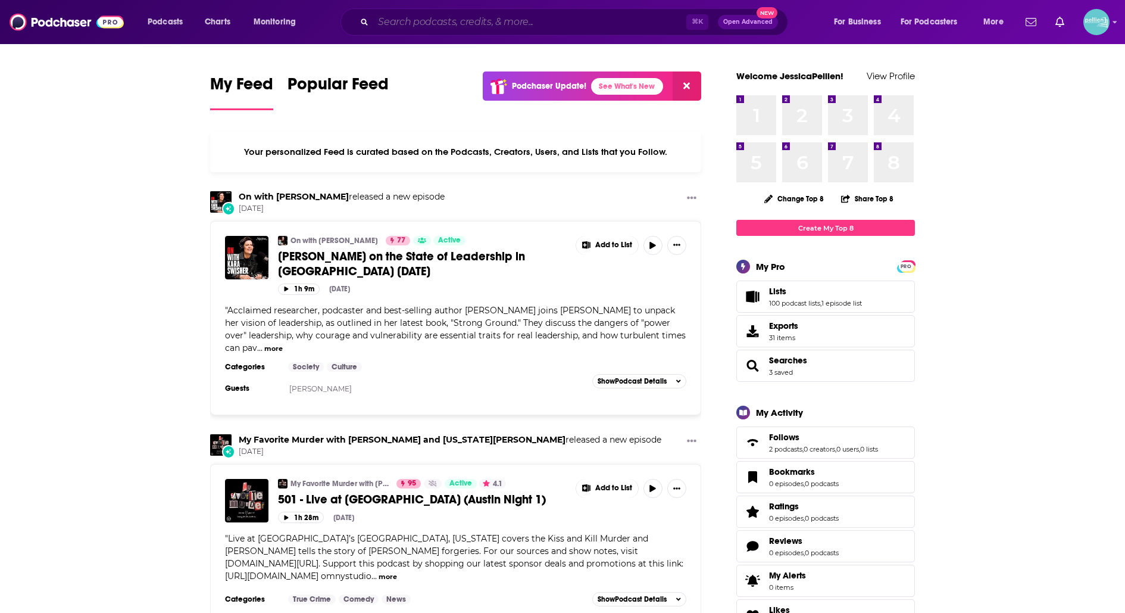
click at [515, 21] on input "Search podcasts, credits, & more..." at bounding box center [529, 22] width 313 height 19
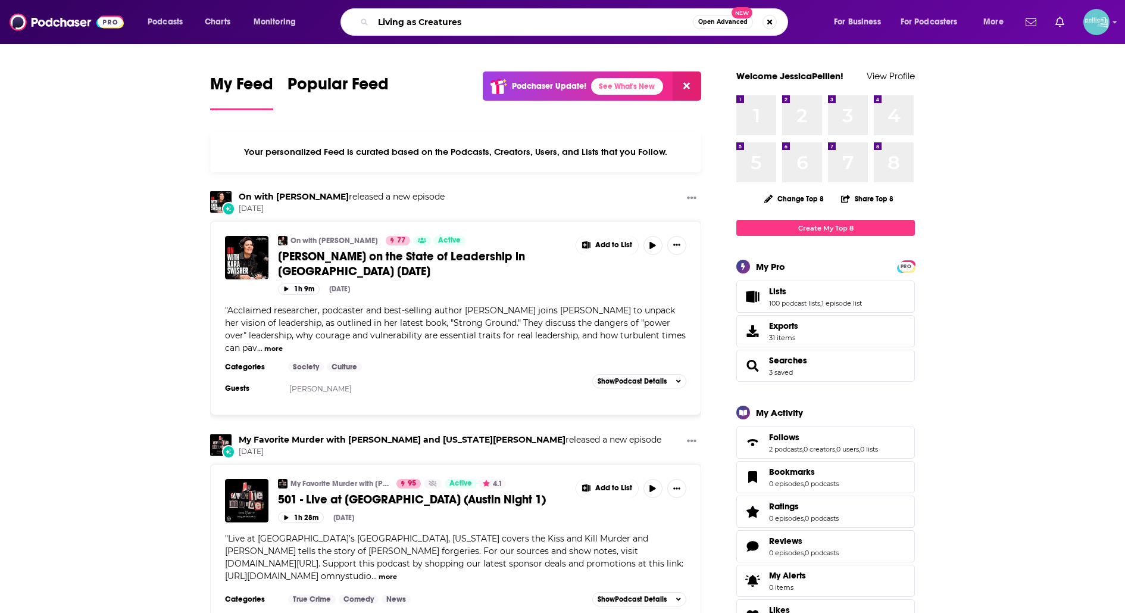
type input "Living as Creatures"
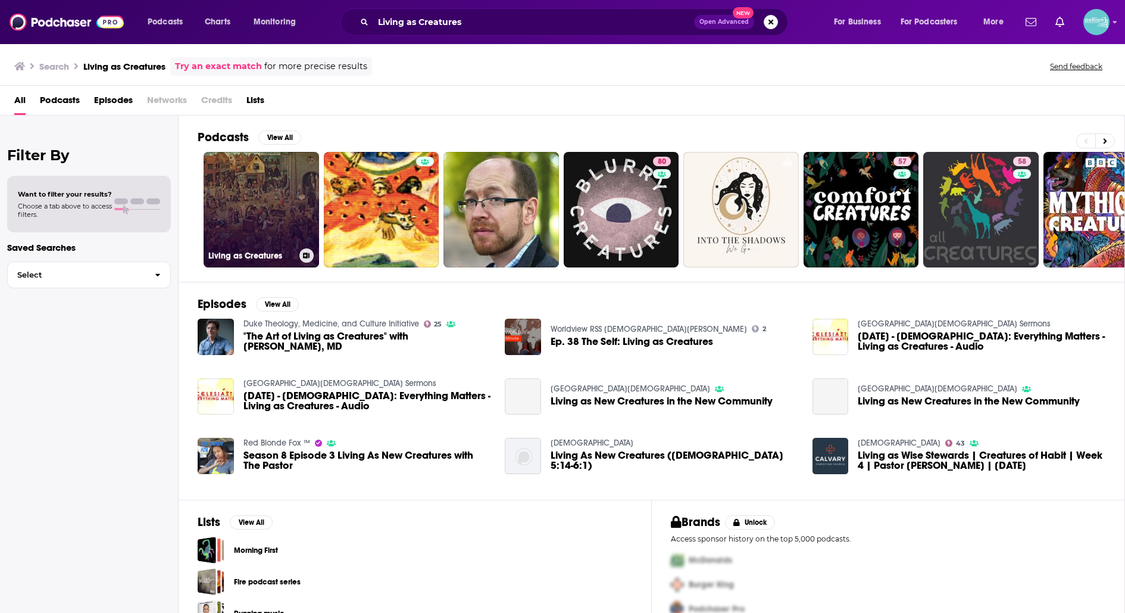
click at [252, 207] on link "Living as Creatures" at bounding box center [262, 210] width 116 height 116
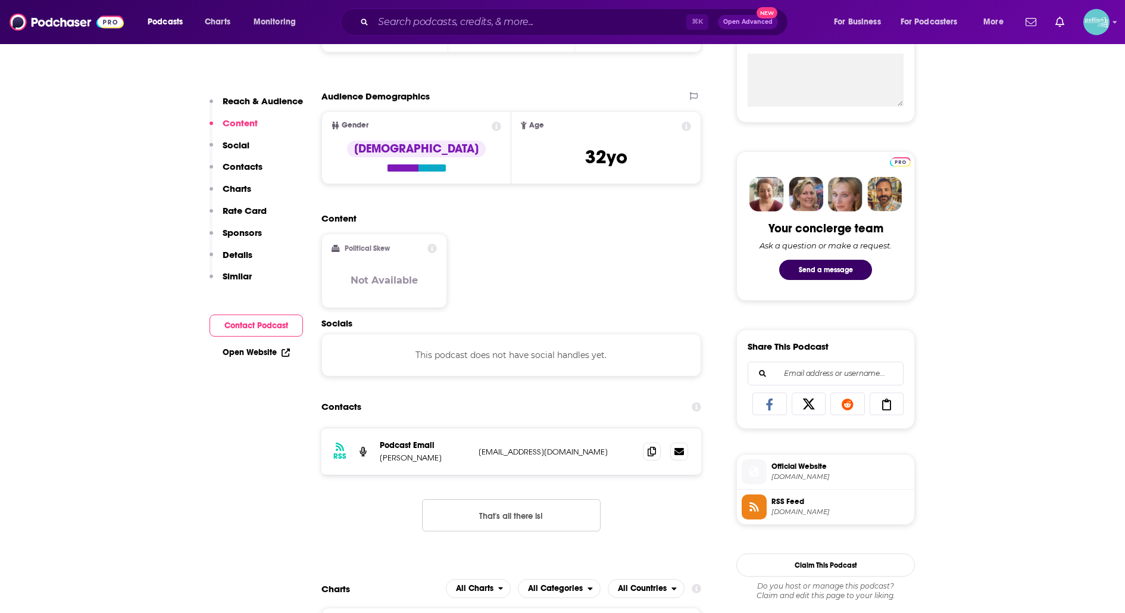
scroll to position [469, 0]
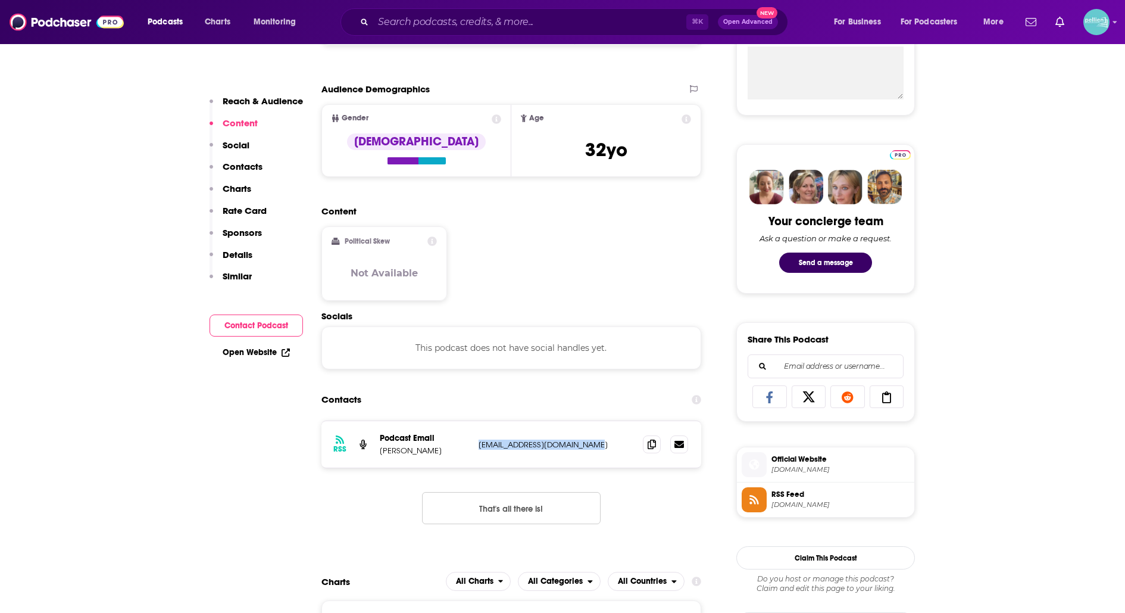
drag, startPoint x: 595, startPoint y: 440, endPoint x: 477, endPoint y: 439, distance: 118.5
click at [477, 439] on div "RSS Podcast Email Ben Christenson benchristenson@substack.com benchristenson@su…" at bounding box center [512, 444] width 380 height 46
copy p "benchristenson@substack.com"
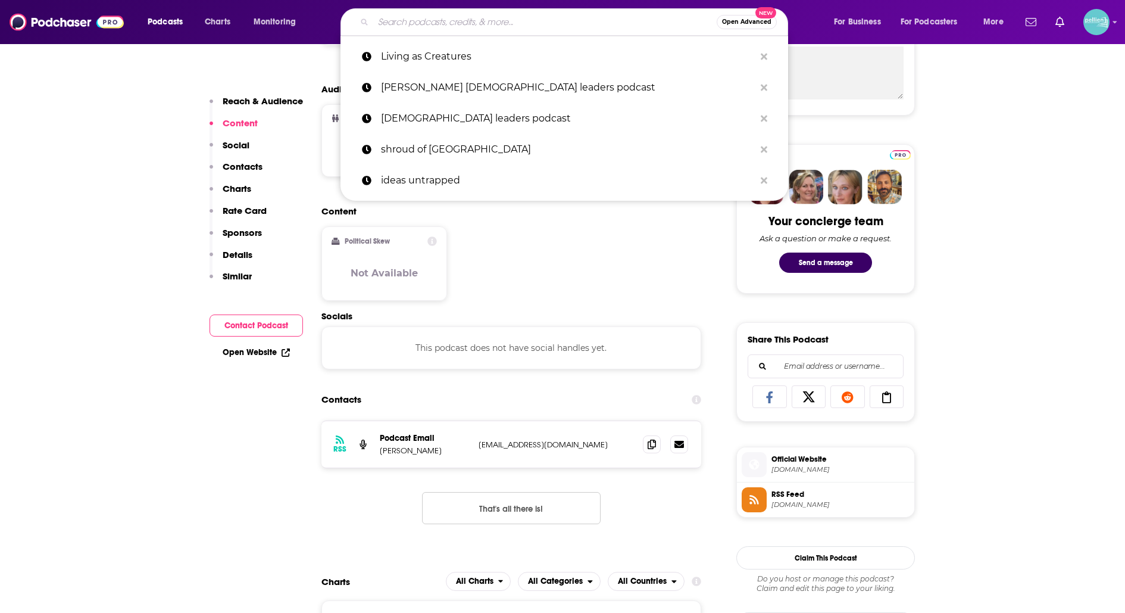
click at [553, 26] on input "Search podcasts, credits, & more..." at bounding box center [545, 22] width 344 height 19
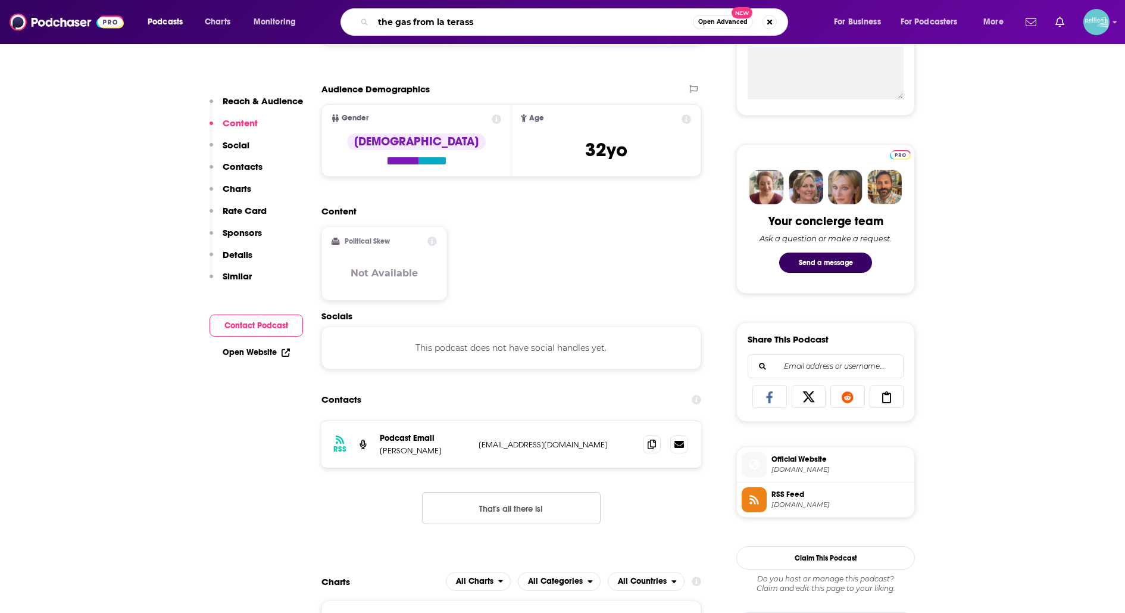
type input "the gas from la terasse"
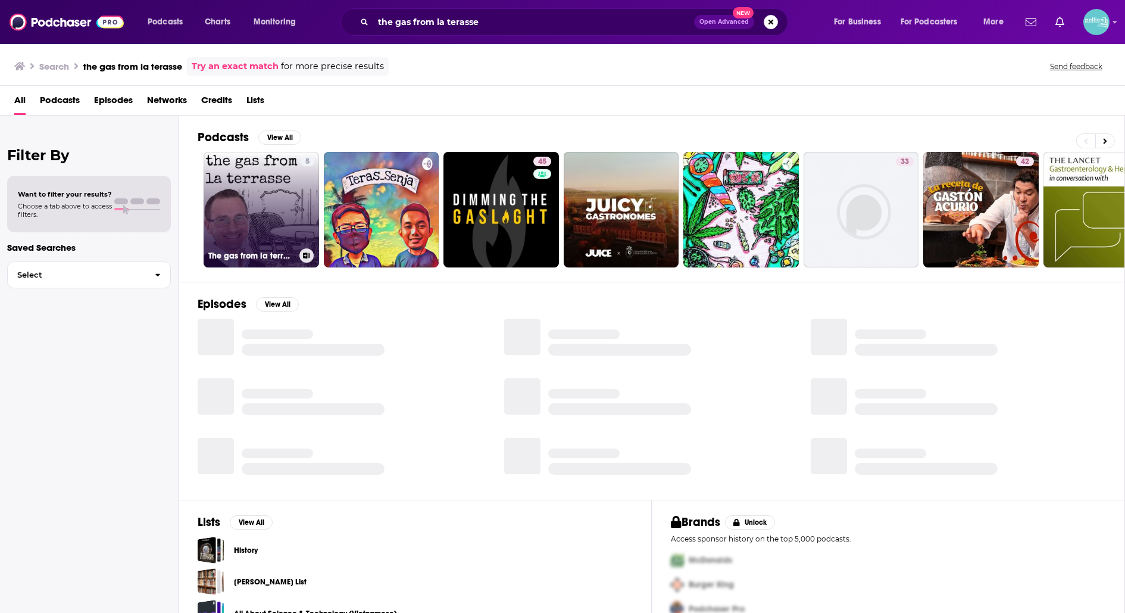
click at [263, 192] on link "5 The gas from la terrasse" at bounding box center [262, 210] width 116 height 116
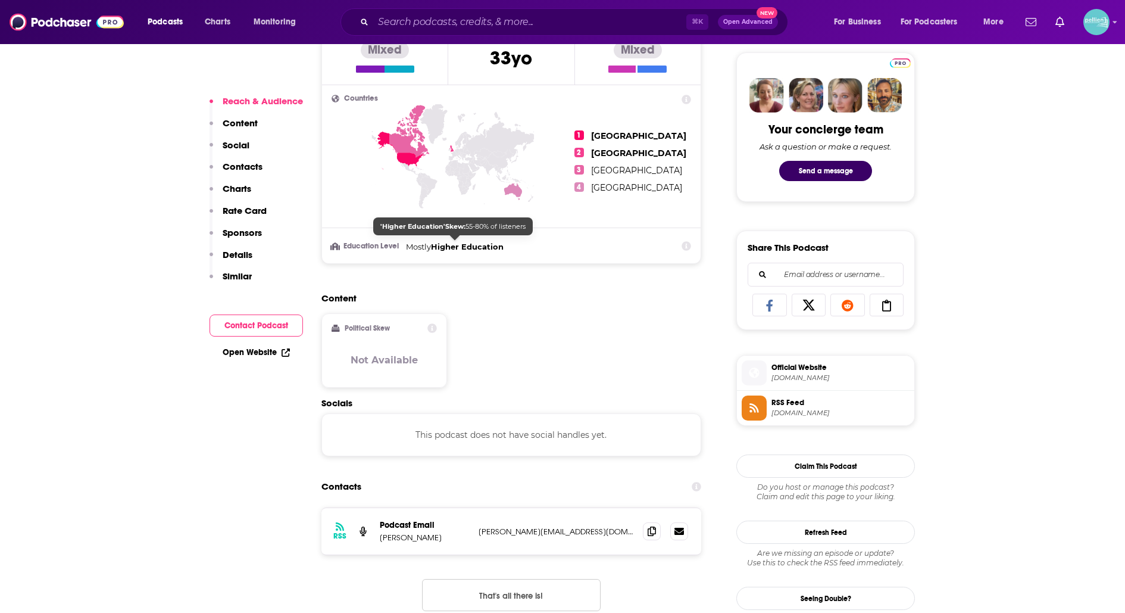
scroll to position [566, 0]
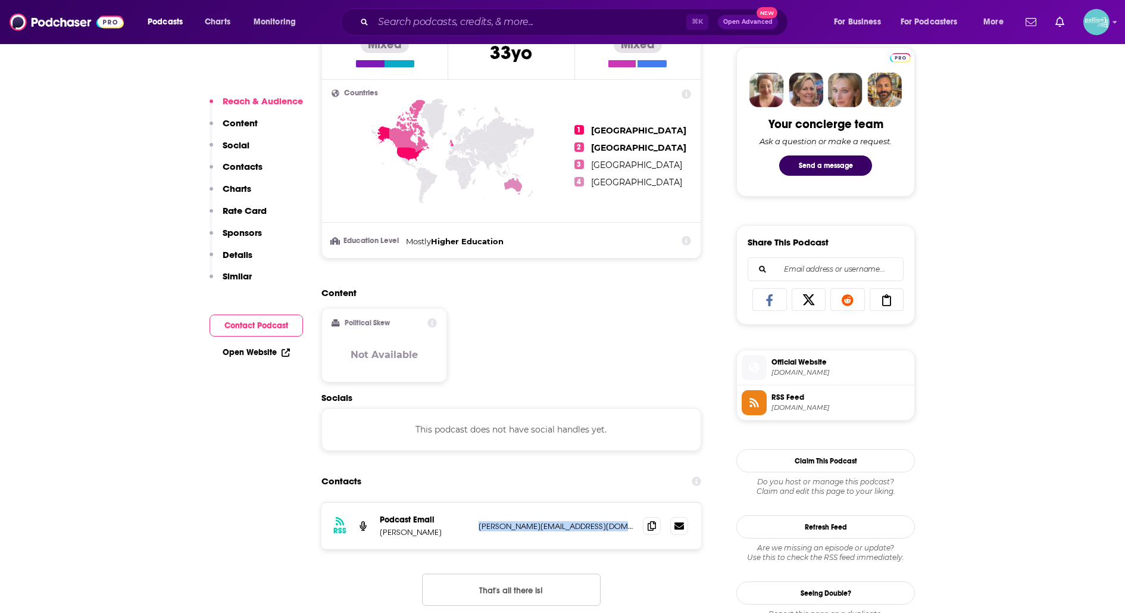
drag, startPoint x: 610, startPoint y: 522, endPoint x: 475, endPoint y: 522, distance: 135.2
click at [475, 522] on div "RSS Podcast Email Christopher Watkin christopher@christopherwatkin.com christop…" at bounding box center [512, 526] width 380 height 46
copy p "christopher@christopherwatkin.com"
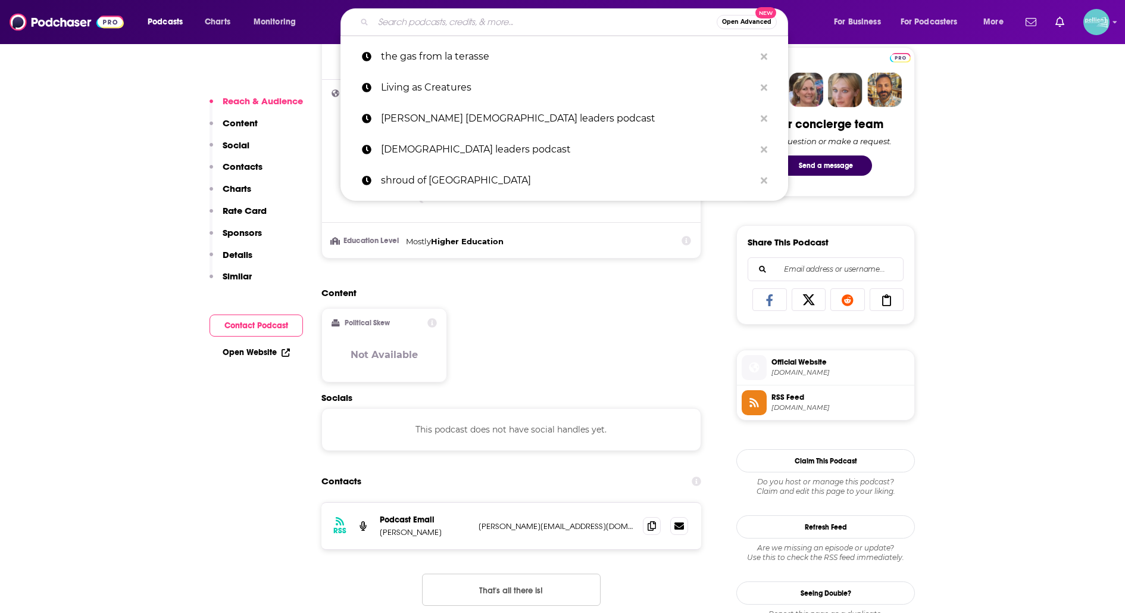
click at [428, 30] on input "Search podcasts, credits, & more..." at bounding box center [545, 22] width 344 height 19
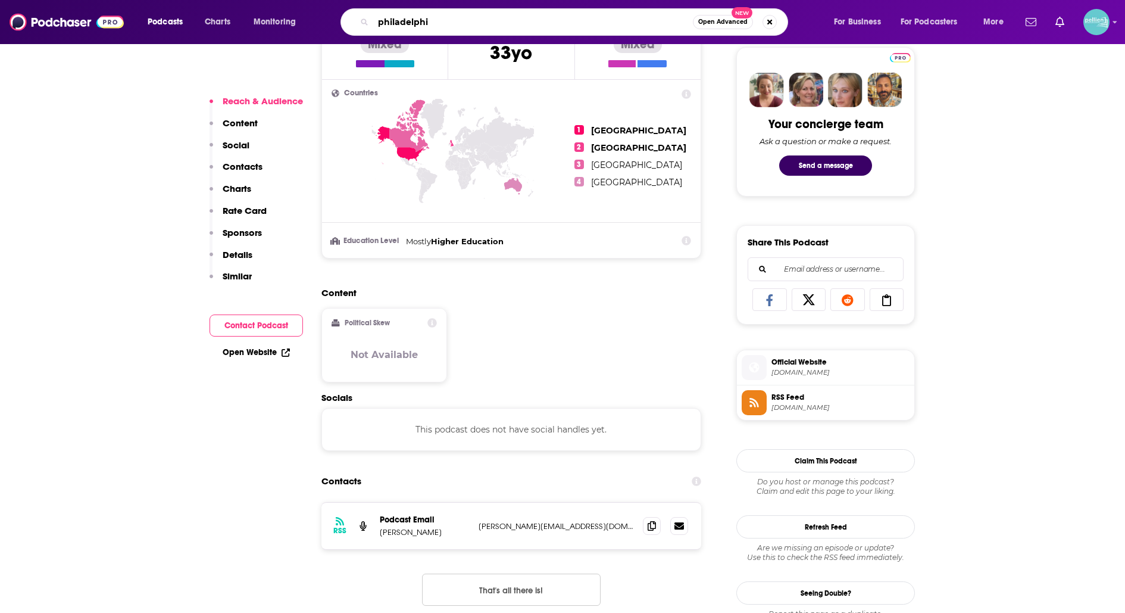
type input "philadelphia"
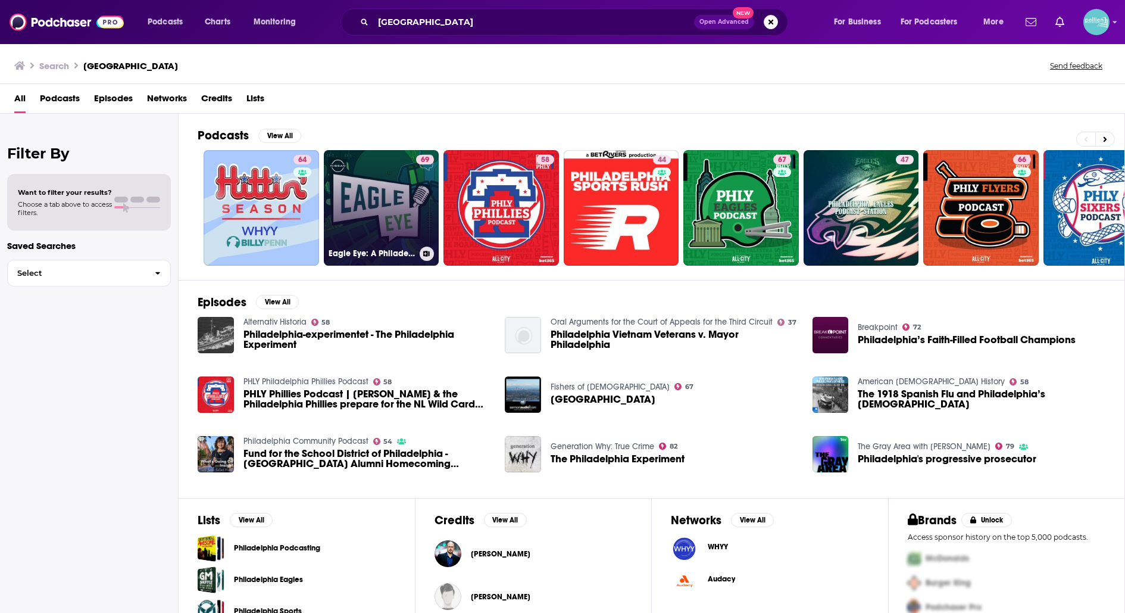
click at [372, 210] on link "69 Eagle Eye: A Philadelphia Eagles Podcast" at bounding box center [382, 208] width 116 height 116
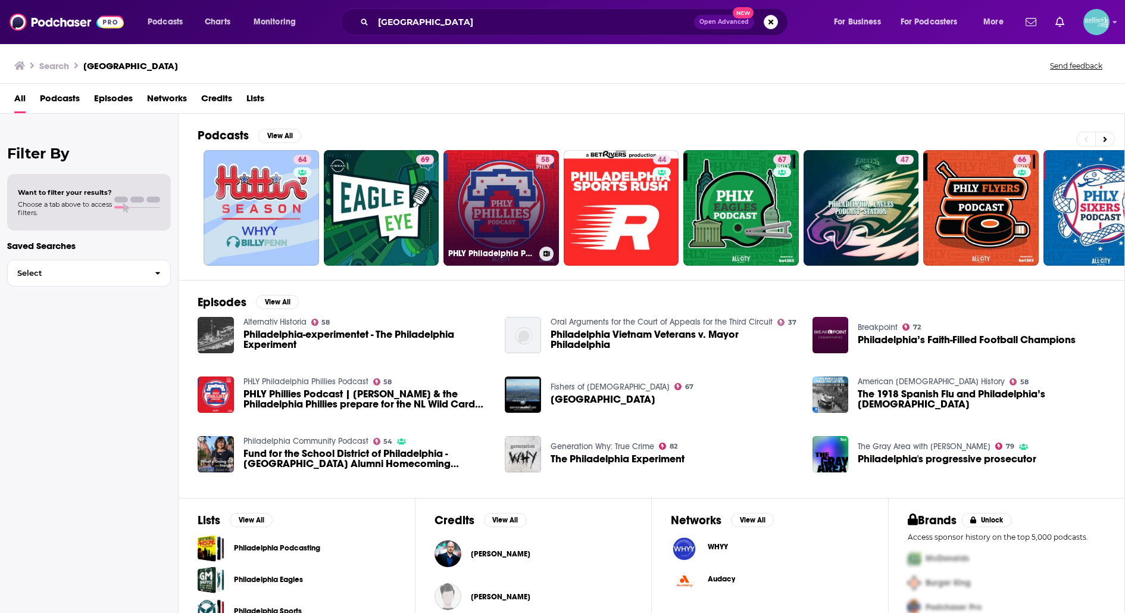
click at [480, 203] on link "58 PHLY Philadelphia Phillies Podcast" at bounding box center [502, 208] width 116 height 116
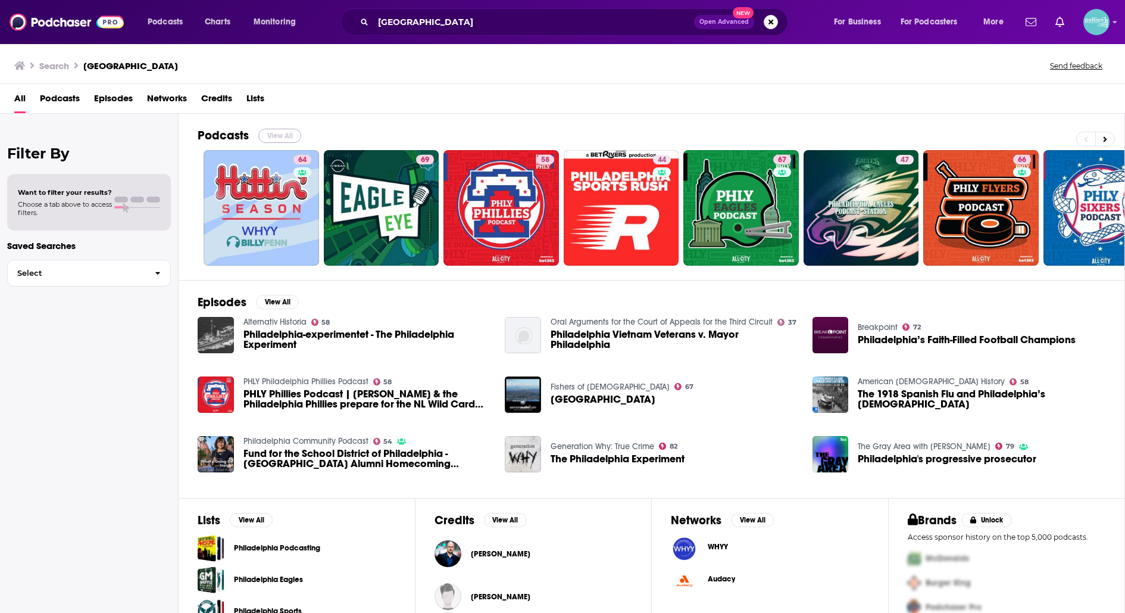
click at [288, 129] on button "View All" at bounding box center [279, 136] width 43 height 14
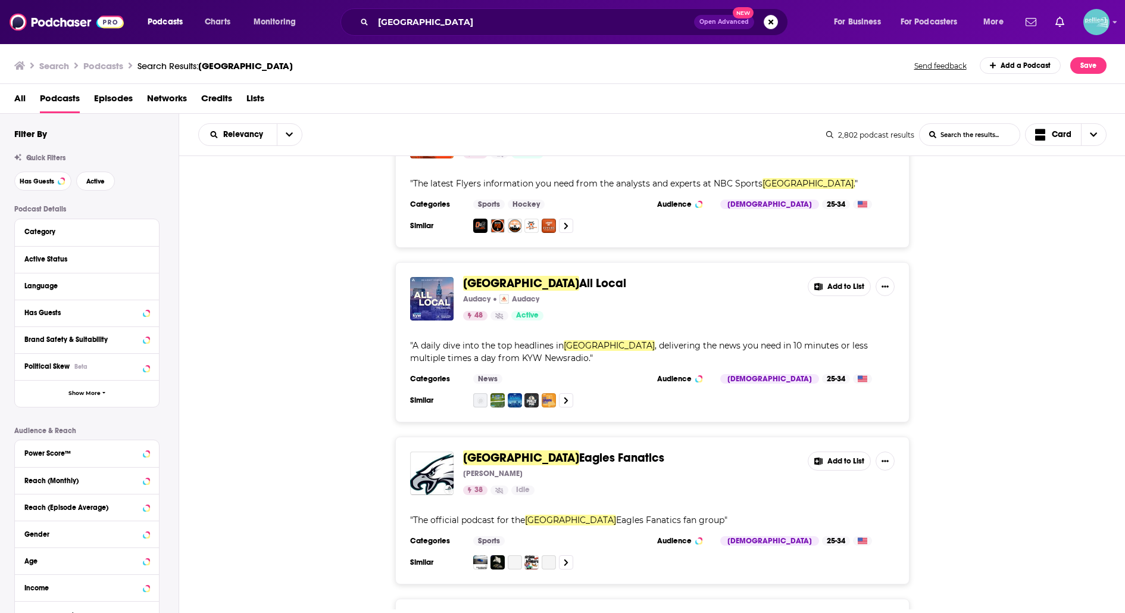
scroll to position [1763, 0]
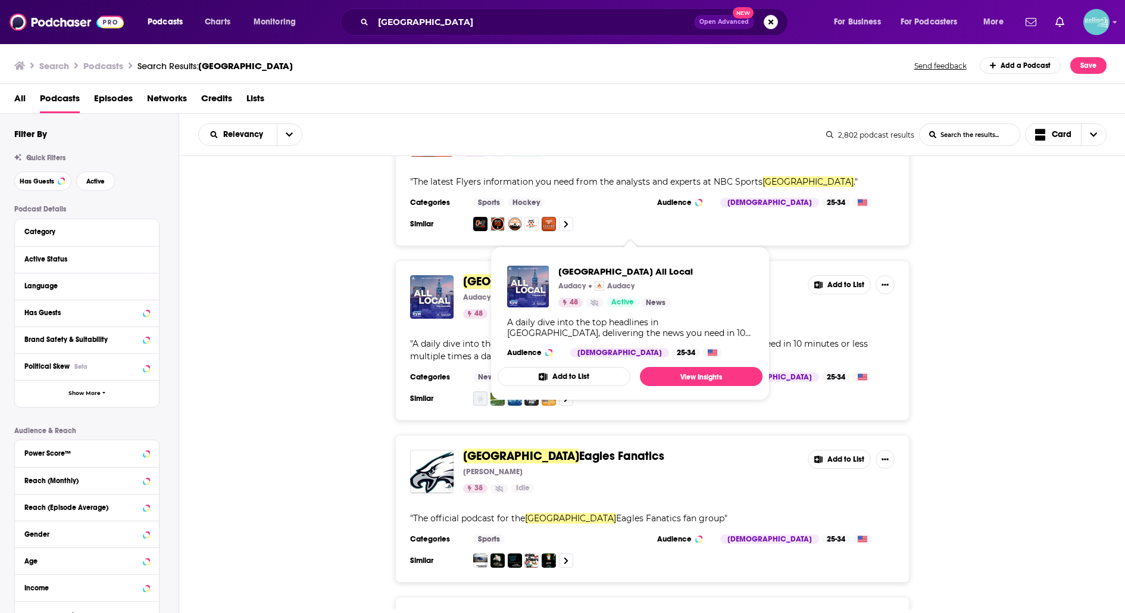
click at [508, 274] on span "Philadelphia" at bounding box center [521, 281] width 116 height 15
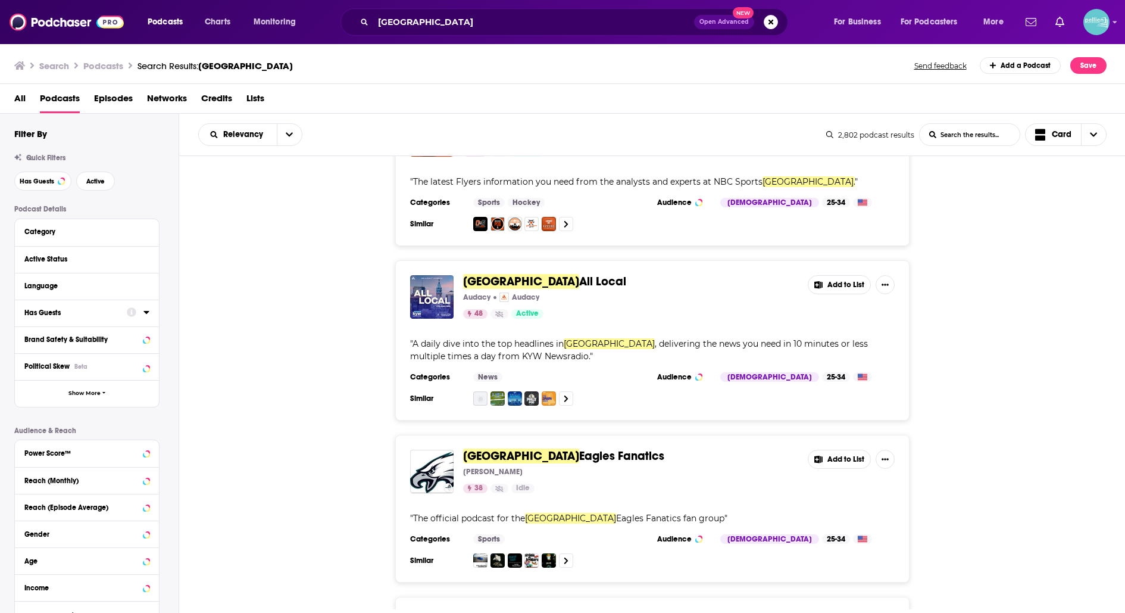
click at [121, 314] on button "Has Guests" at bounding box center [75, 312] width 102 height 15
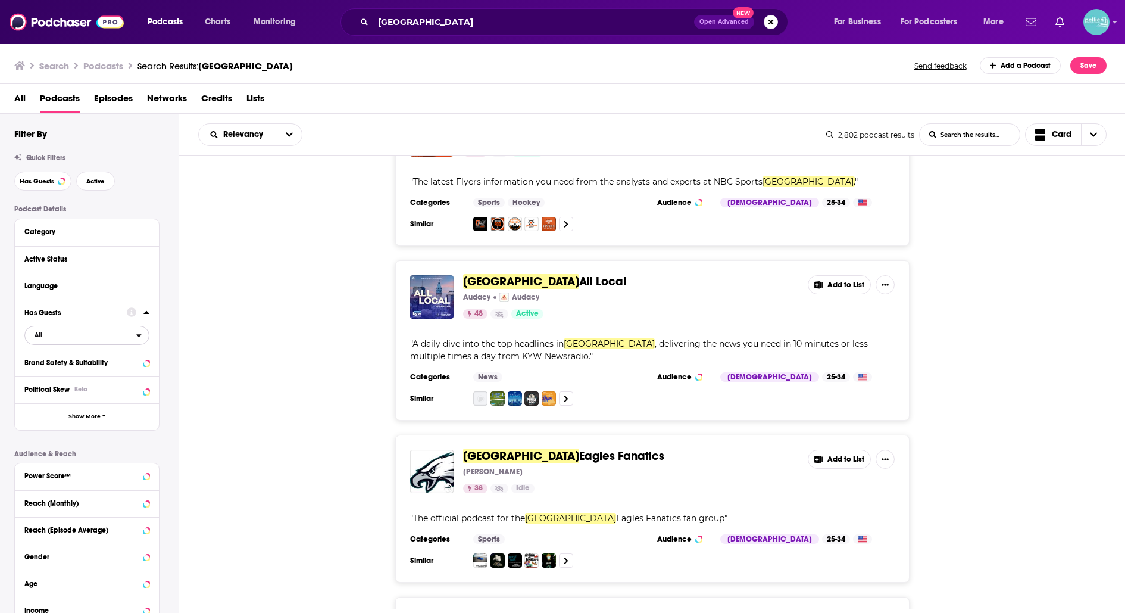
click at [58, 334] on span "All" at bounding box center [80, 334] width 111 height 15
click at [65, 373] on span "Has guests" at bounding box center [65, 374] width 70 height 7
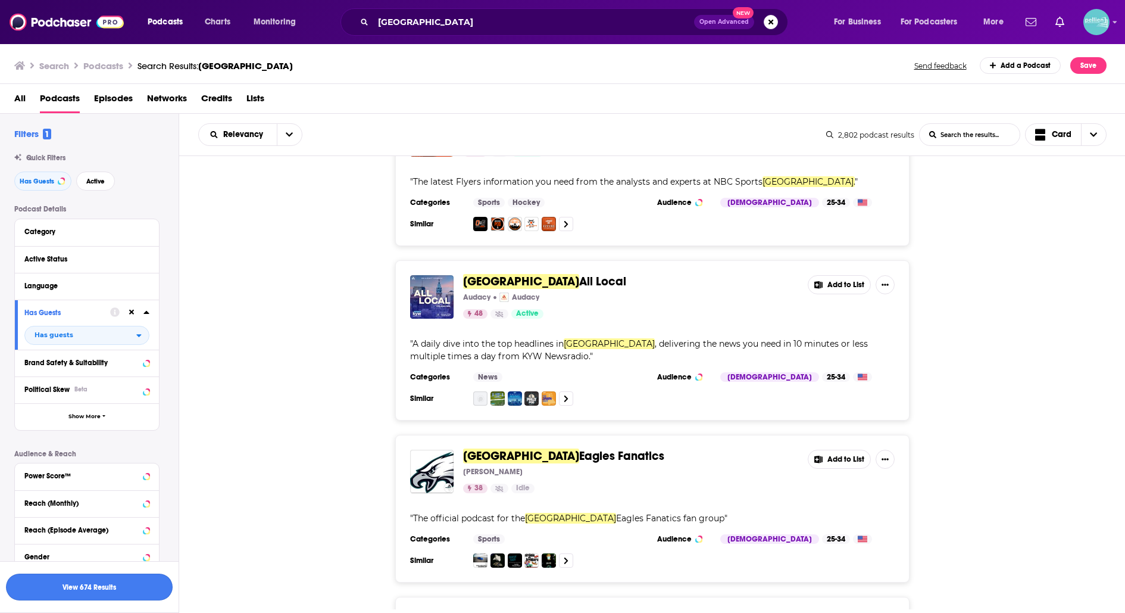
click at [108, 590] on button "View 674 Results" at bounding box center [89, 586] width 167 height 27
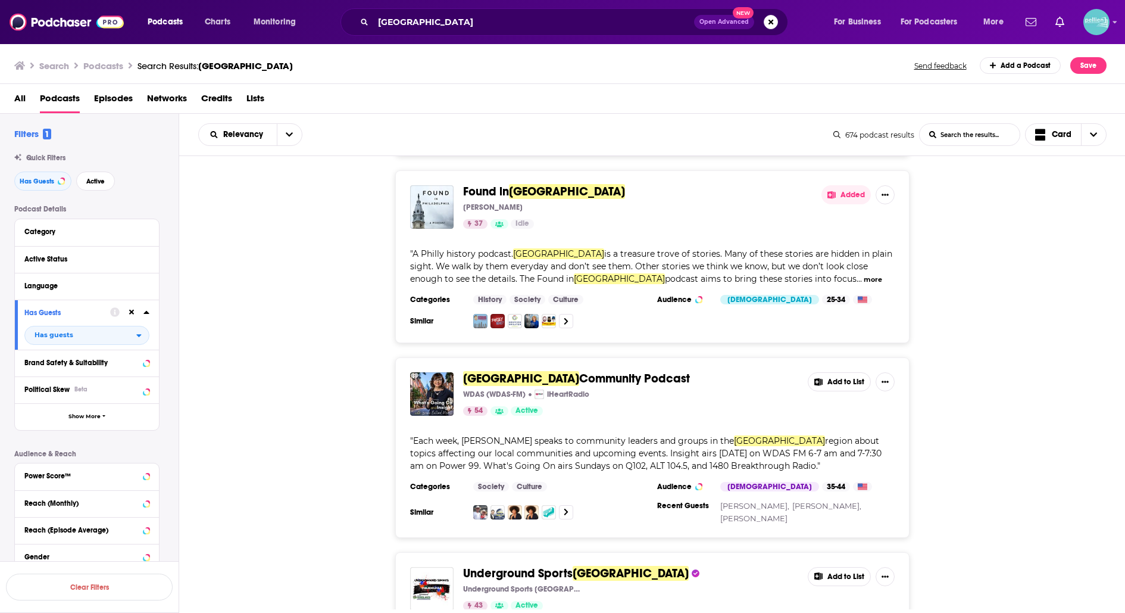
scroll to position [944, 0]
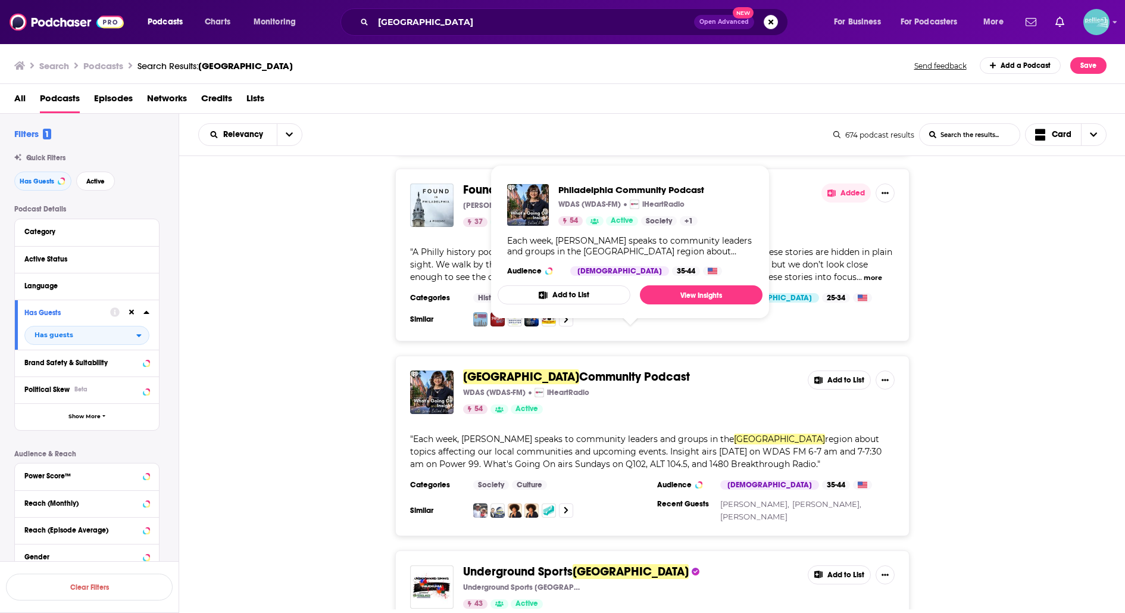
click at [585, 369] on span "Community Podcast" at bounding box center [634, 376] width 111 height 15
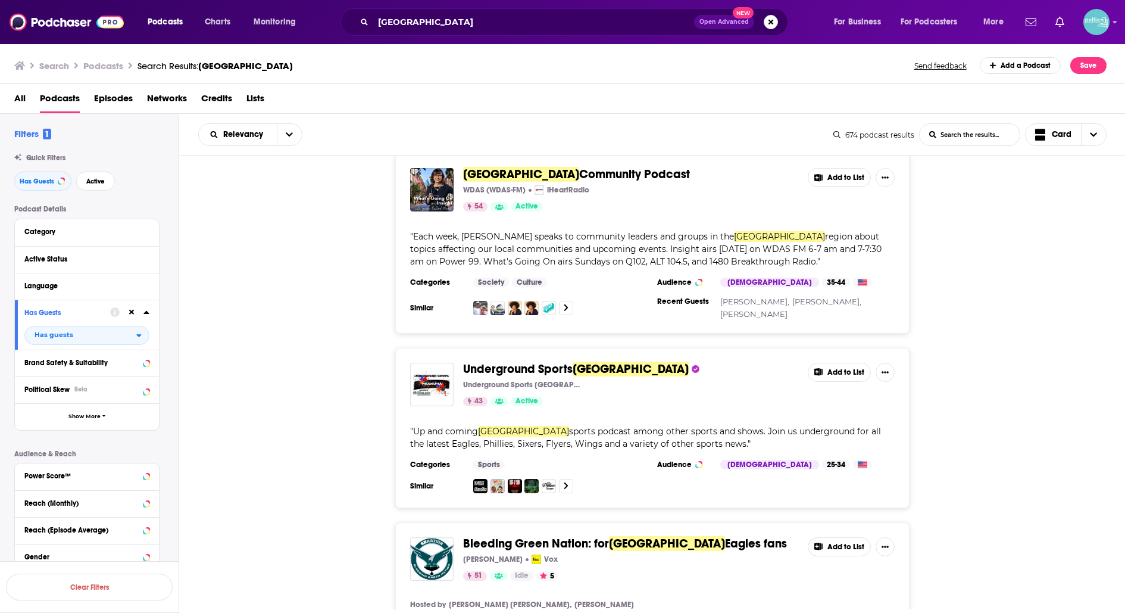
scroll to position [1150, 0]
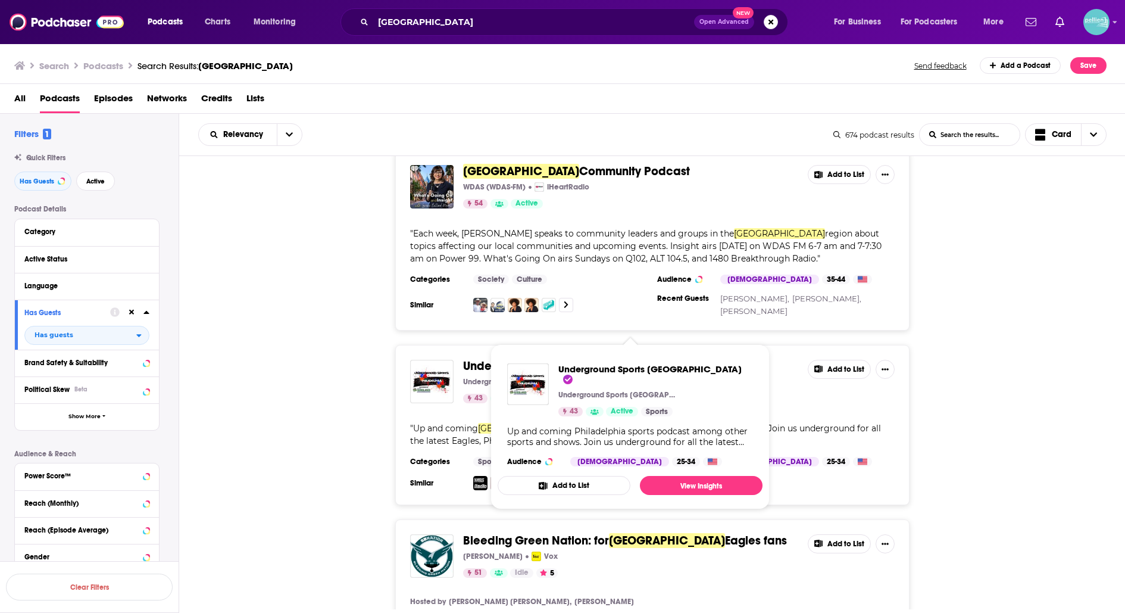
click at [535, 358] on span "Underground Sports" at bounding box center [518, 365] width 110 height 15
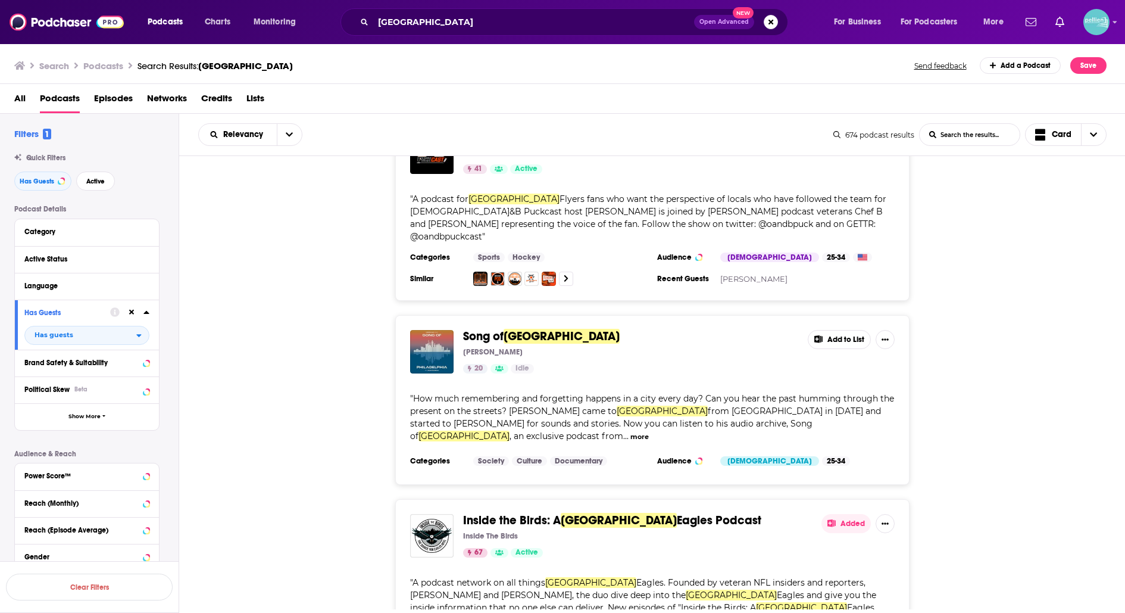
scroll to position [1745, 0]
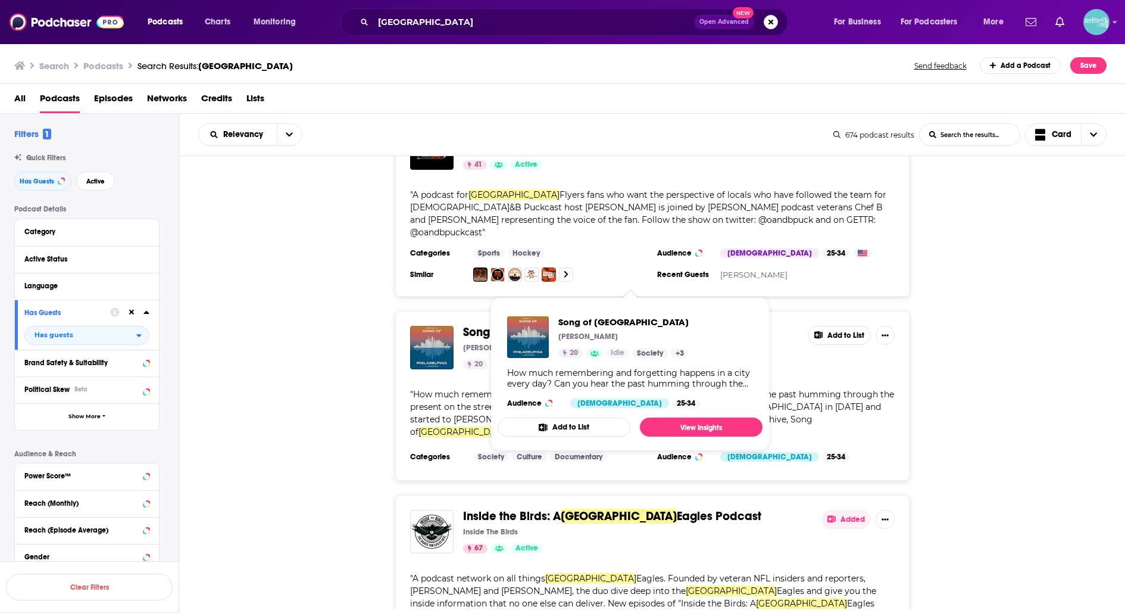
click at [525, 325] on span "Philadelphia" at bounding box center [562, 332] width 116 height 15
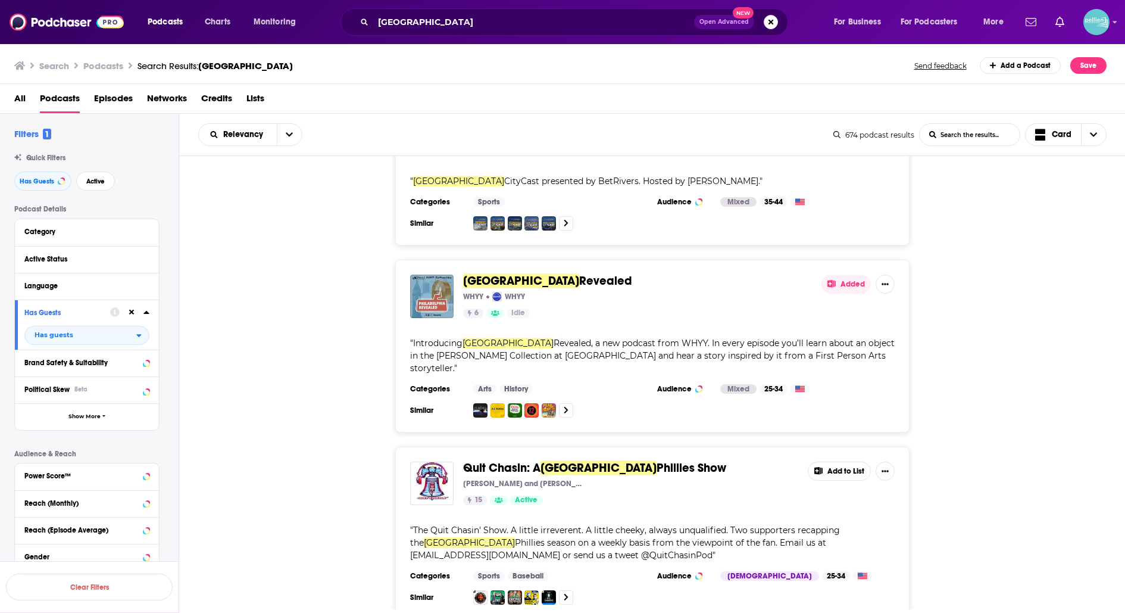
scroll to position [3239, 0]
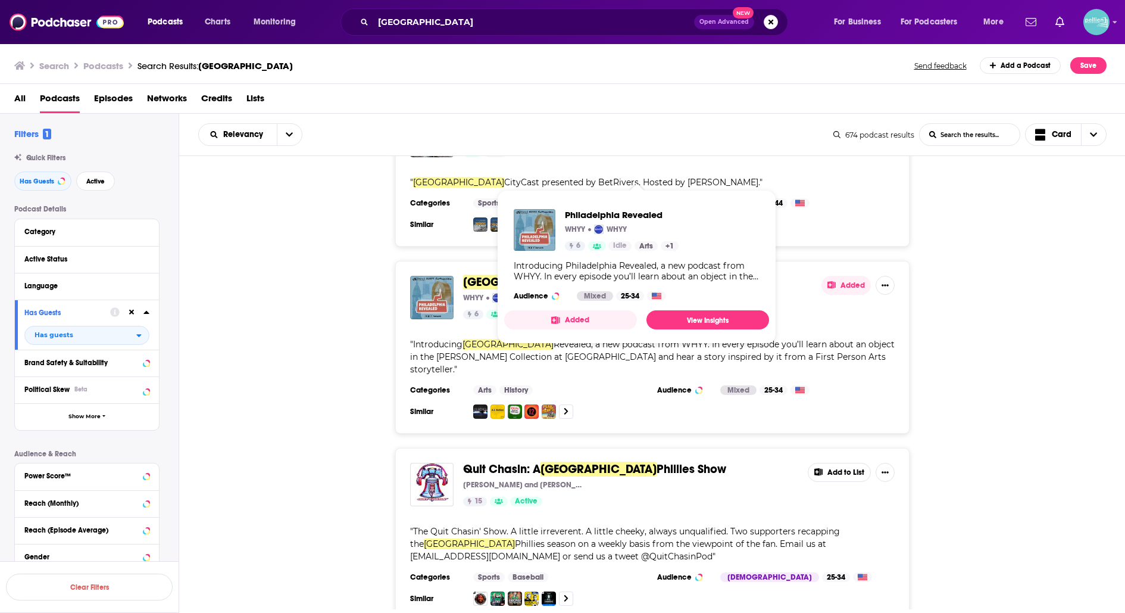
click at [579, 275] on span "Revealed" at bounding box center [605, 282] width 53 height 15
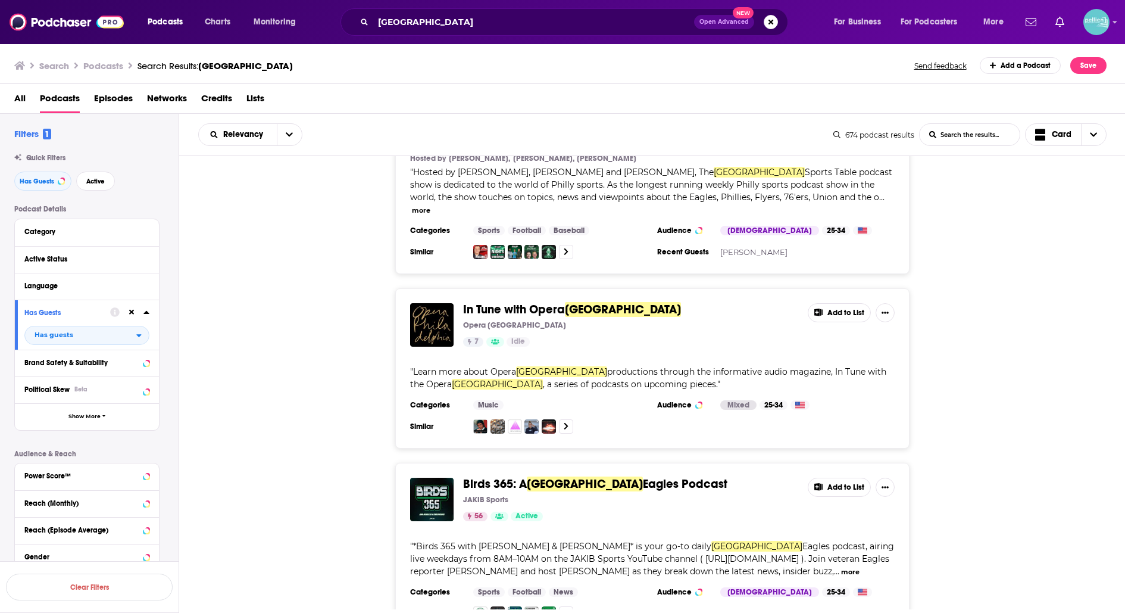
scroll to position [3812, 0]
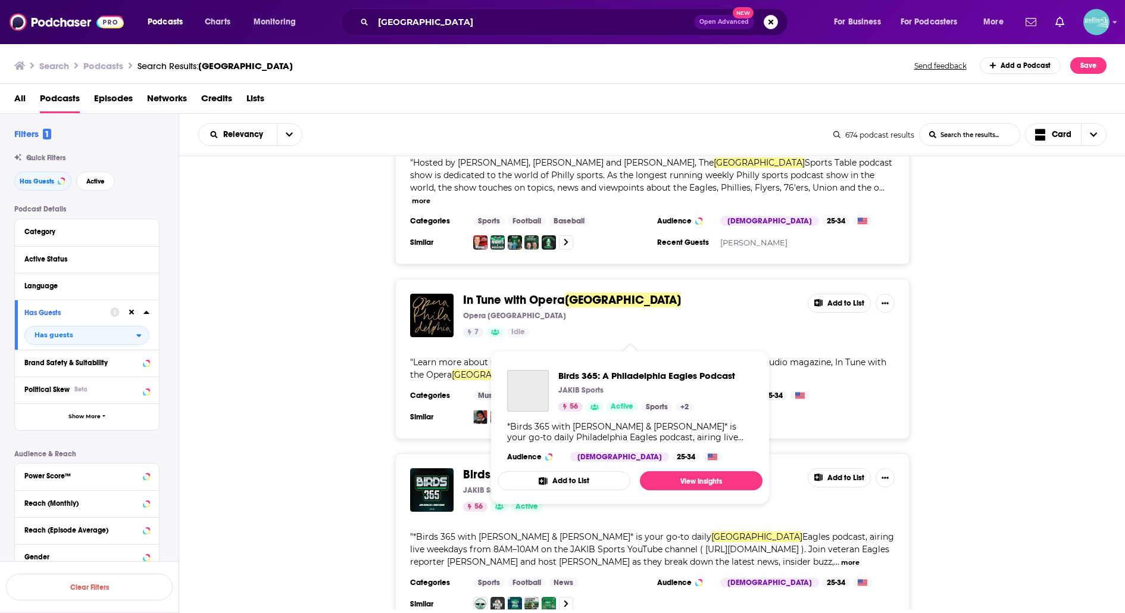
click at [478, 467] on span "Birds 365: A" at bounding box center [495, 474] width 64 height 15
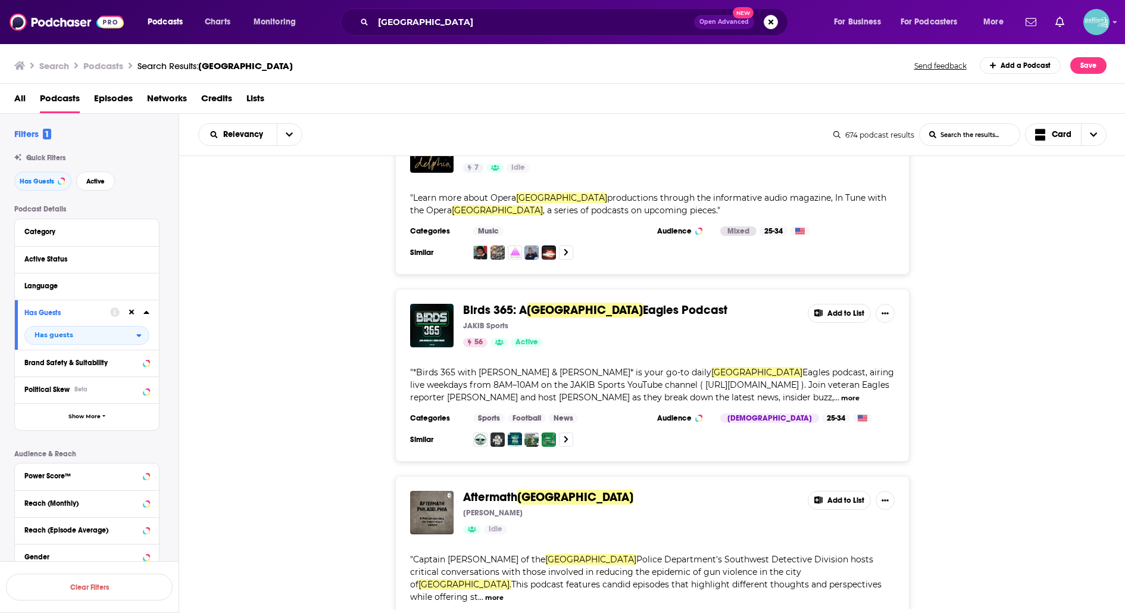
scroll to position [3978, 0]
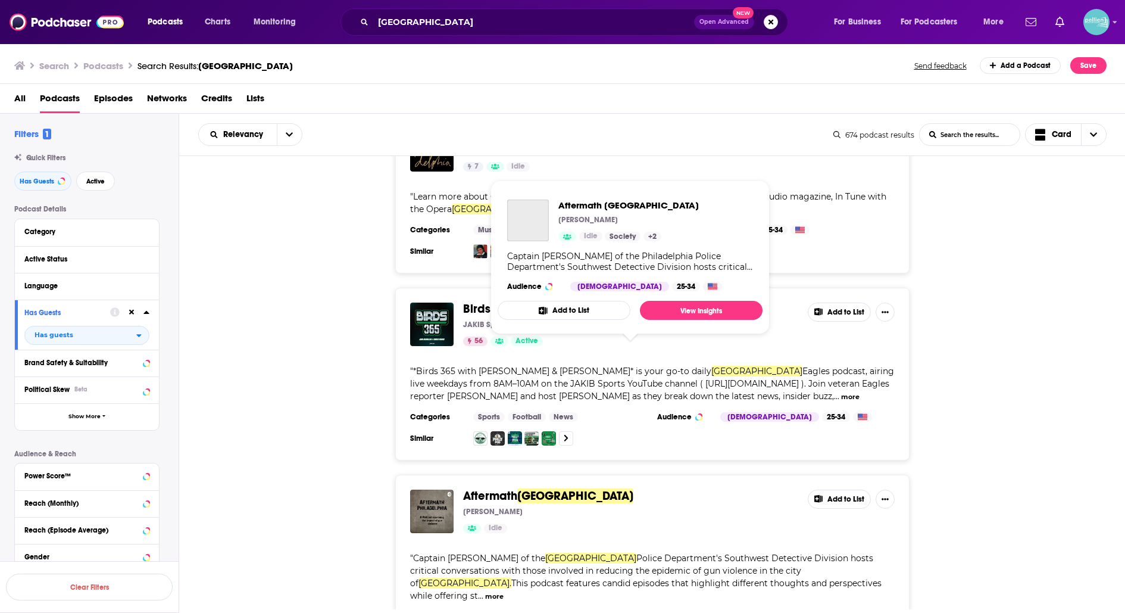
click at [549, 488] on span "Philadelphia" at bounding box center [575, 495] width 116 height 15
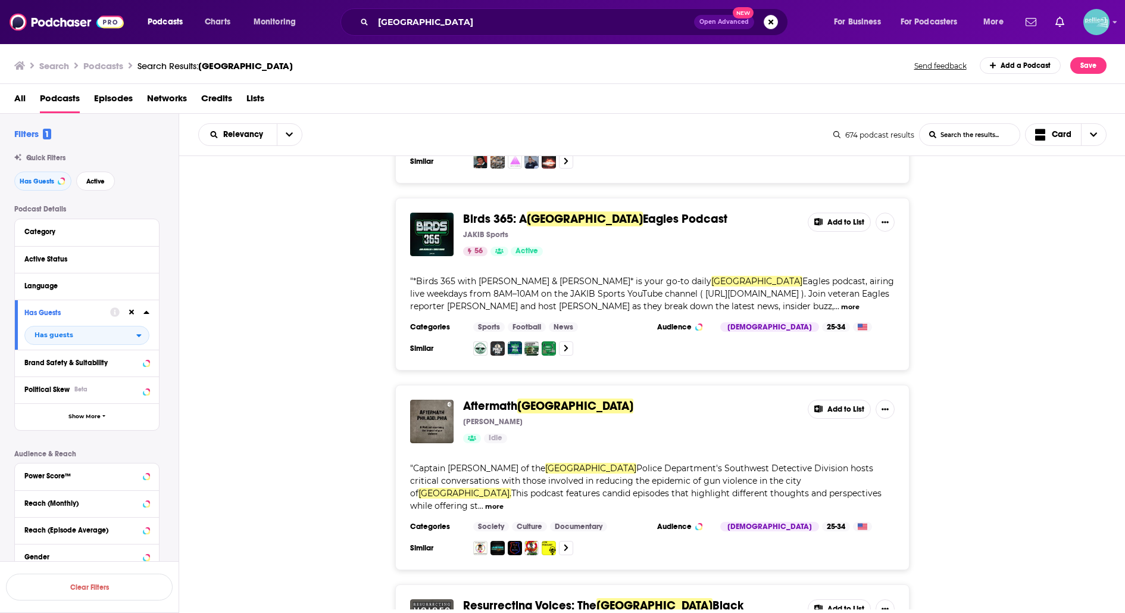
scroll to position [4135, 0]
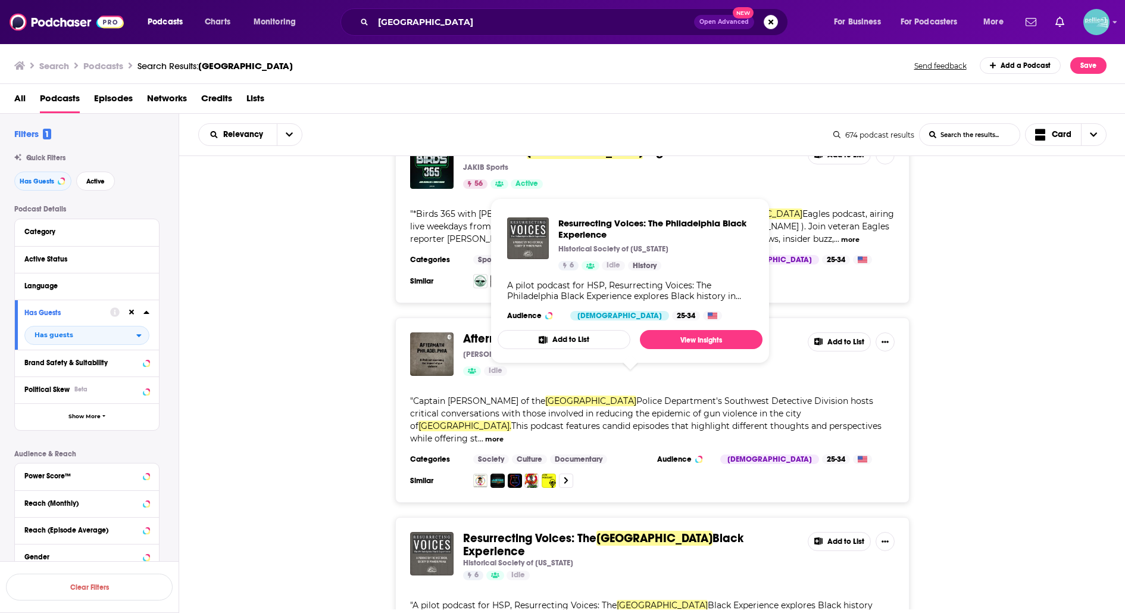
click at [614, 531] on span "Philadelphia" at bounding box center [655, 538] width 116 height 15
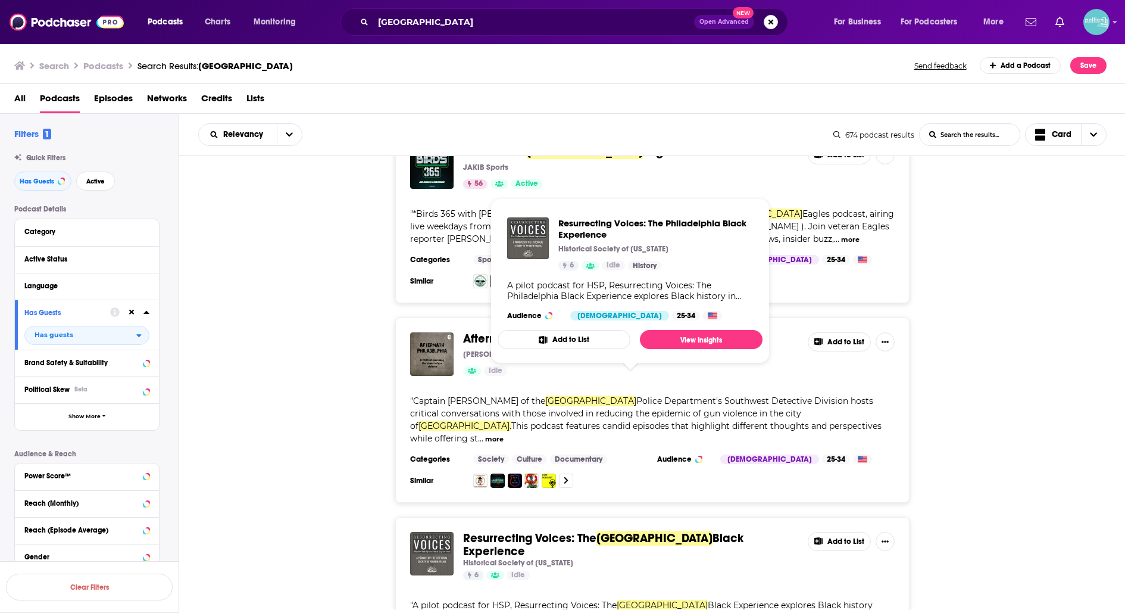
click at [588, 531] on span "Resurrecting Voices: The" at bounding box center [529, 538] width 133 height 15
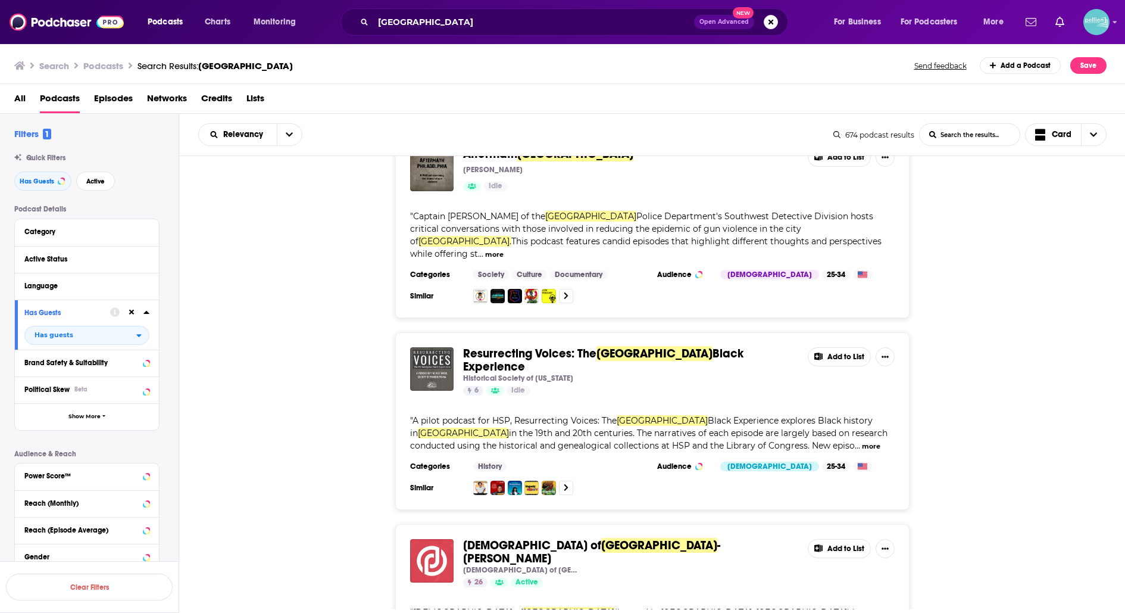
scroll to position [4320, 0]
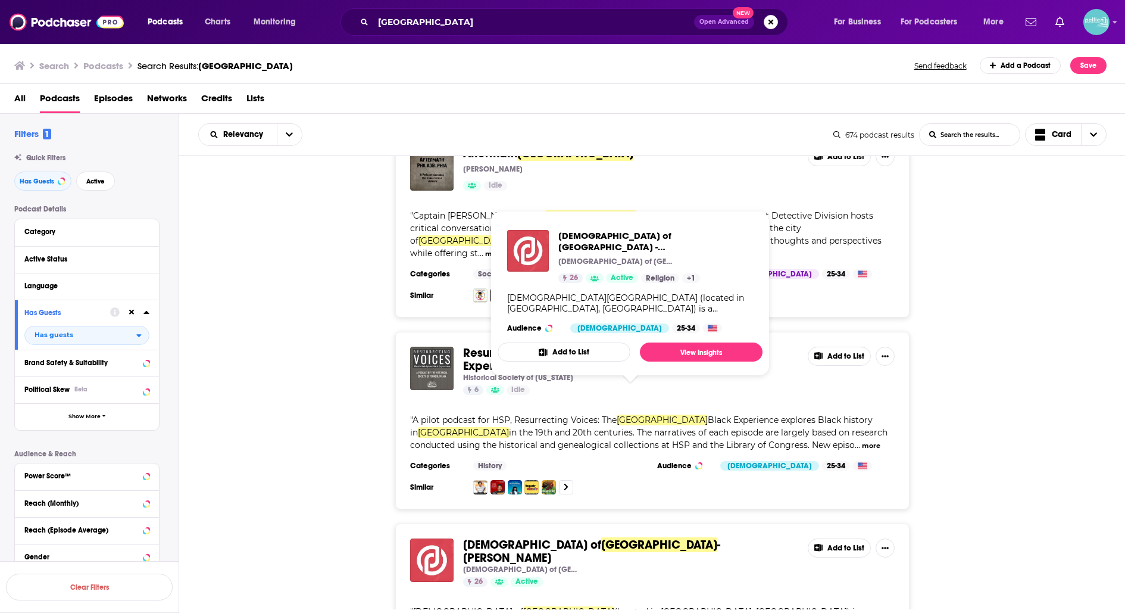
click at [606, 537] on span "- Charlotte" at bounding box center [591, 551] width 257 height 28
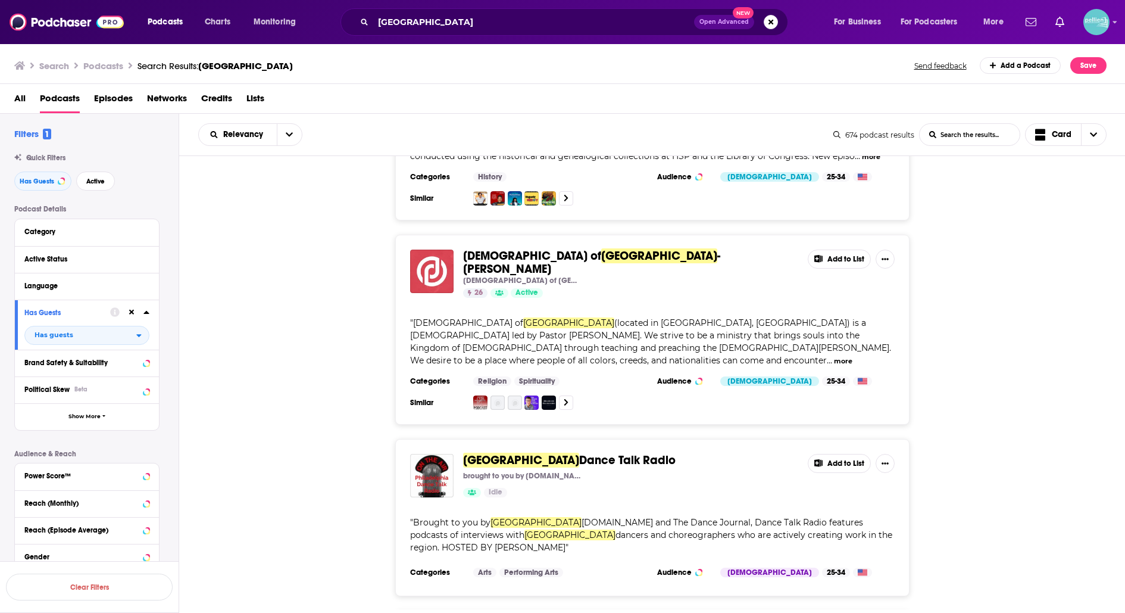
scroll to position [4647, 0]
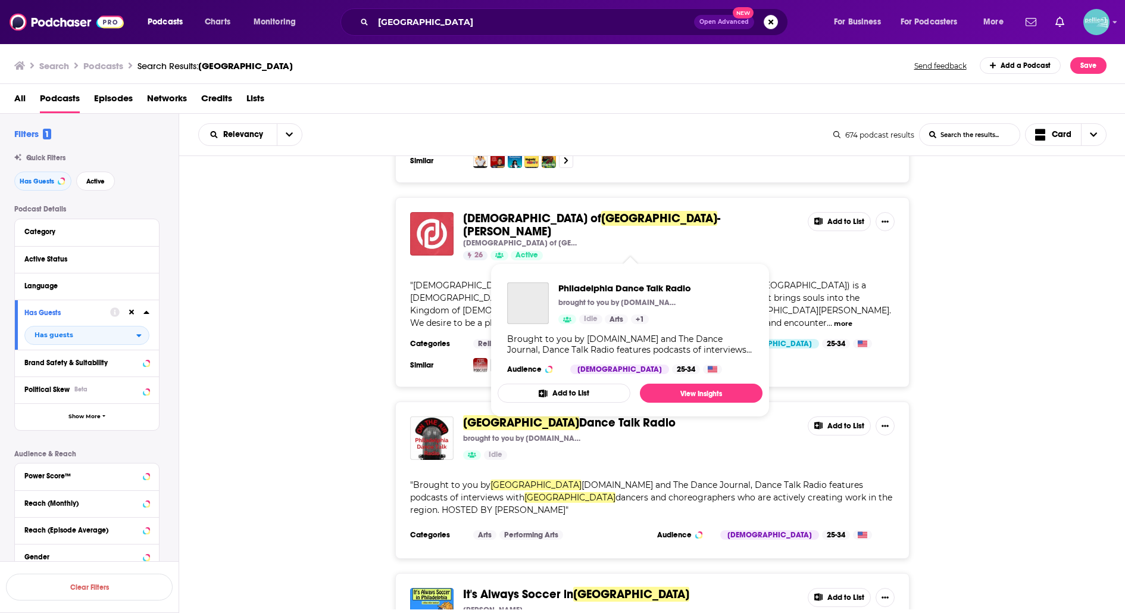
click at [602, 415] on span "Dance Talk Radio" at bounding box center [627, 422] width 96 height 15
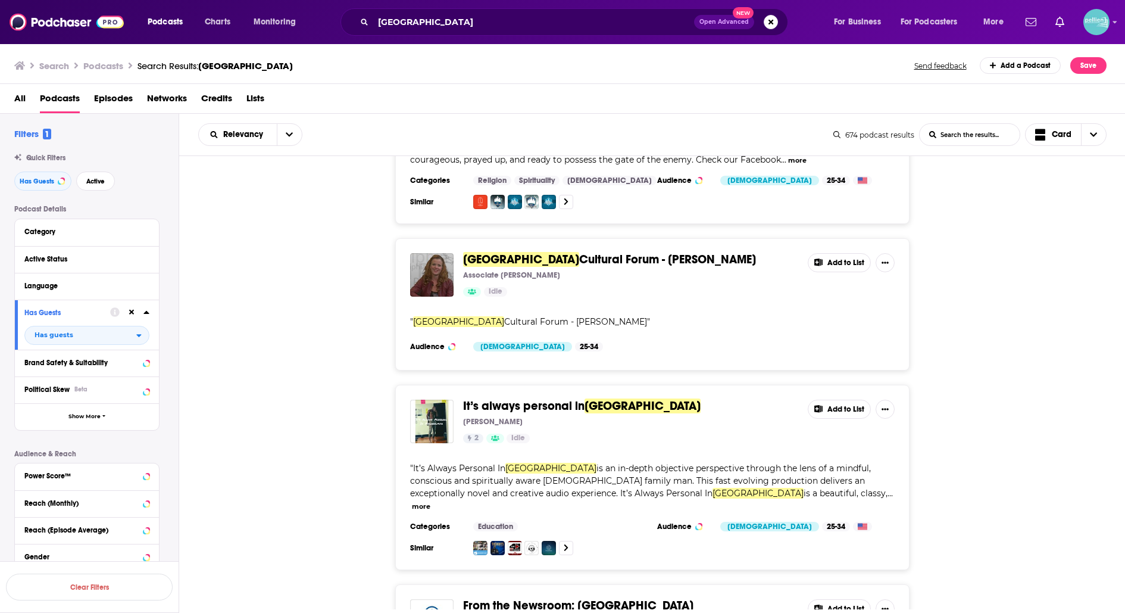
scroll to position [5511, 0]
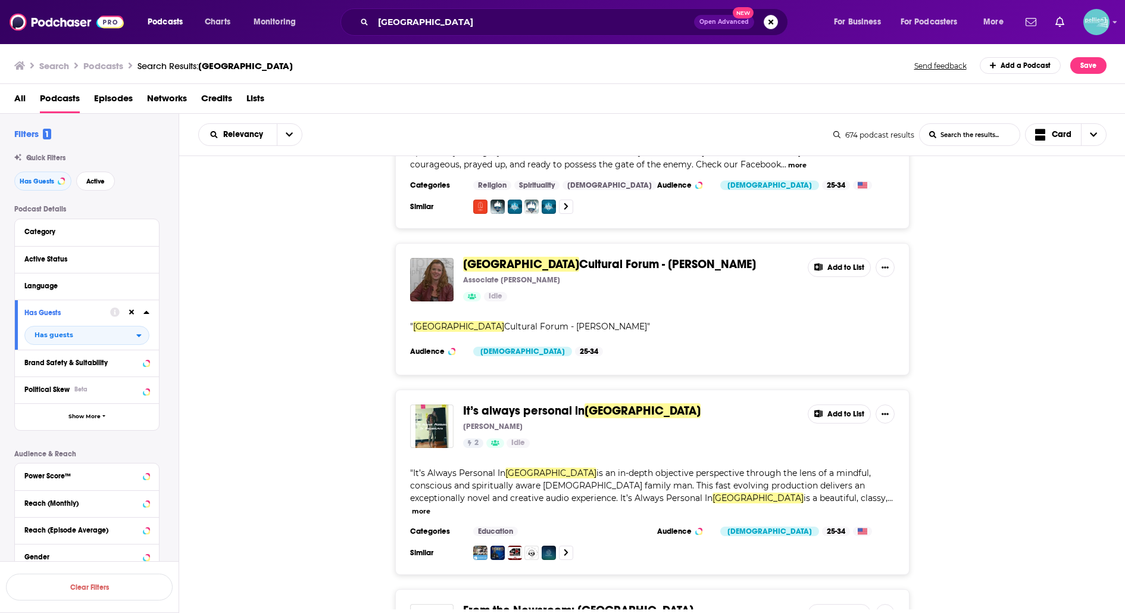
click at [598, 603] on span "From the Newsroom: Suburban" at bounding box center [578, 610] width 230 height 15
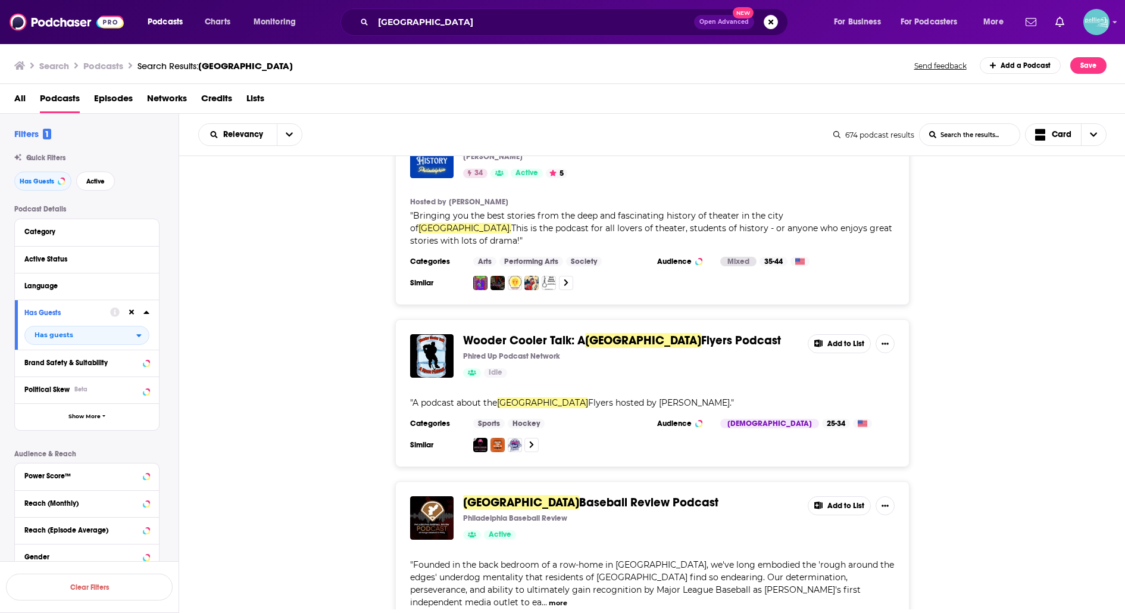
scroll to position [7587, 0]
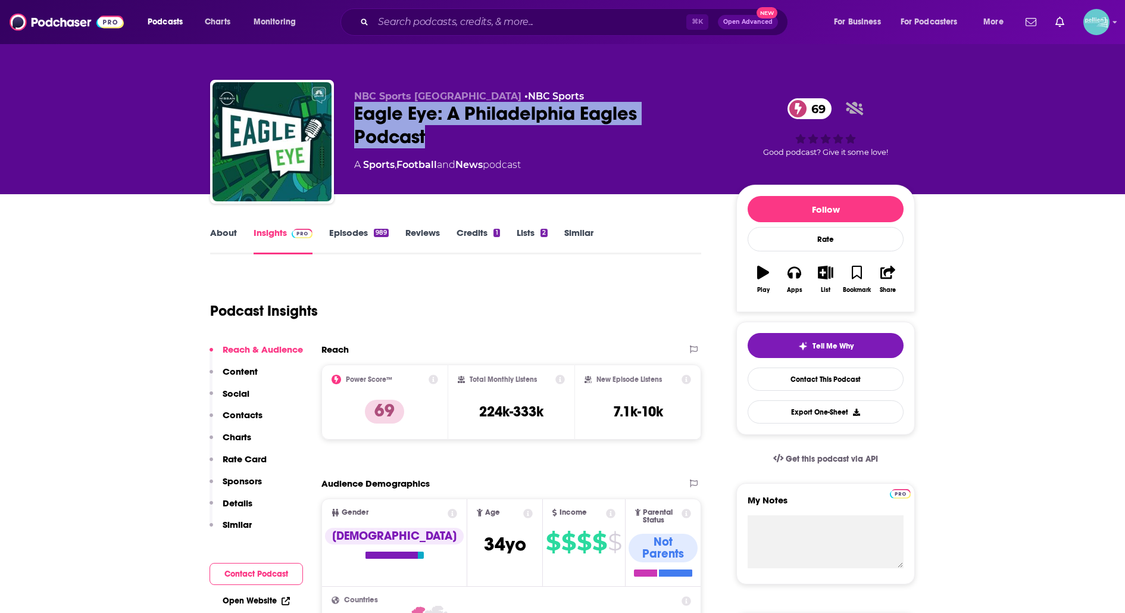
drag, startPoint x: 442, startPoint y: 134, endPoint x: 350, endPoint y: 120, distance: 93.3
click at [350, 120] on div "NBC Sports Philadelphia • NBC Sports Eagle Eye: A Philadelphia Eagles Podcast 6…" at bounding box center [562, 144] width 705 height 129
copy h2 "Eagle Eye: A Philadelphia Eagles Podcast"
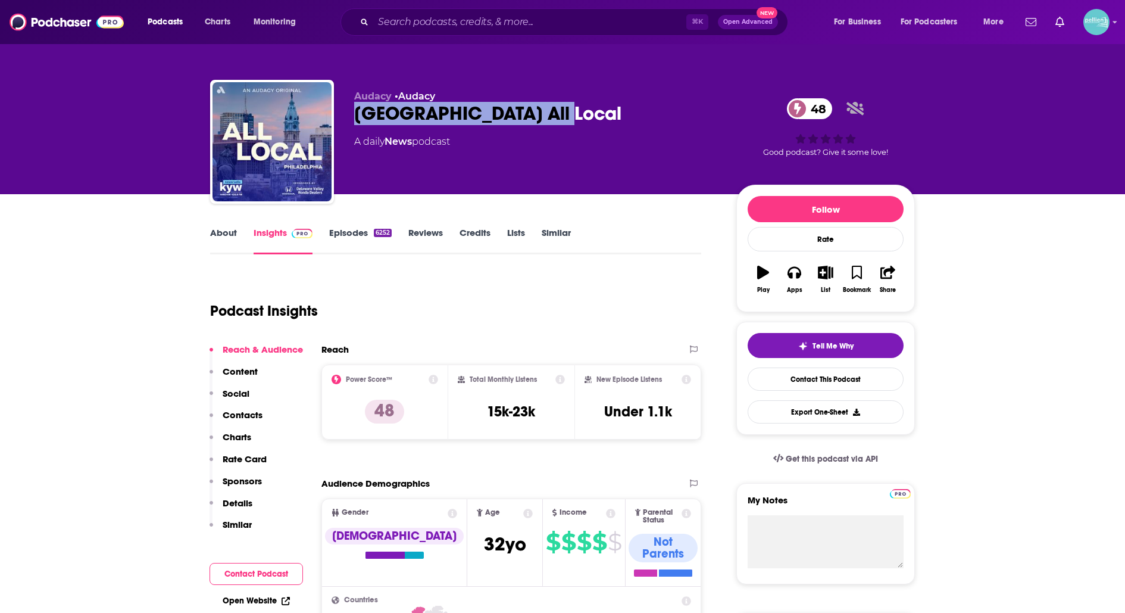
drag, startPoint x: 568, startPoint y: 113, endPoint x: 354, endPoint y: 118, distance: 214.4
click at [354, 118] on div "Philadelphia All Local 48" at bounding box center [535, 113] width 363 height 23
copy h2 "[GEOGRAPHIC_DATA] All Local"
click at [230, 239] on link "About" at bounding box center [223, 240] width 27 height 27
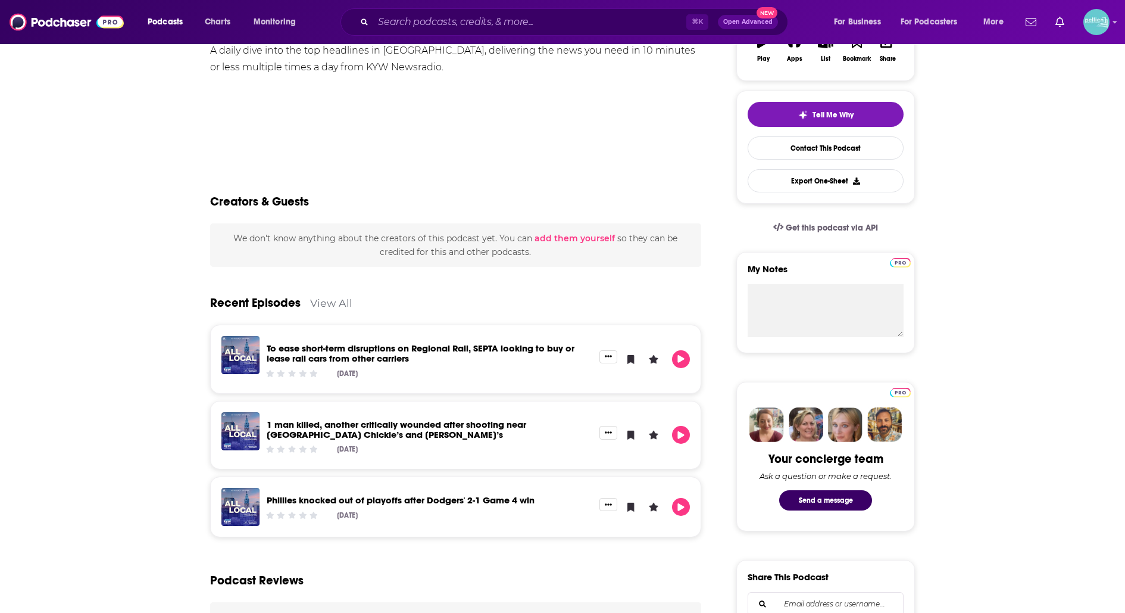
scroll to position [233, 0]
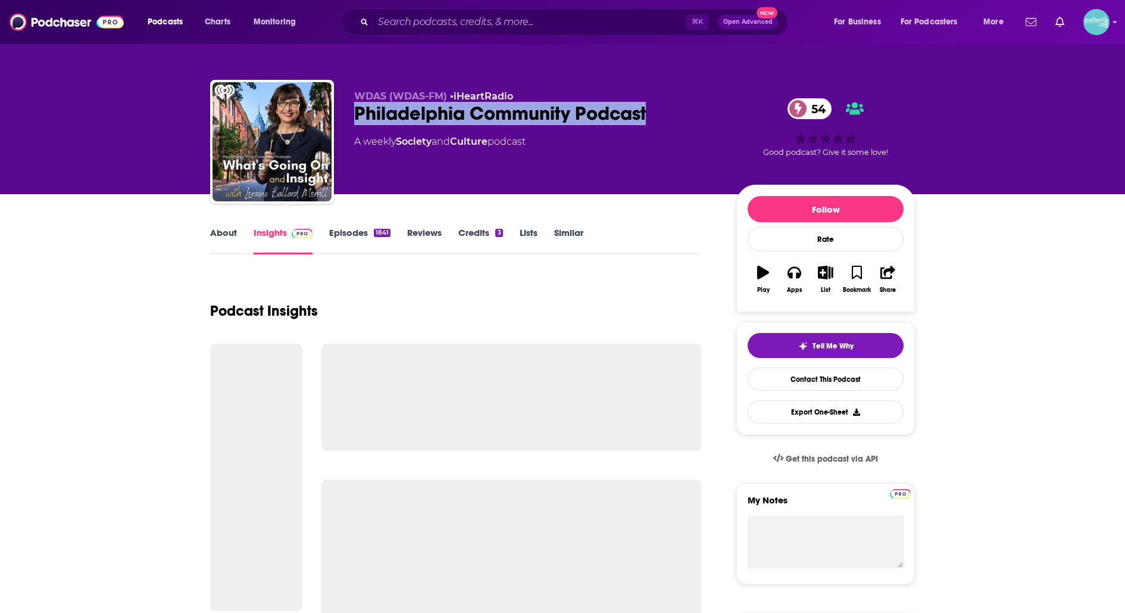
drag, startPoint x: 651, startPoint y: 113, endPoint x: 355, endPoint y: 114, distance: 296.0
click at [355, 114] on div "Philadelphia Community Podcast 54" at bounding box center [535, 113] width 363 height 23
copy h2 "Philadelphia Community Podcast"
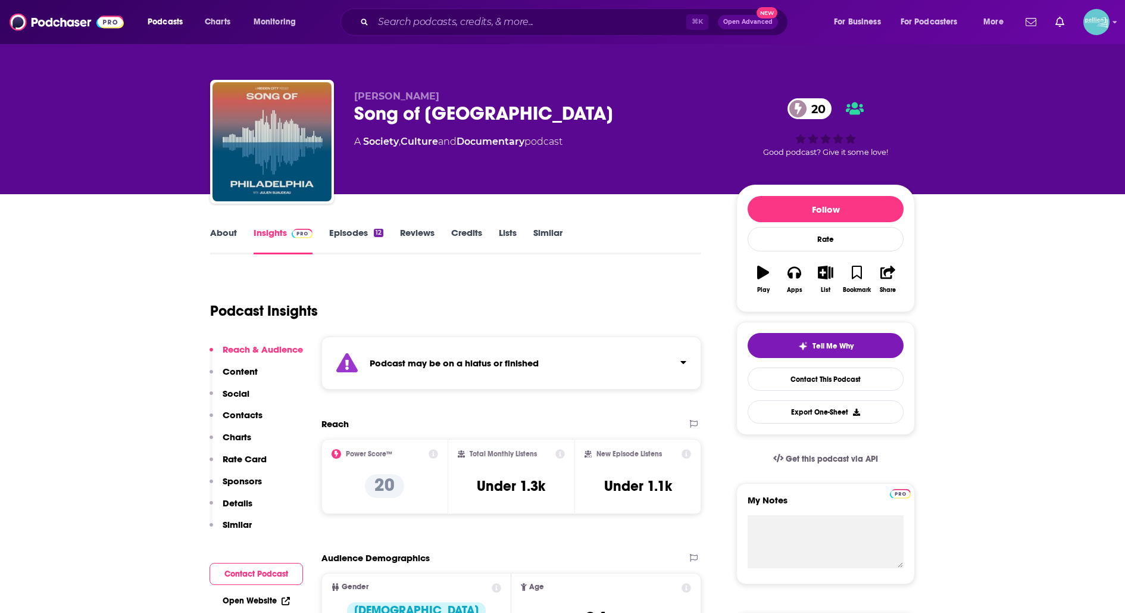
click at [223, 235] on link "About" at bounding box center [223, 240] width 27 height 27
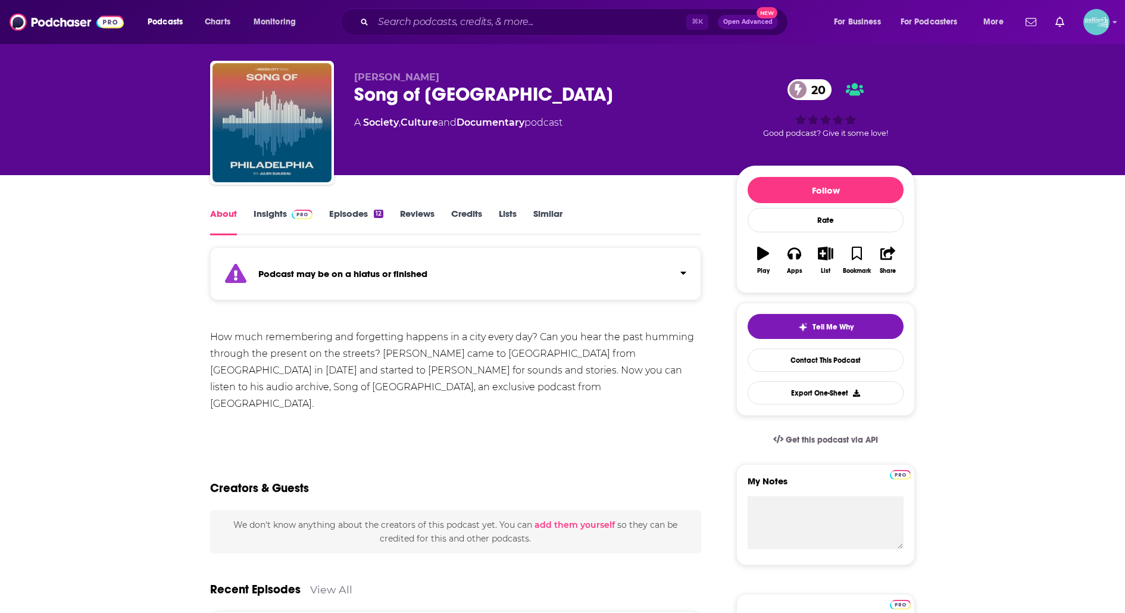
scroll to position [15, 0]
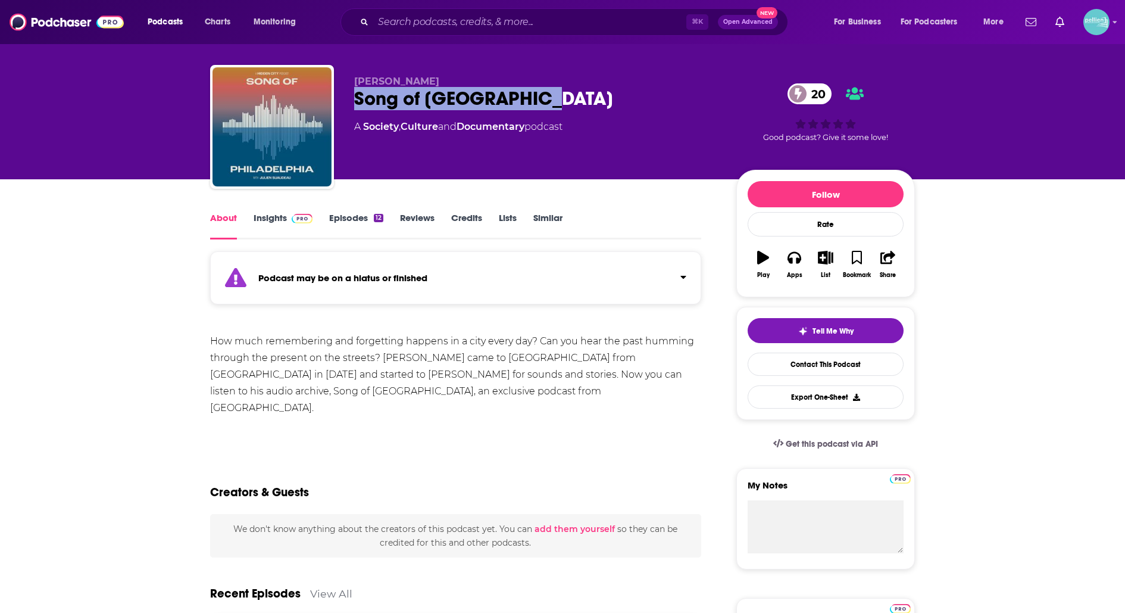
drag, startPoint x: 557, startPoint y: 102, endPoint x: 343, endPoint y: 108, distance: 214.5
click at [343, 108] on div "Julien Suaudeau Song of Philadelphia 20 A Society , Culture and Documentary pod…" at bounding box center [562, 129] width 705 height 129
copy h1 "Song of Philadelphia"
drag, startPoint x: 459, startPoint y: 82, endPoint x: 351, endPoint y: 84, distance: 107.8
click at [351, 83] on div "Julien Suaudeau Song of Philadelphia 20 A Society , Culture and Documentary pod…" at bounding box center [562, 129] width 705 height 129
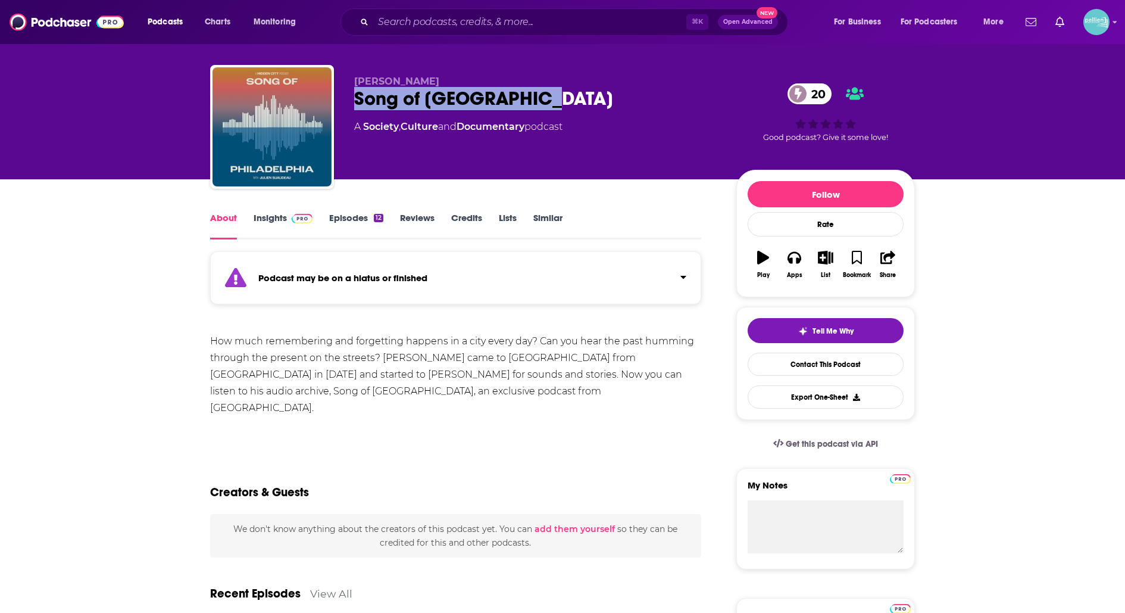
copy span "Julien Suaudeau"
click at [794, 366] on link "Contact This Podcast" at bounding box center [826, 364] width 156 height 23
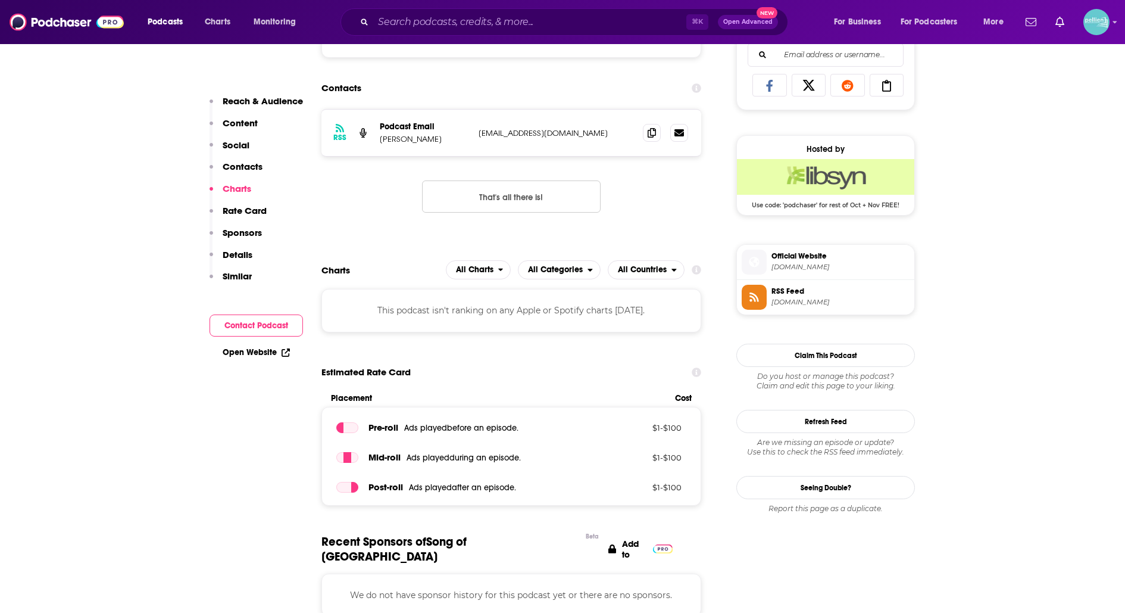
scroll to position [764, 0]
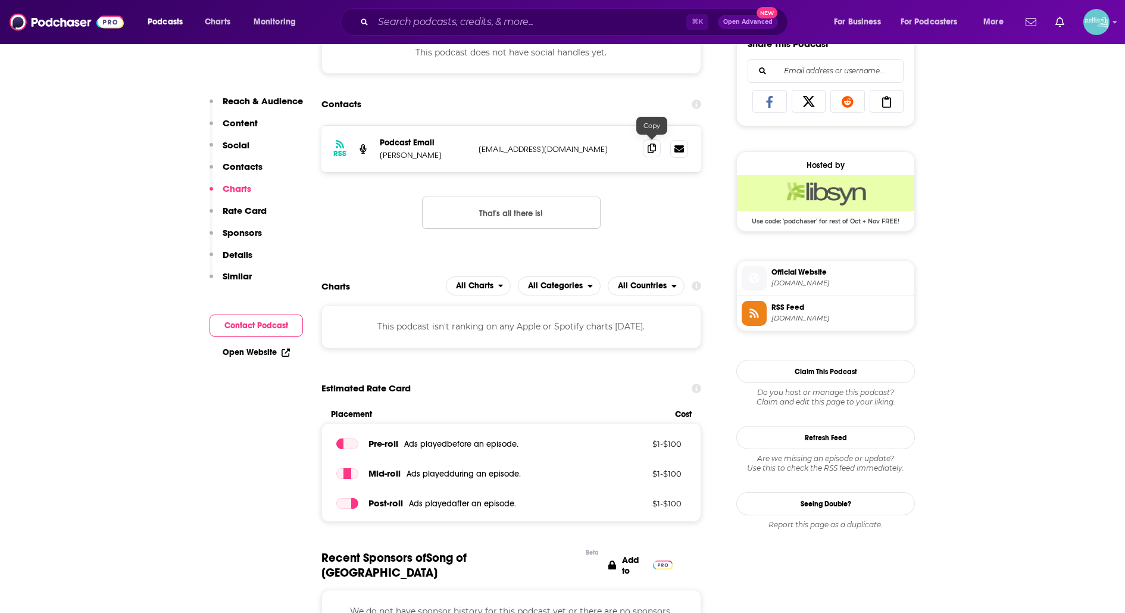
click at [654, 145] on icon at bounding box center [652, 149] width 8 height 10
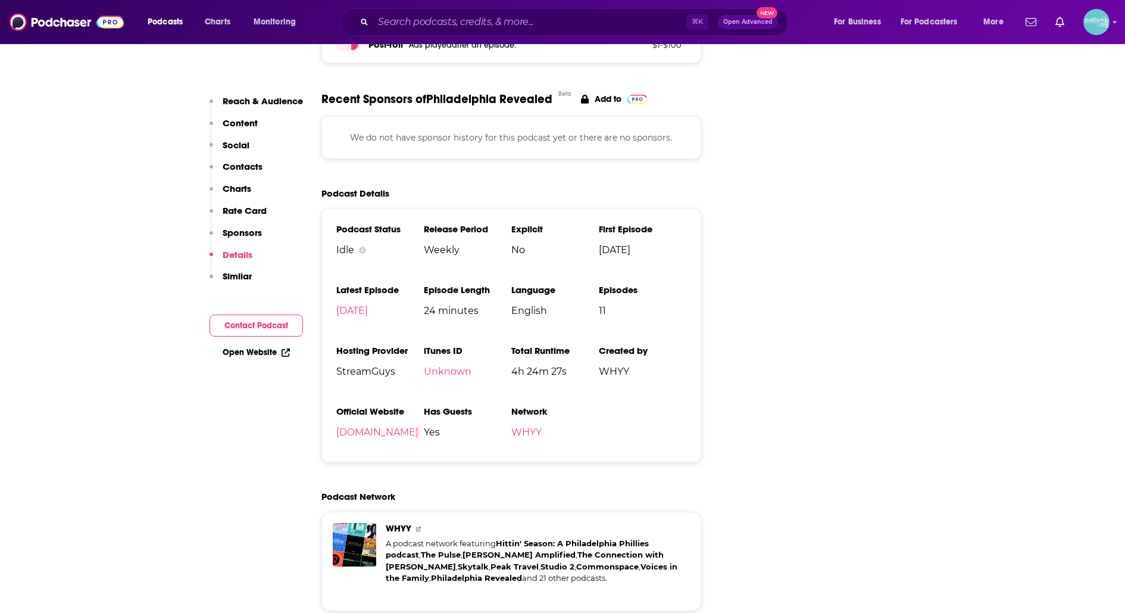
scroll to position [1327, 0]
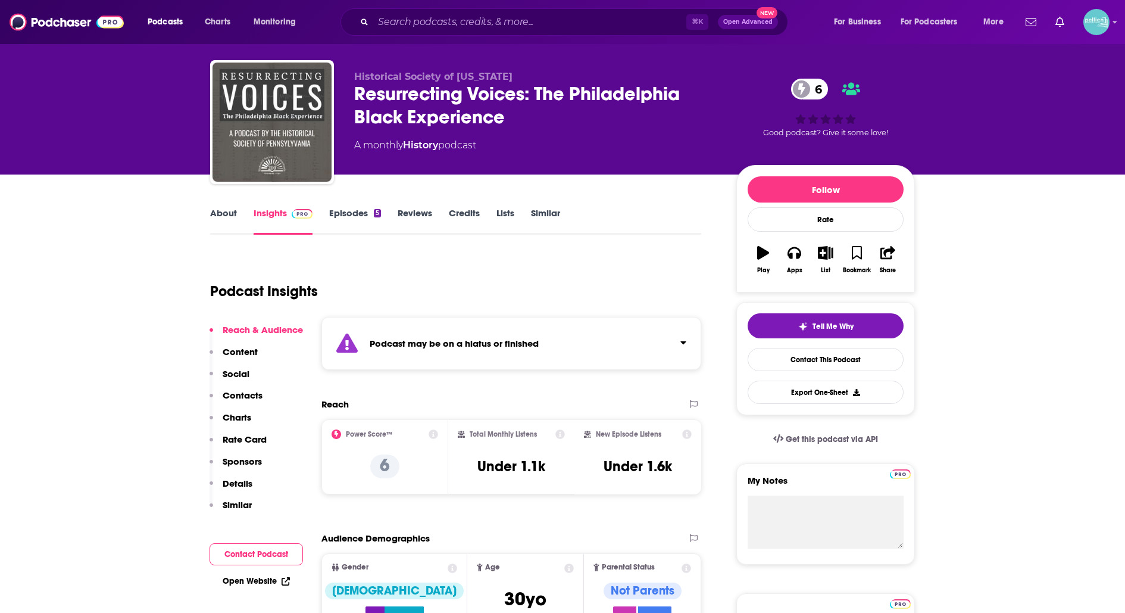
scroll to position [18, 0]
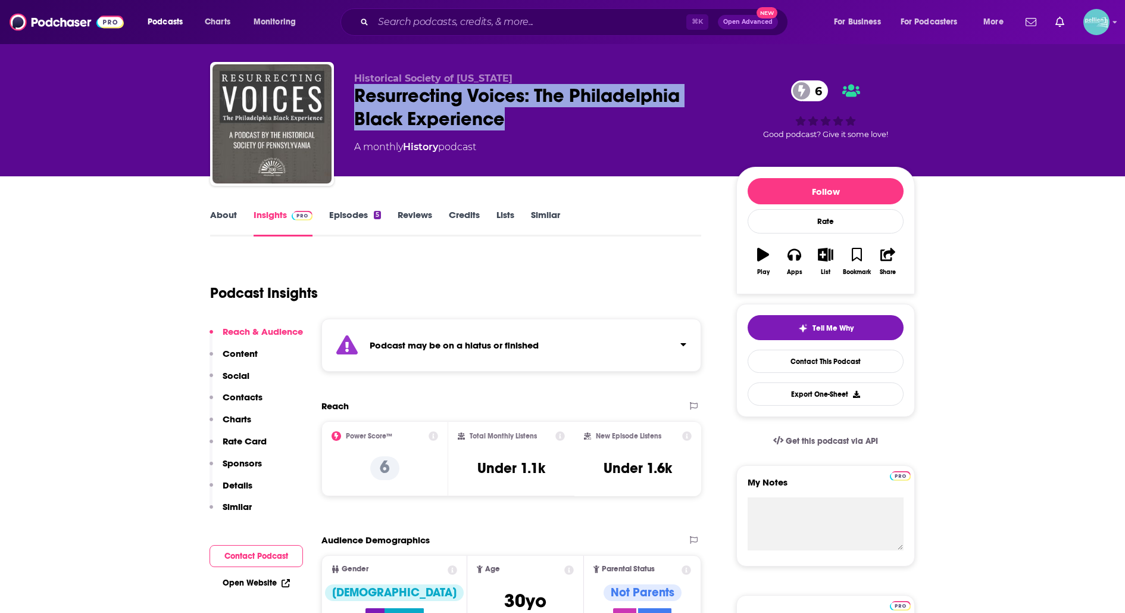
drag, startPoint x: 507, startPoint y: 125, endPoint x: 355, endPoint y: 102, distance: 154.2
click at [355, 102] on div "Resurrecting Voices: The Philadelphia Black Experience 6" at bounding box center [535, 107] width 363 height 46
copy h2 "Resurrecting Voices: The Philadelphia Black Experience"
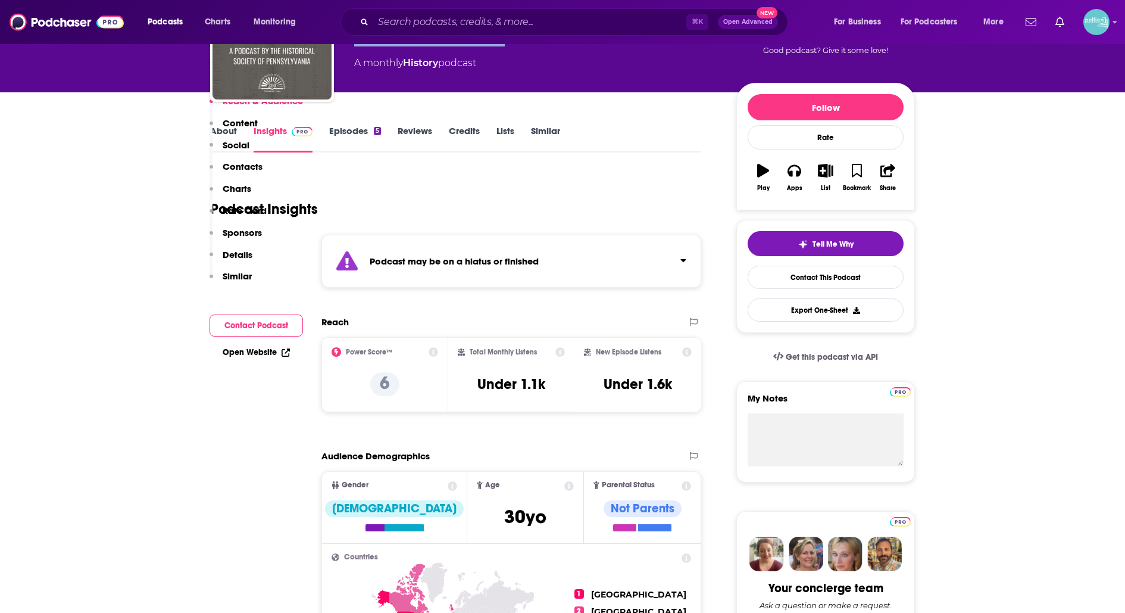
scroll to position [0, 0]
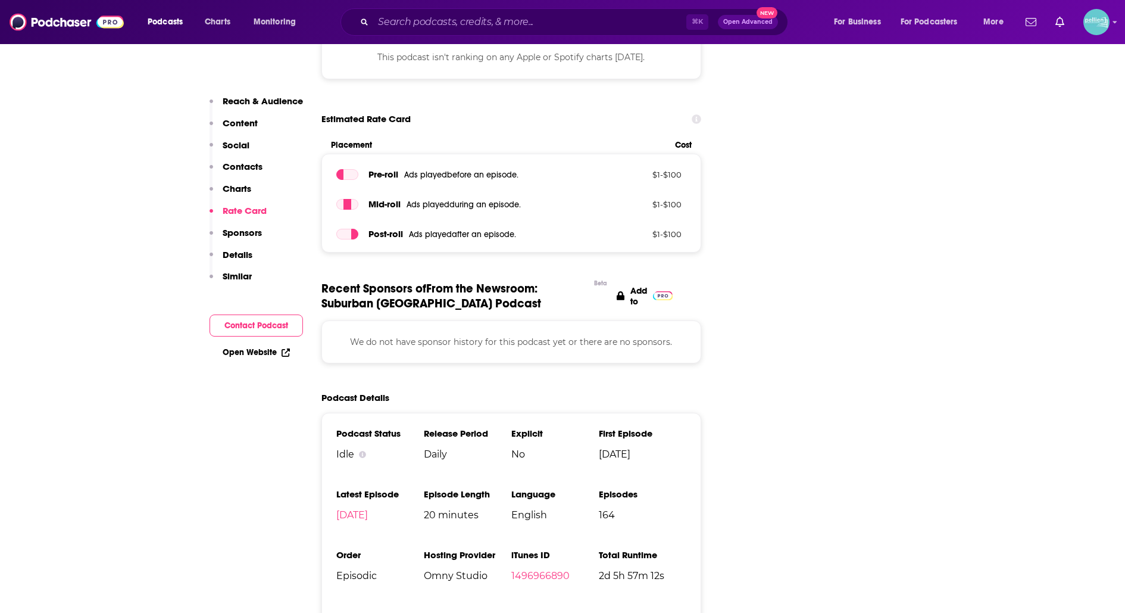
scroll to position [1398, 0]
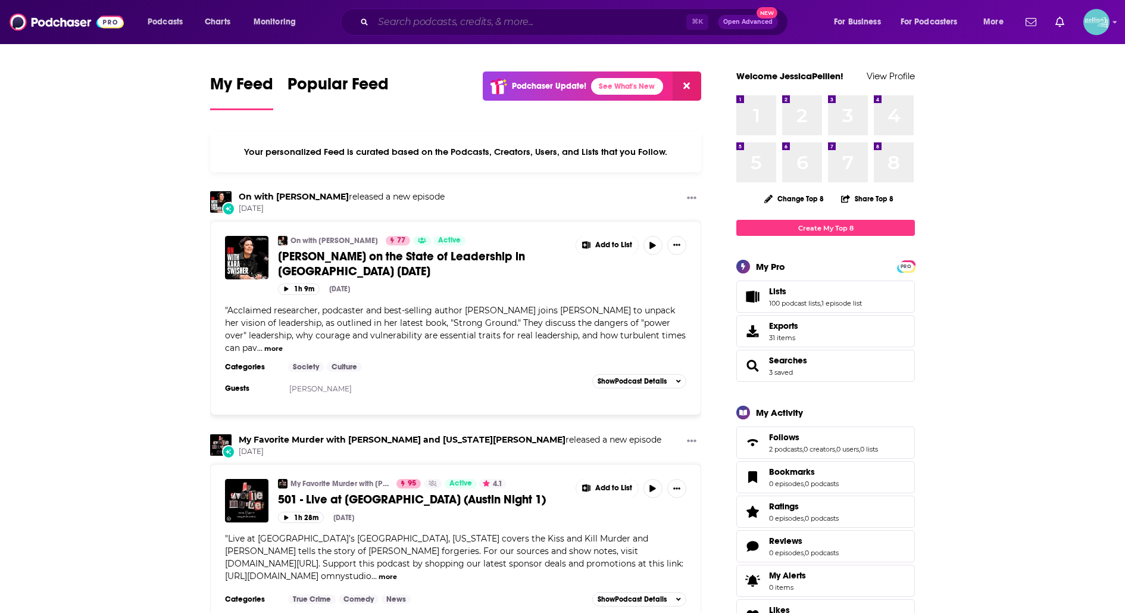
click at [625, 19] on input "Search podcasts, credits, & more..." at bounding box center [529, 22] width 313 height 19
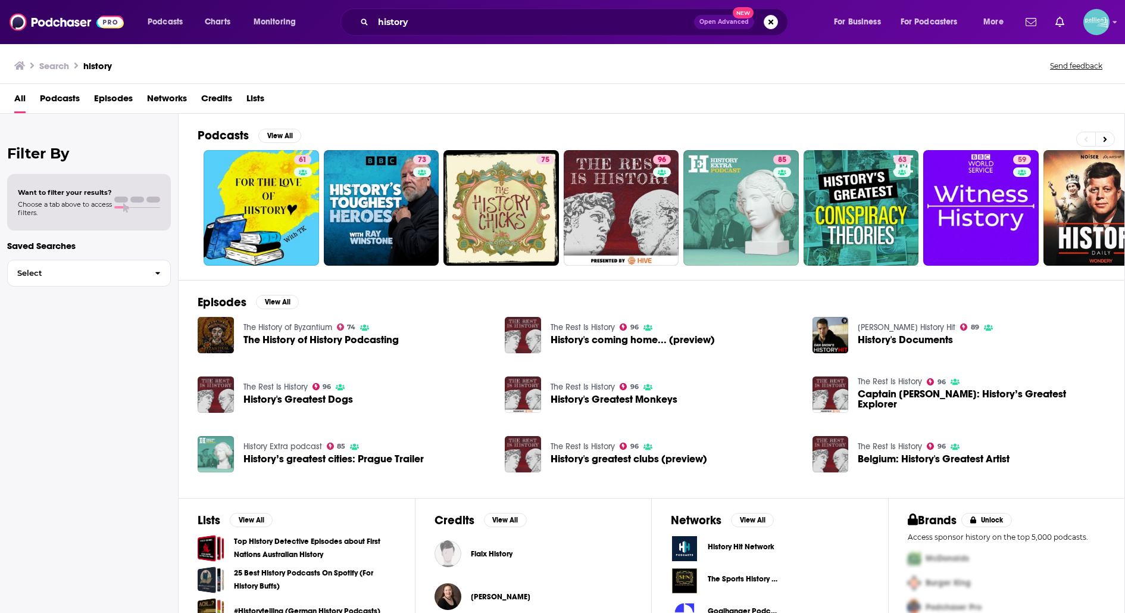
click at [51, 98] on span "Podcasts" at bounding box center [60, 101] width 40 height 24
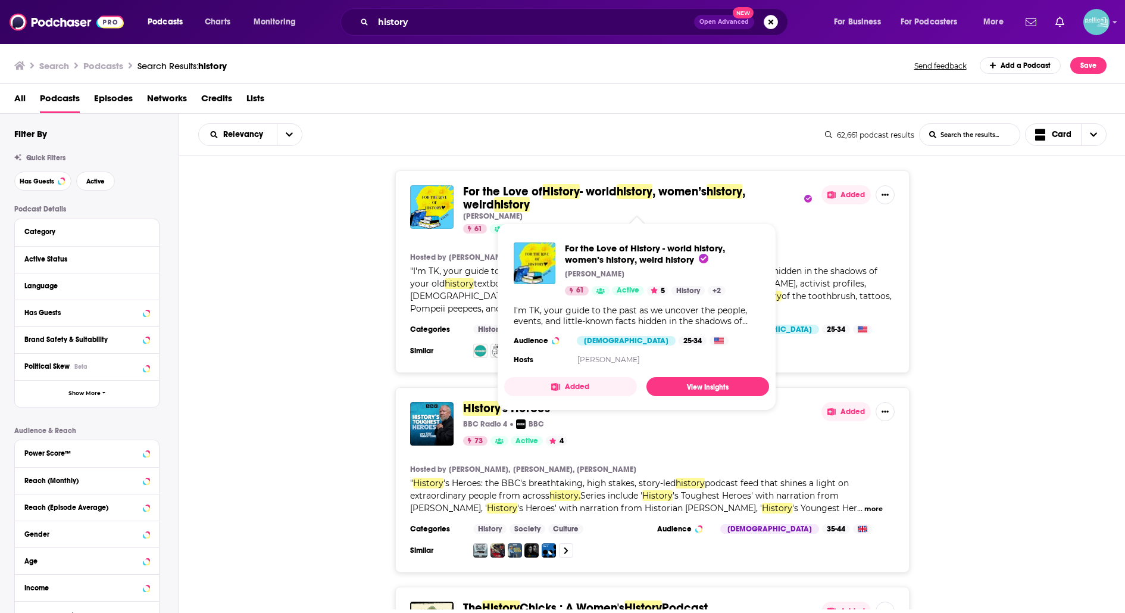
click at [646, 186] on span "history" at bounding box center [635, 191] width 36 height 15
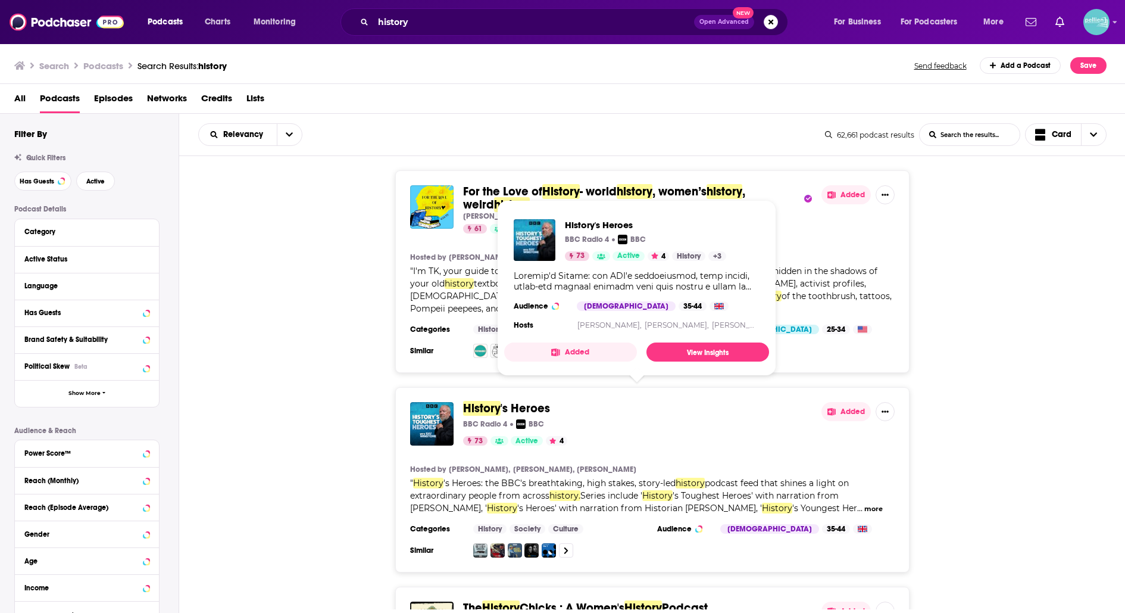
click at [478, 401] on span "History" at bounding box center [482, 408] width 38 height 15
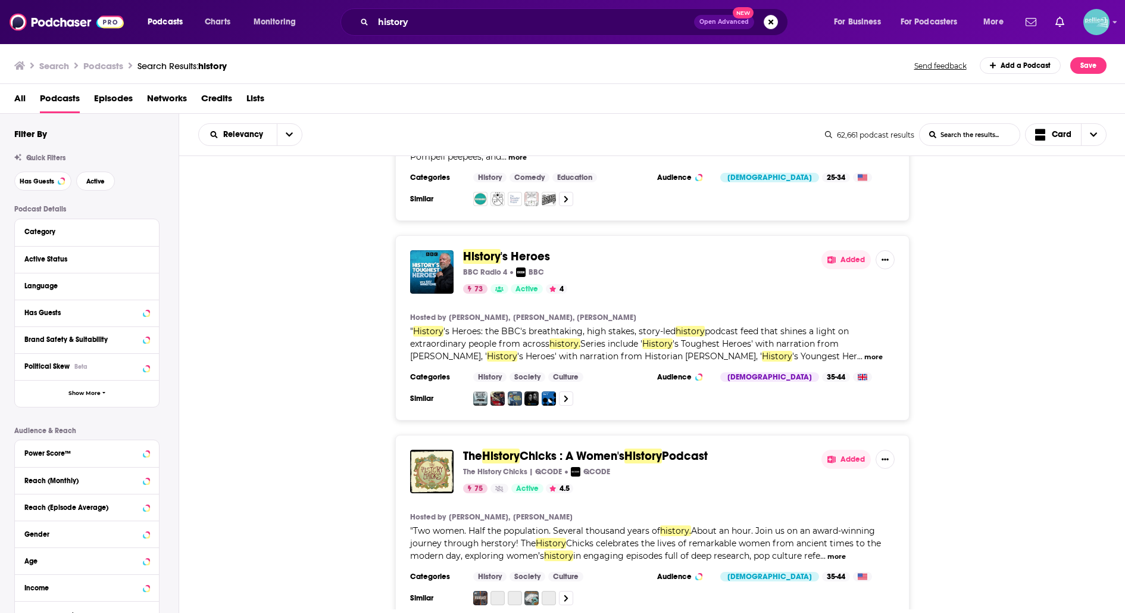
scroll to position [155, 0]
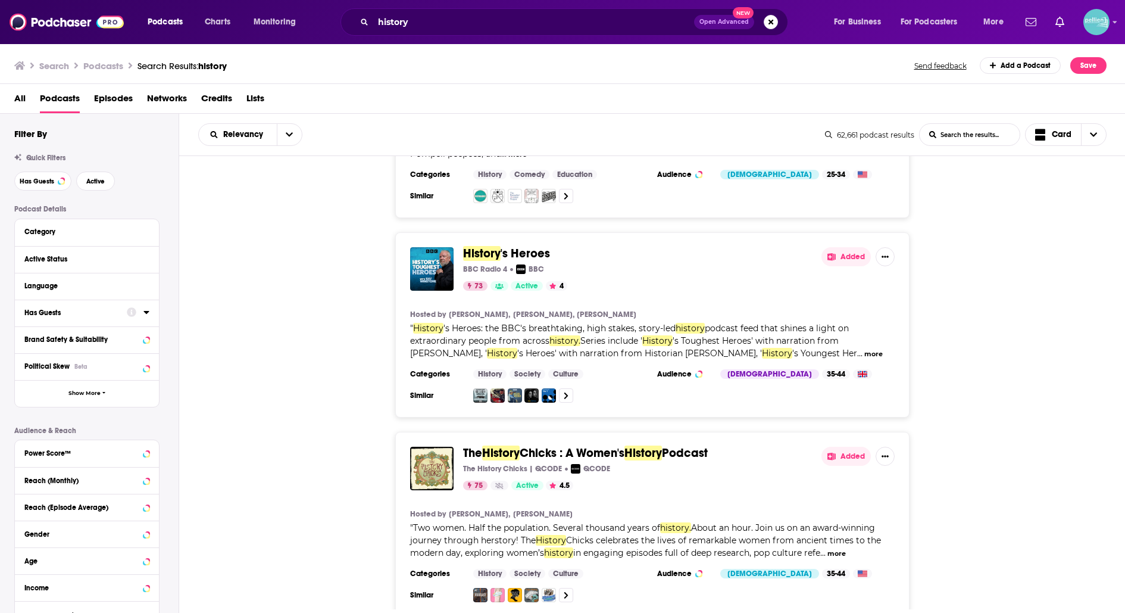
click at [77, 306] on button "Has Guests" at bounding box center [75, 312] width 102 height 15
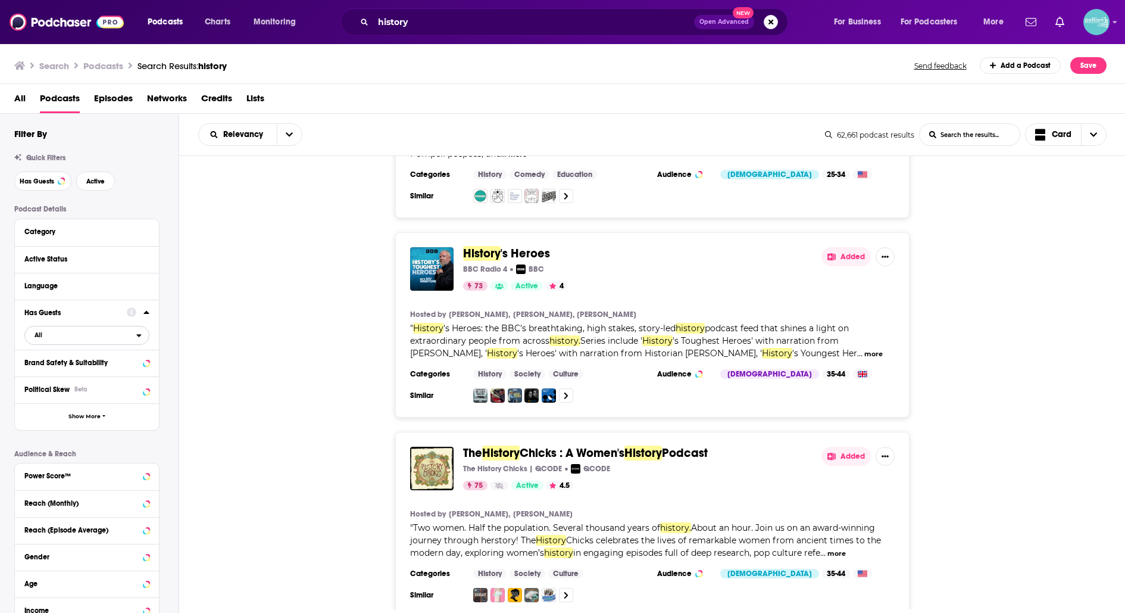
click at [58, 335] on span "All" at bounding box center [80, 334] width 111 height 15
click at [59, 374] on span "Has guests" at bounding box center [65, 374] width 71 height 7
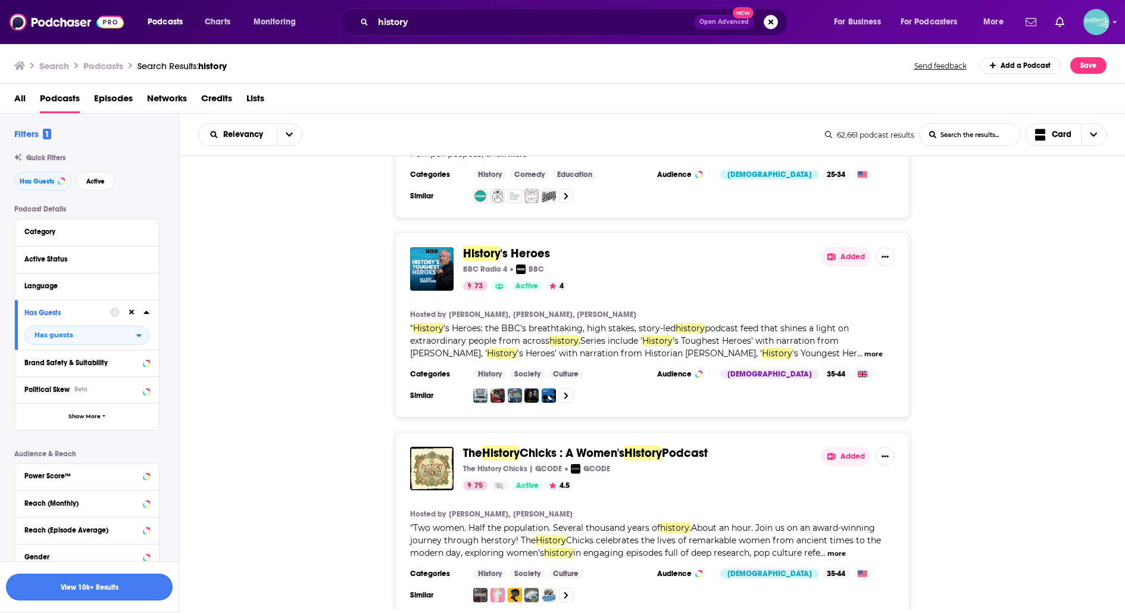
click at [111, 587] on button "View 10k+ Results" at bounding box center [89, 586] width 167 height 27
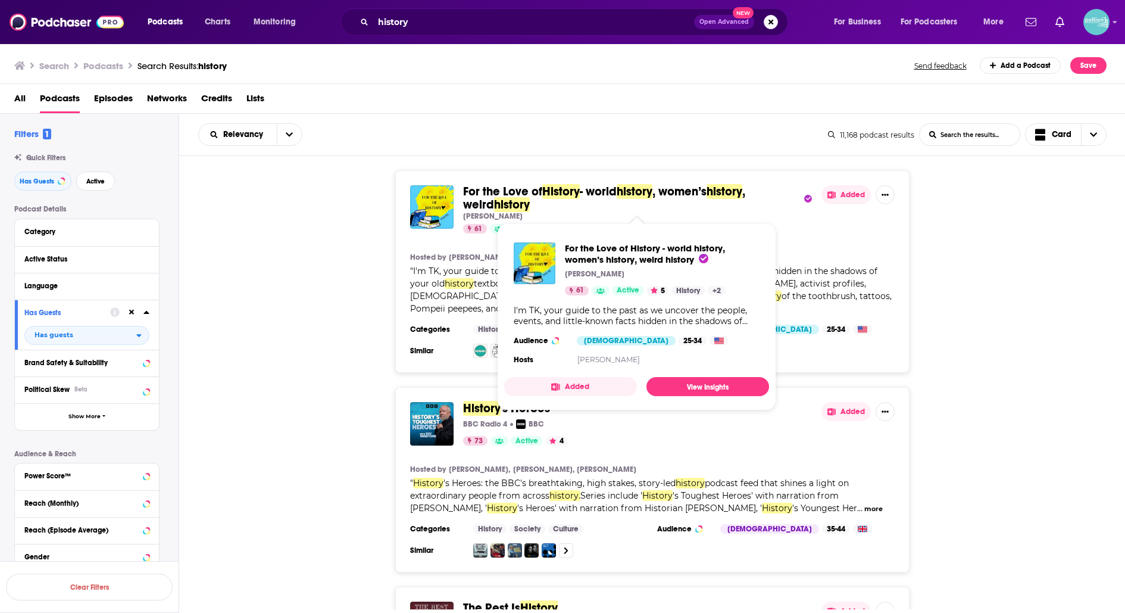
click at [512, 192] on span "For the Love of" at bounding box center [502, 191] width 79 height 15
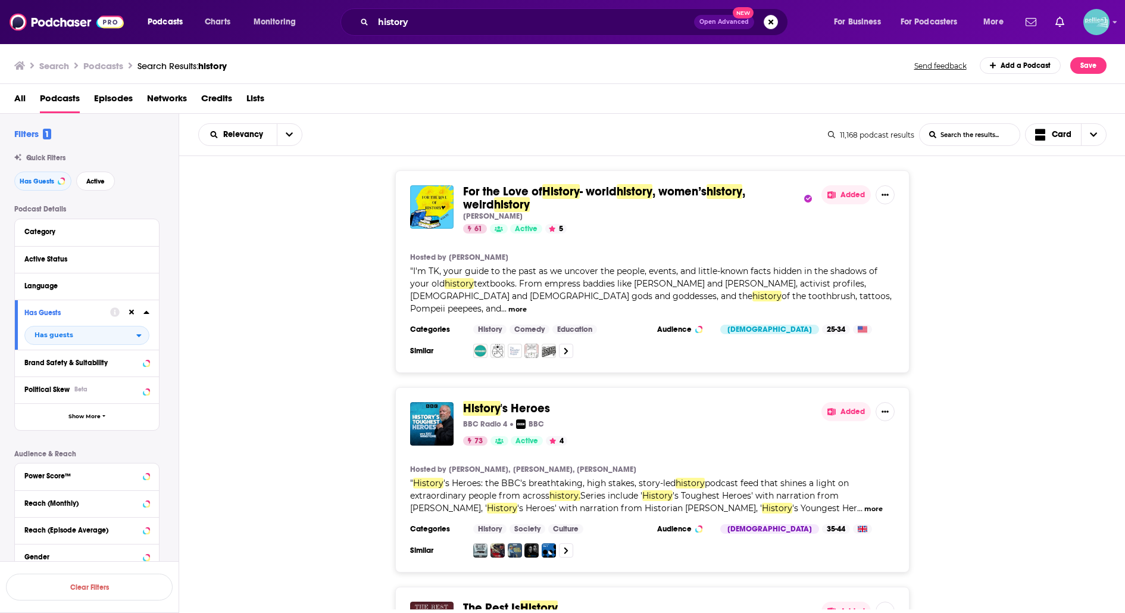
click at [488, 401] on span "History" at bounding box center [482, 408] width 38 height 15
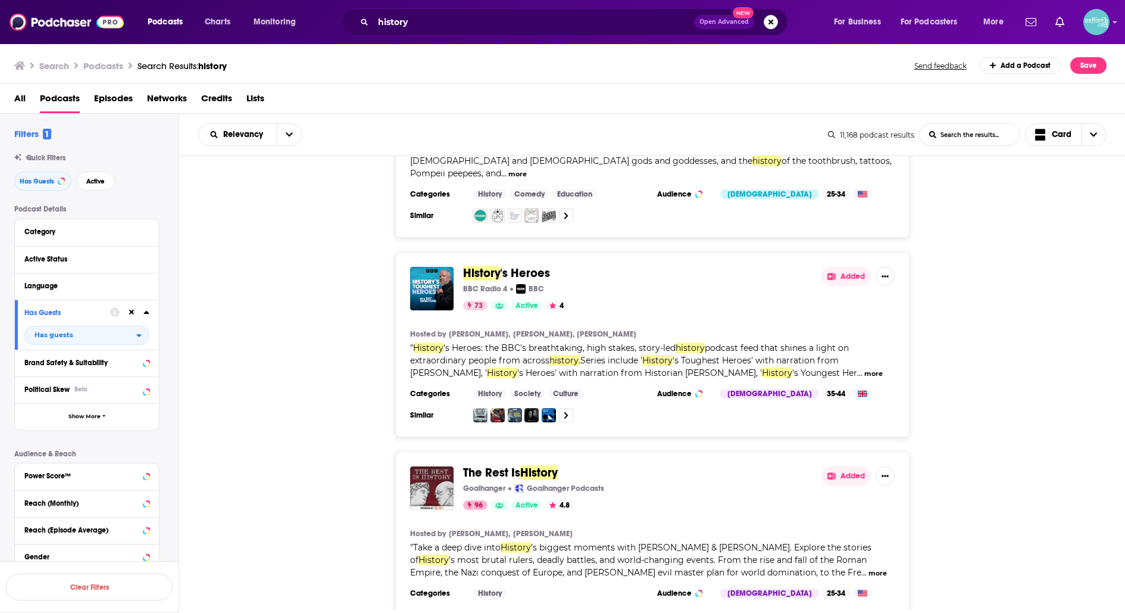
scroll to position [160, 0]
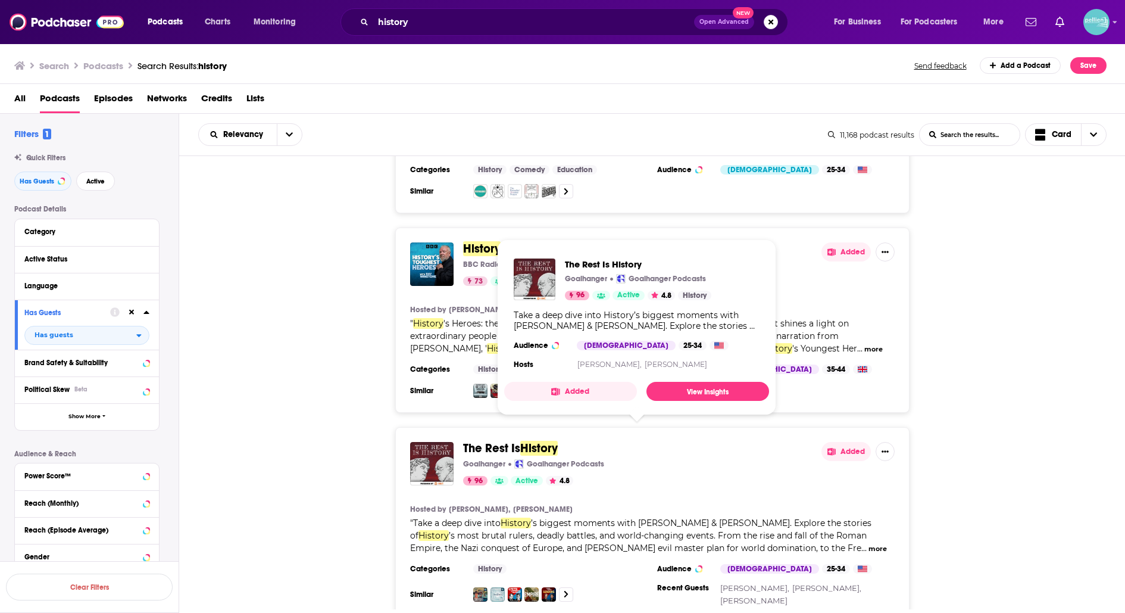
click at [479, 441] on span "The Rest Is" at bounding box center [491, 448] width 57 height 15
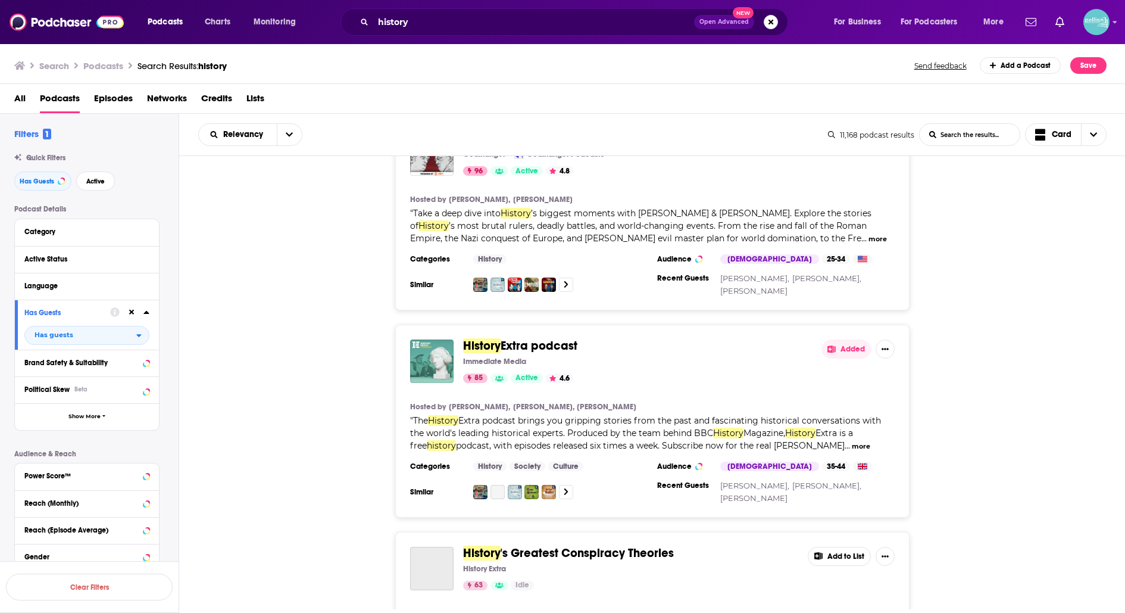
scroll to position [478, 0]
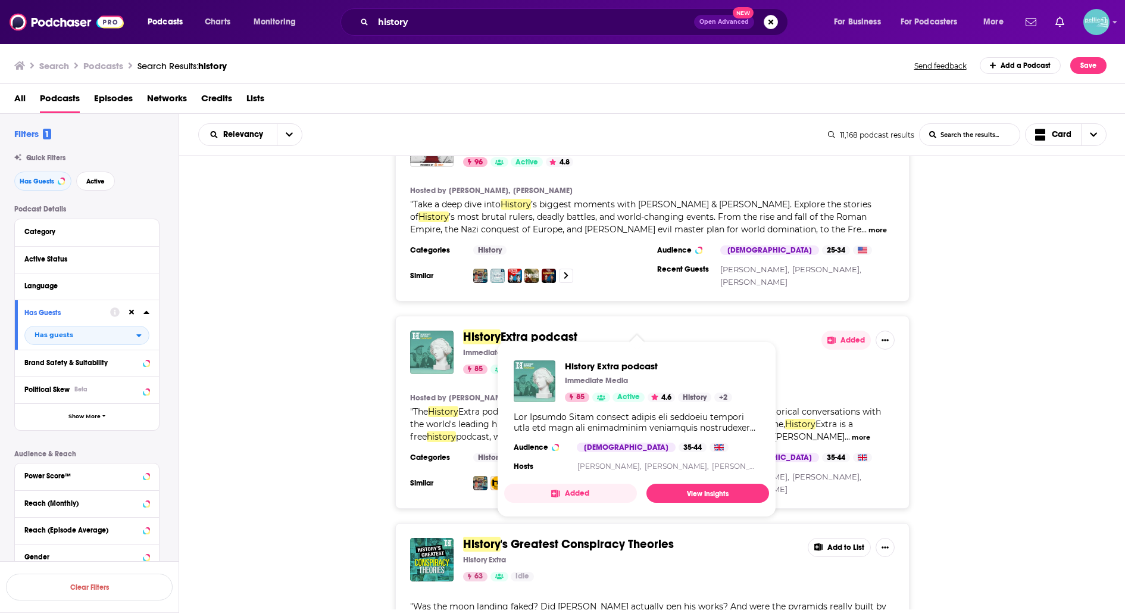
click at [511, 329] on span "Extra podcast" at bounding box center [539, 336] width 77 height 15
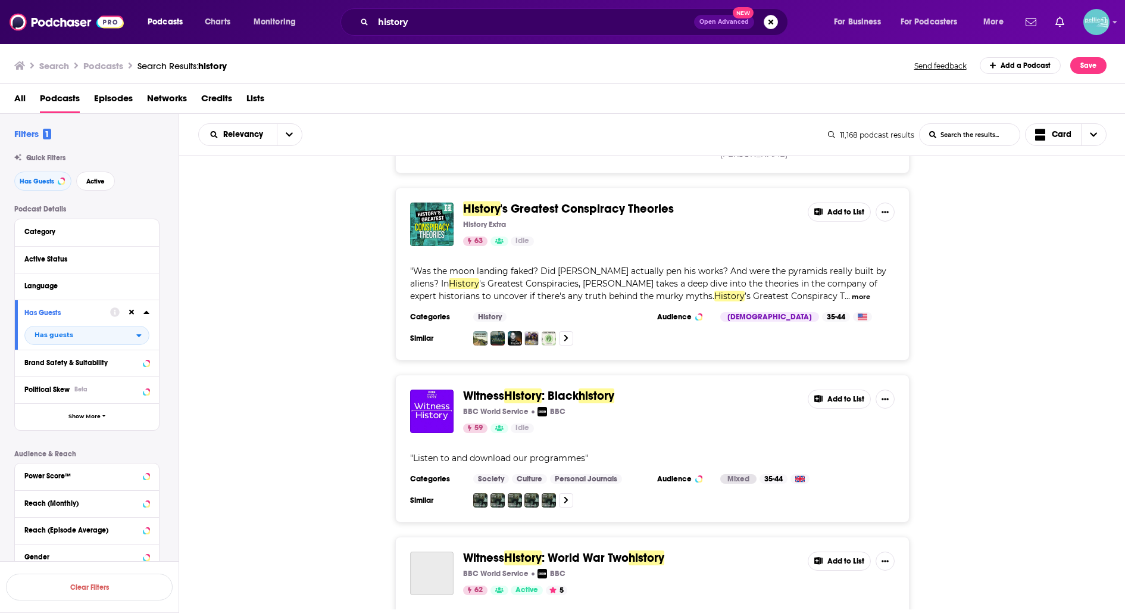
scroll to position [822, 0]
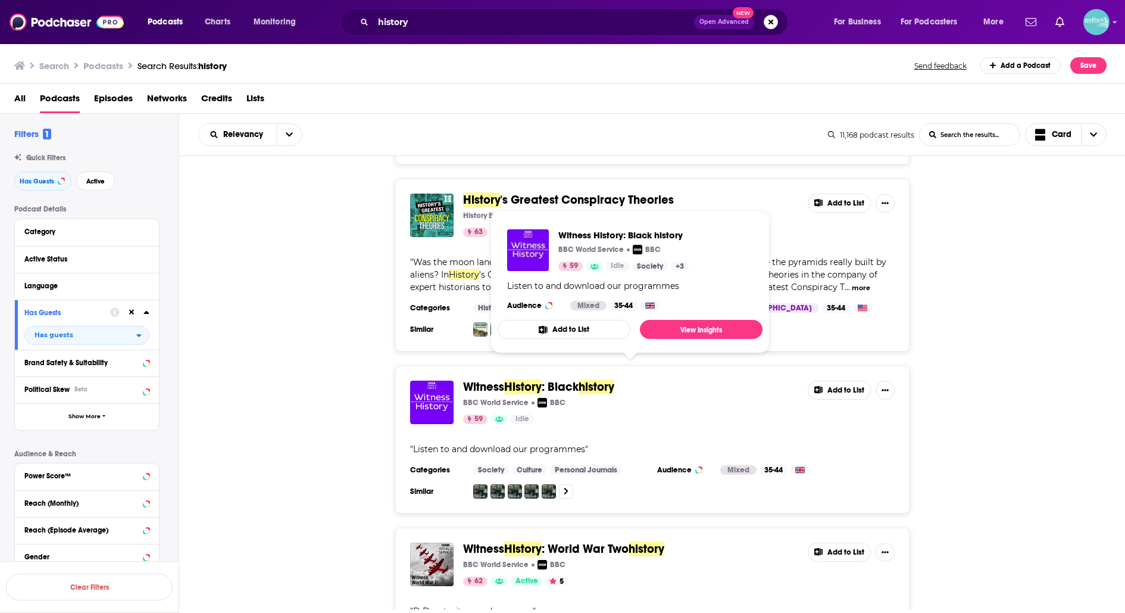
click at [478, 379] on span "Witness" at bounding box center [483, 386] width 41 height 15
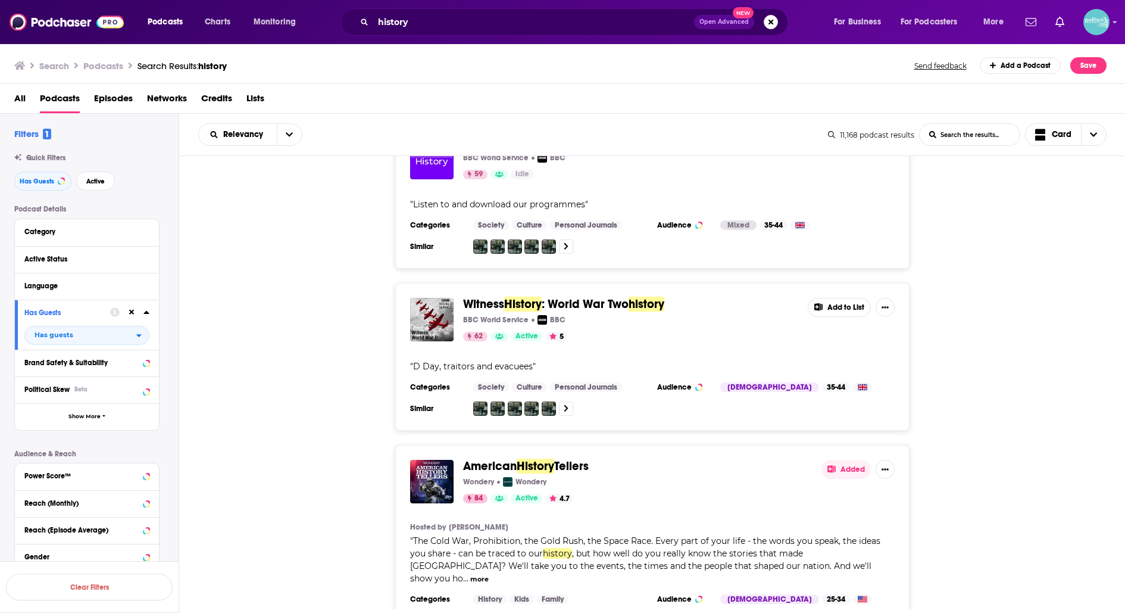
scroll to position [1077, 0]
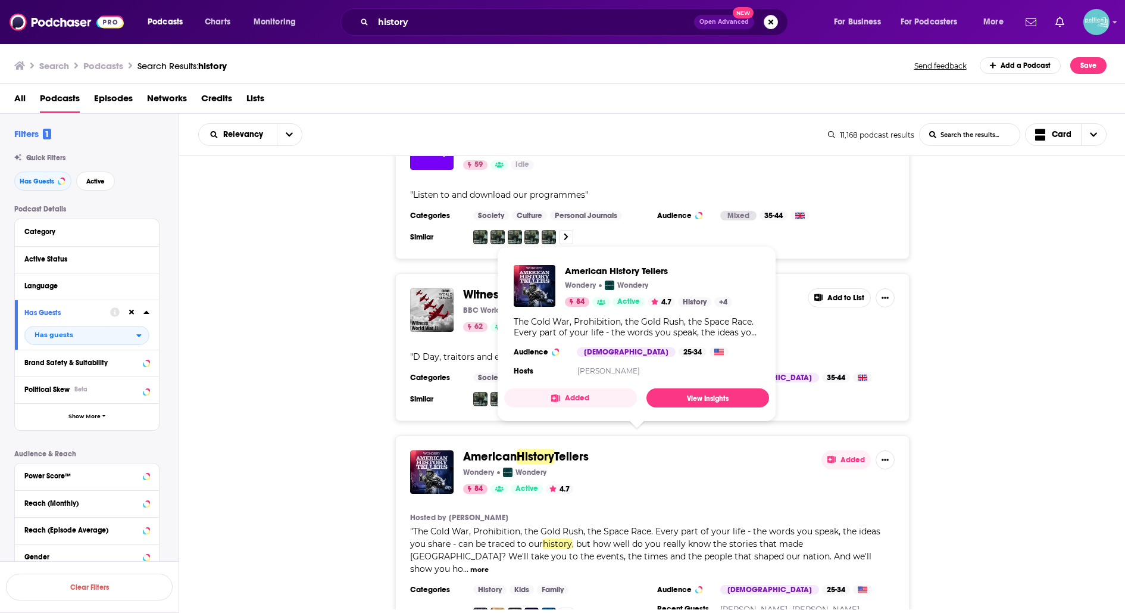
click at [503, 449] on span "American" at bounding box center [490, 456] width 54 height 15
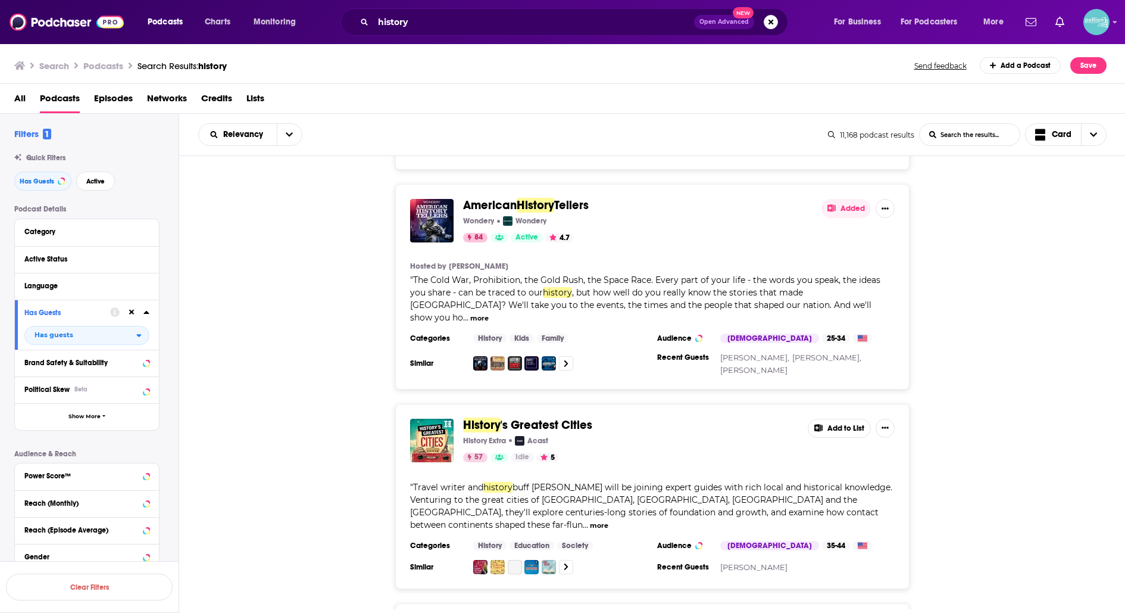
scroll to position [1334, 0]
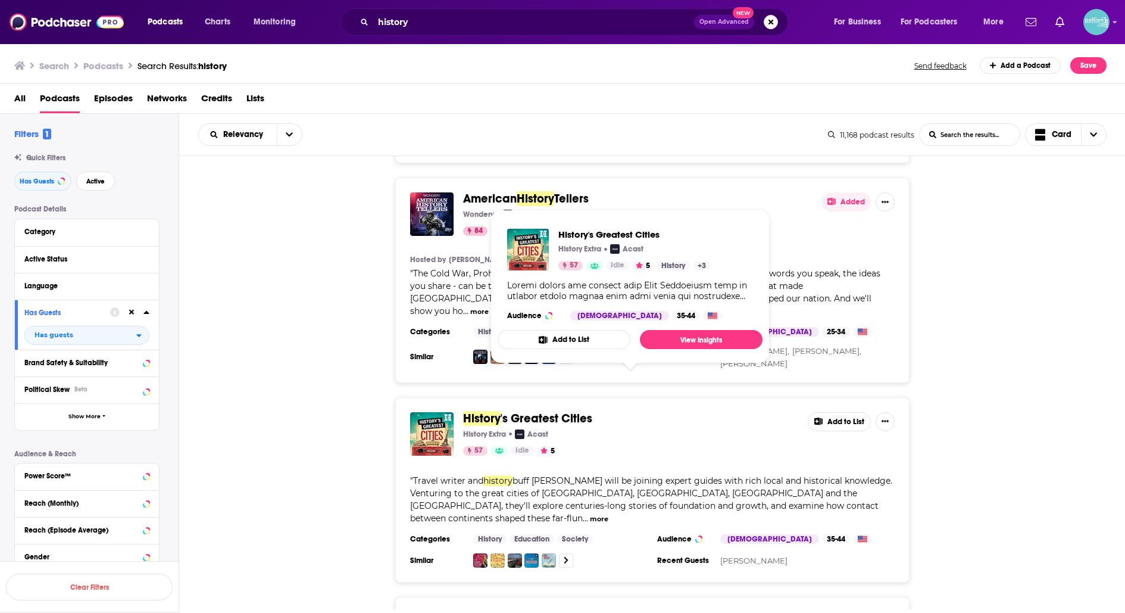
click at [507, 411] on span "'s Greatest Cities" at bounding box center [547, 418] width 92 height 15
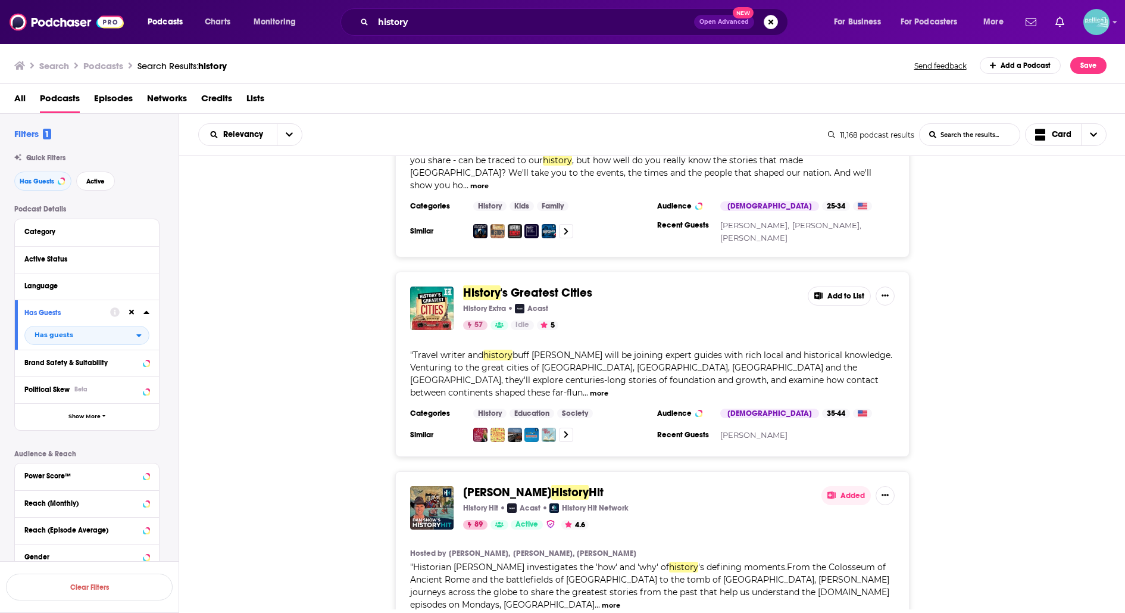
scroll to position [1478, 0]
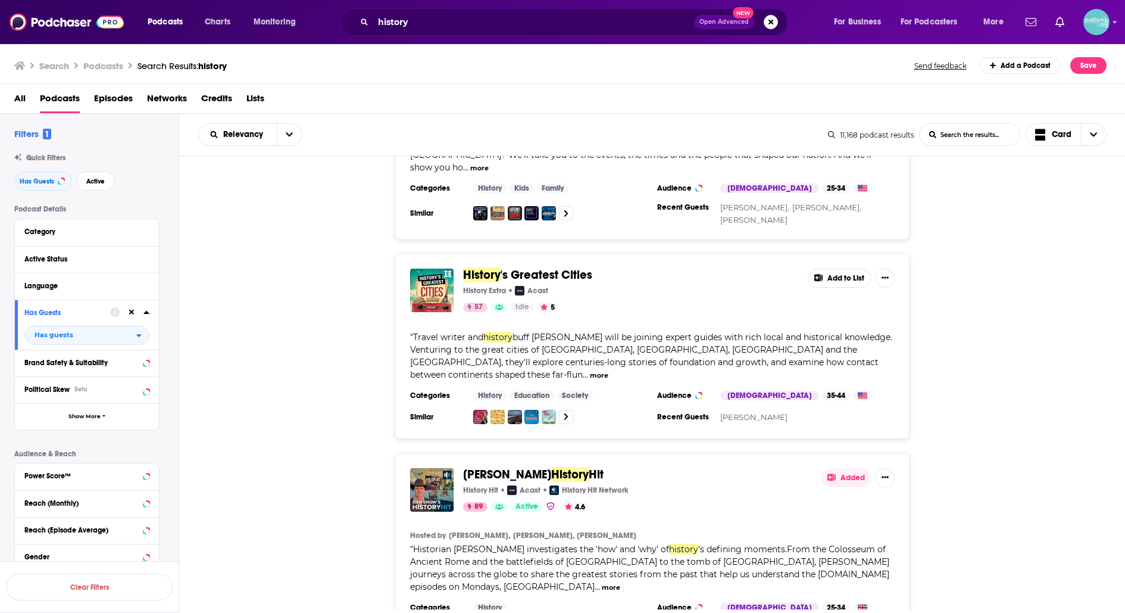
click at [503, 467] on span "Dan Snow's" at bounding box center [507, 474] width 88 height 15
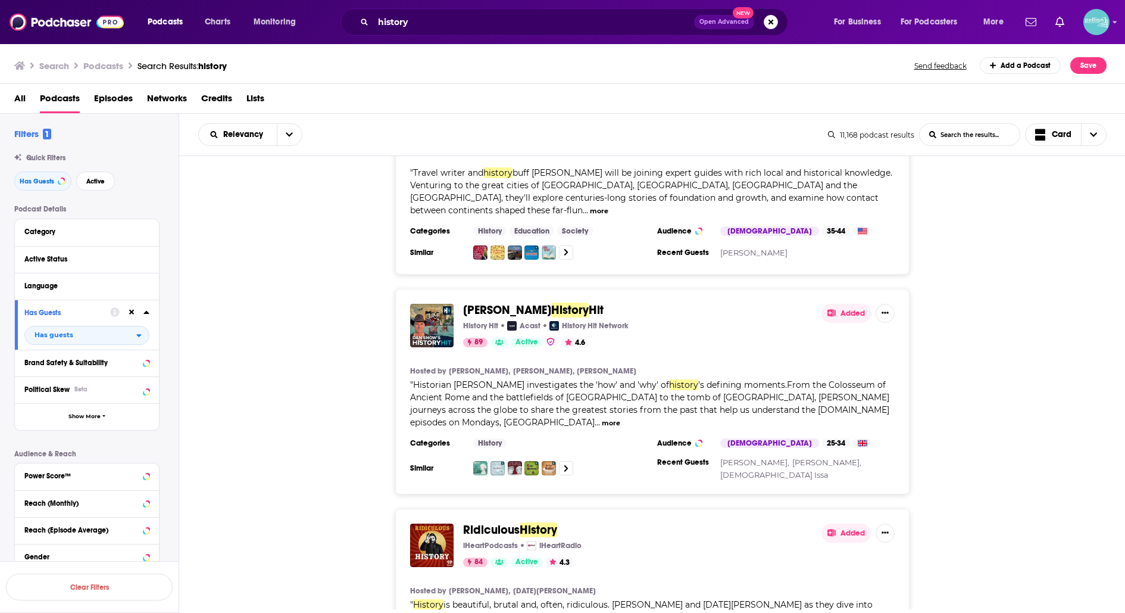
scroll to position [1644, 0]
click at [496, 301] on span "Dan Snow's" at bounding box center [507, 308] width 88 height 15
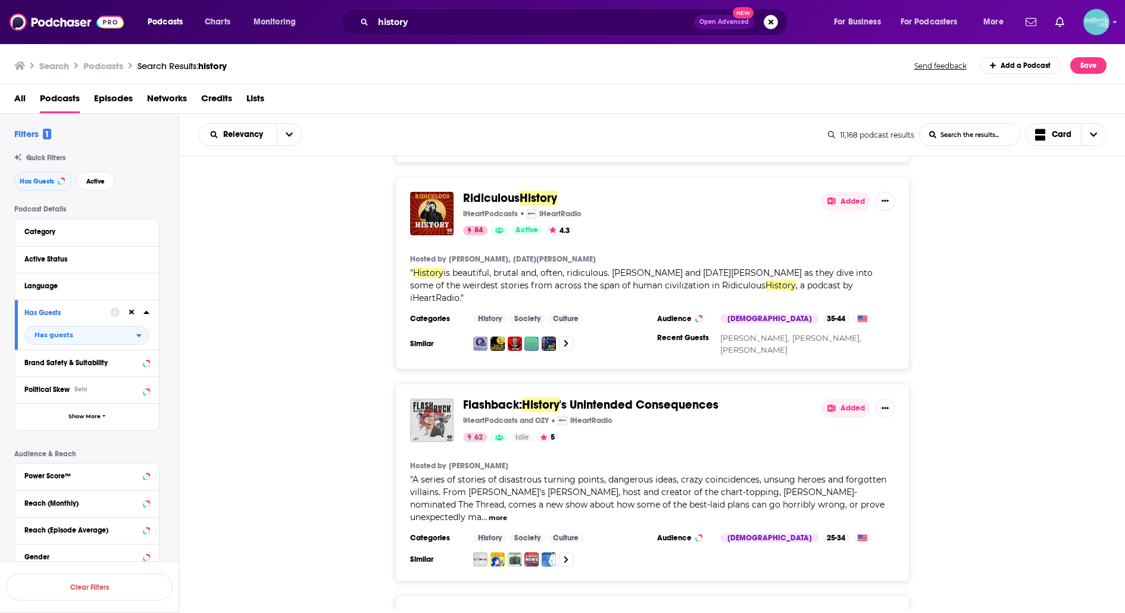
scroll to position [1975, 0]
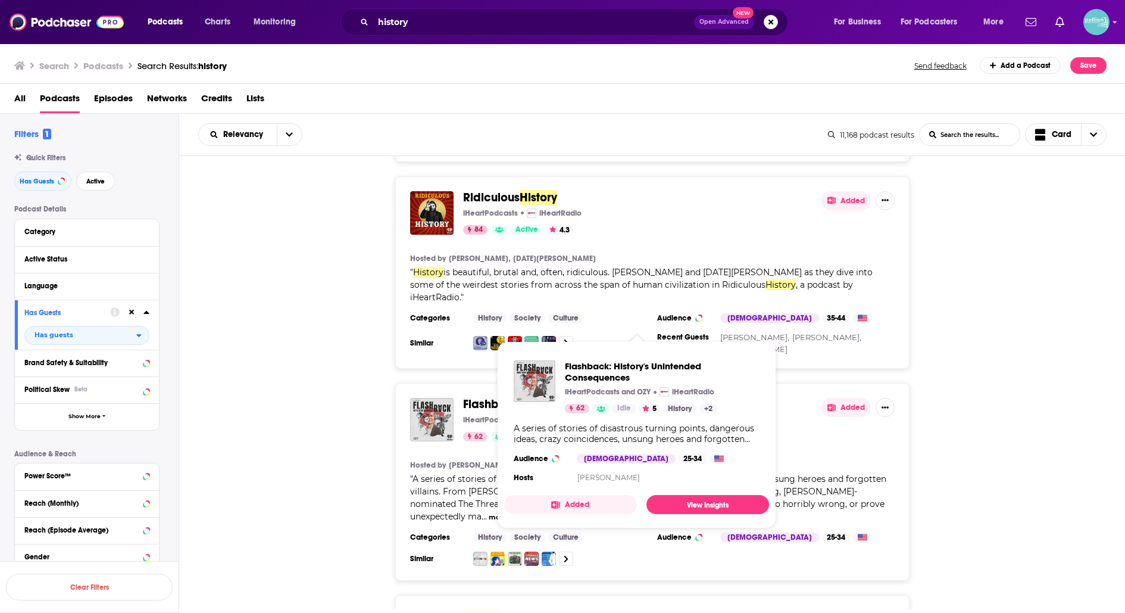
click at [522, 397] on span "Flashback:" at bounding box center [492, 404] width 59 height 15
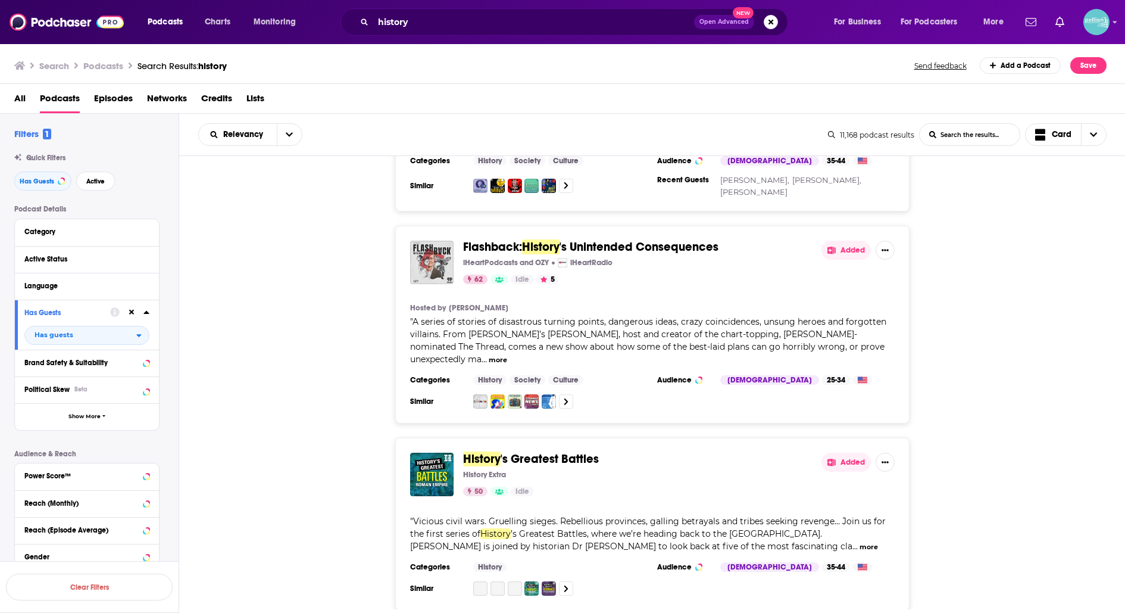
scroll to position [2136, 0]
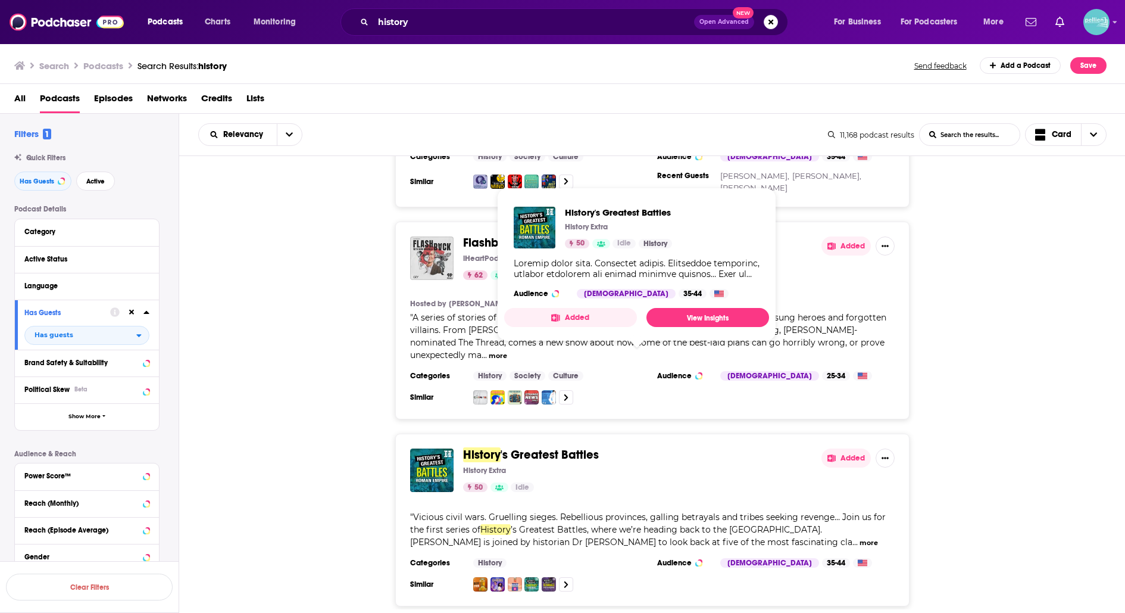
click at [506, 447] on span "'s Greatest Battles" at bounding box center [550, 454] width 98 height 15
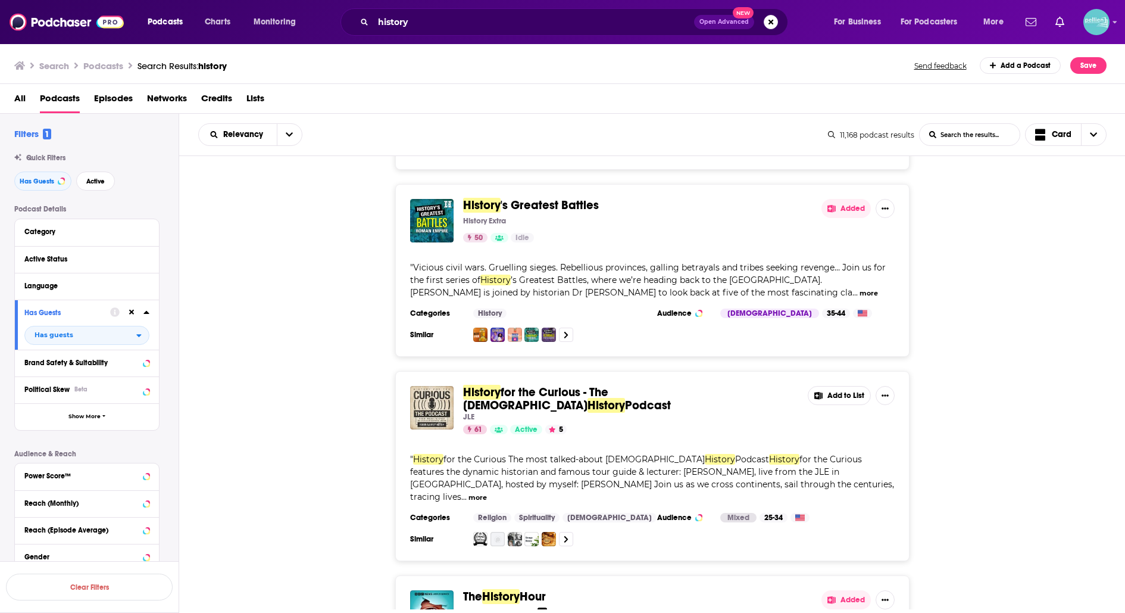
scroll to position [2383, 0]
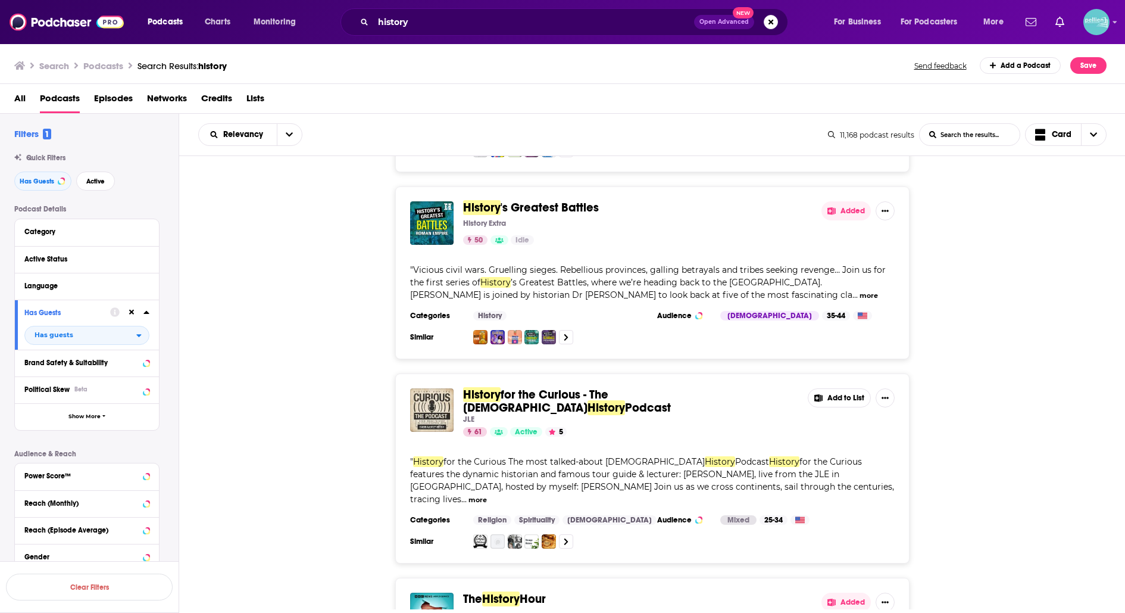
click at [489, 591] on span "History" at bounding box center [501, 598] width 38 height 15
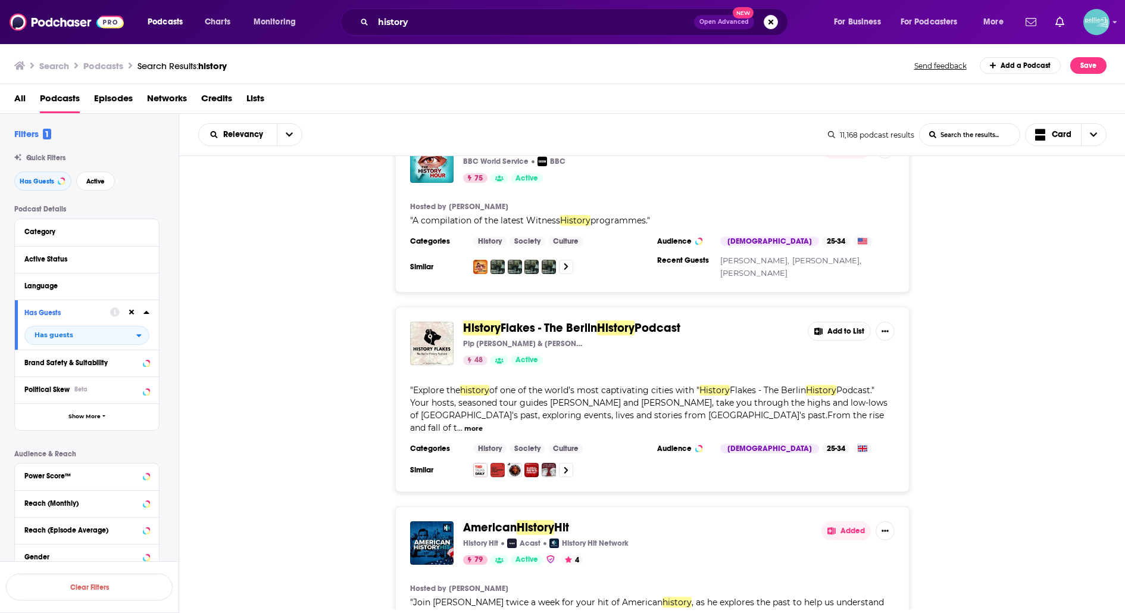
scroll to position [2856, 0]
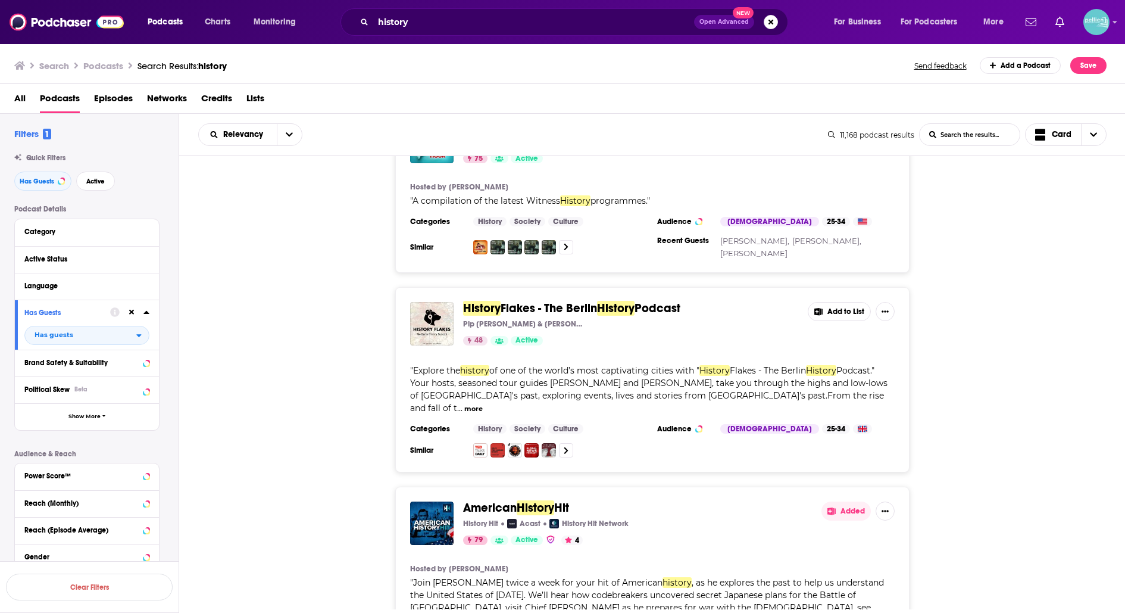
click at [549, 500] on span "History" at bounding box center [536, 507] width 38 height 15
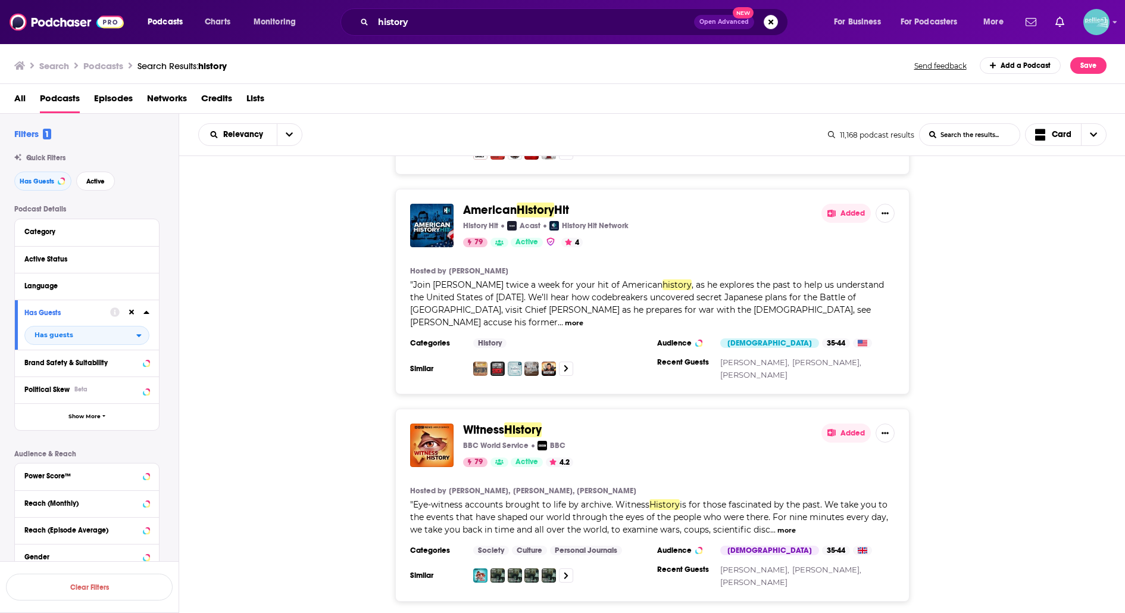
scroll to position [3154, 0]
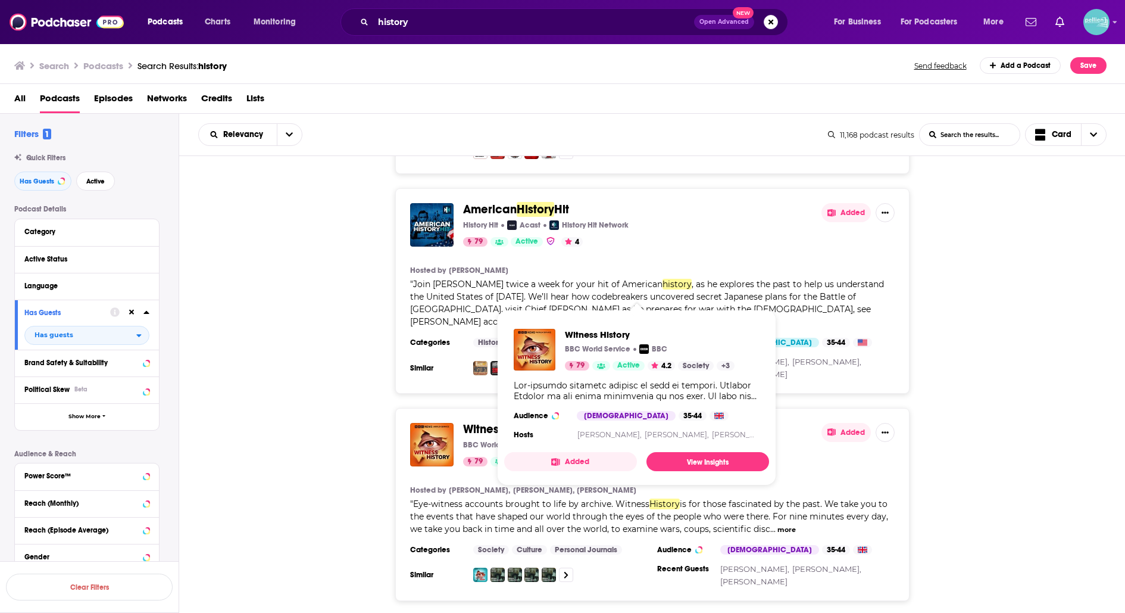
click at [520, 422] on span "History" at bounding box center [523, 429] width 38 height 15
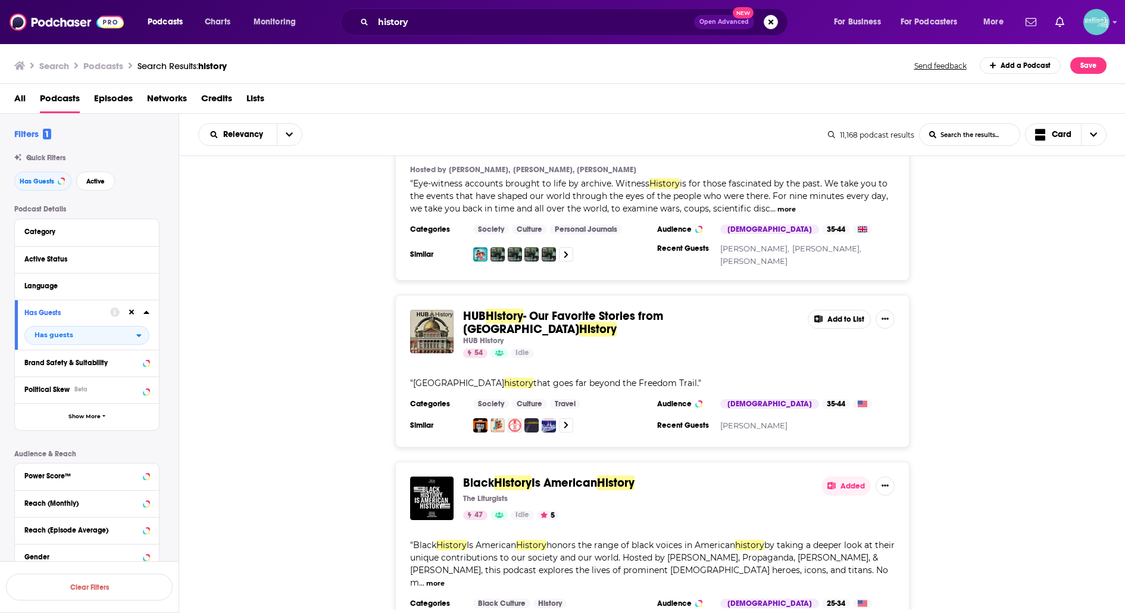
scroll to position [3479, 0]
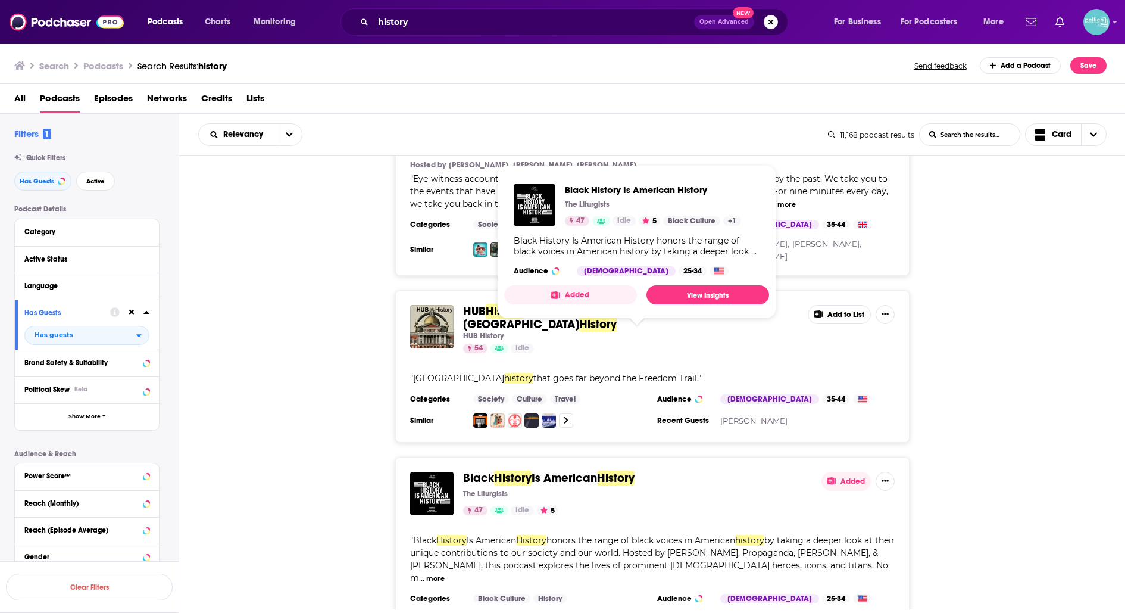
click at [593, 470] on span "Is American" at bounding box center [565, 477] width 66 height 15
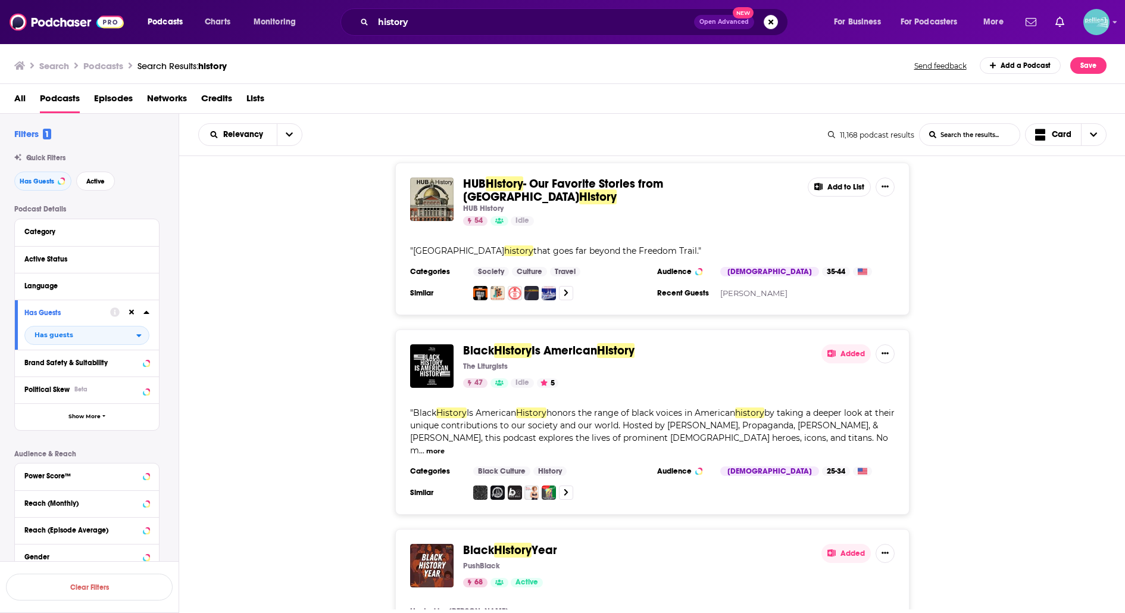
scroll to position [3612, 0]
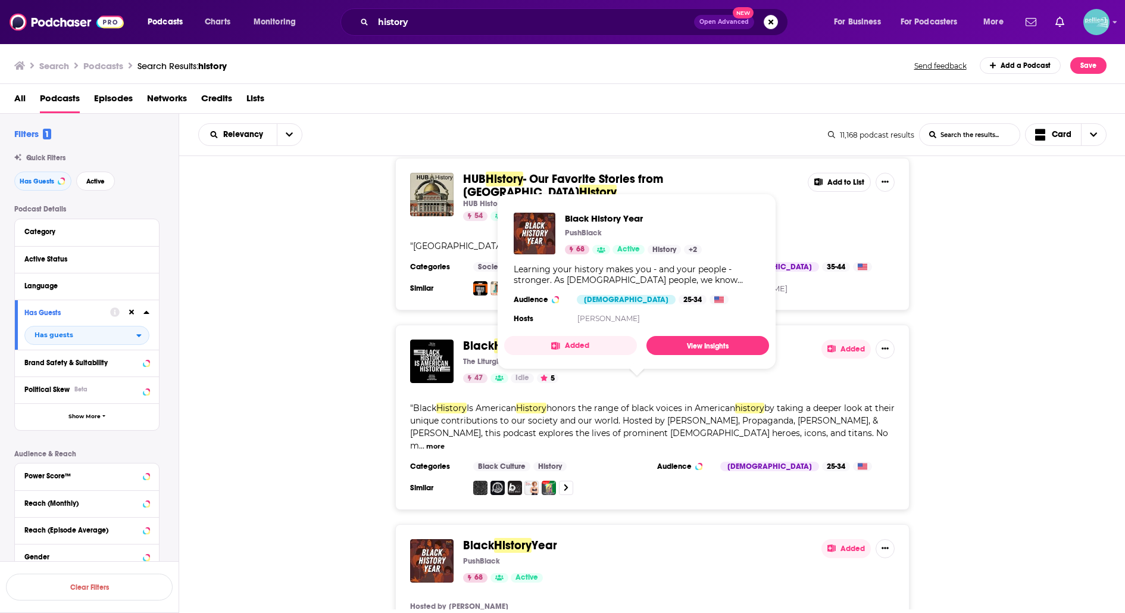
click at [537, 538] on span "Year" at bounding box center [545, 545] width 26 height 15
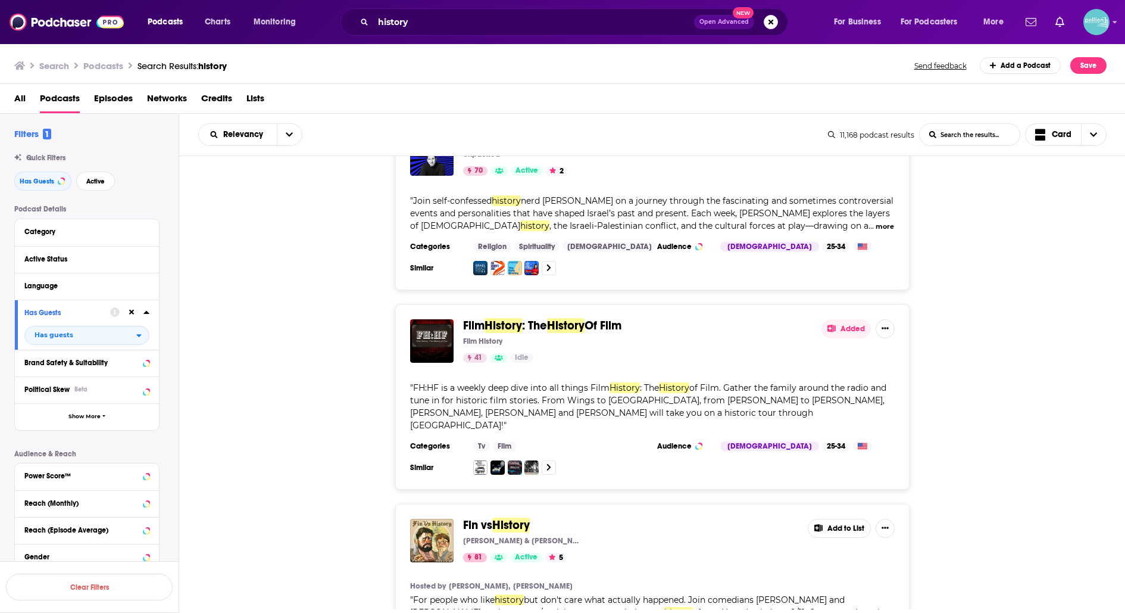
scroll to position [4226, 0]
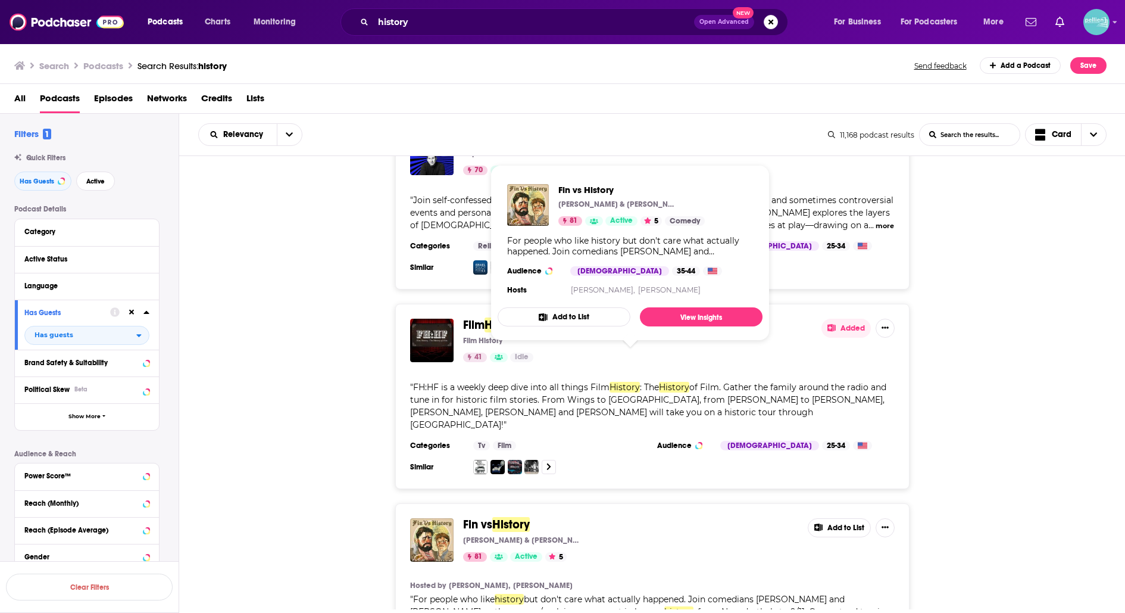
click at [501, 517] on span "History" at bounding box center [511, 524] width 38 height 15
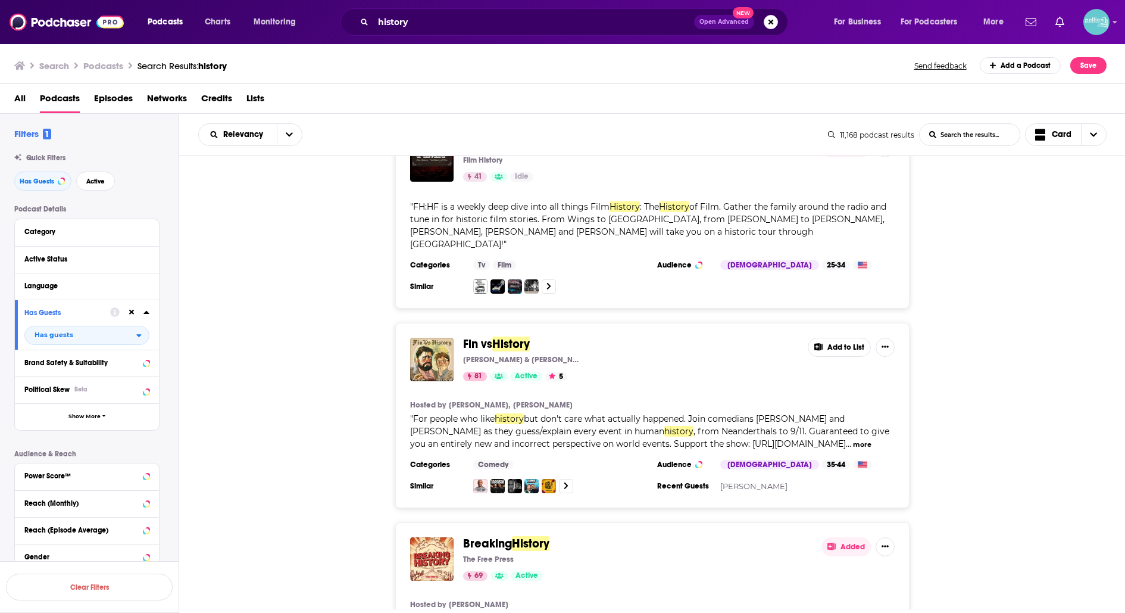
scroll to position [4410, 0]
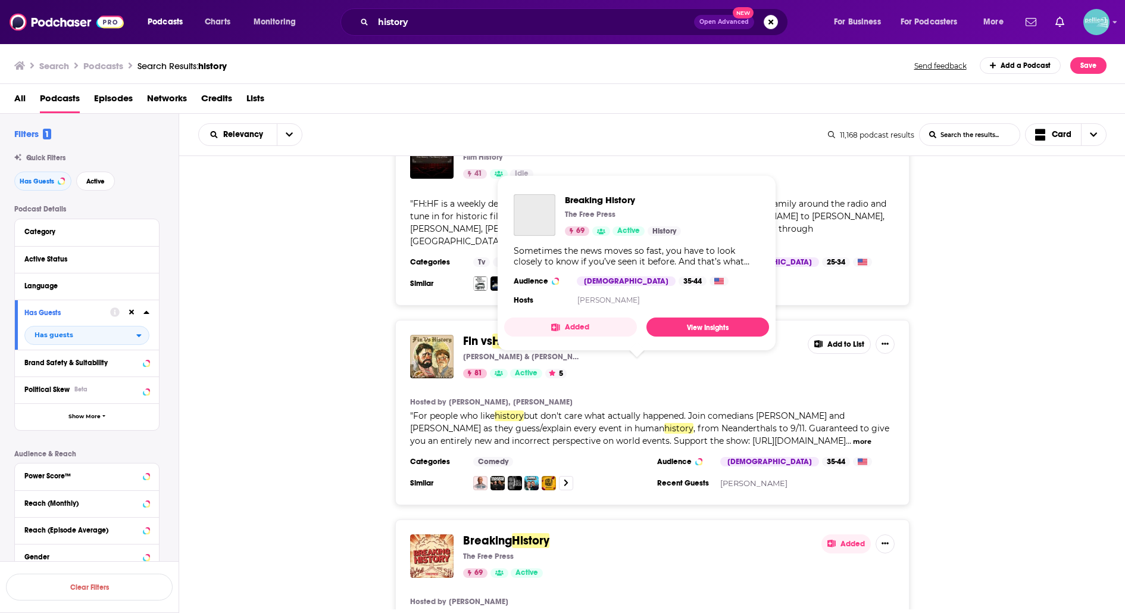
click at [517, 533] on span "History" at bounding box center [531, 540] width 38 height 15
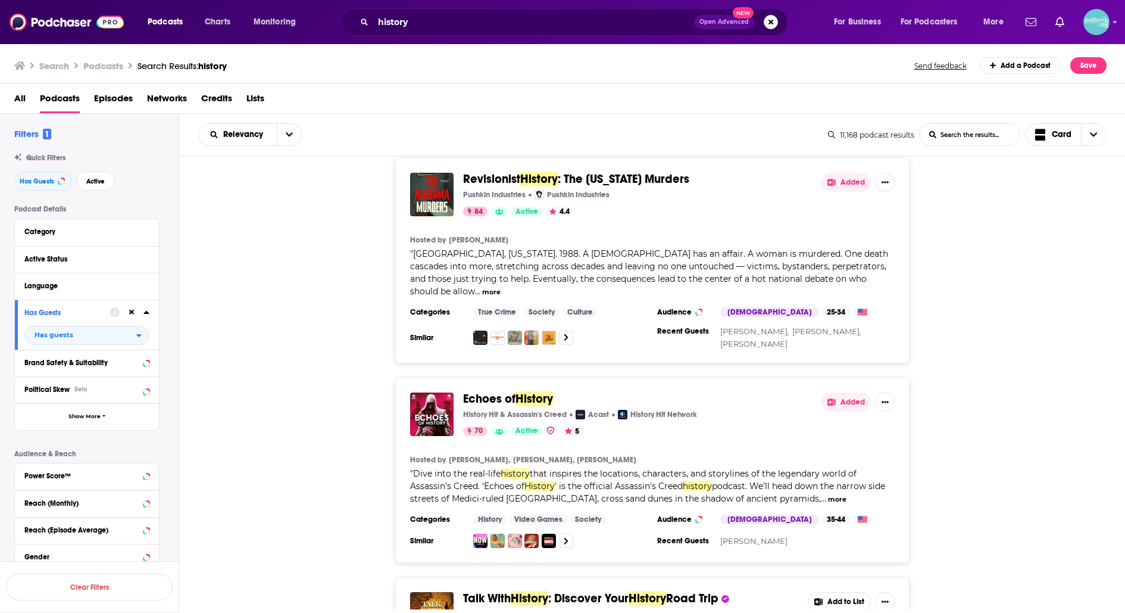
scroll to position [5390, 0]
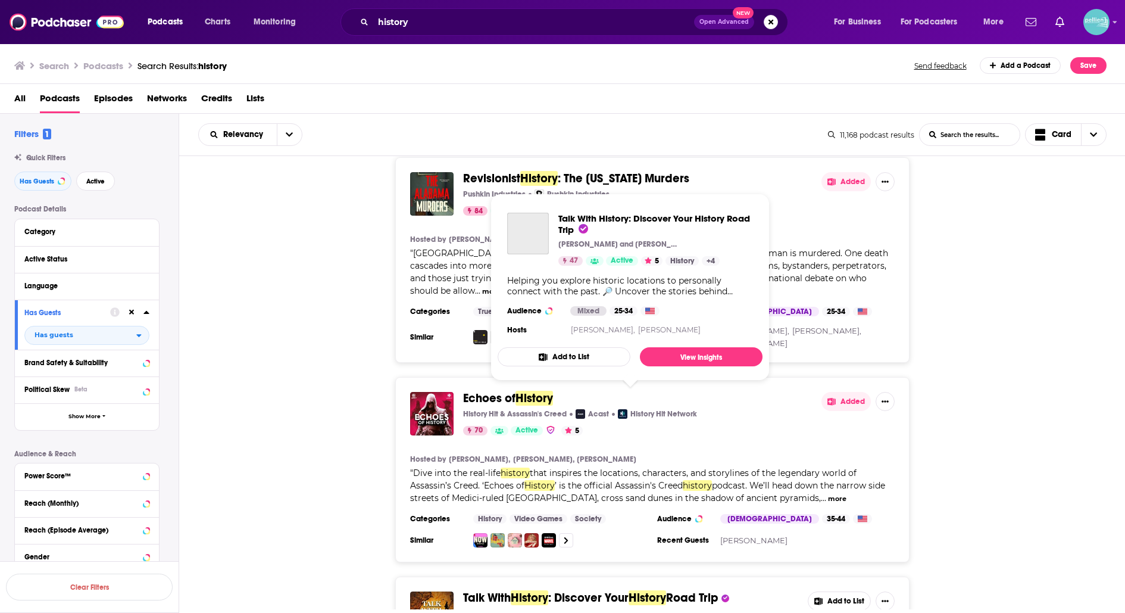
click at [572, 382] on span "Talk With History: Discover Your History Road Trip Scott and Jenn of Walk with …" at bounding box center [630, 286] width 279 height 201
click at [616, 384] on span "Talk With History: Discover Your History Road Trip Scott and Jenn of Walk with …" at bounding box center [630, 286] width 279 height 201
click at [618, 590] on span ": Discover Your" at bounding box center [588, 597] width 80 height 15
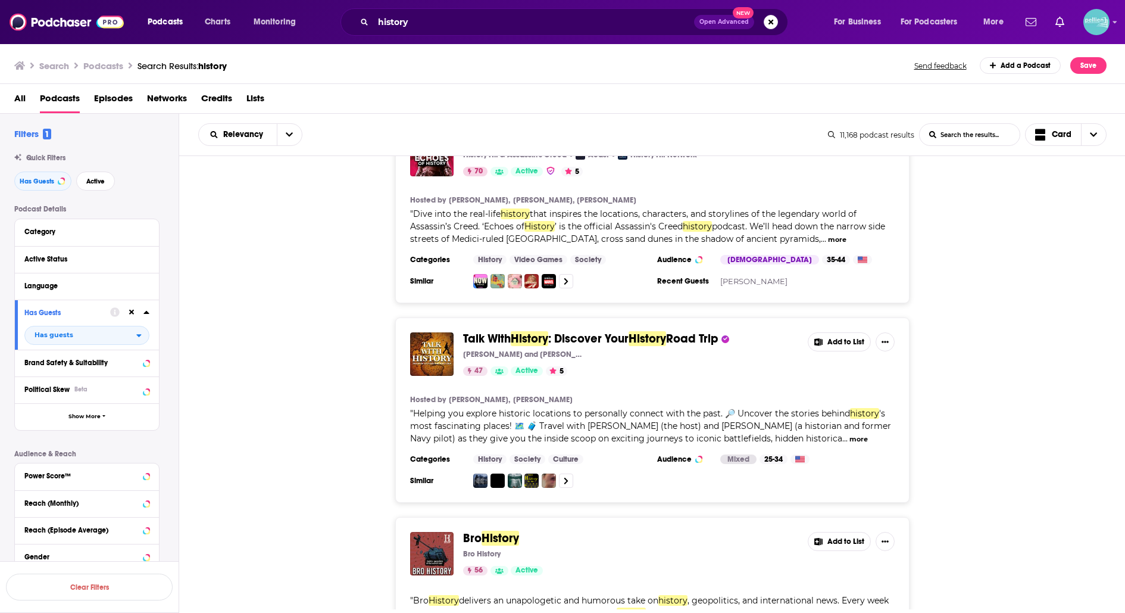
scroll to position [5649, 0]
click at [478, 530] on span "Bro" at bounding box center [472, 537] width 18 height 15
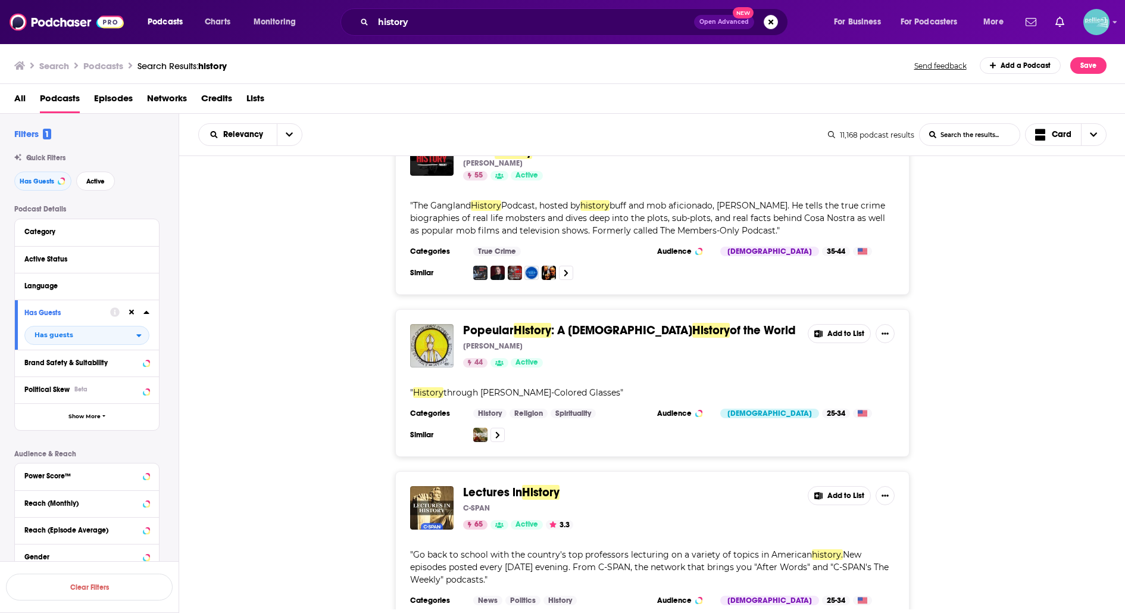
scroll to position [6297, 0]
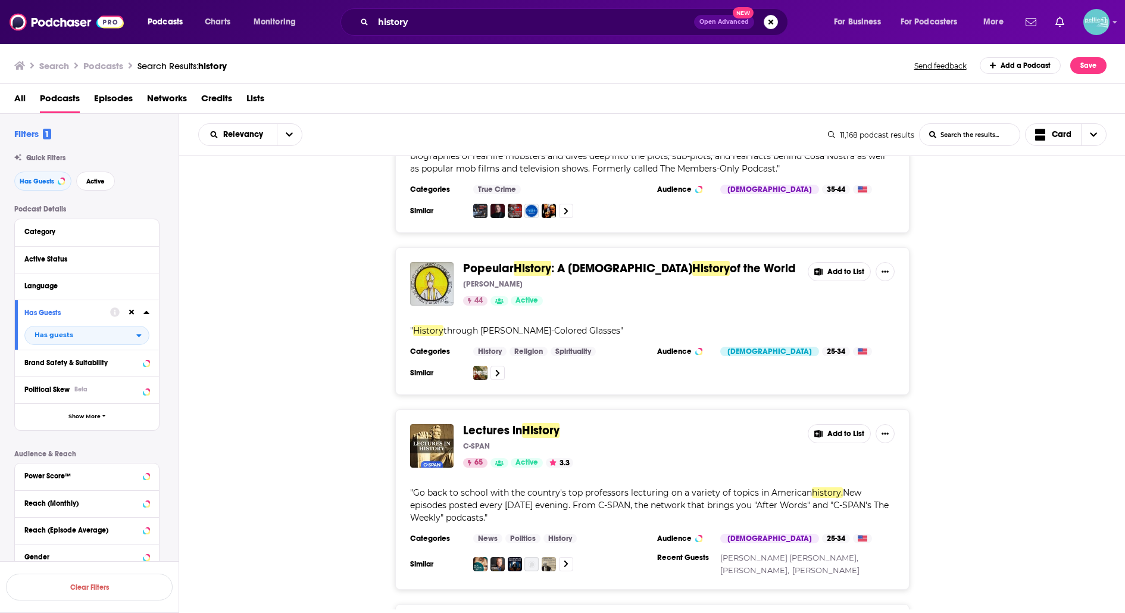
click at [506, 423] on span "Lectures in" at bounding box center [492, 430] width 59 height 15
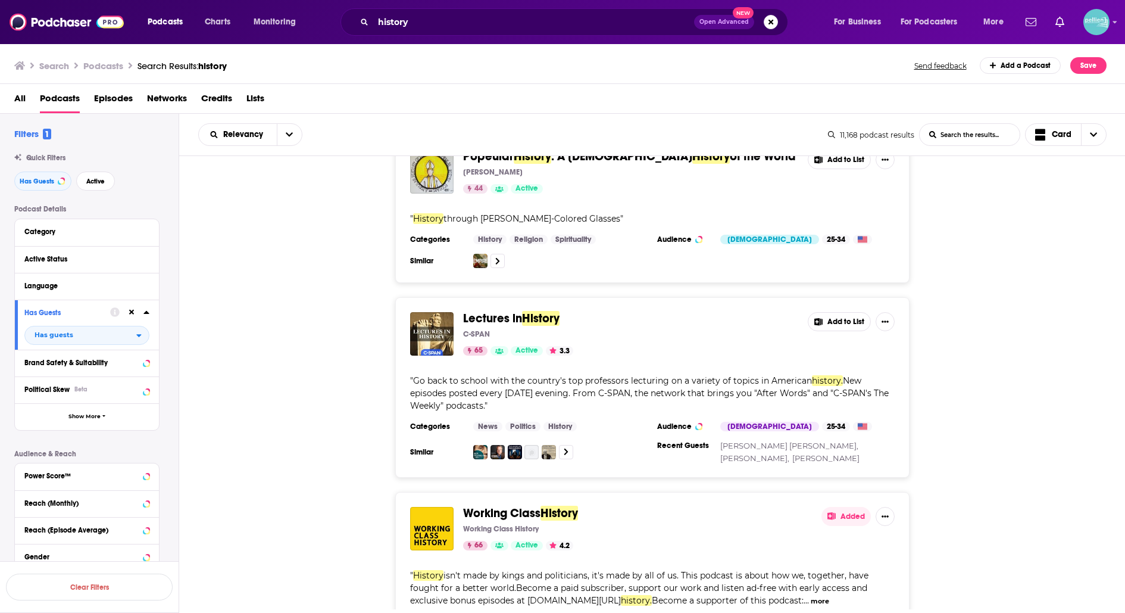
scroll to position [6410, 0]
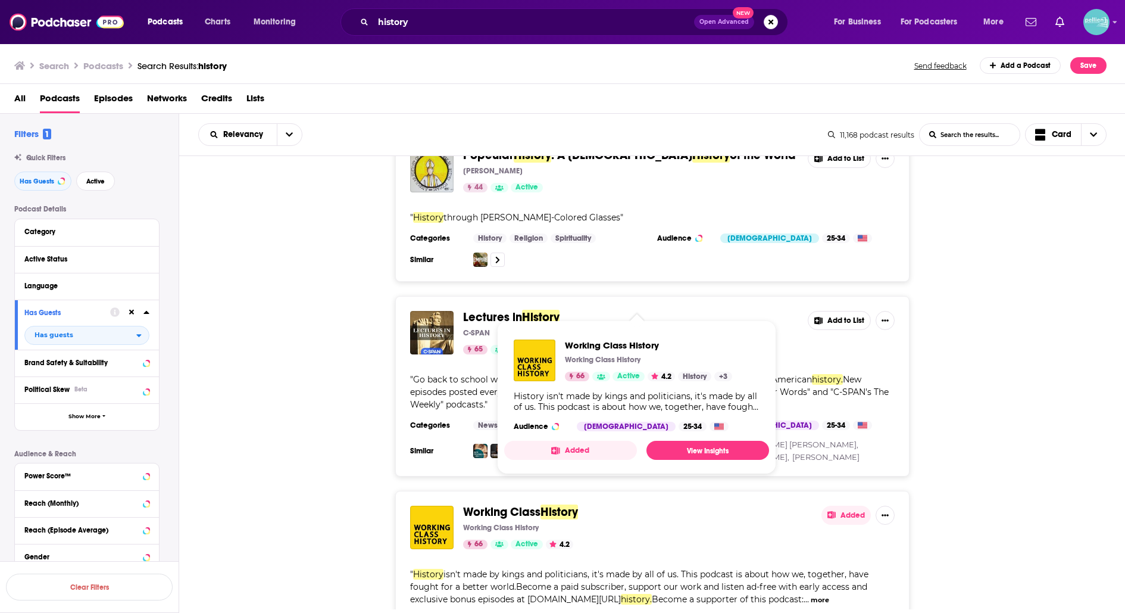
click at [488, 504] on span "Working Class" at bounding box center [501, 511] width 77 height 15
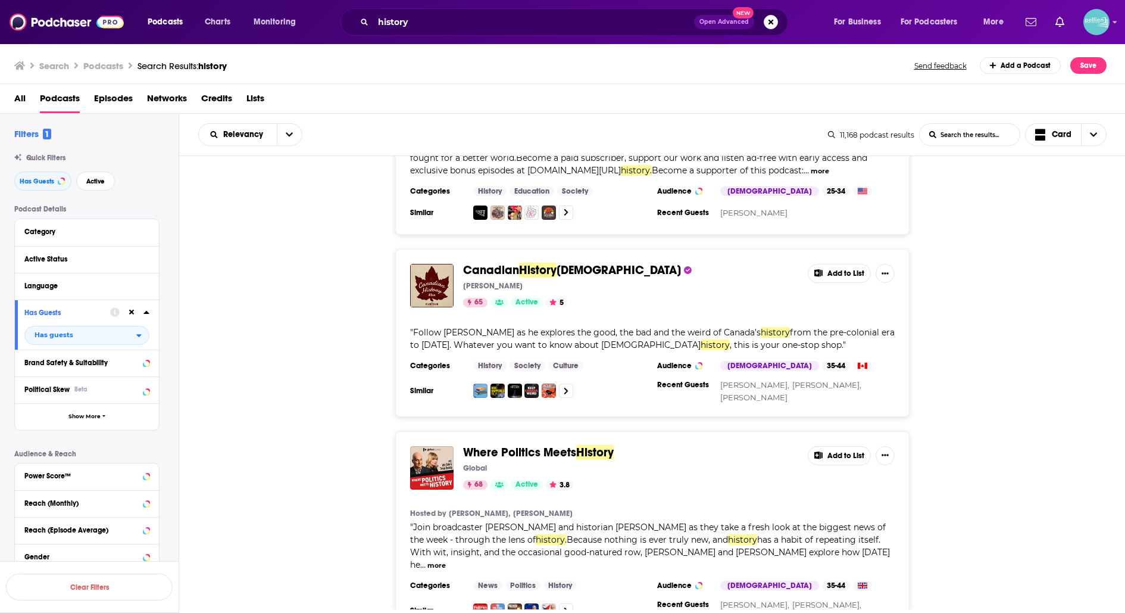
scroll to position [6842, 0]
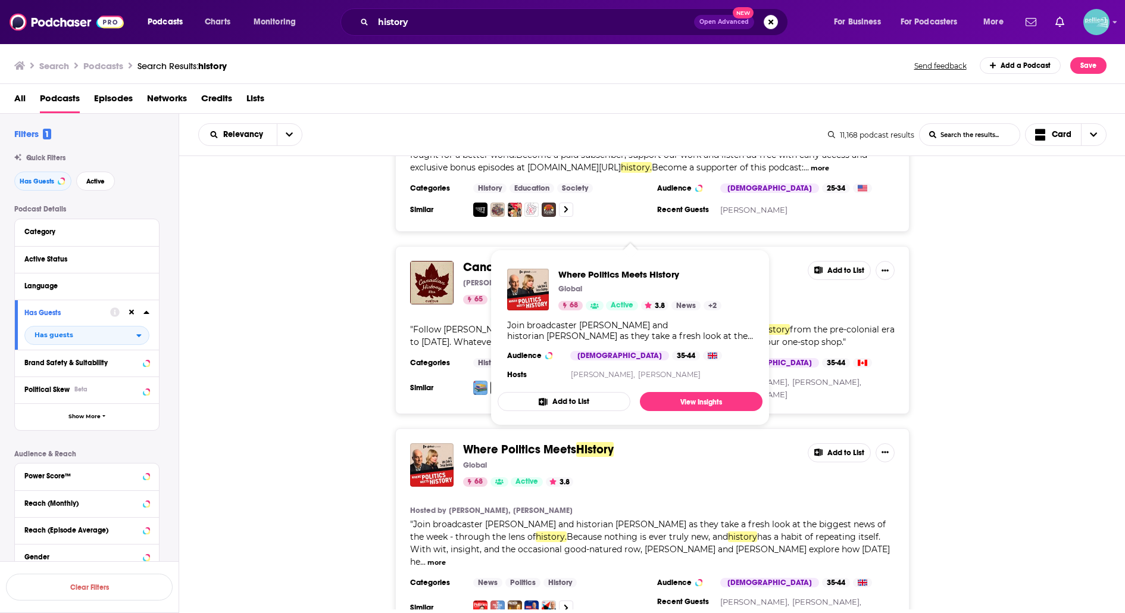
click at [515, 442] on span "Where Politics Meets" at bounding box center [519, 449] width 113 height 15
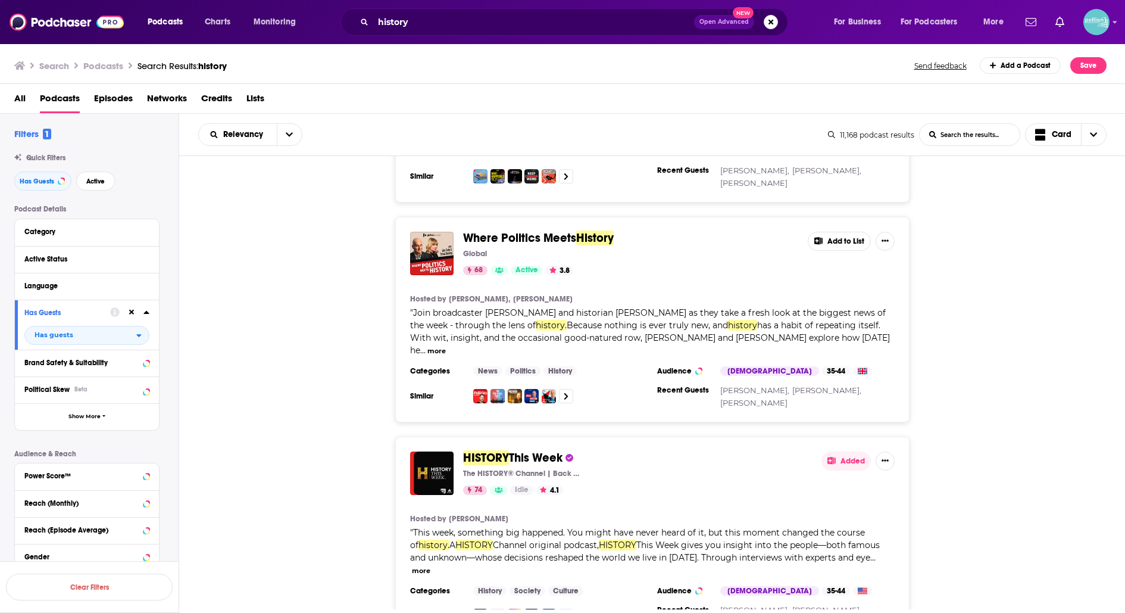
scroll to position [7057, 0]
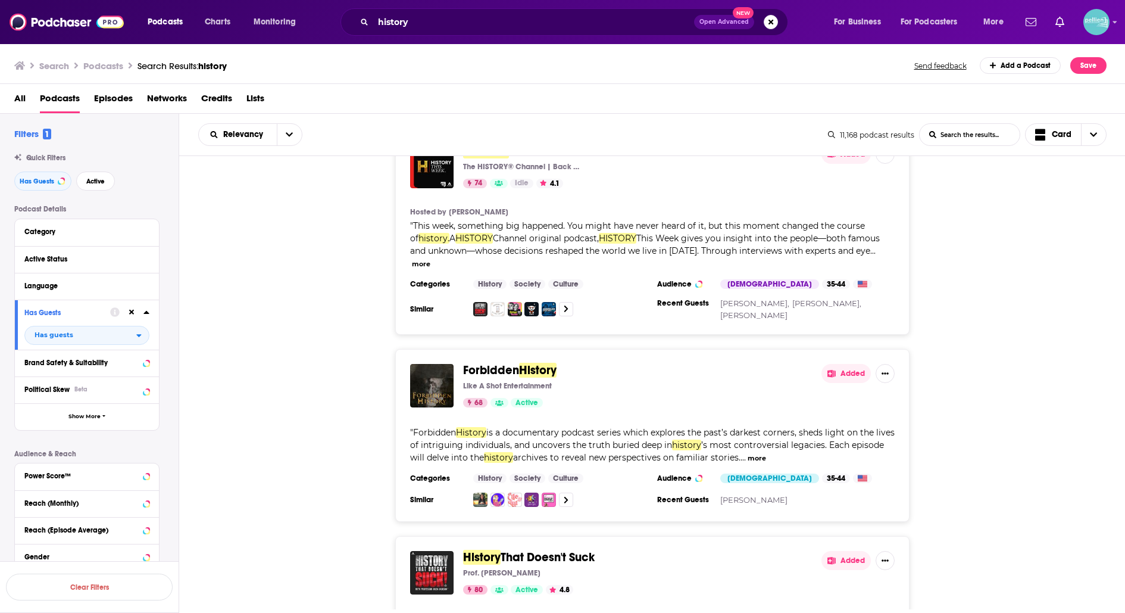
scroll to position [7362, 0]
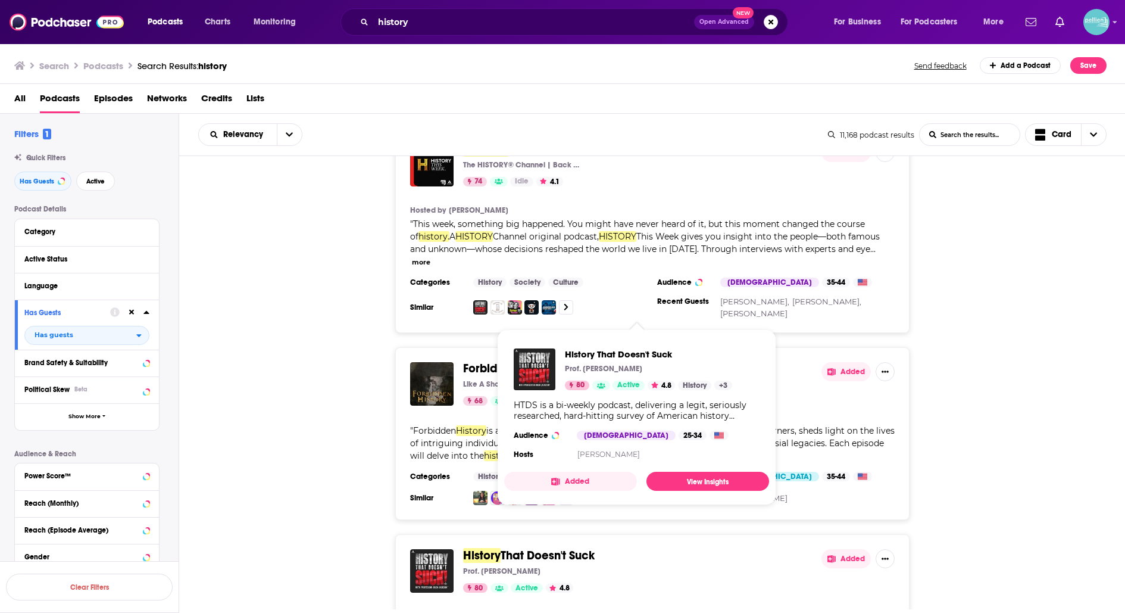
click at [540, 548] on span "That Doesn't Suck" at bounding box center [548, 555] width 94 height 15
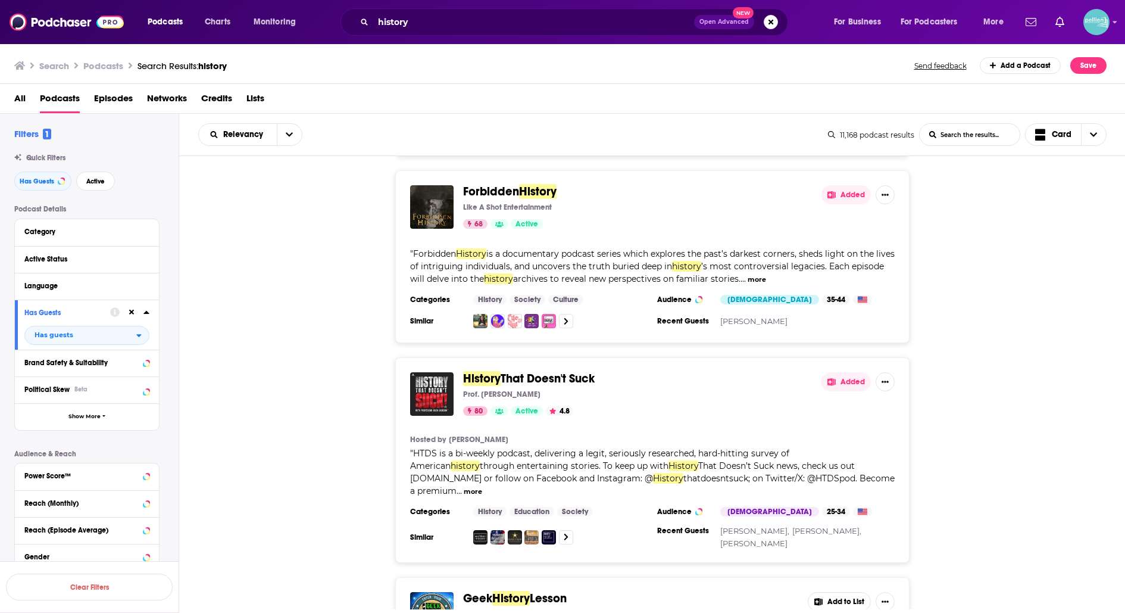
scroll to position [7539, 0]
click at [487, 590] on span "Geek" at bounding box center [477, 597] width 29 height 15
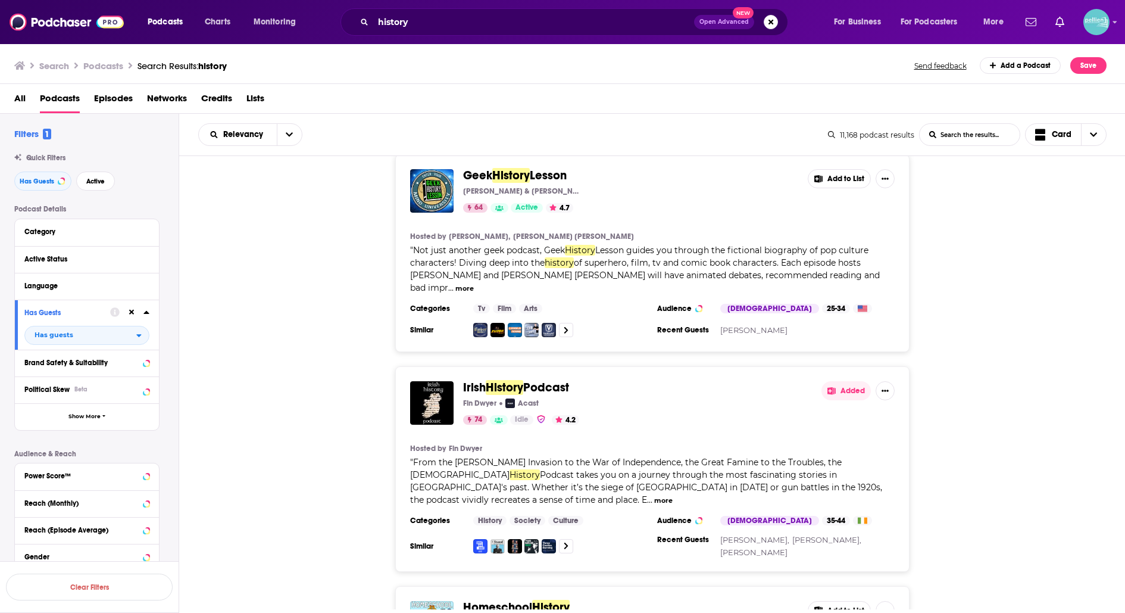
scroll to position [7963, 0]
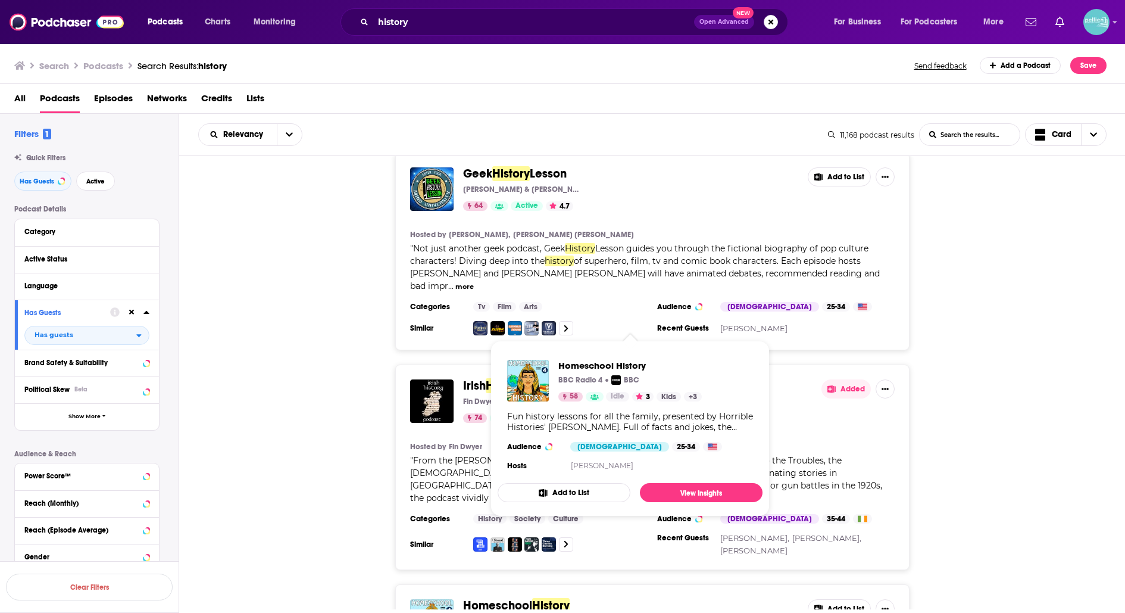
click at [505, 598] on span "Homeschool" at bounding box center [497, 605] width 69 height 15
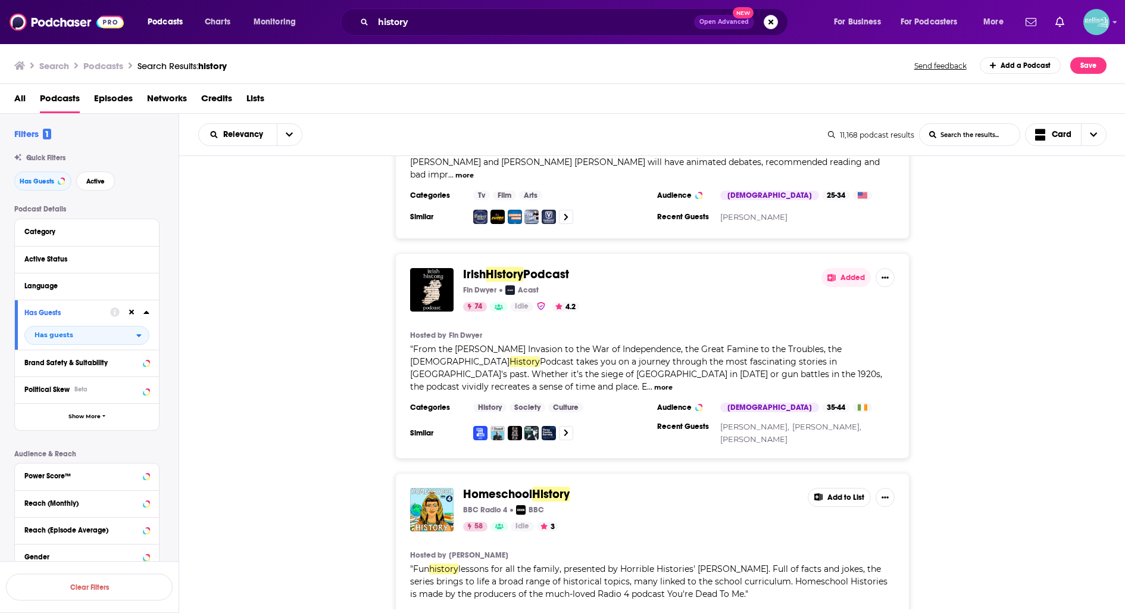
scroll to position [8075, 0]
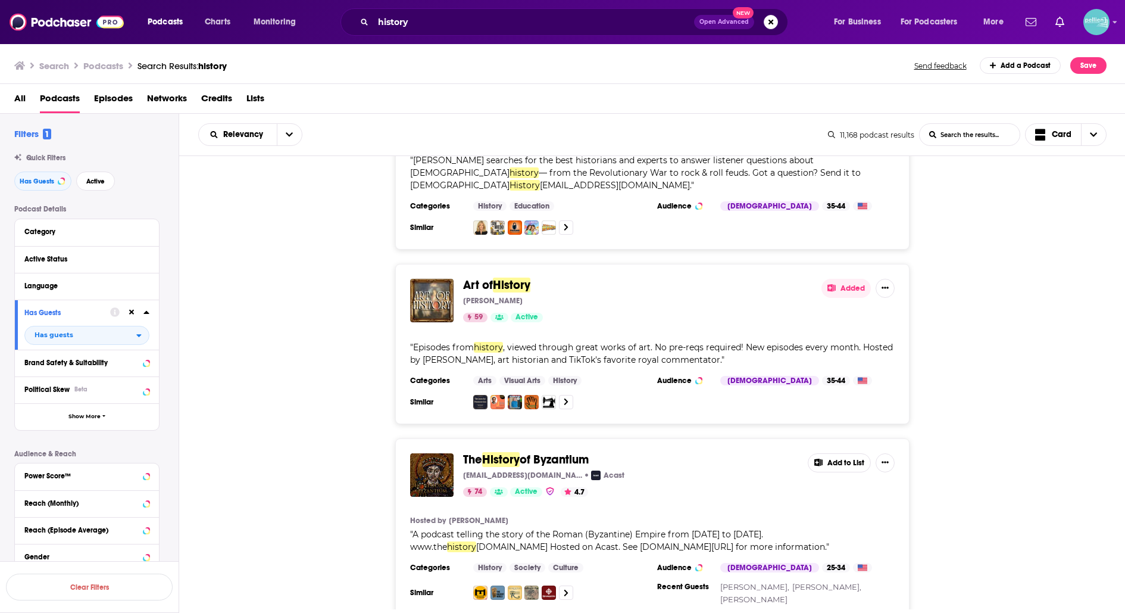
scroll to position [8680, 0]
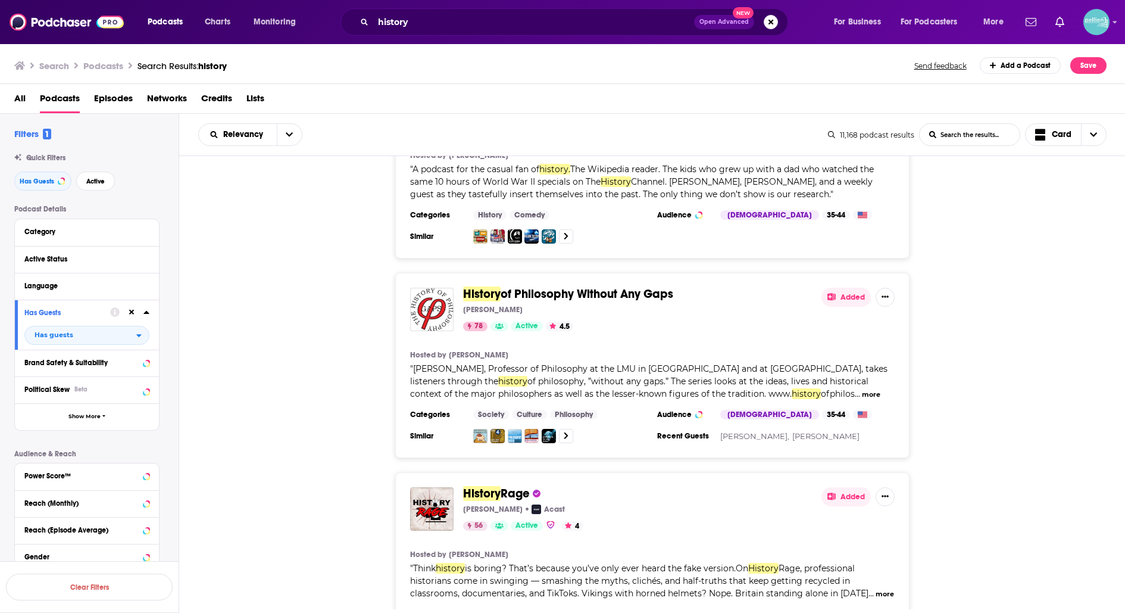
scroll to position [9250, 0]
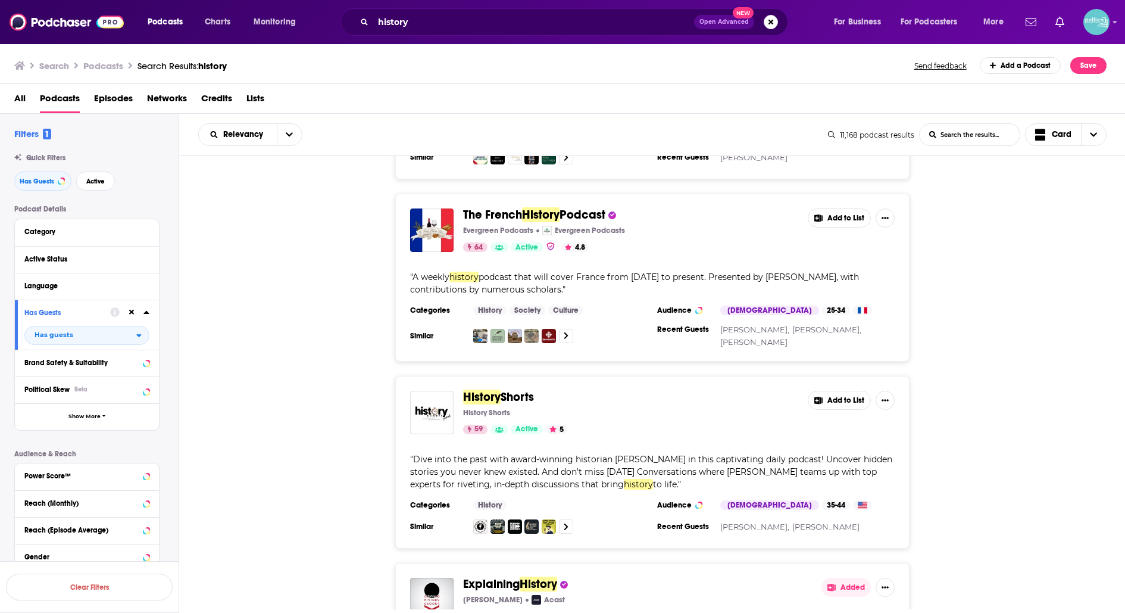
scroll to position [10099, 0]
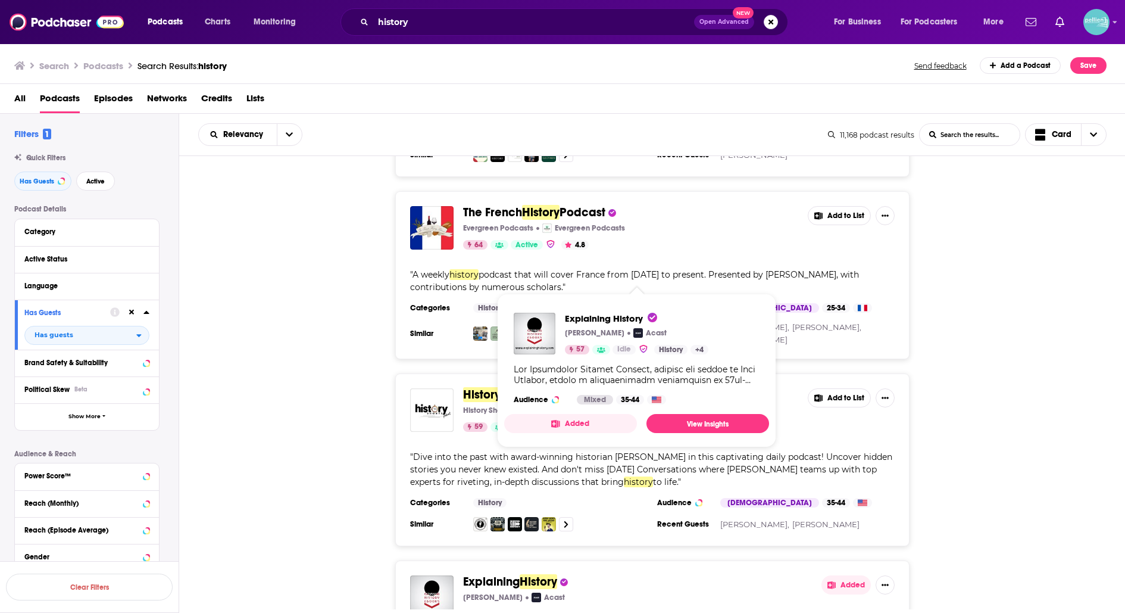
click at [469, 574] on span "Explaining" at bounding box center [491, 581] width 57 height 15
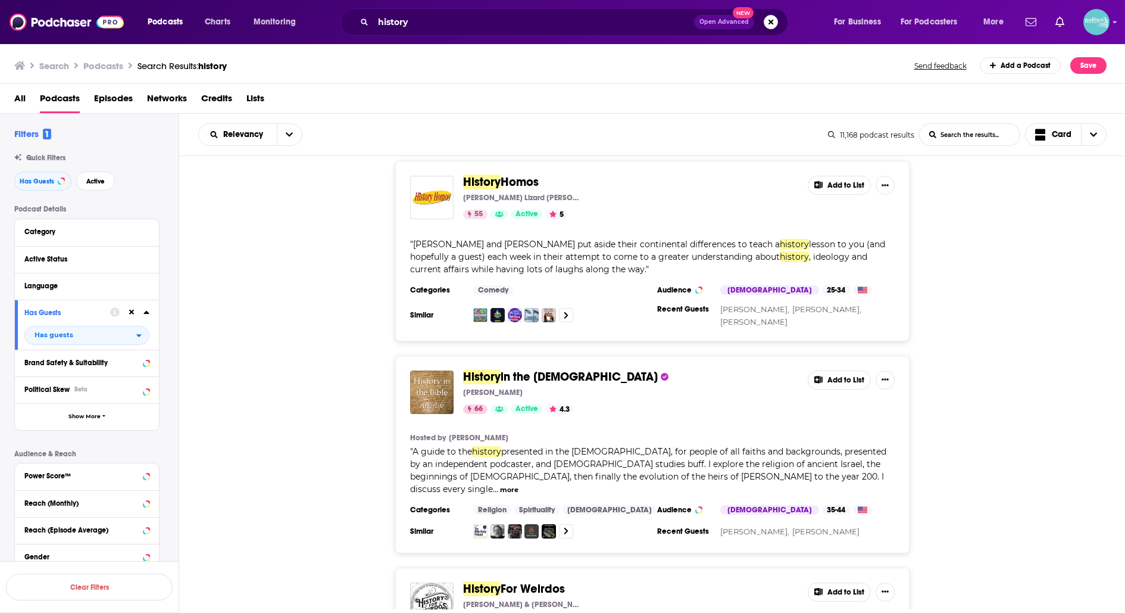
scroll to position [10912, 0]
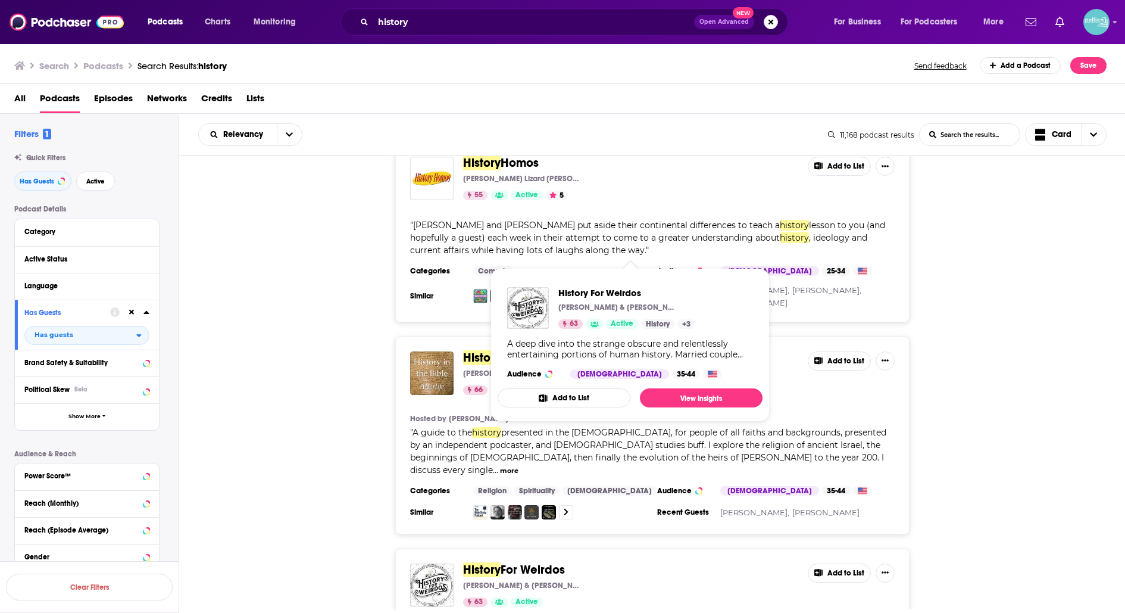
click at [472, 562] on span "History" at bounding box center [482, 569] width 38 height 15
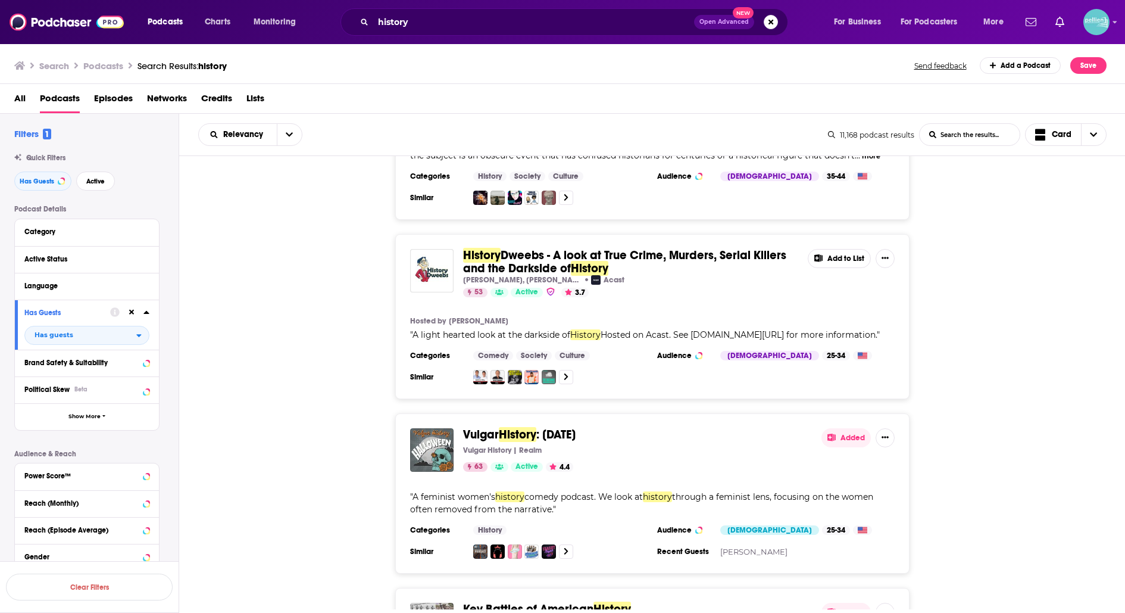
scroll to position [11417, 0]
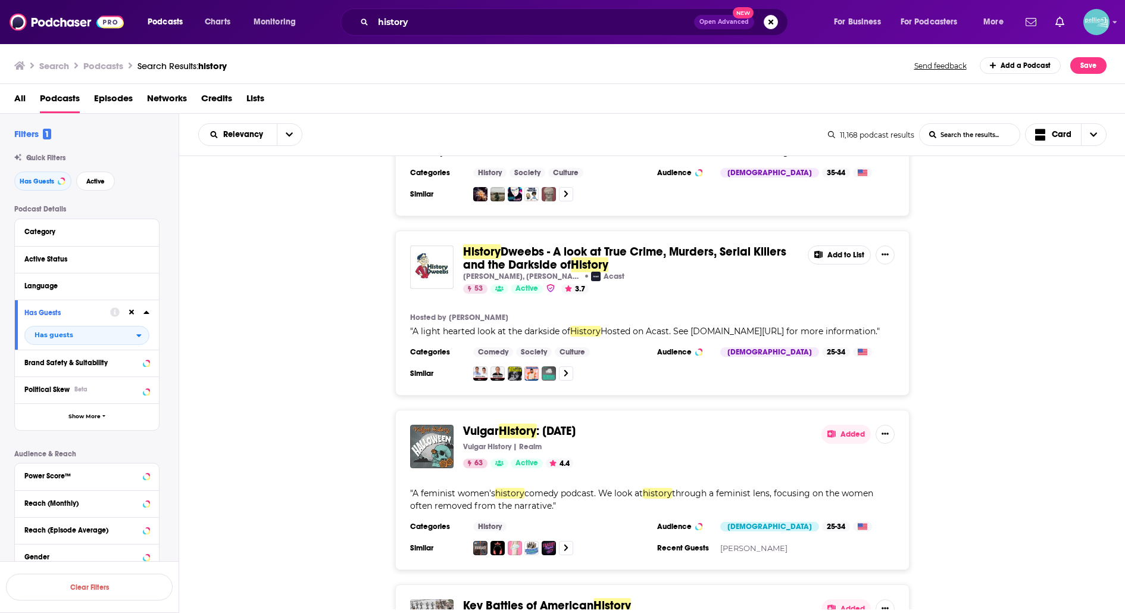
click at [534, 598] on span "Key Battles of American" at bounding box center [528, 605] width 130 height 15
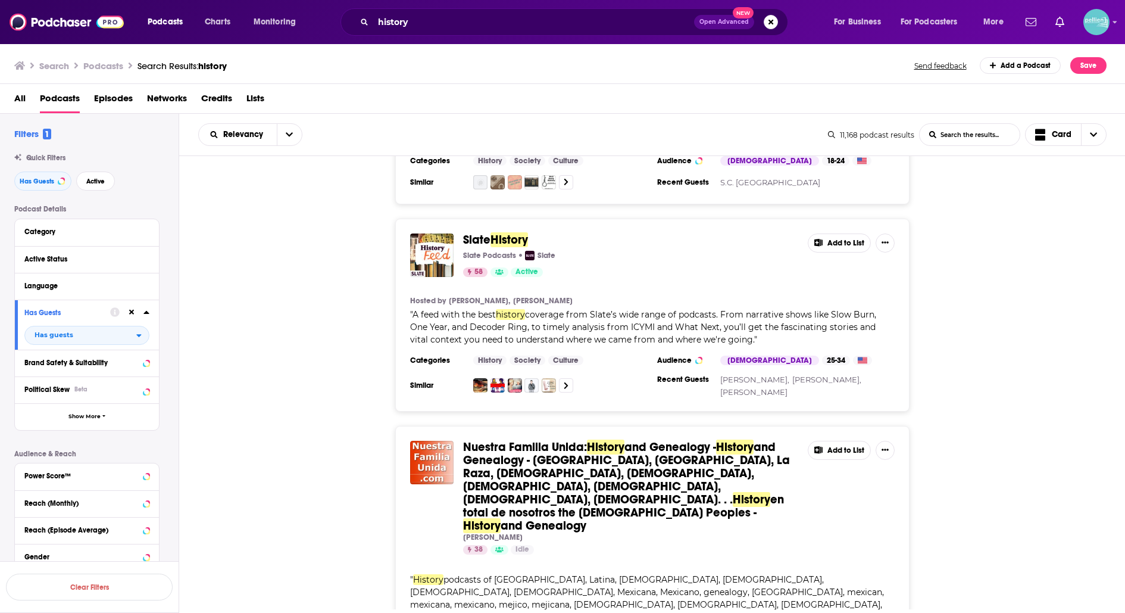
scroll to position [12158, 0]
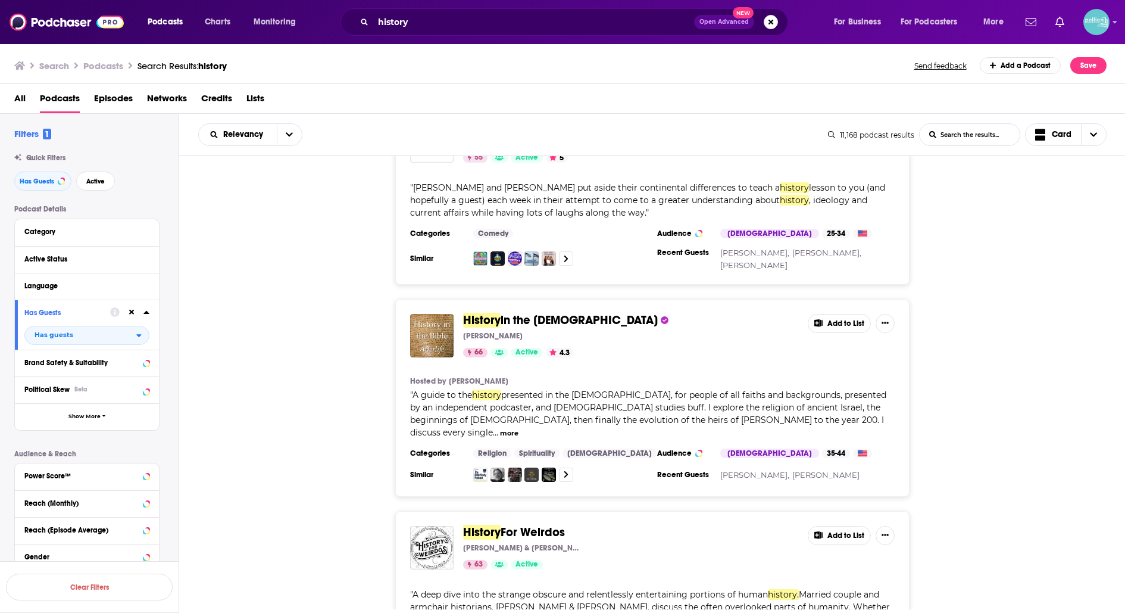
scroll to position [10943, 0]
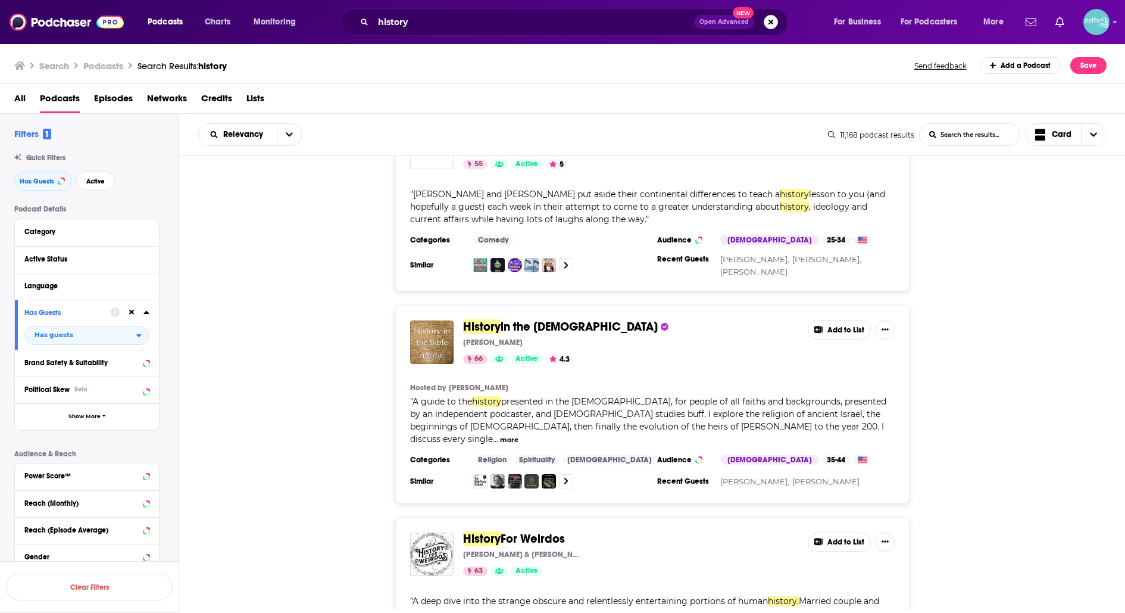
click at [544, 531] on span "For Weirdos" at bounding box center [533, 538] width 64 height 15
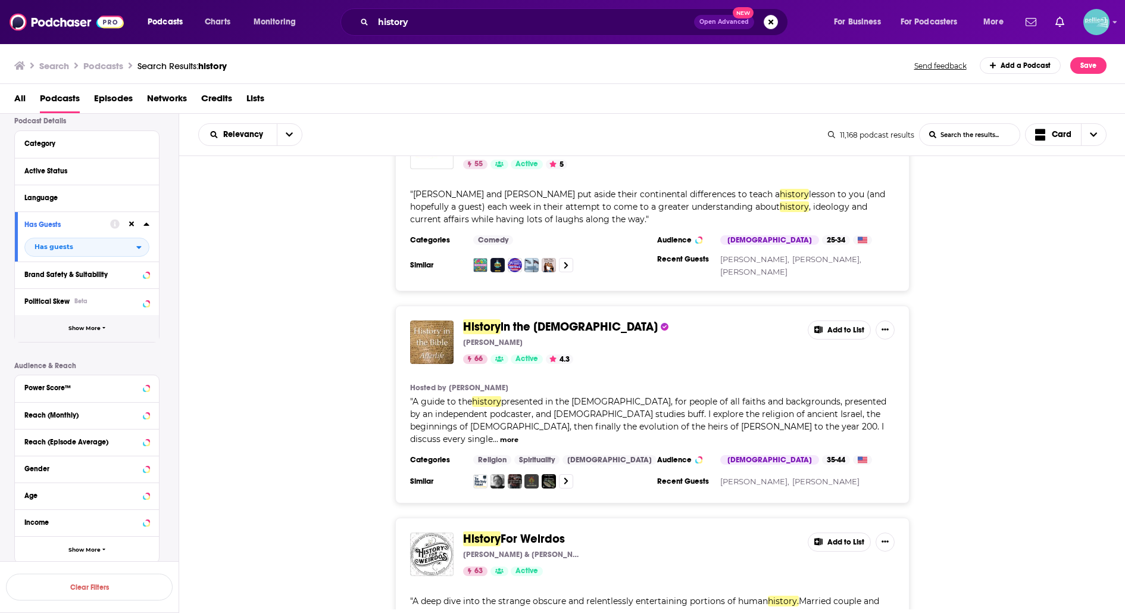
scroll to position [126, 0]
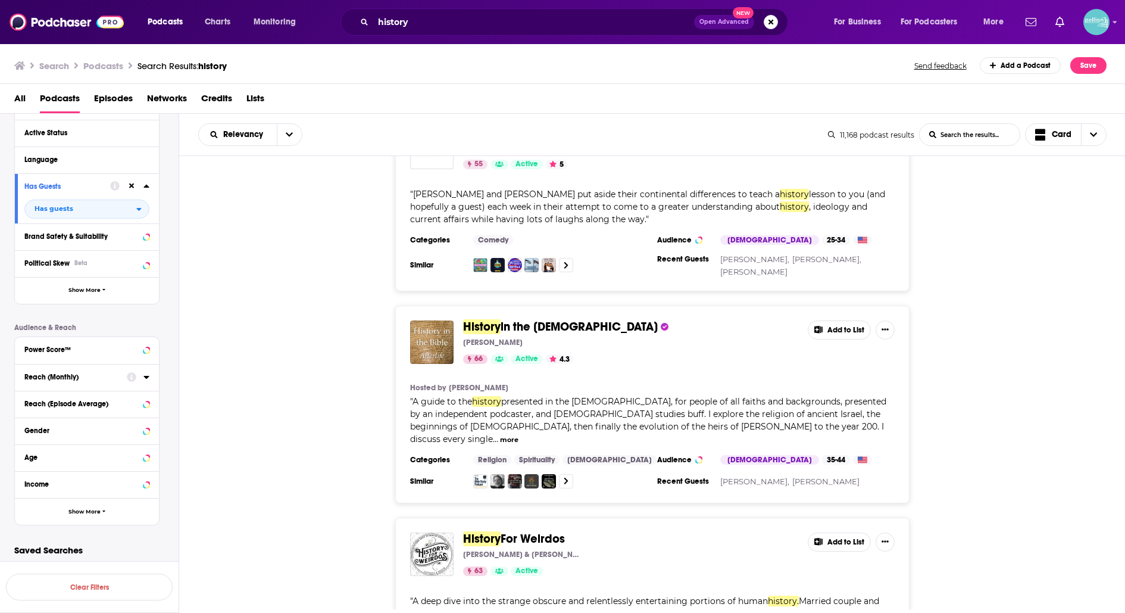
click at [92, 376] on div "Reach (Monthly)" at bounding box center [71, 377] width 95 height 8
click at [329, 517] on div "History For Weirdos Andrew & Stephanie 63 Active Add to List " A deep dive into…" at bounding box center [652, 603] width 947 height 173
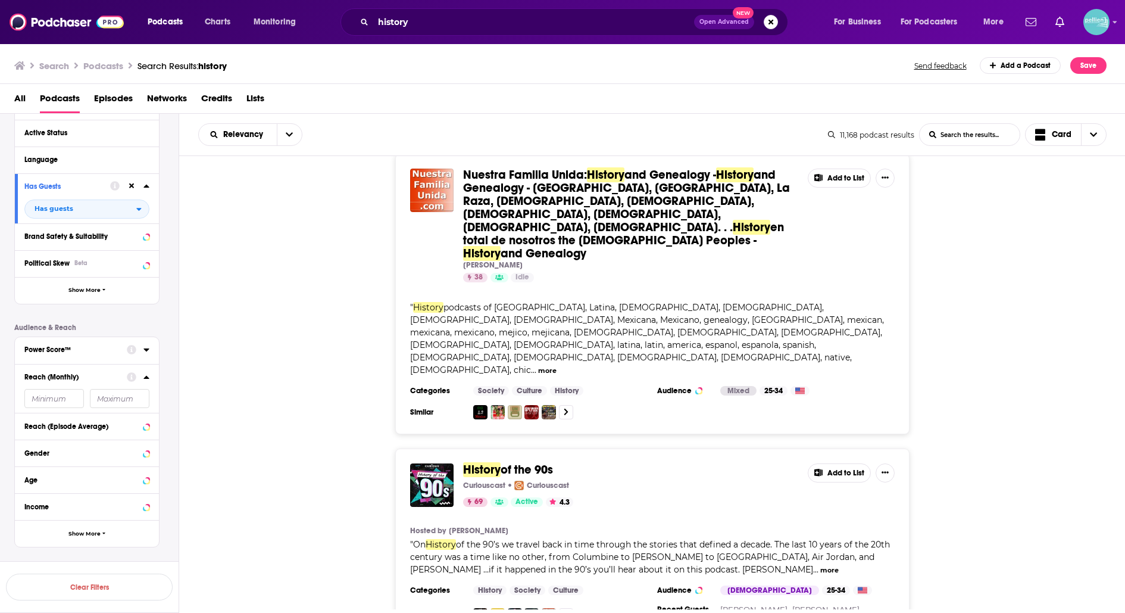
scroll to position [12434, 0]
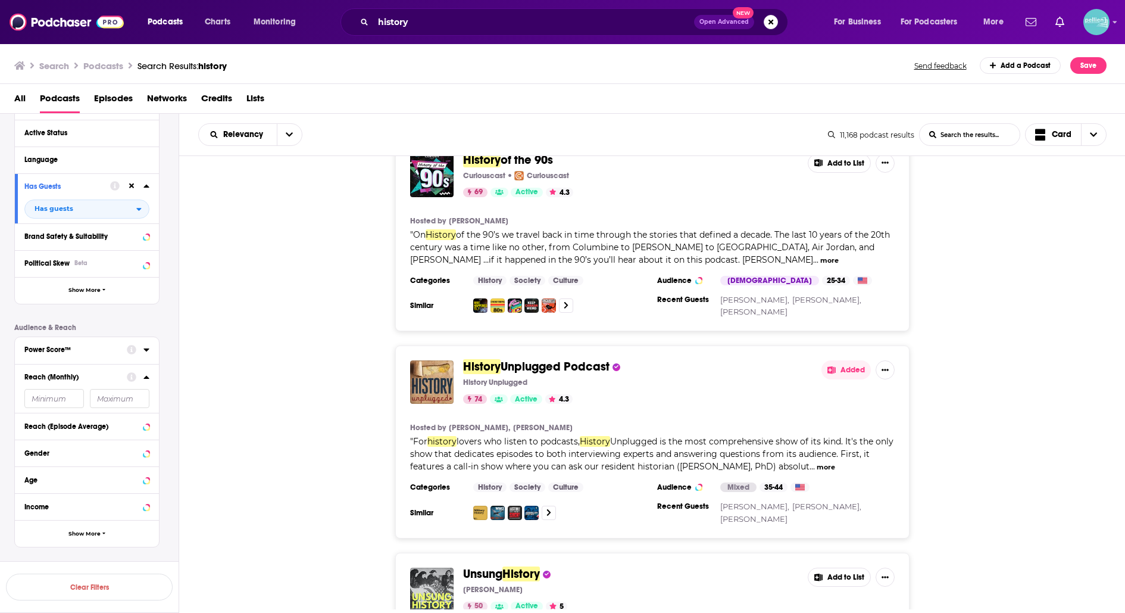
scroll to position [12735, 0]
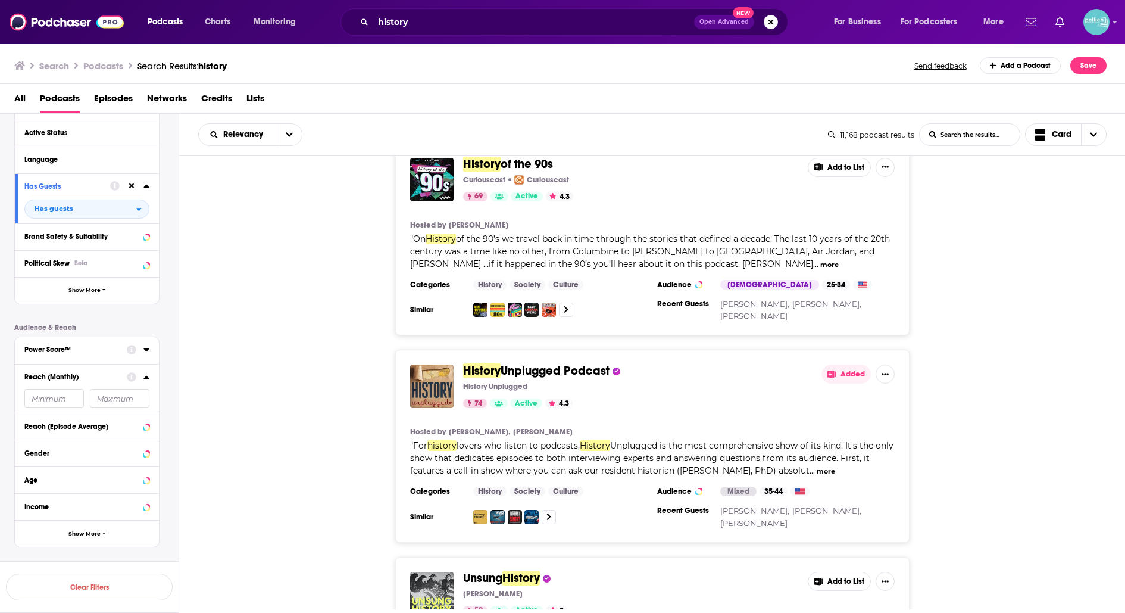
click at [491, 570] on span "Unsung" at bounding box center [482, 577] width 39 height 15
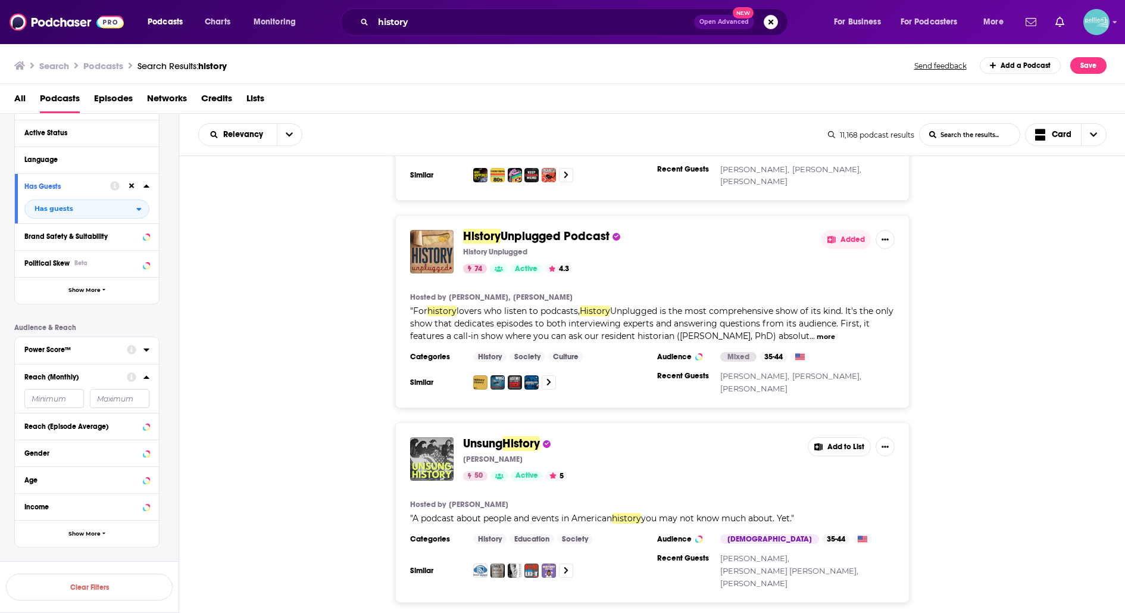
scroll to position [12871, 0]
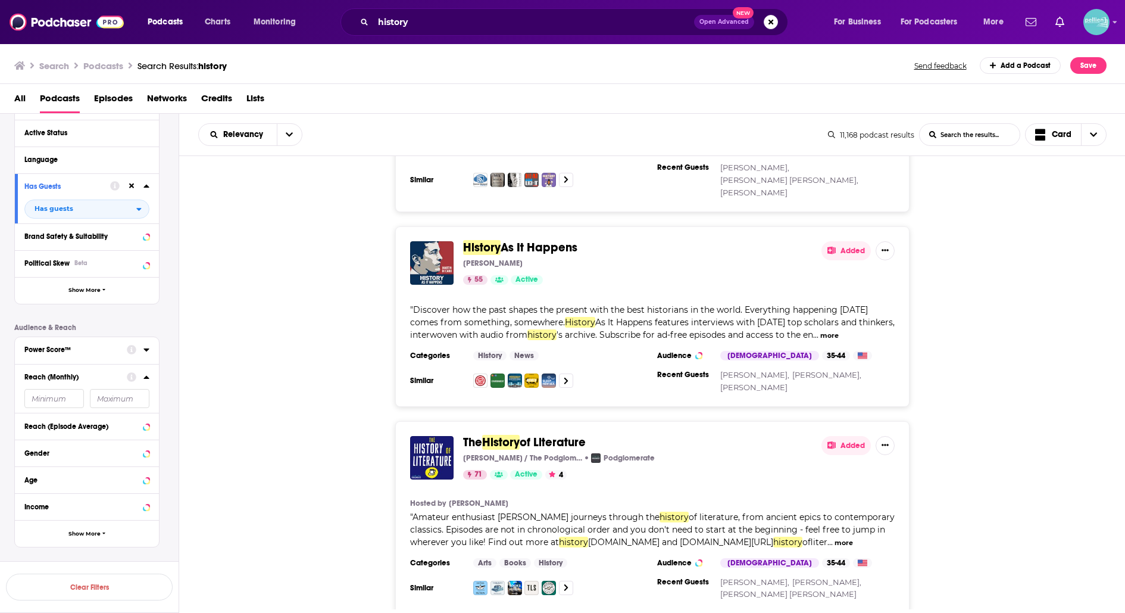
scroll to position [13262, 0]
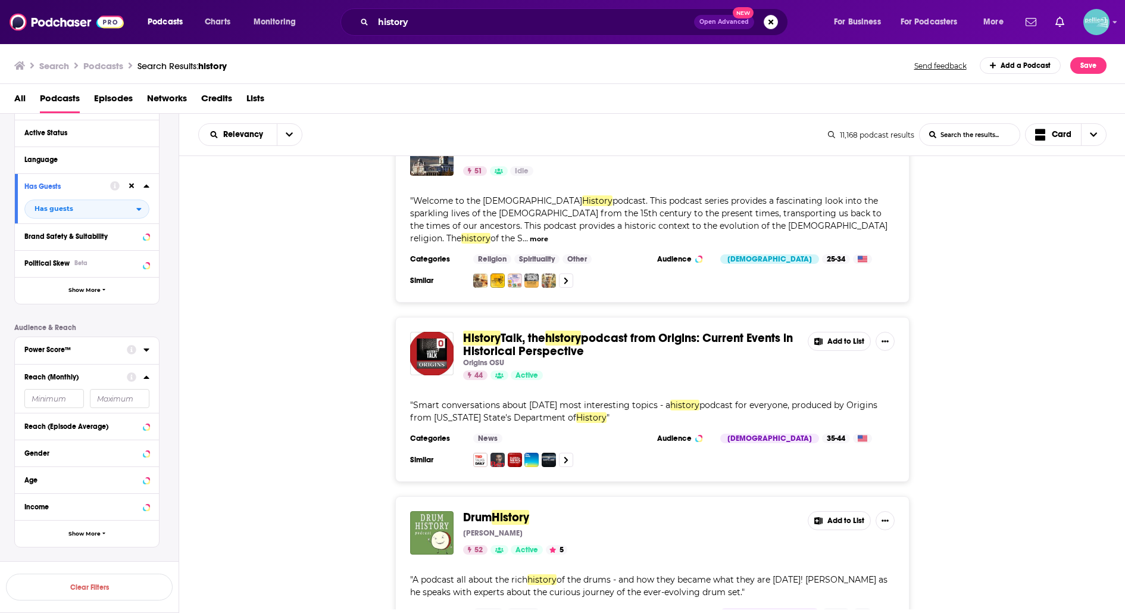
scroll to position [14064, 0]
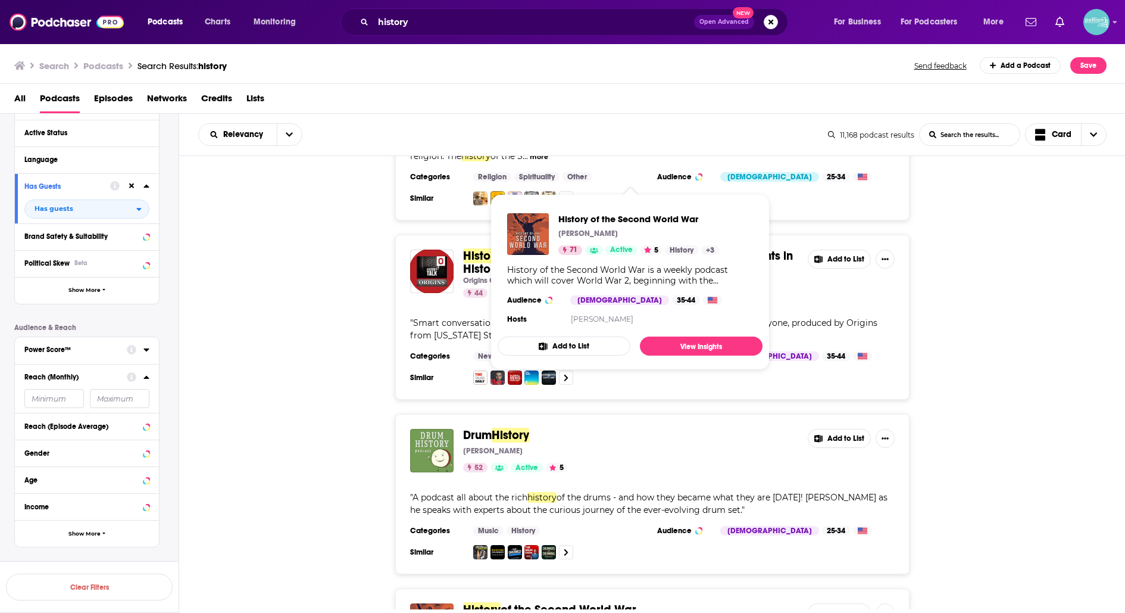
click at [603, 602] on span "of the Second World War" at bounding box center [569, 609] width 136 height 15
click at [550, 602] on span "of the Second World War" at bounding box center [569, 609] width 136 height 15
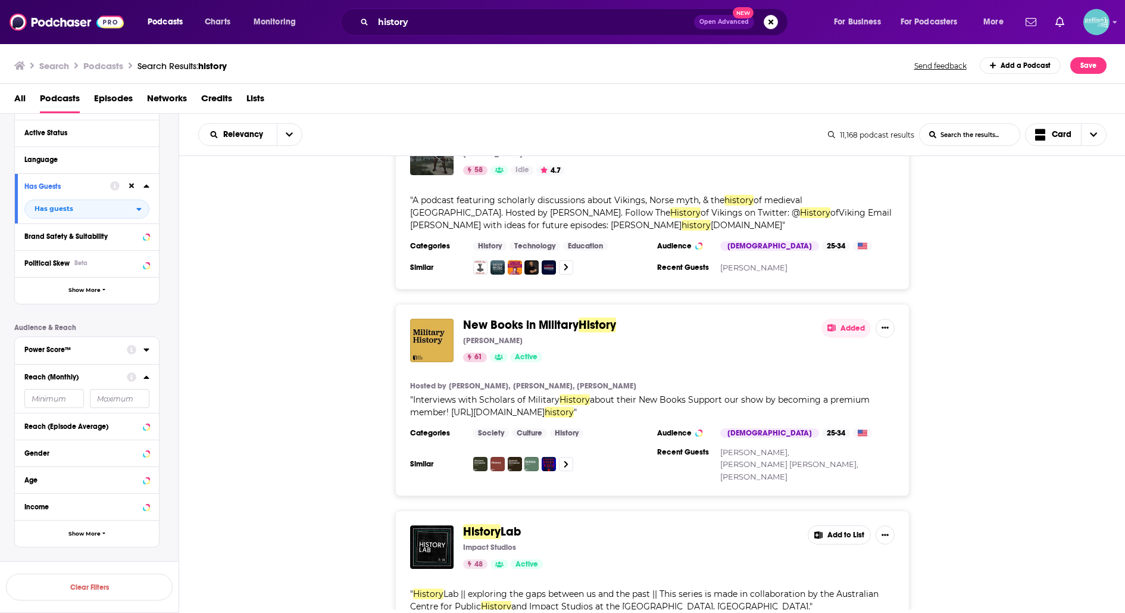
scroll to position [15558, 0]
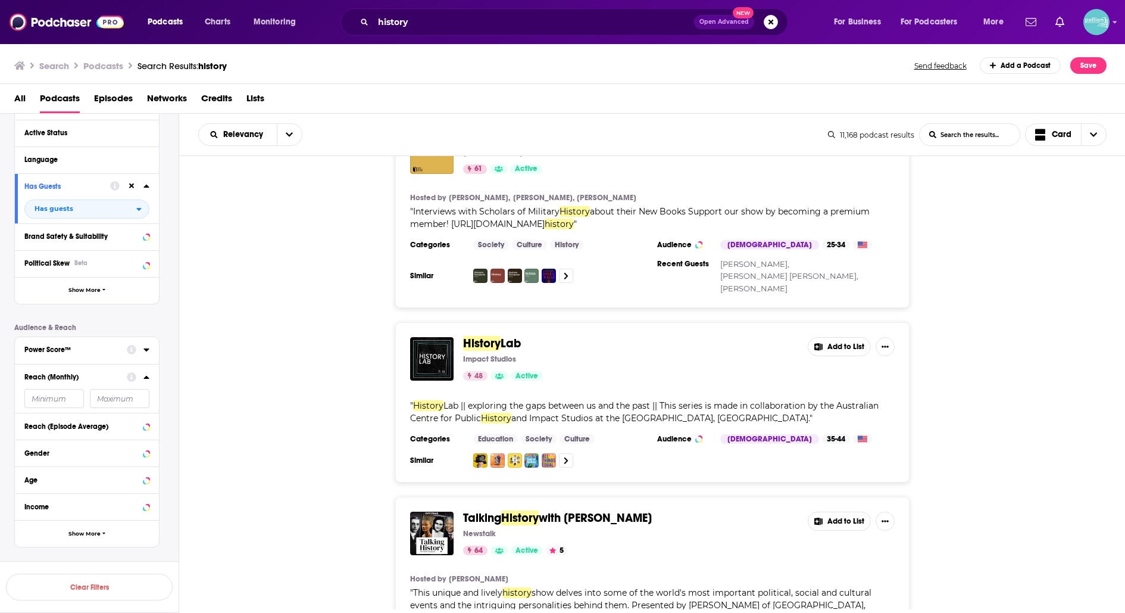
scroll to position [15721, 0]
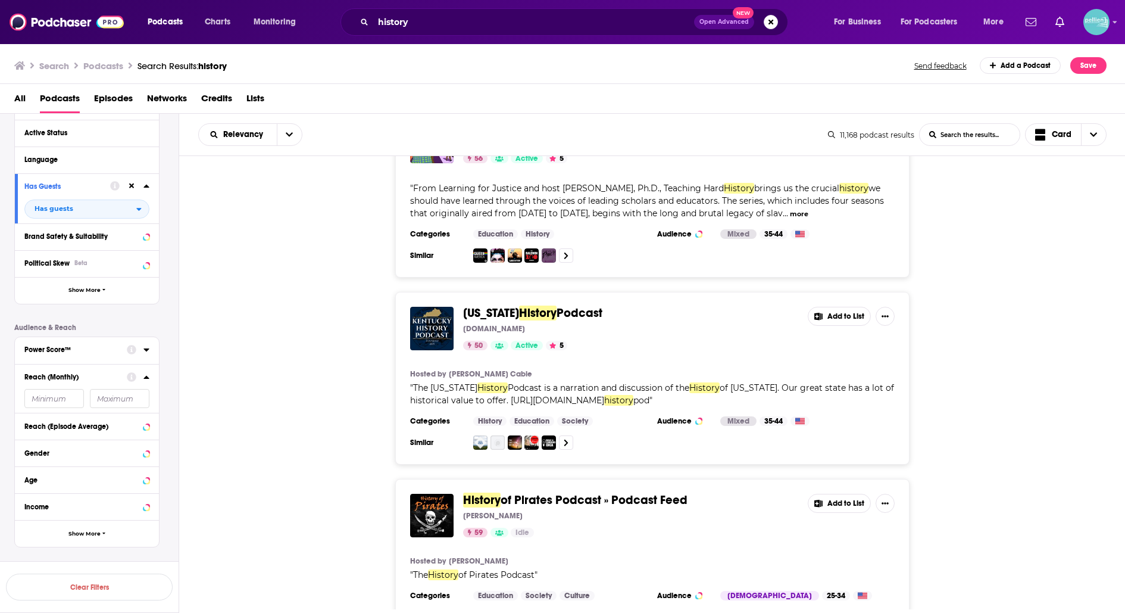
scroll to position [17966, 0]
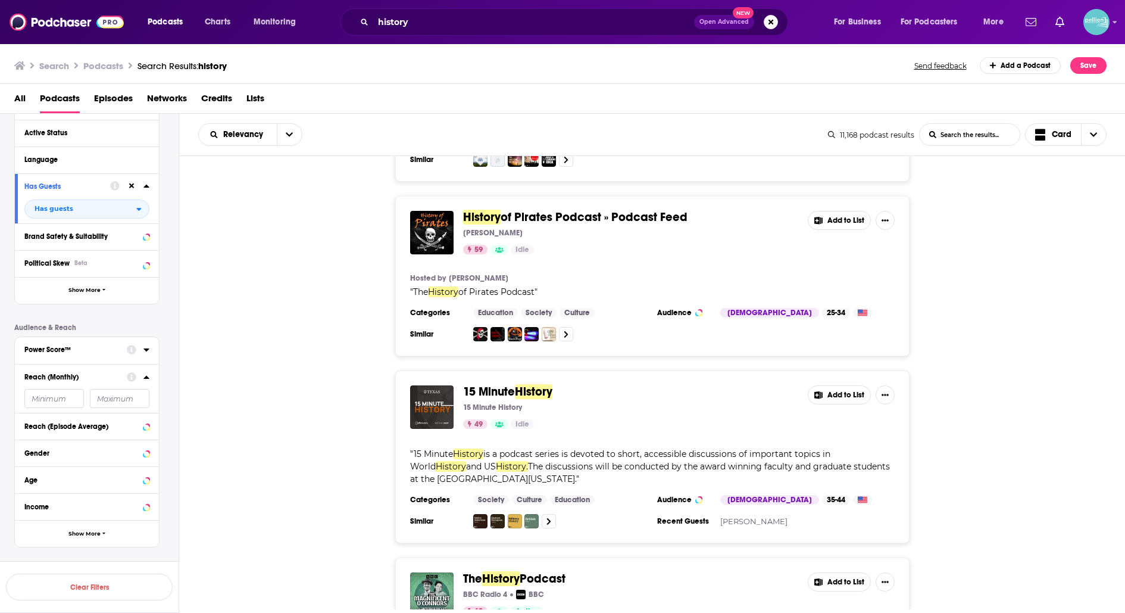
scroll to position [18248, 0]
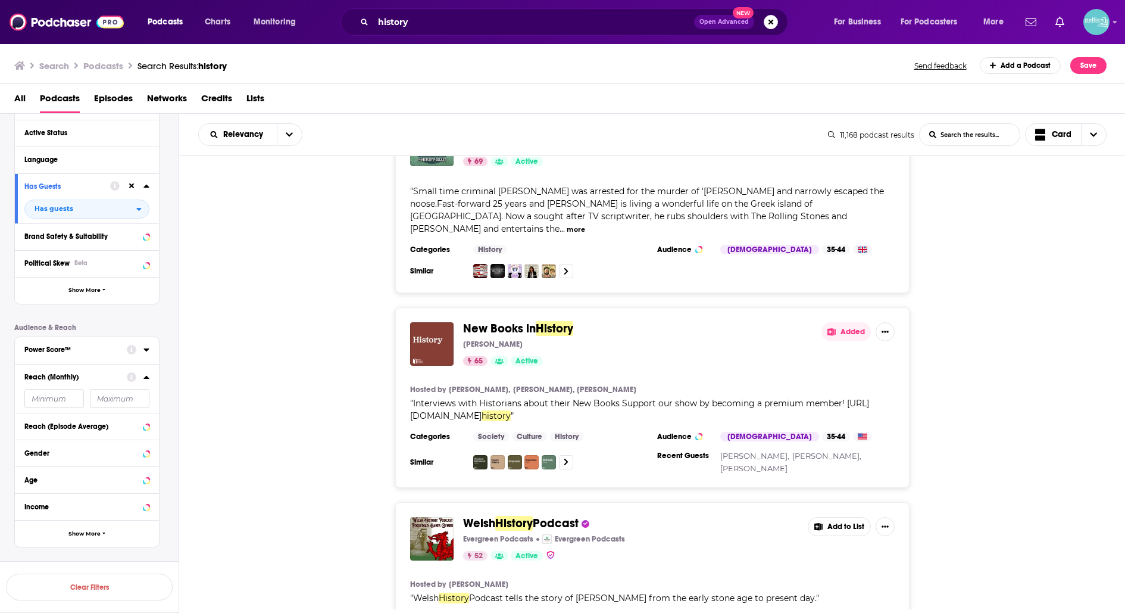
scroll to position [18742, 0]
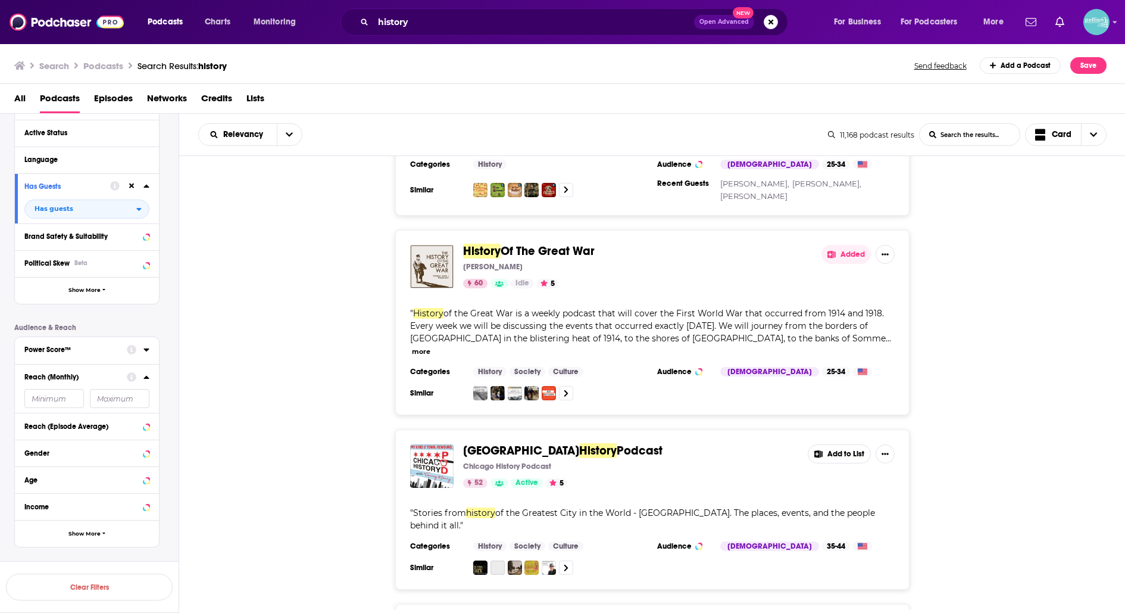
scroll to position [19362, 0]
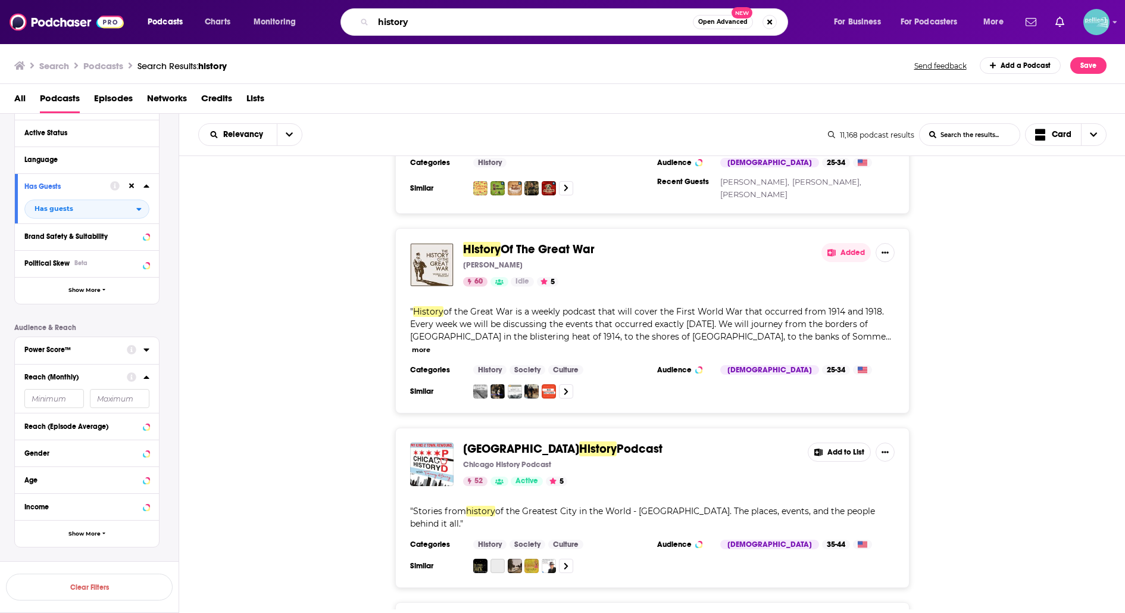
click at [456, 19] on input "history" at bounding box center [533, 22] width 320 height 19
type input "philadelphia"
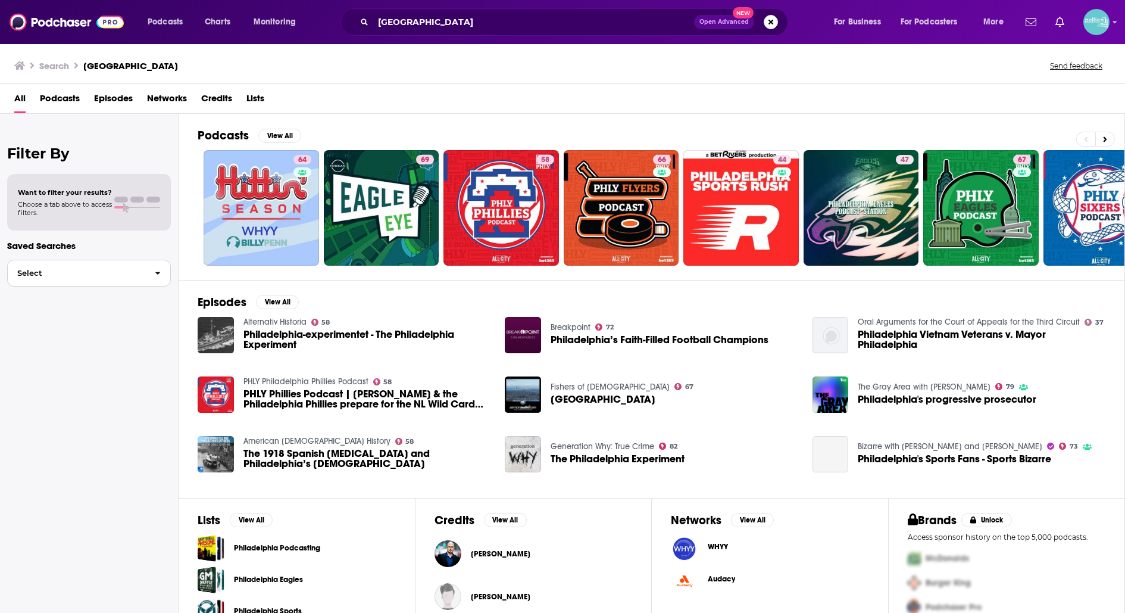
click at [82, 279] on button "Select" at bounding box center [89, 273] width 164 height 27
click at [48, 96] on span "Podcasts" at bounding box center [60, 101] width 40 height 24
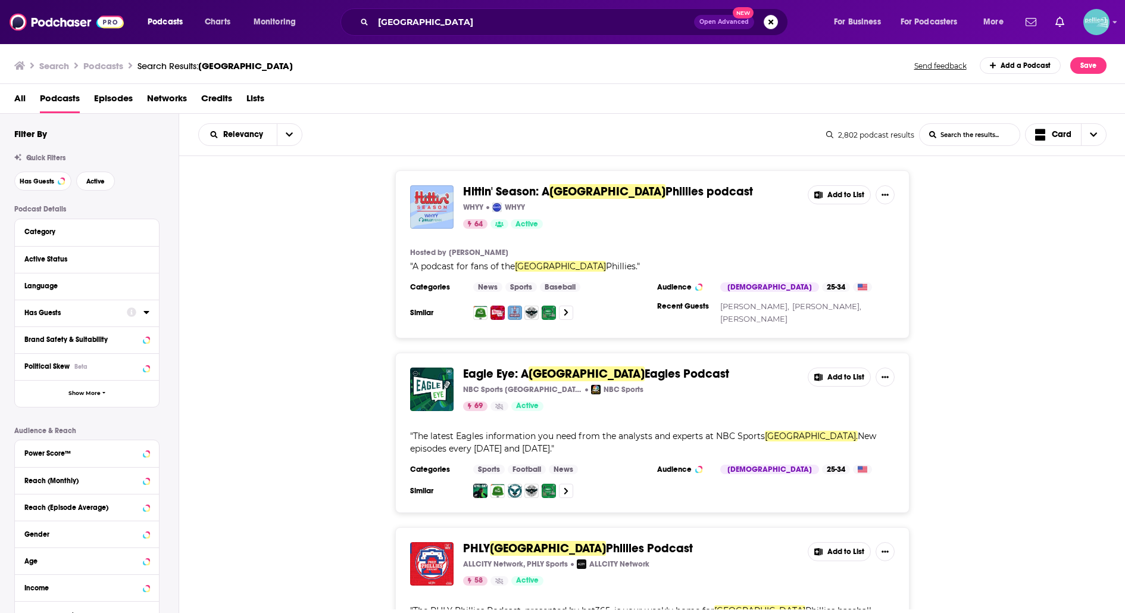
click at [142, 312] on div at bounding box center [138, 312] width 23 height 15
click at [153, 312] on div "Has Guests" at bounding box center [87, 313] width 144 height 27
click at [147, 311] on icon at bounding box center [146, 312] width 5 height 3
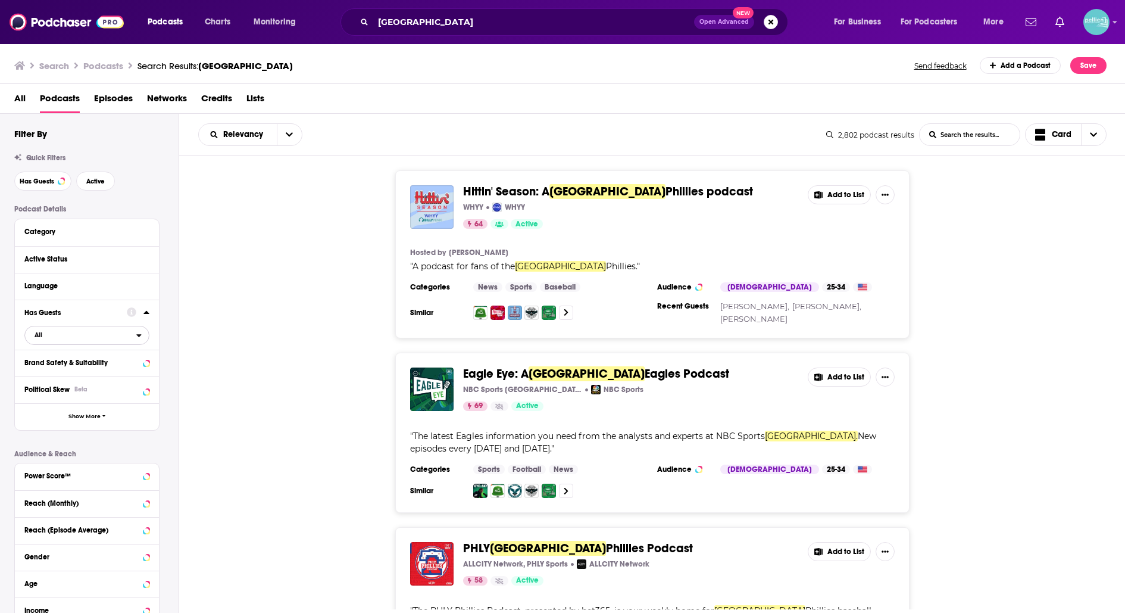
click at [104, 333] on span "All" at bounding box center [80, 334] width 111 height 15
click at [91, 369] on div "Has guests 674" at bounding box center [90, 374] width 133 height 20
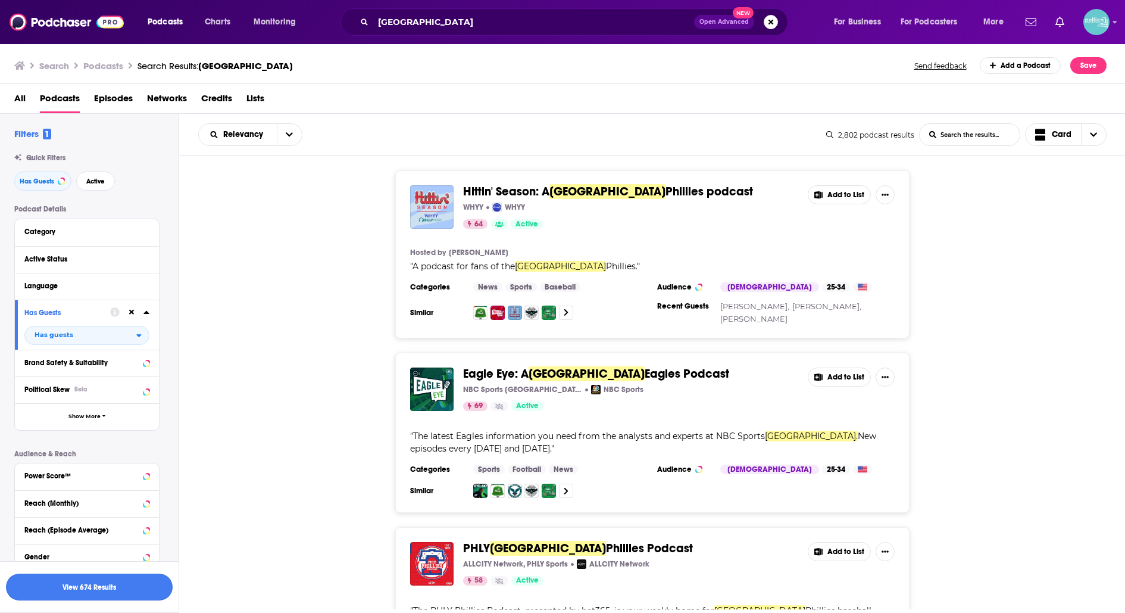
click at [119, 593] on button "View 674 Results" at bounding box center [89, 586] width 167 height 27
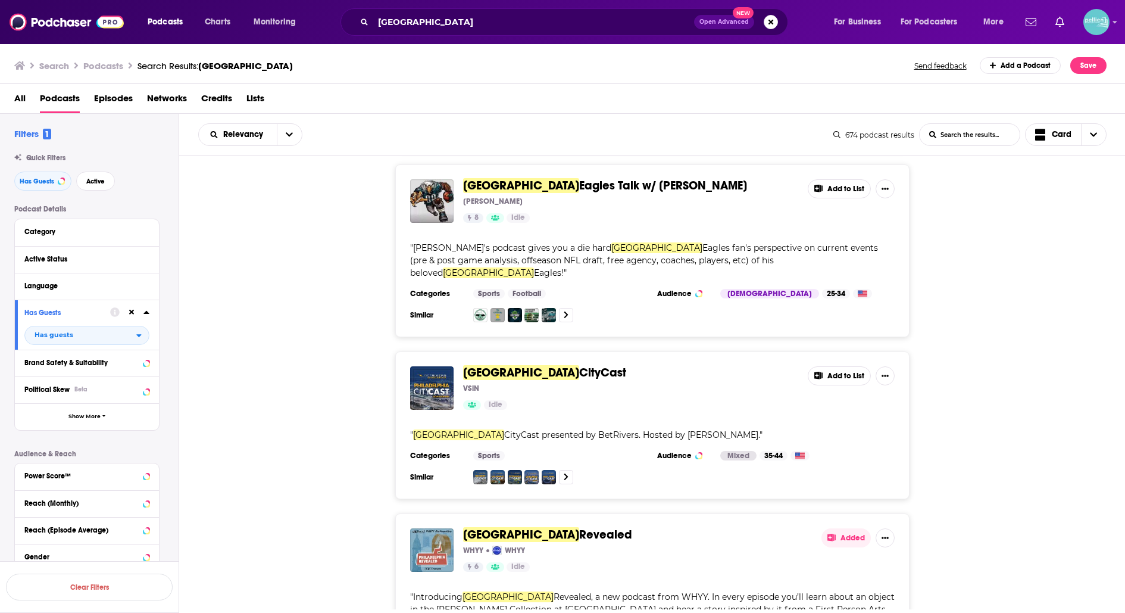
scroll to position [2784, 0]
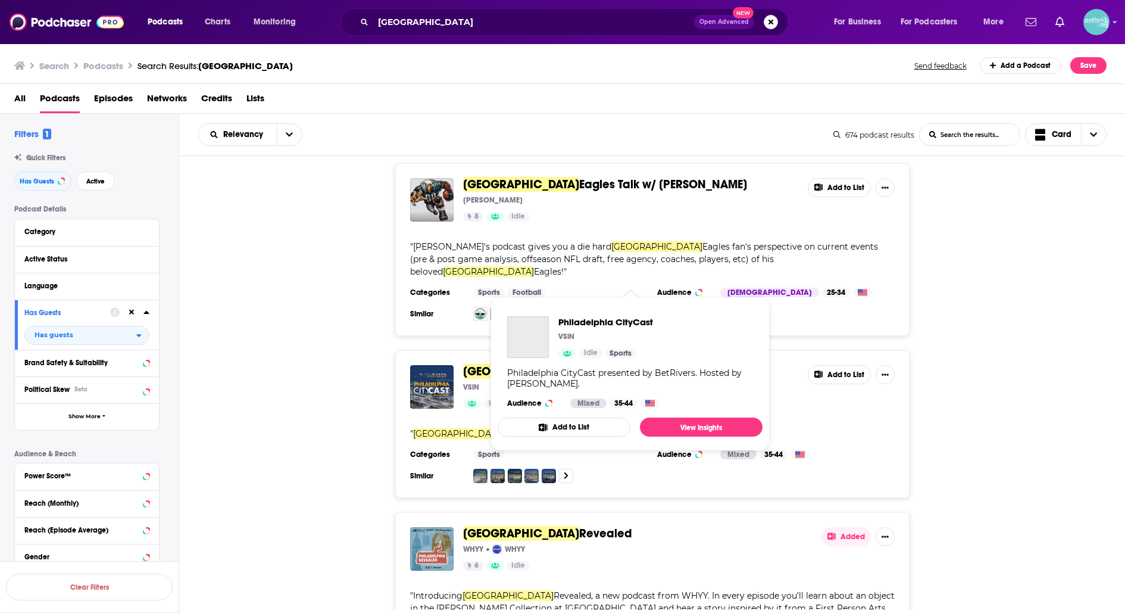
click at [523, 364] on span "Philadelphia" at bounding box center [521, 371] width 116 height 15
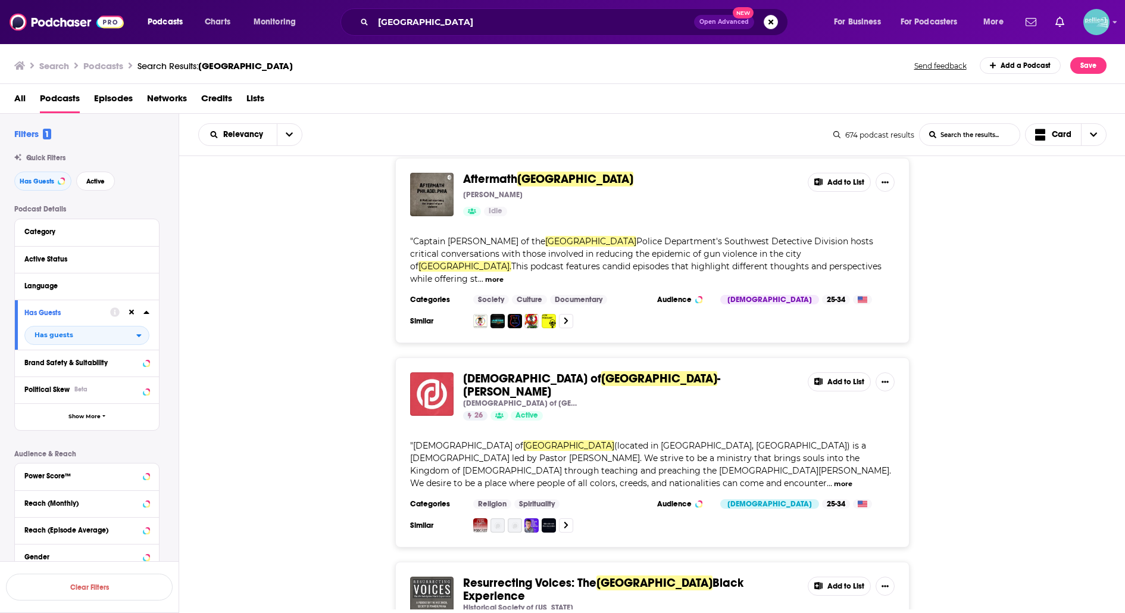
scroll to position [4135, 0]
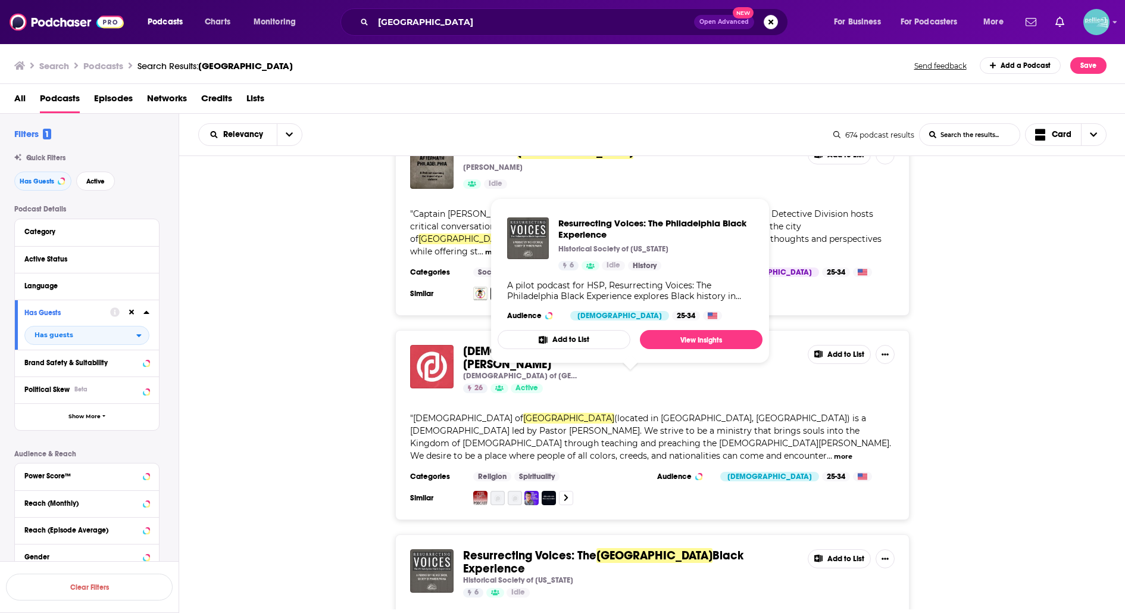
click at [605, 548] on span "Philadelphia" at bounding box center [655, 555] width 116 height 15
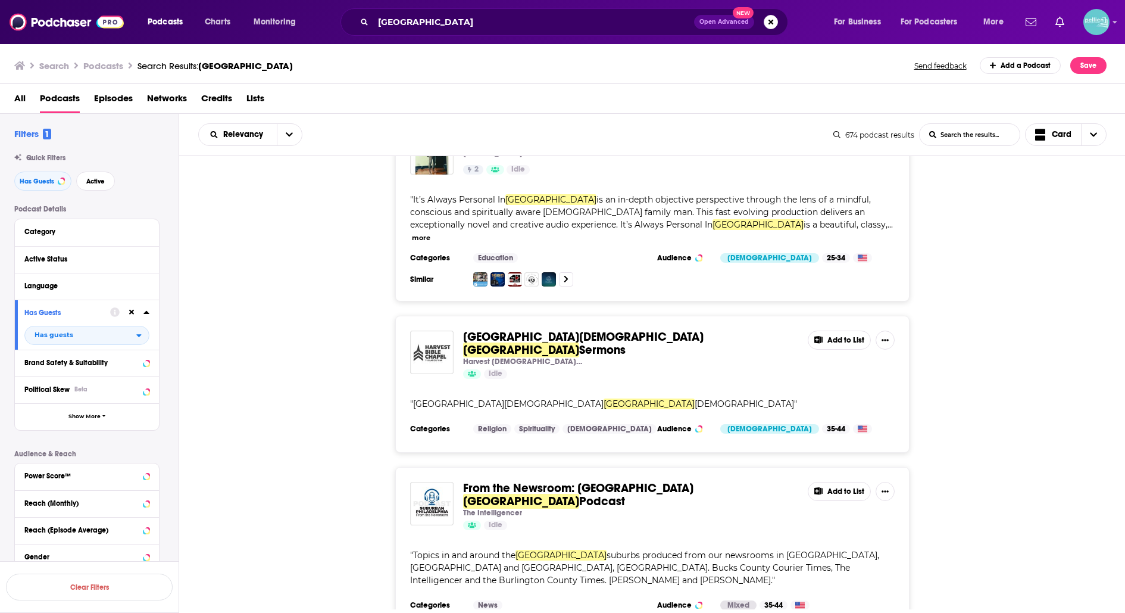
scroll to position [5805, 0]
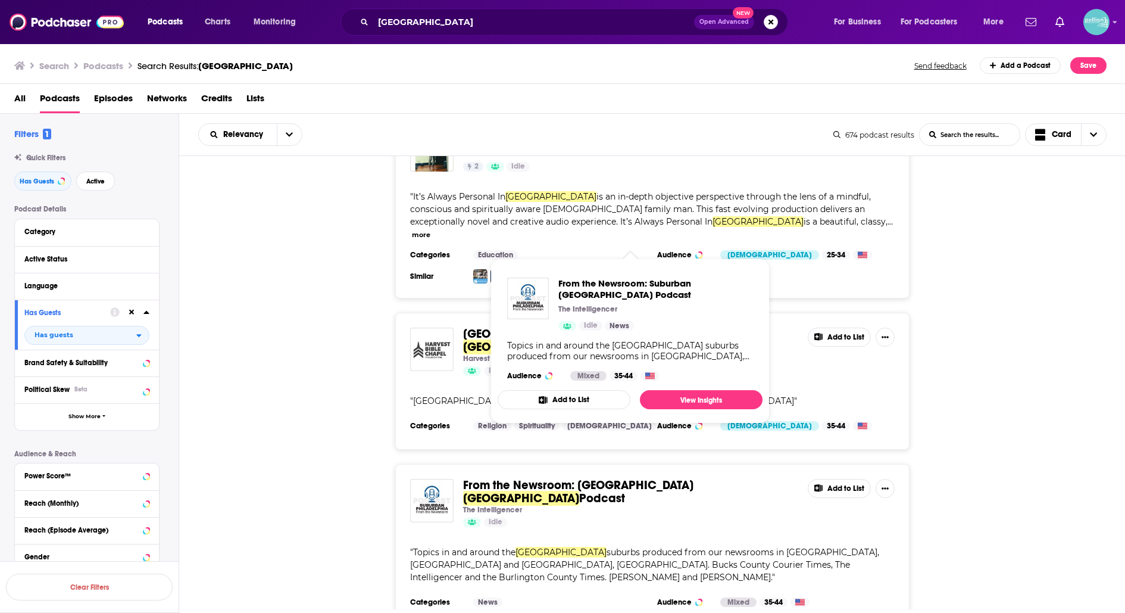
click at [587, 478] on span "From the Newsroom: Suburban" at bounding box center [578, 485] width 230 height 15
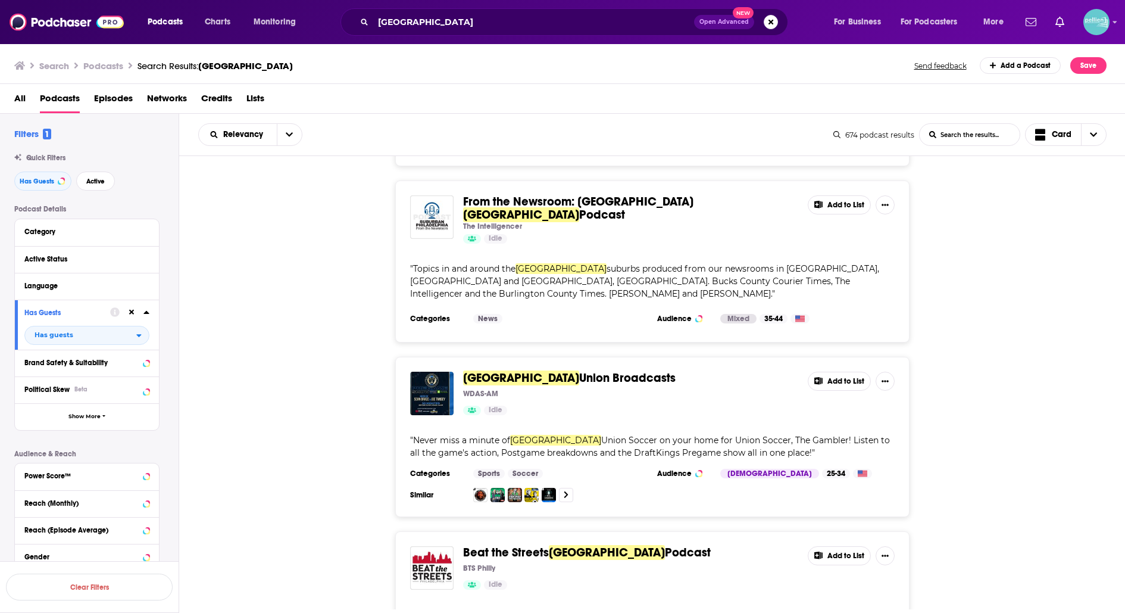
scroll to position [6091, 0]
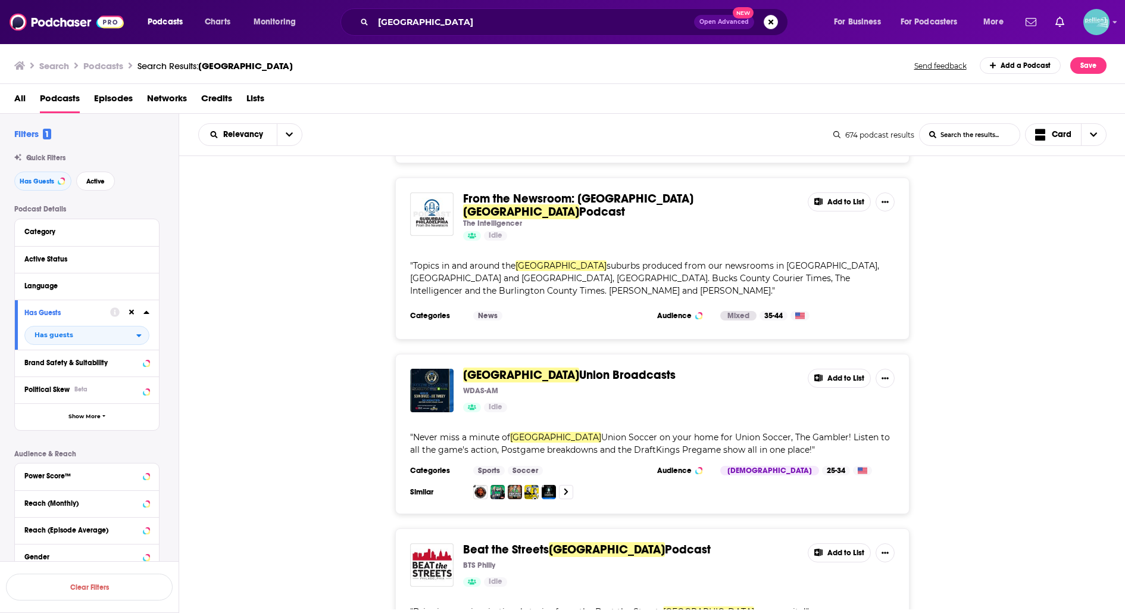
click at [560, 542] on span "Philadelphia" at bounding box center [607, 549] width 116 height 15
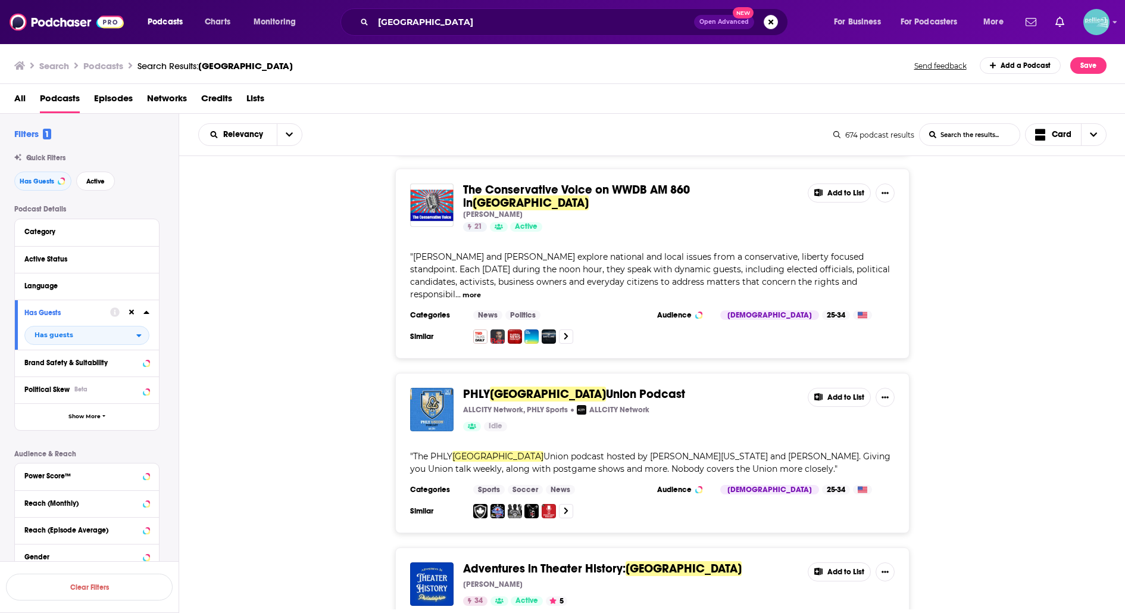
scroll to position [7178, 0]
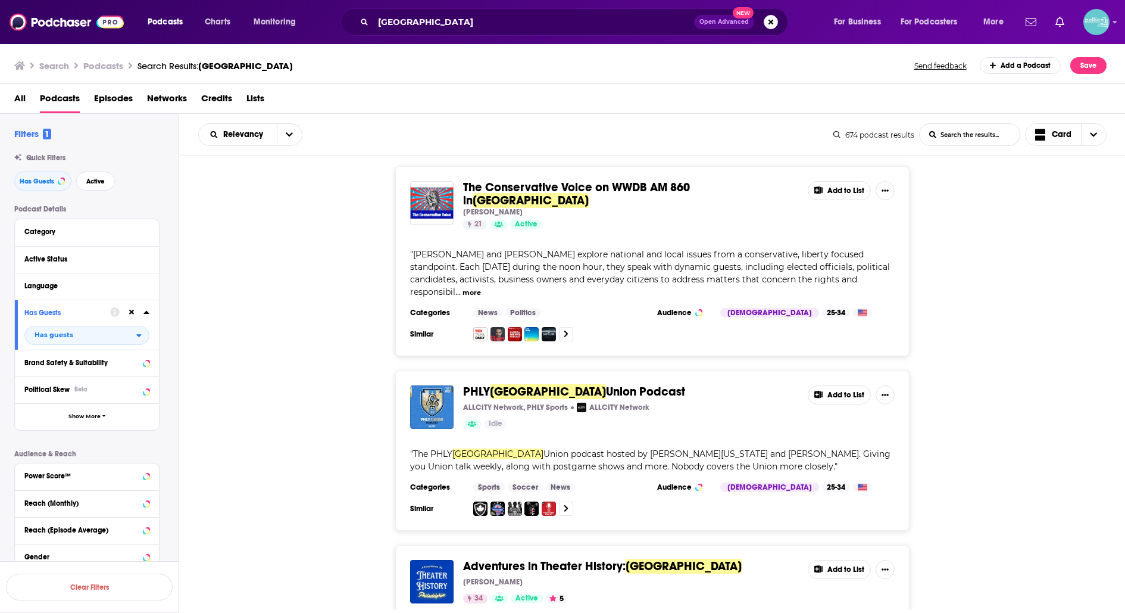
click at [547, 559] on span "Adventures in Theater History:" at bounding box center [544, 566] width 163 height 15
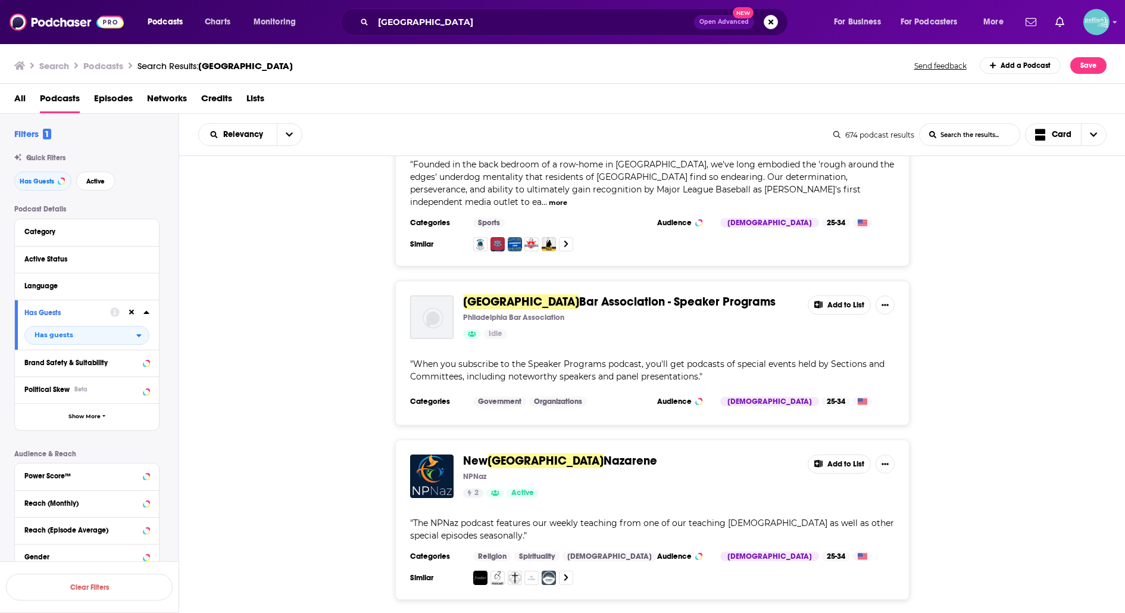
scroll to position [8005, 0]
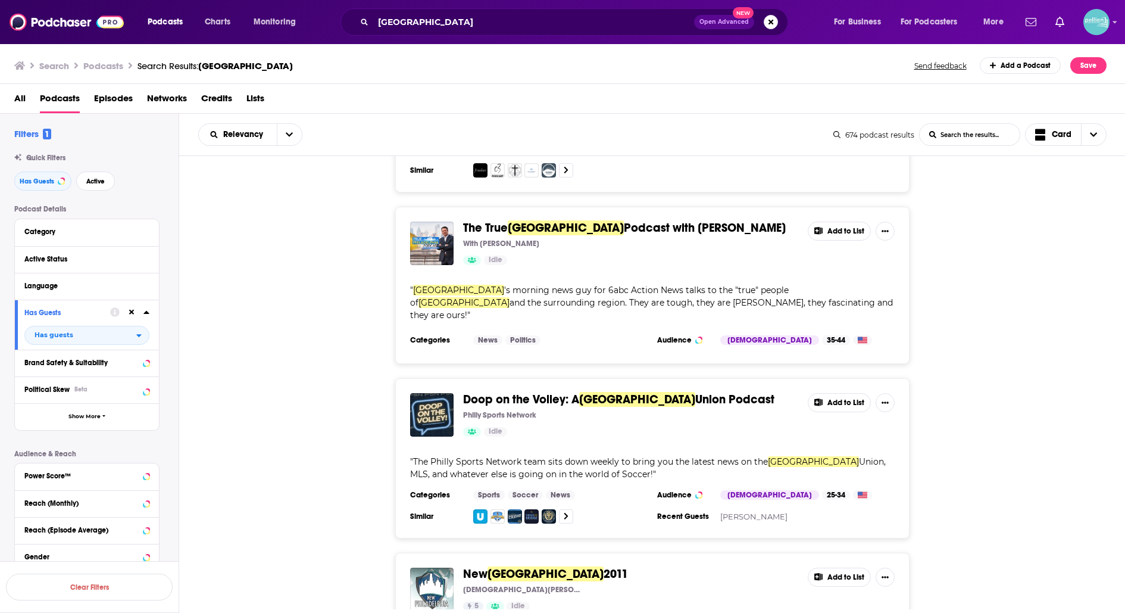
scroll to position [8436, 0]
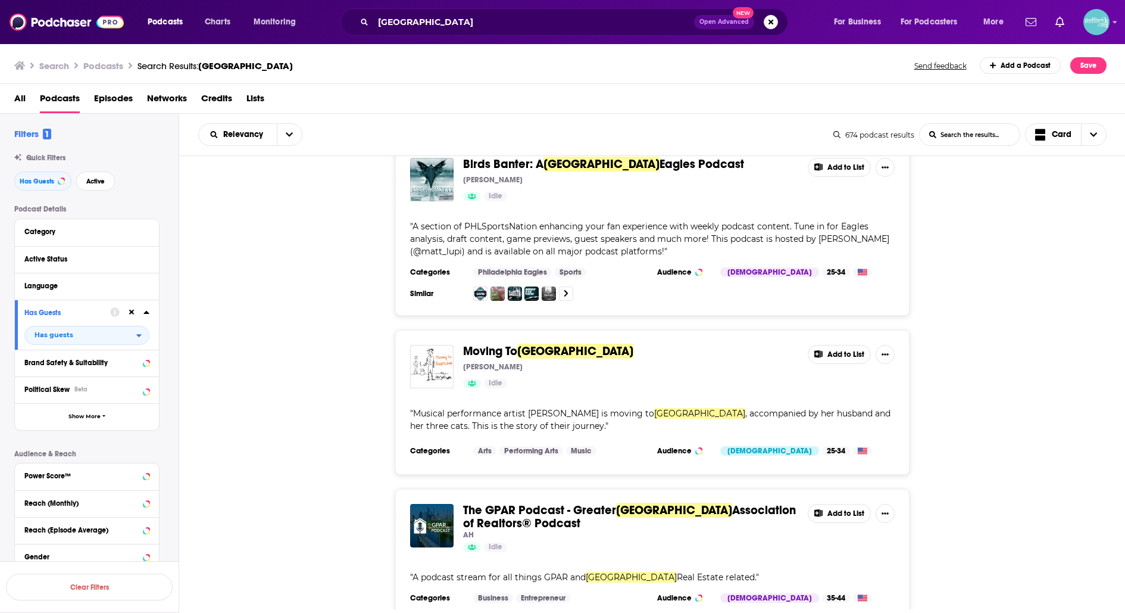
scroll to position [9035, 0]
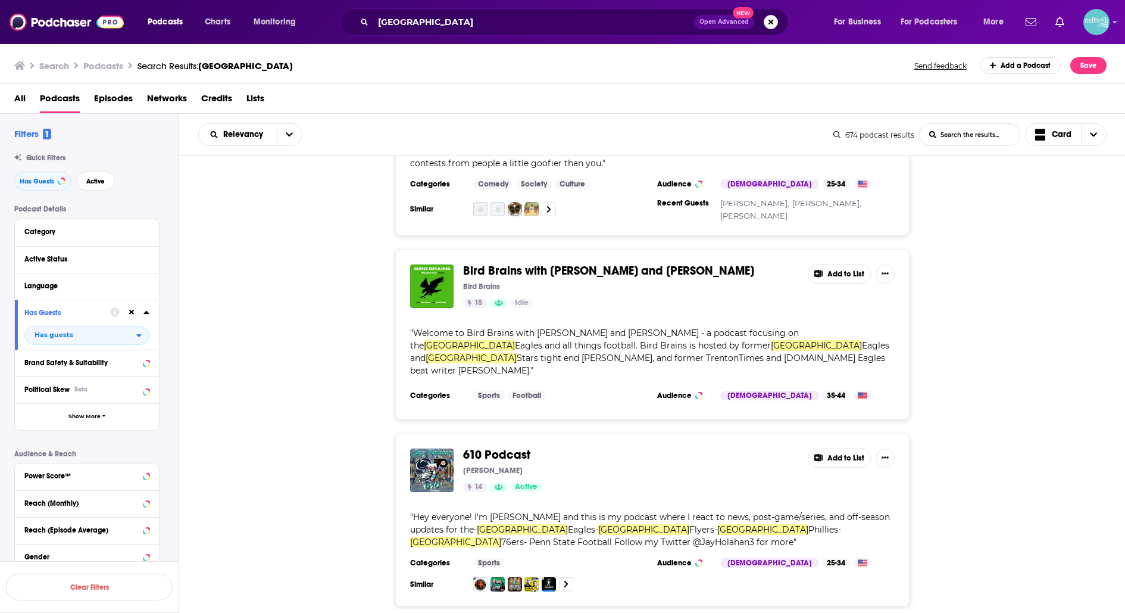
scroll to position [12103, 0]
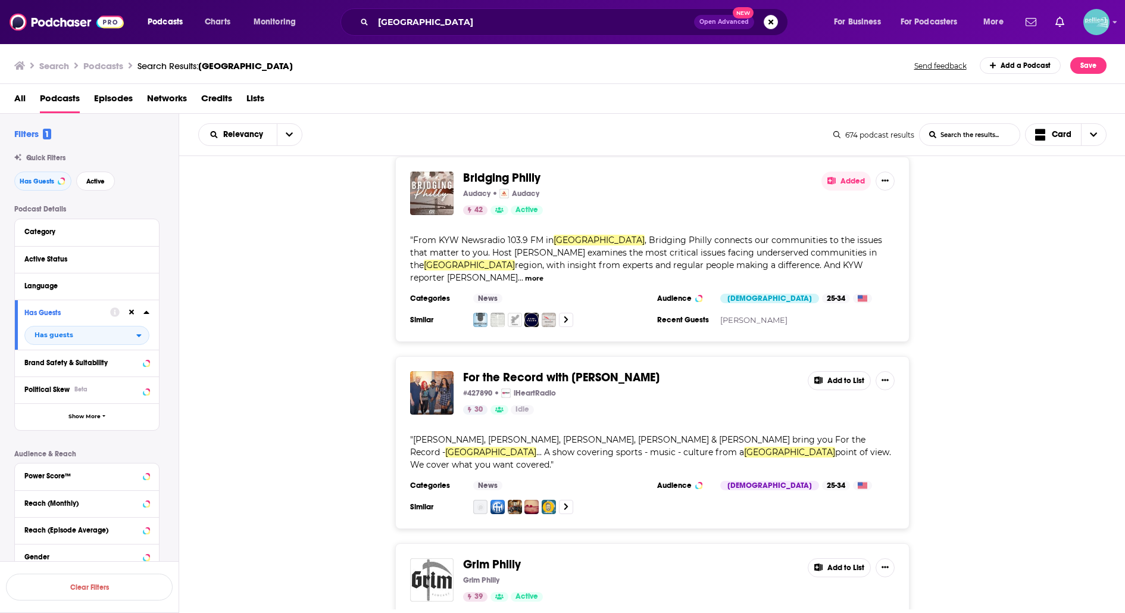
scroll to position [12775, 0]
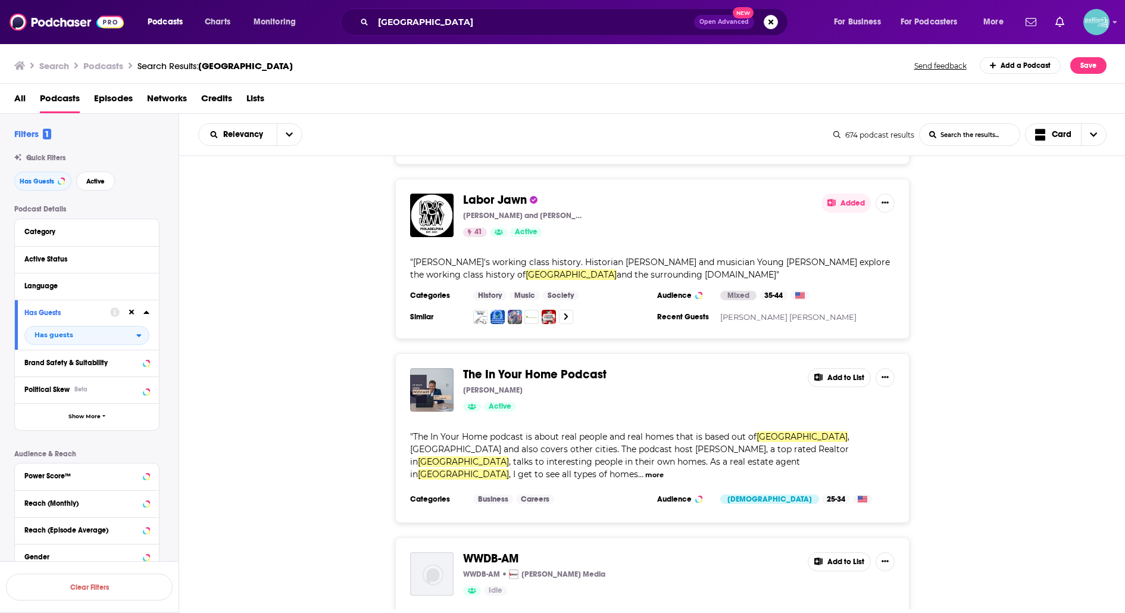
scroll to position [17048, 0]
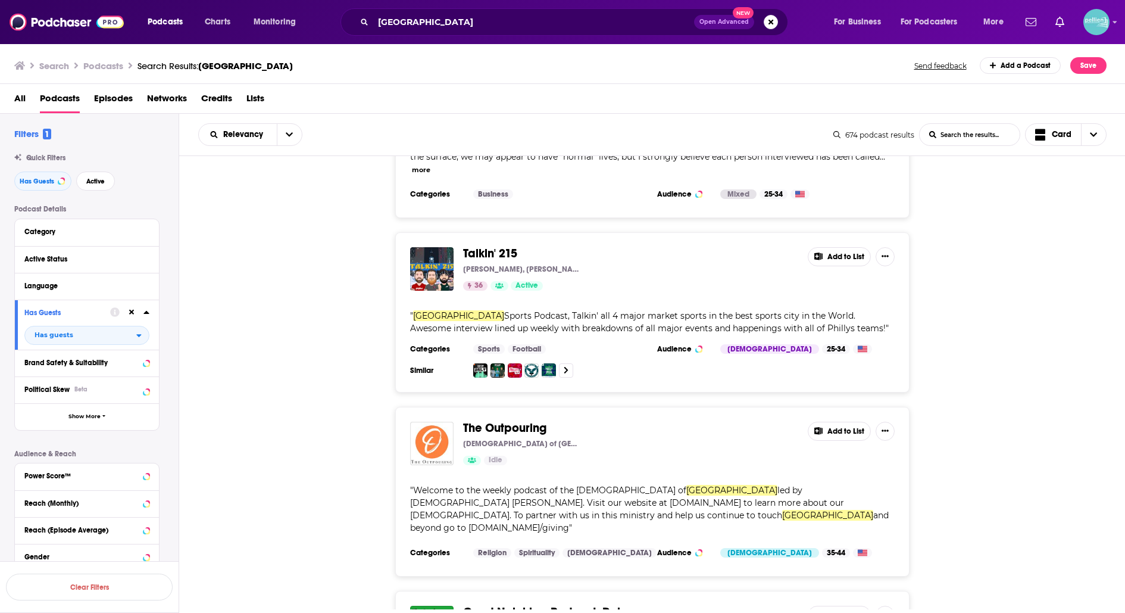
scroll to position [21264, 0]
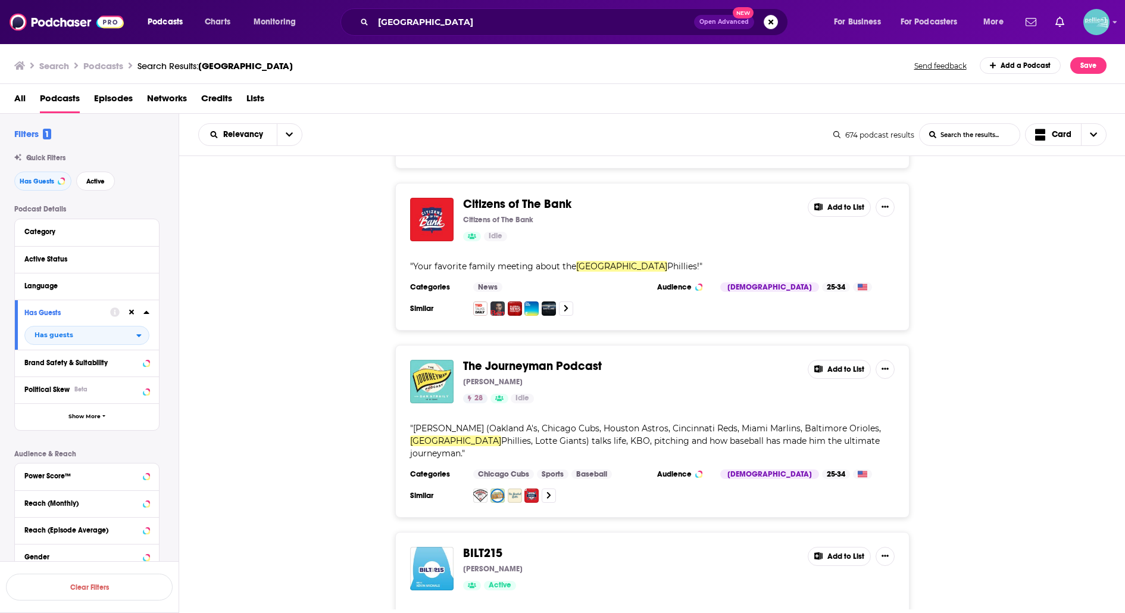
scroll to position [21920, 0]
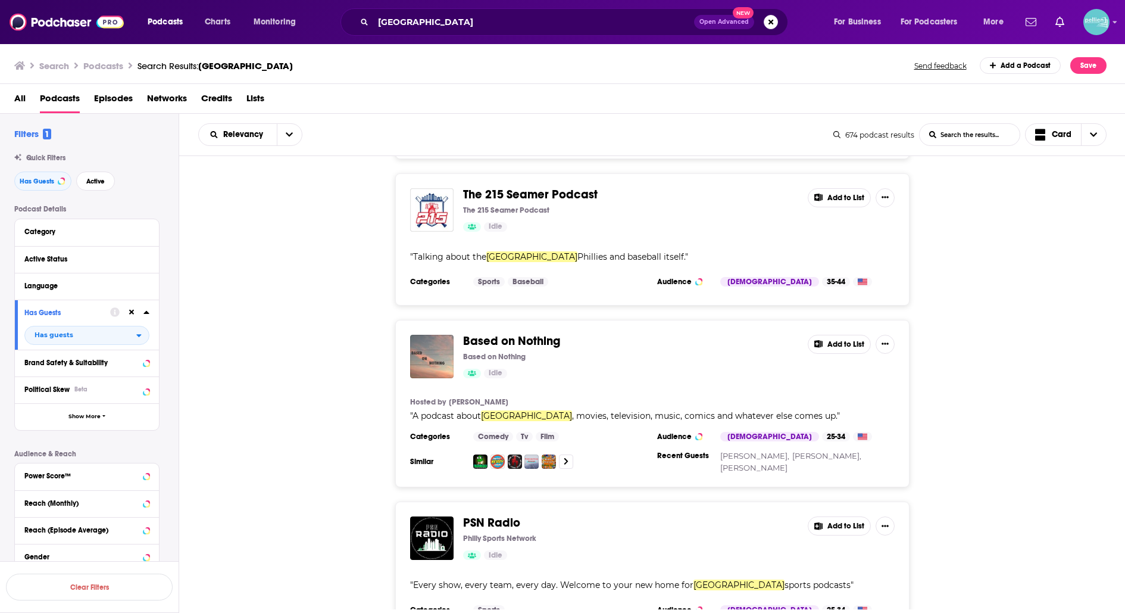
scroll to position [22578, 0]
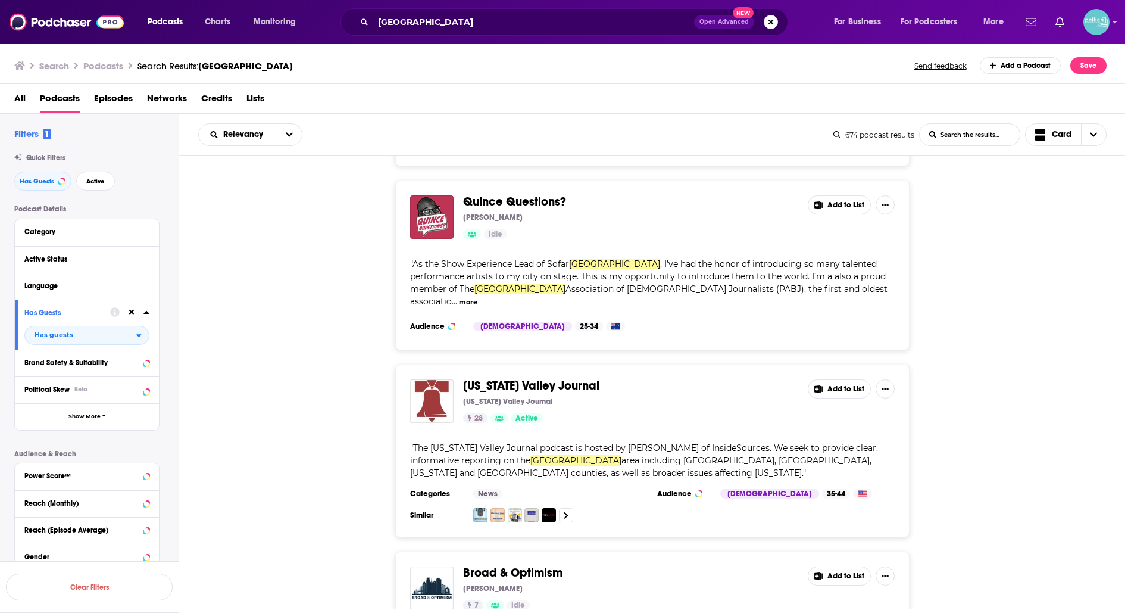
scroll to position [23220, 0]
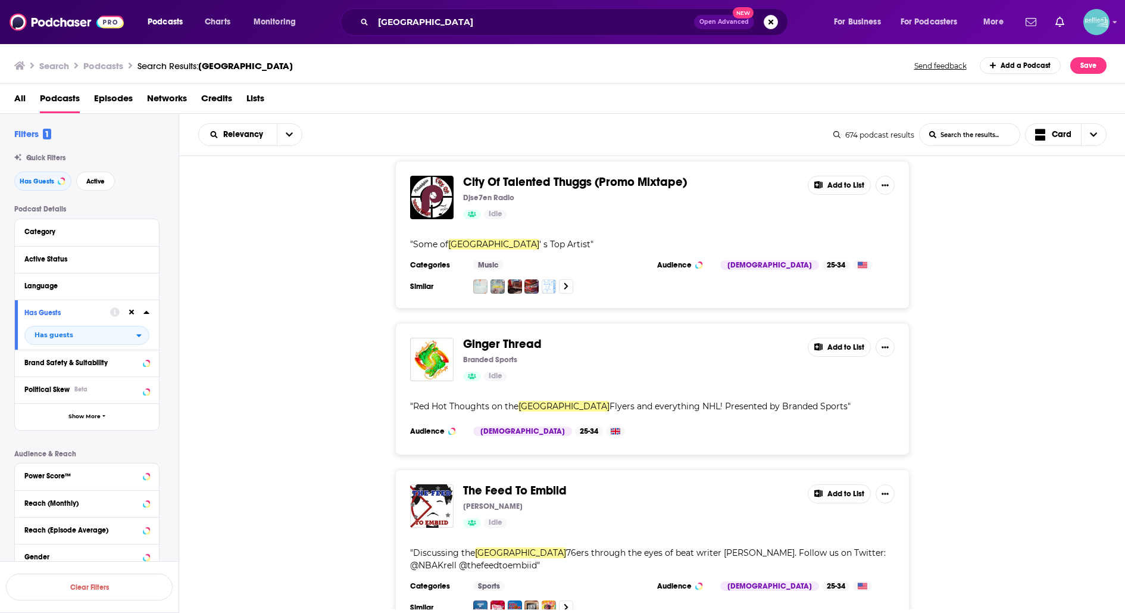
scroll to position [25431, 0]
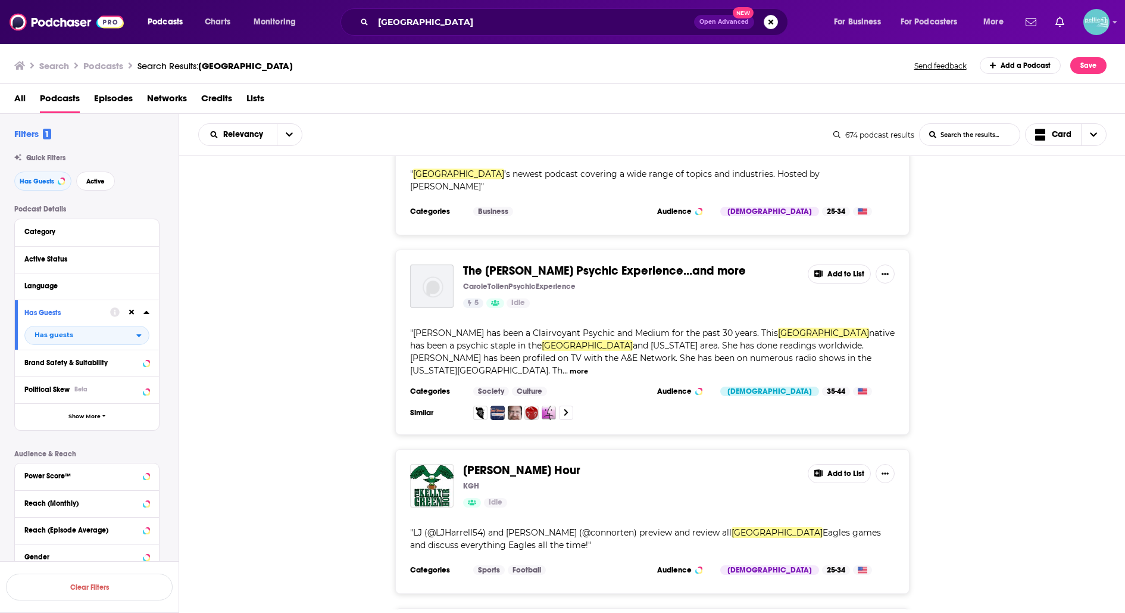
scroll to position [26296, 0]
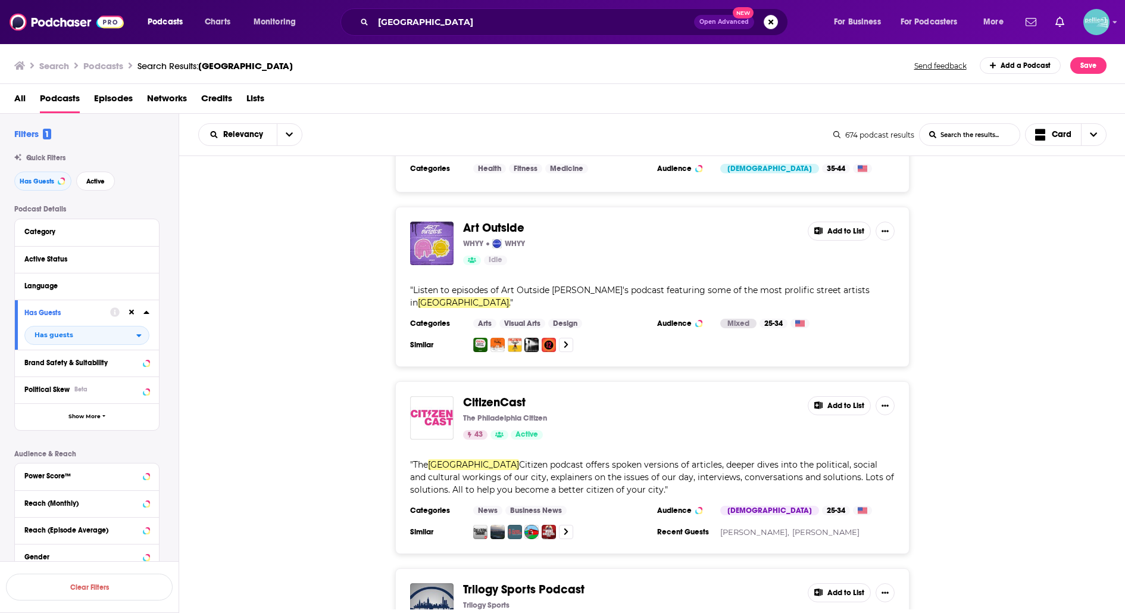
scroll to position [27032, 0]
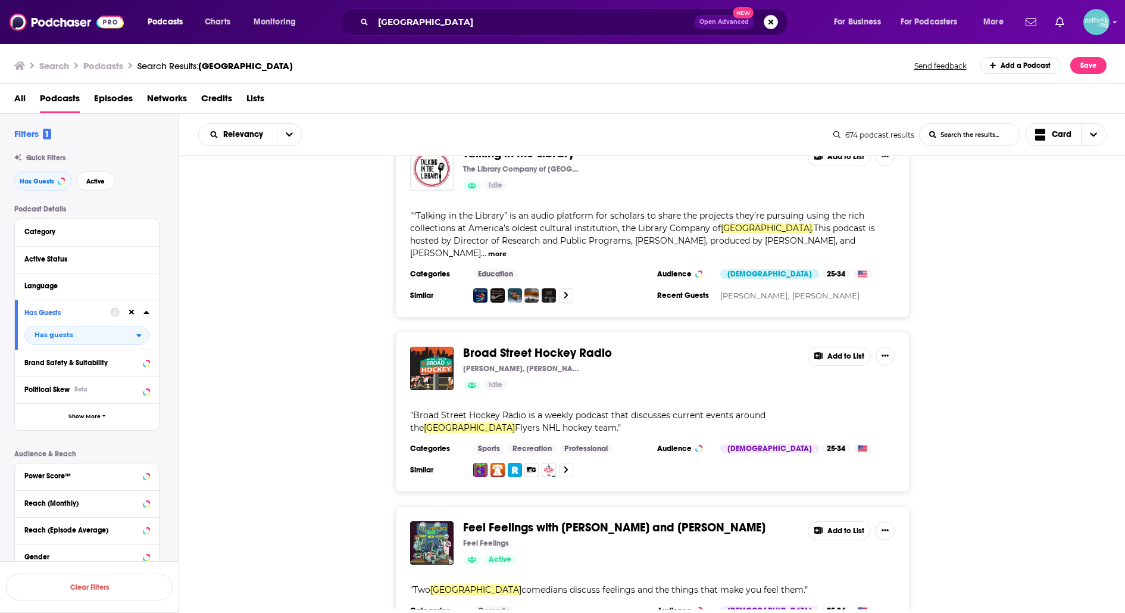
scroll to position [29698, 0]
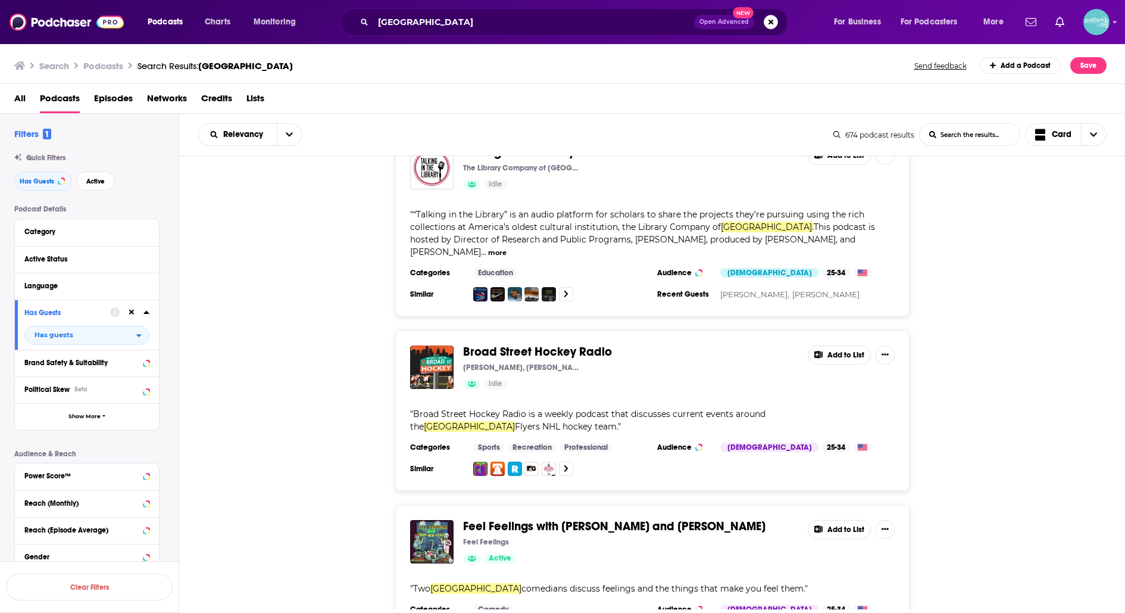
click at [590, 550] on div "Hittin' Season: A Philadelphia Phillies podcast WHYY WHYY 64 Active Add to List…" at bounding box center [652, 382] width 947 height 453
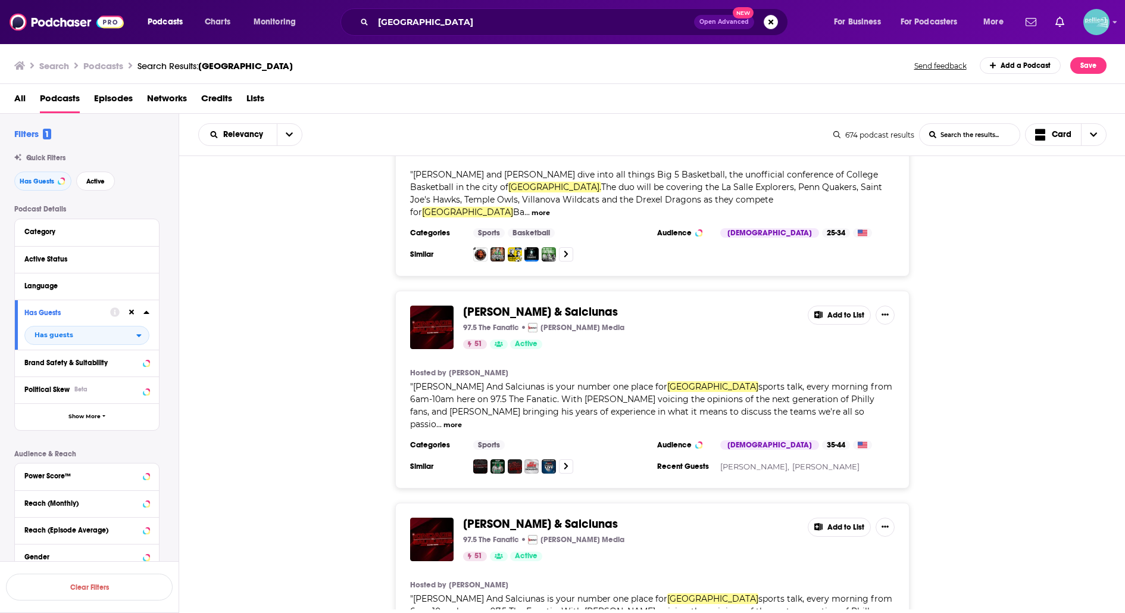
scroll to position [30794, 0]
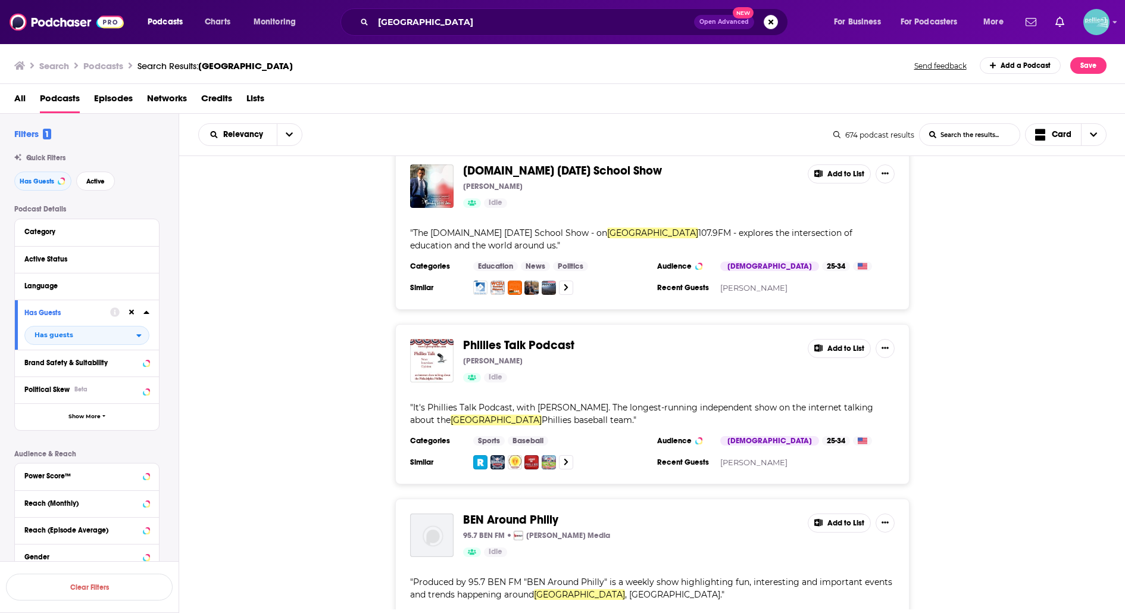
scroll to position [31533, 0]
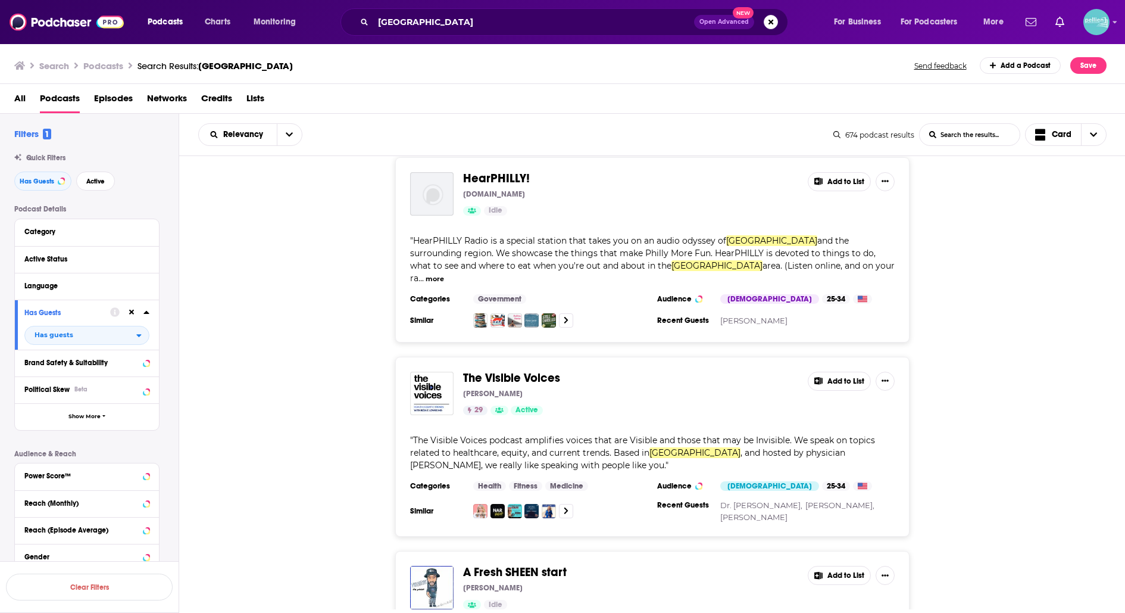
scroll to position [32048, 0]
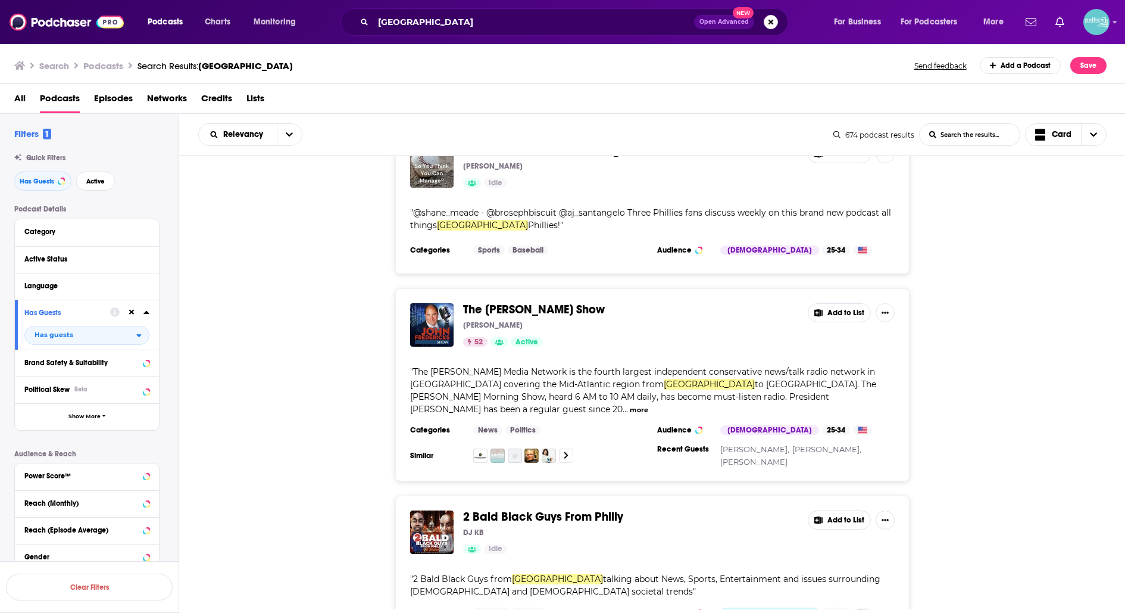
scroll to position [33106, 0]
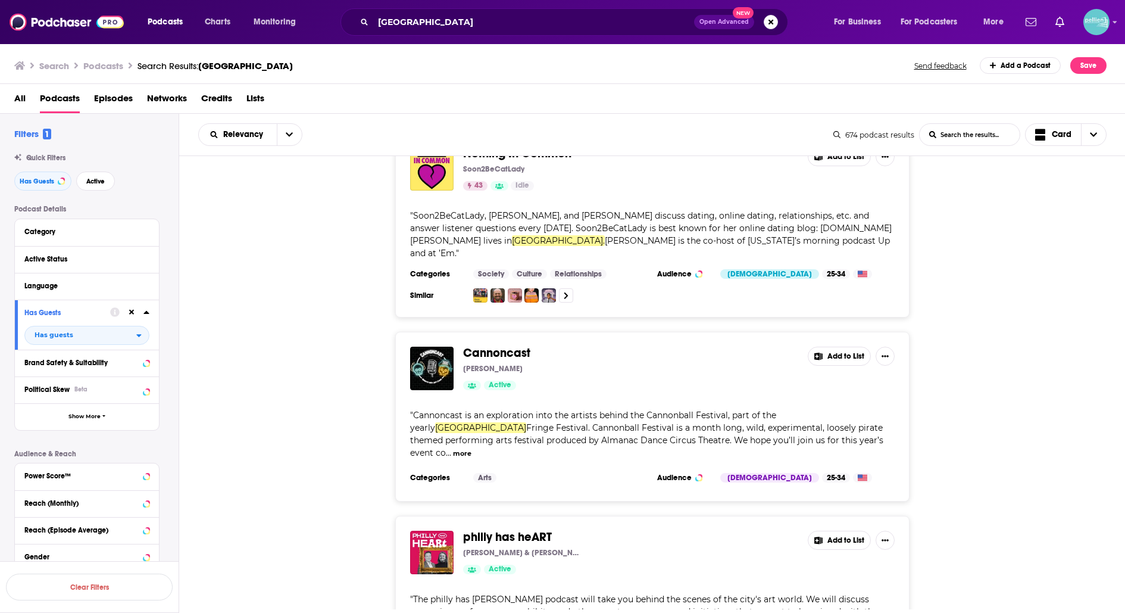
scroll to position [33990, 0]
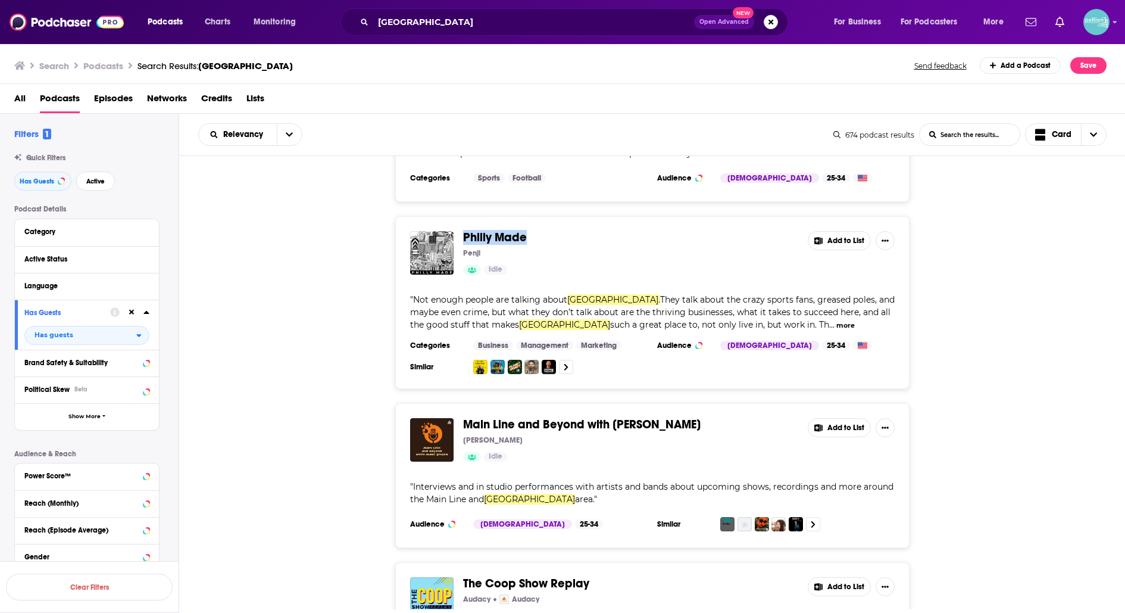
scroll to position [38352, 0]
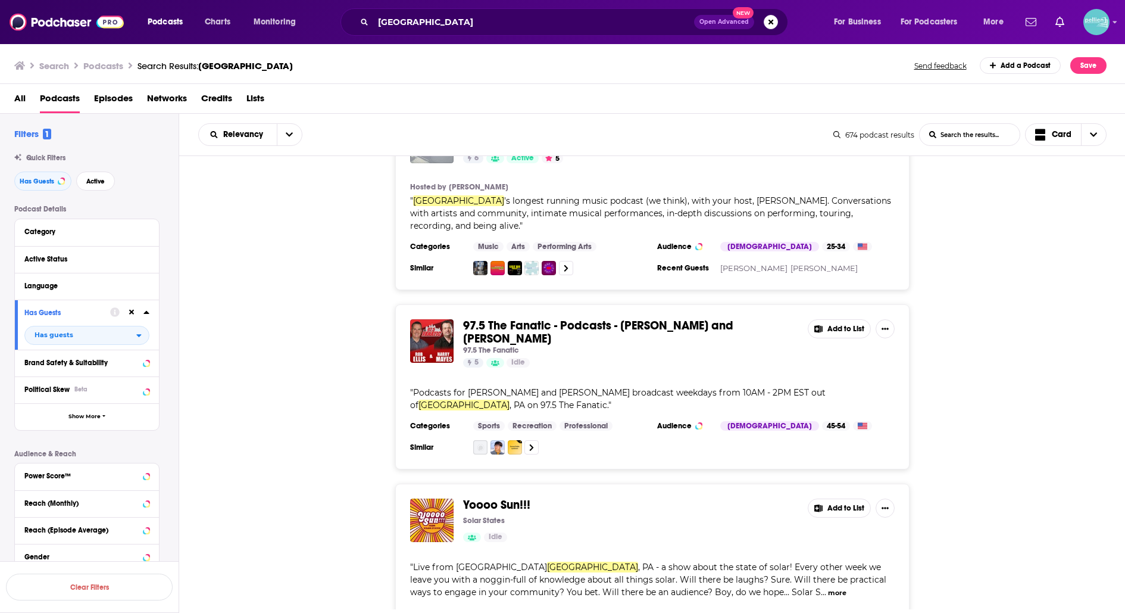
scroll to position [39061, 0]
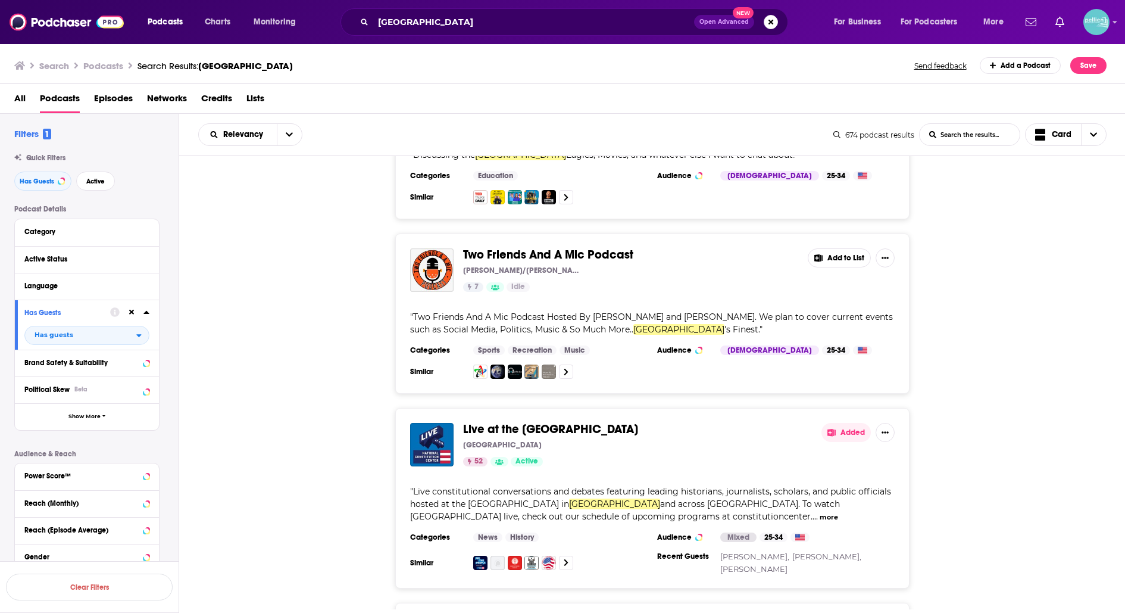
scroll to position [39636, 0]
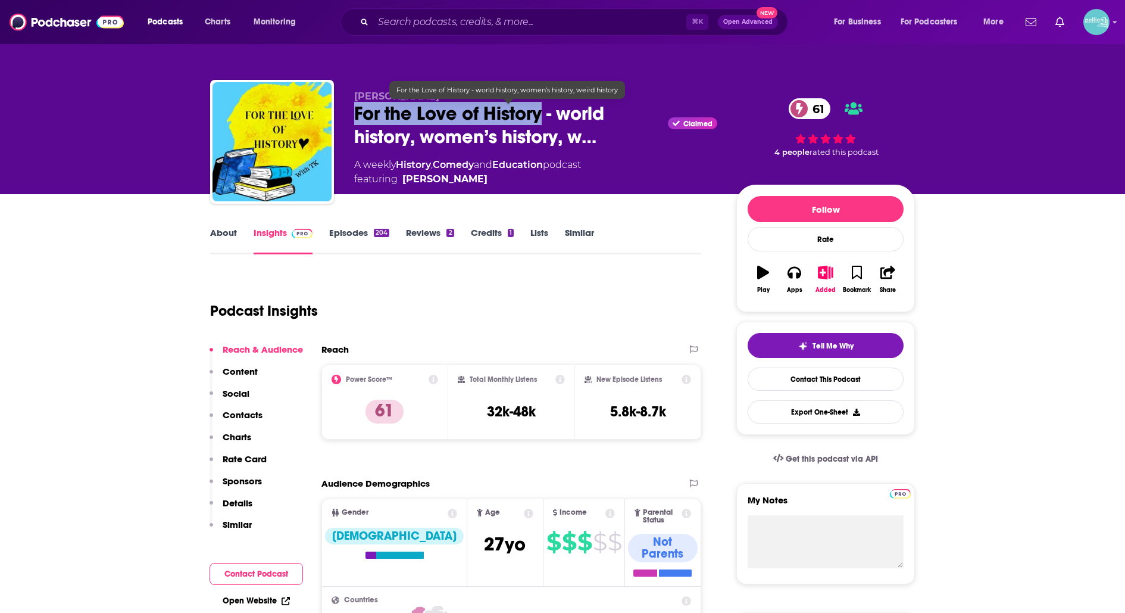
drag, startPoint x: 354, startPoint y: 111, endPoint x: 542, endPoint y: 119, distance: 188.3
click at [542, 119] on div "Tehya N. For the Love of History - world history, women’s history, w… Claimed 6…" at bounding box center [562, 144] width 705 height 129
copy h2 "For the Love of History"
click at [800, 380] on link "Contact This Podcast" at bounding box center [826, 378] width 156 height 23
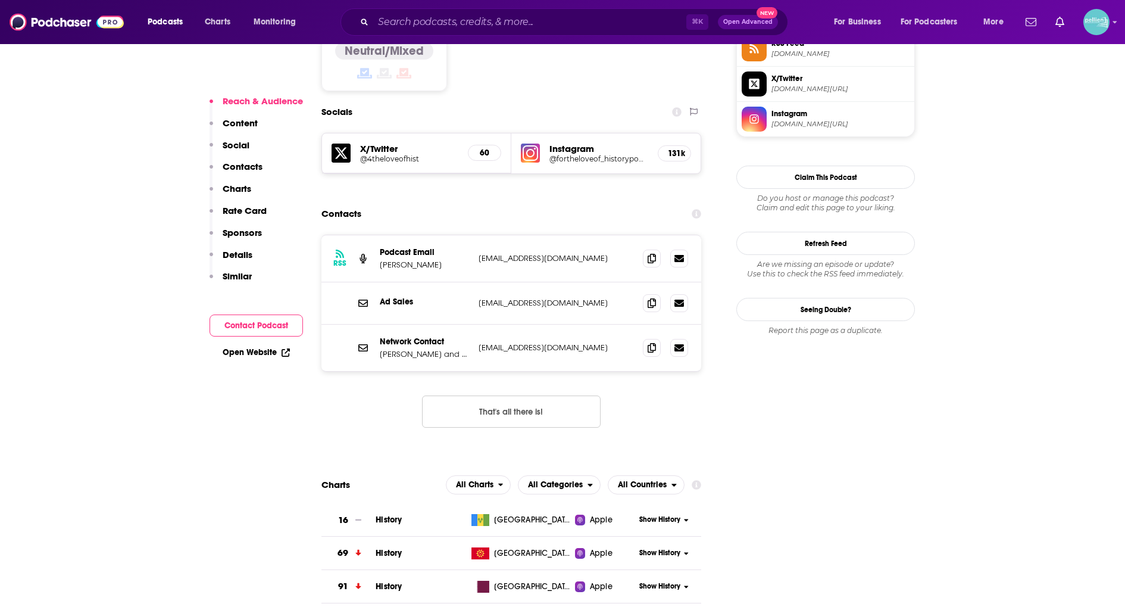
scroll to position [1013, 0]
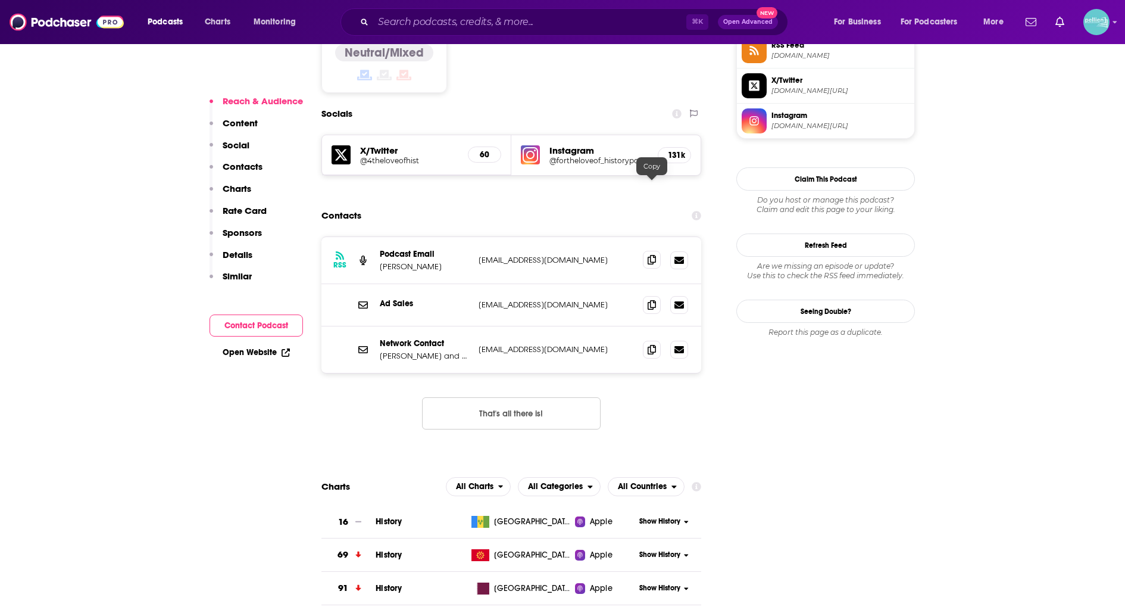
click at [651, 255] on icon at bounding box center [652, 260] width 8 height 10
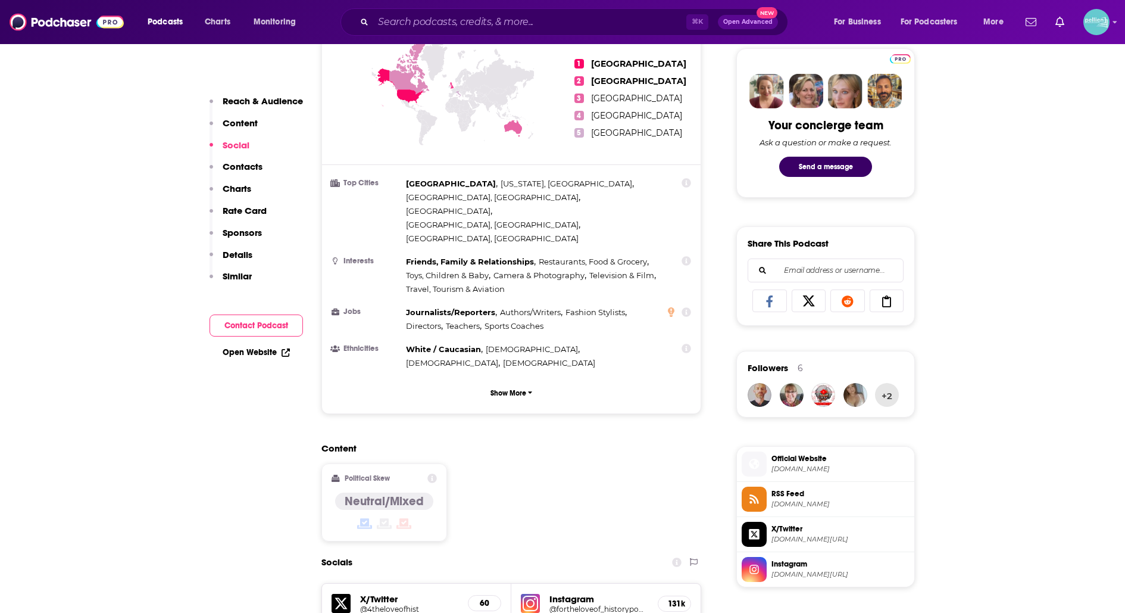
scroll to position [0, 0]
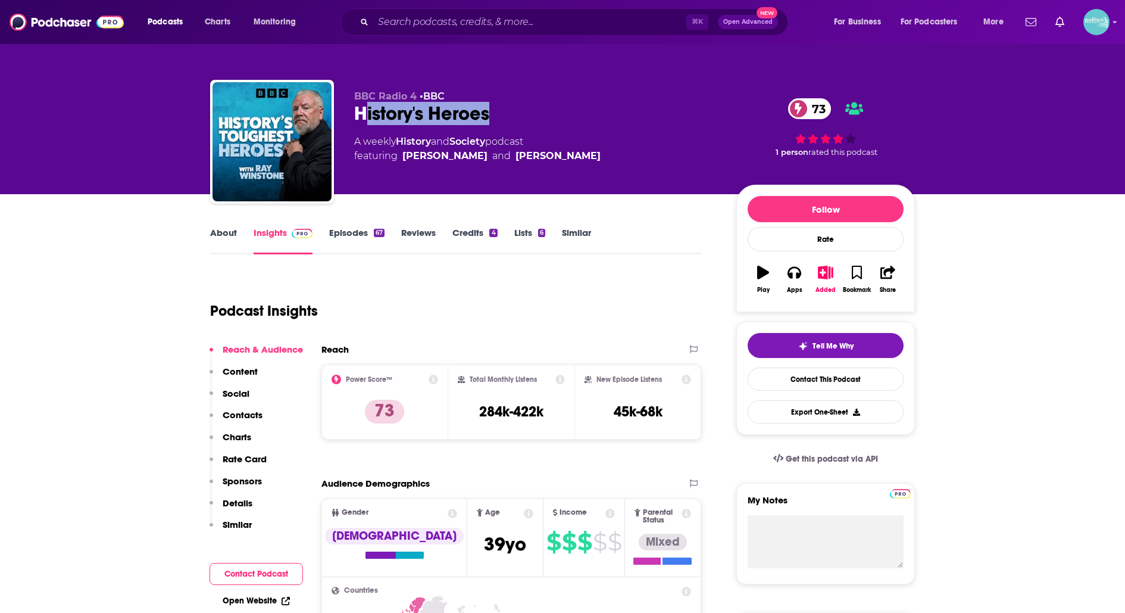
drag, startPoint x: 509, startPoint y: 122, endPoint x: 362, endPoint y: 123, distance: 147.1
click at [362, 123] on div "History's Heroes 73" at bounding box center [535, 113] width 363 height 23
click at [499, 123] on div "History's Heroes 73" at bounding box center [535, 113] width 363 height 23
drag, startPoint x: 497, startPoint y: 120, endPoint x: 349, endPoint y: 117, distance: 147.7
click at [349, 117] on div "BBC Radio 4 • BBC History's Heroes 73 A weekly History and Society podcast feat…" at bounding box center [562, 144] width 705 height 129
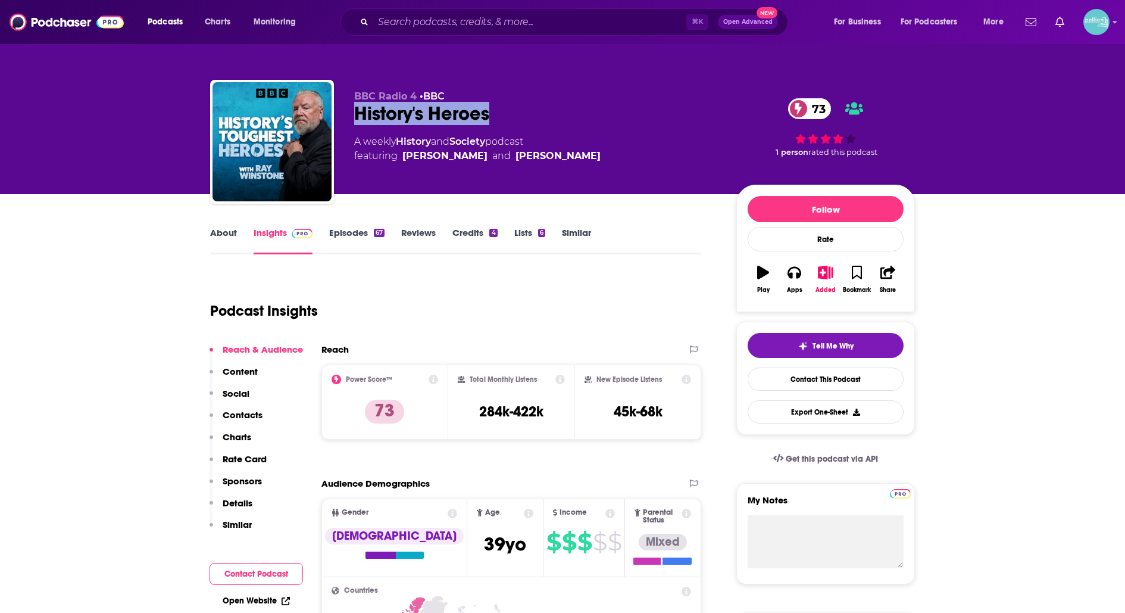
copy h2 "History's Heroes"
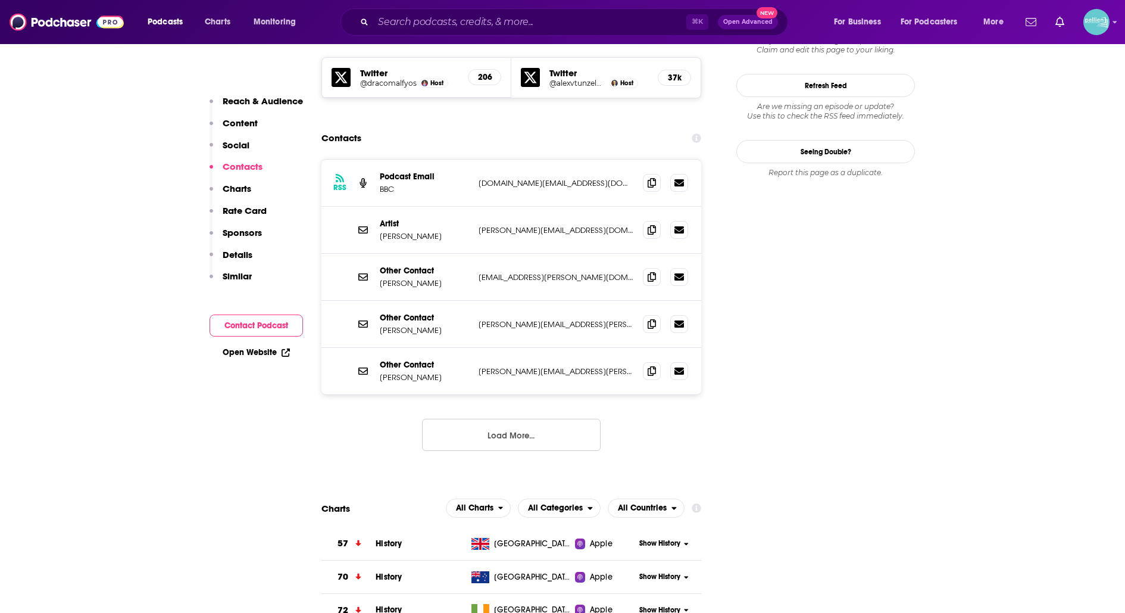
scroll to position [1090, 0]
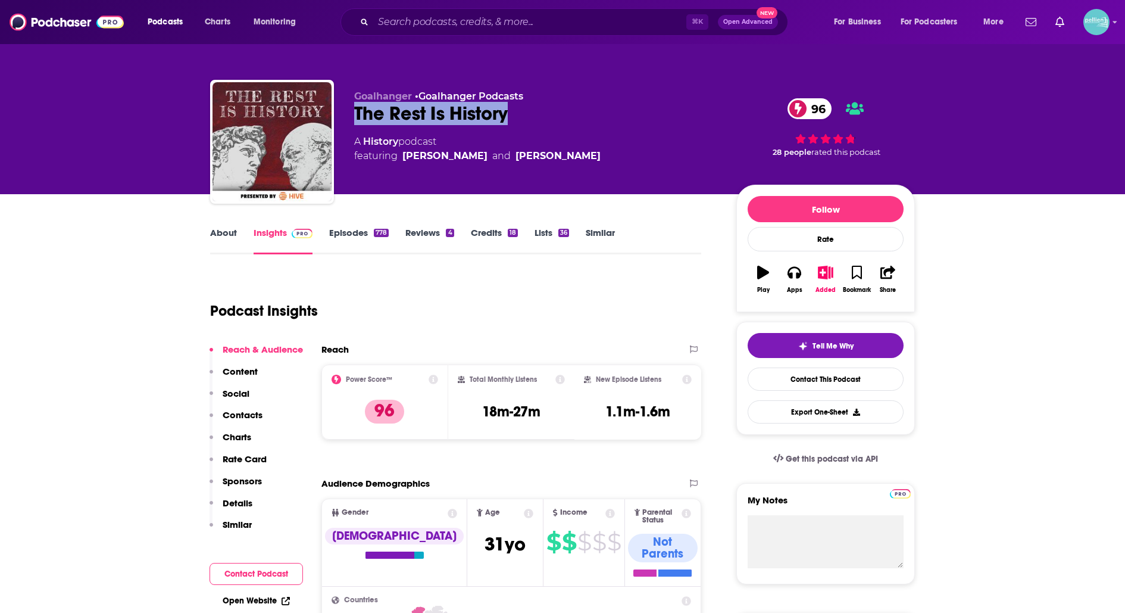
drag, startPoint x: 517, startPoint y: 113, endPoint x: 347, endPoint y: 117, distance: 169.8
click at [347, 117] on div "Goalhanger • Goalhanger Podcasts The Rest Is History 96 A History podcast featu…" at bounding box center [562, 144] width 705 height 129
copy h2 "The Rest Is History"
click at [775, 380] on link "Contact This Podcast" at bounding box center [826, 378] width 156 height 23
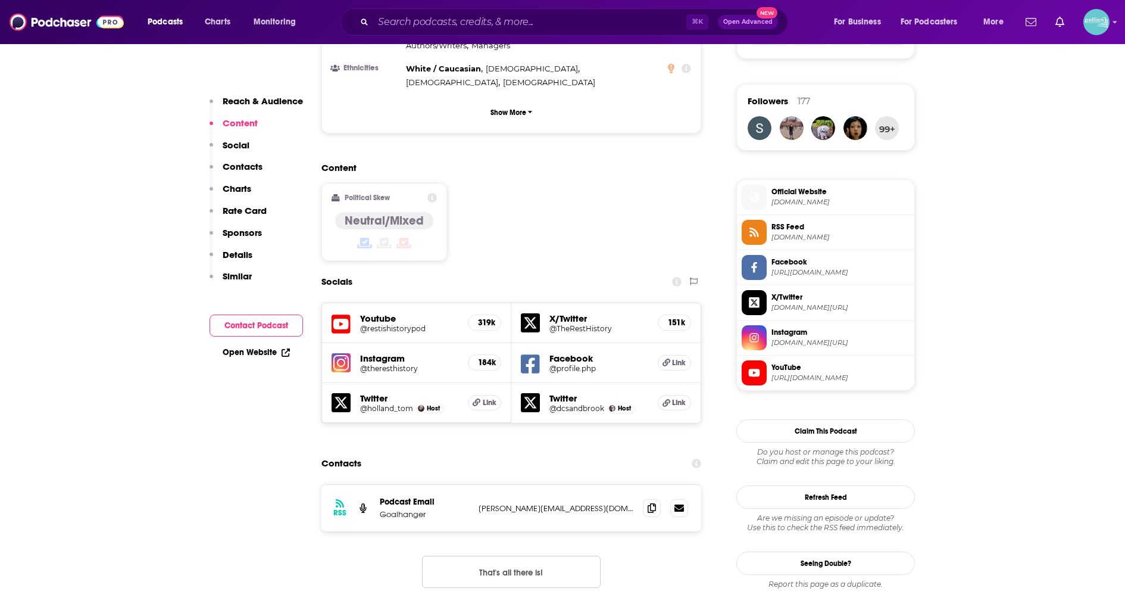
scroll to position [868, 0]
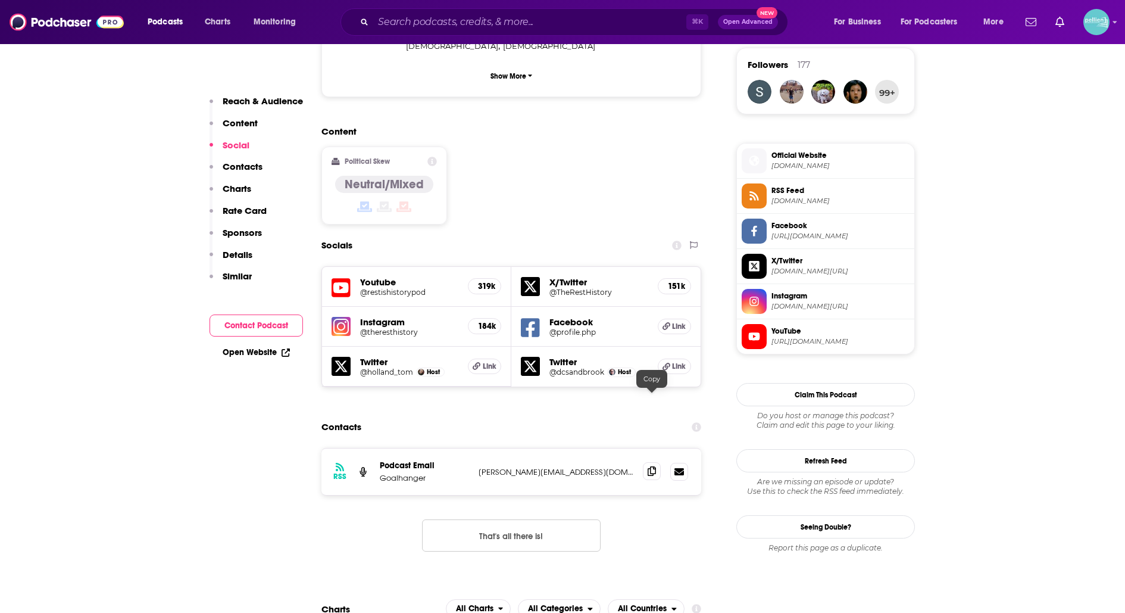
click at [656, 462] on span at bounding box center [652, 471] width 18 height 18
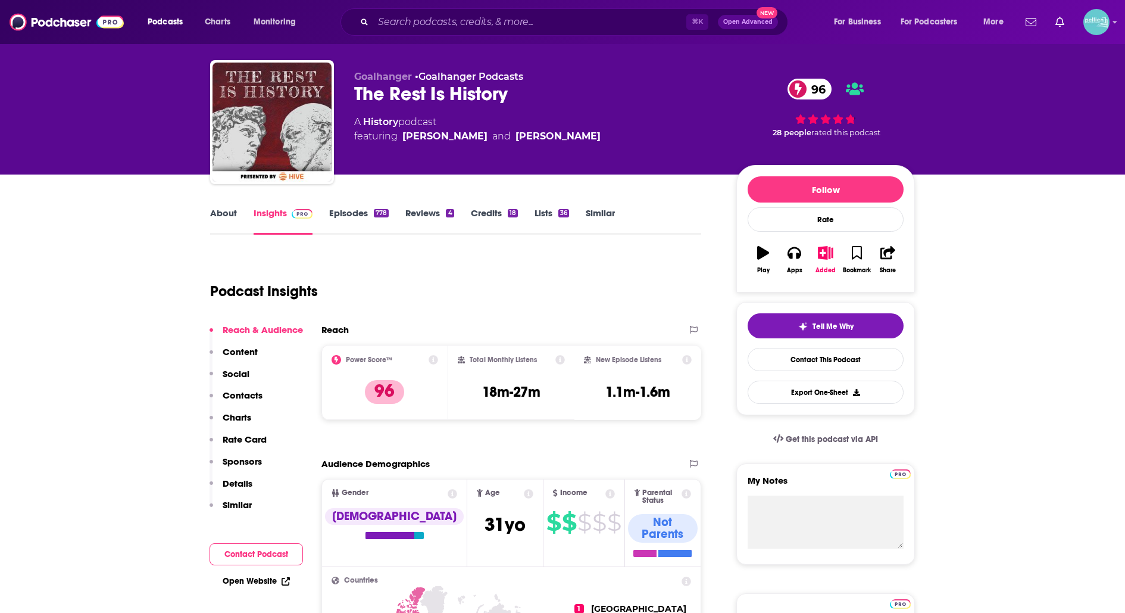
scroll to position [19, 0]
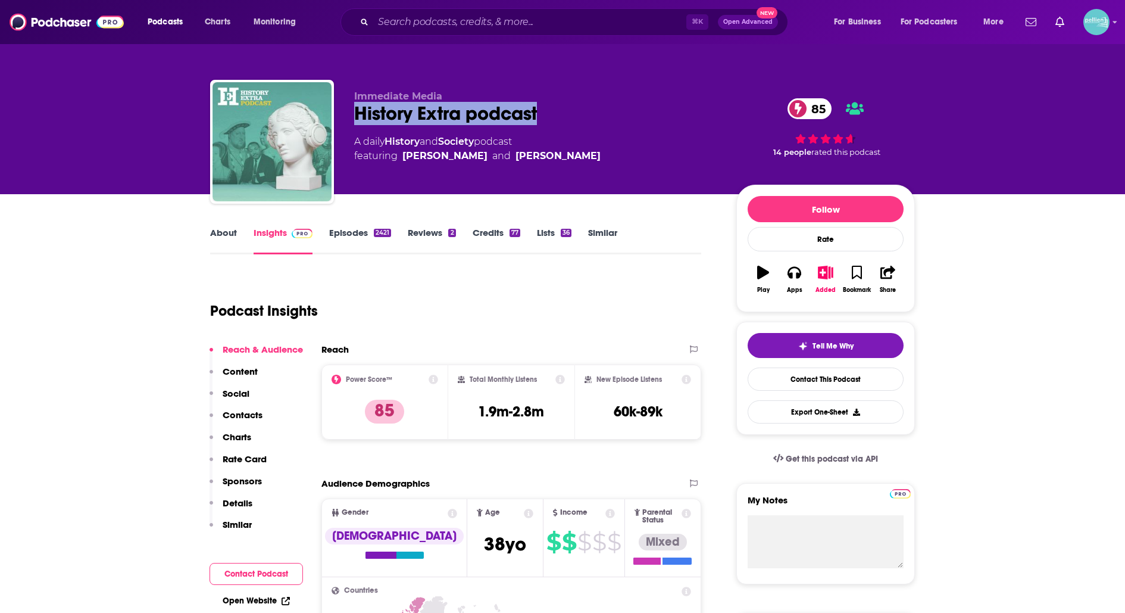
drag, startPoint x: 541, startPoint y: 111, endPoint x: 351, endPoint y: 113, distance: 190.0
click at [351, 113] on div "Immediate Media History Extra podcast 85 A daily History and Society podcast fe…" at bounding box center [562, 144] width 705 height 129
copy h2 "History Extra podcast"
click at [754, 382] on link "Contact This Podcast" at bounding box center [826, 378] width 156 height 23
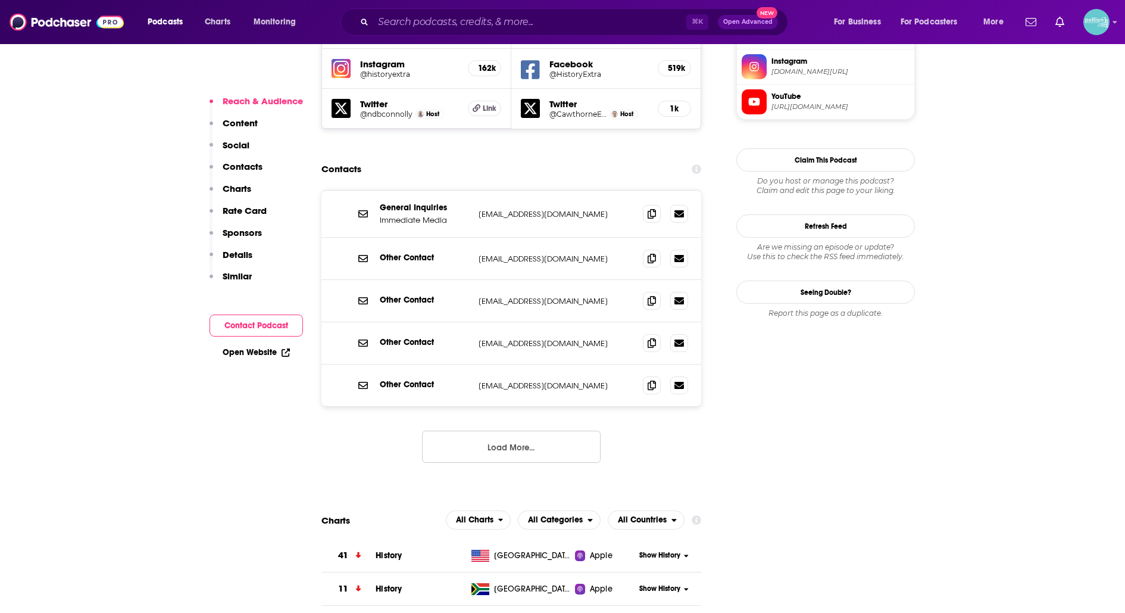
scroll to position [1100, 0]
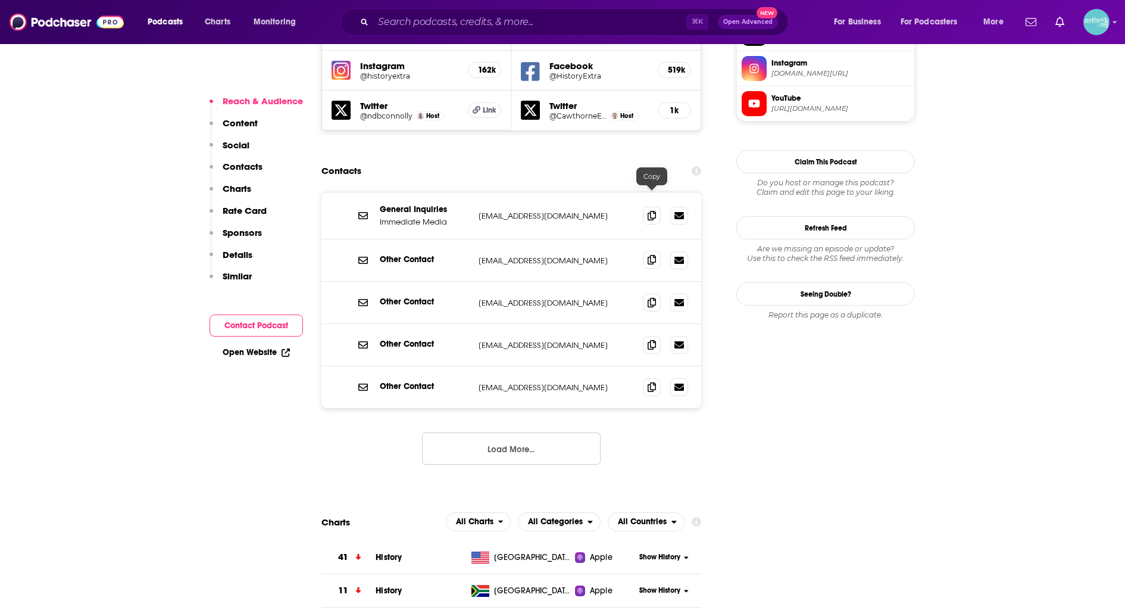
click at [648, 251] on span at bounding box center [652, 260] width 18 height 18
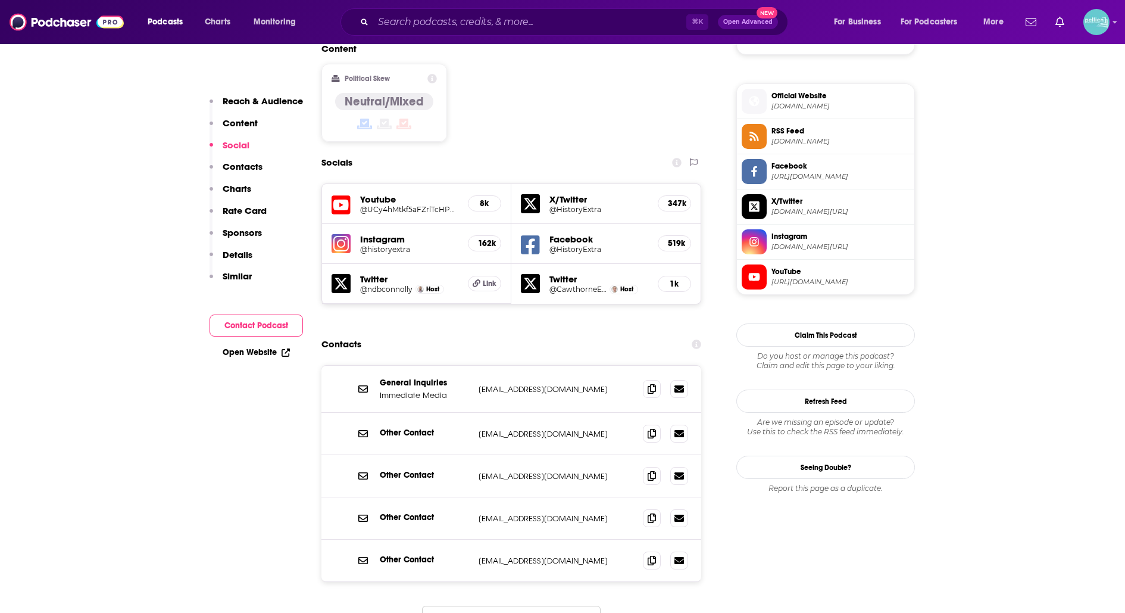
scroll to position [928, 0]
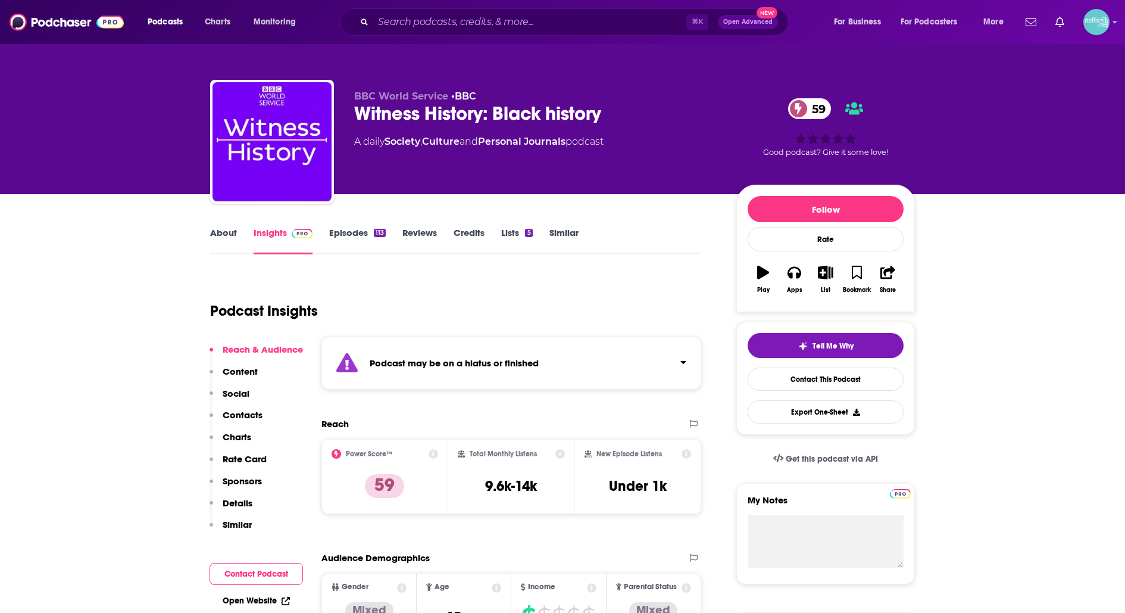
drag, startPoint x: 624, startPoint y: 110, endPoint x: 455, endPoint y: 129, distance: 170.2
click at [455, 129] on div "BBC World Service • BBC Witness History: Black history 59 A daily Society , Cul…" at bounding box center [535, 138] width 363 height 95
drag, startPoint x: 498, startPoint y: 117, endPoint x: 351, endPoint y: 127, distance: 146.8
click at [351, 120] on div "BBC World Service • BBC Witness History: Black history 59 A daily Society , Cul…" at bounding box center [562, 144] width 705 height 129
click at [350, 116] on div "BBC World Service • BBC Witness History: Black history 59 A daily Society , Cul…" at bounding box center [562, 144] width 705 height 129
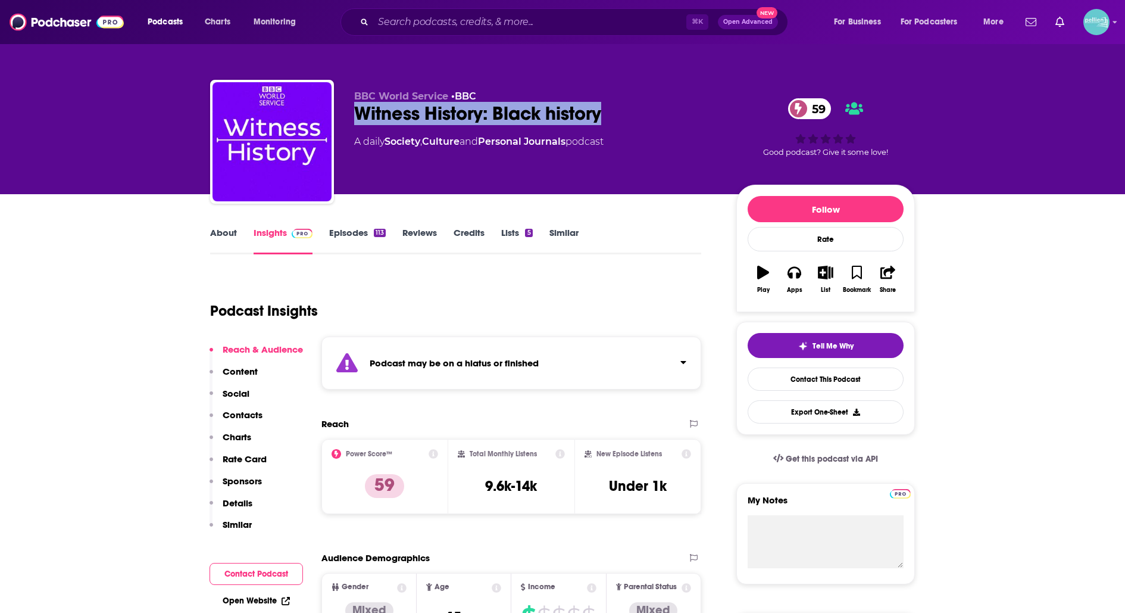
drag, startPoint x: 354, startPoint y: 113, endPoint x: 642, endPoint y: 126, distance: 288.5
click at [642, 126] on div "BBC World Service • BBC Witness History: Black history 59 A daily Society , Cul…" at bounding box center [535, 138] width 363 height 95
copy h2 "Witness History: Black history"
click at [802, 381] on link "Contact This Podcast" at bounding box center [826, 378] width 156 height 23
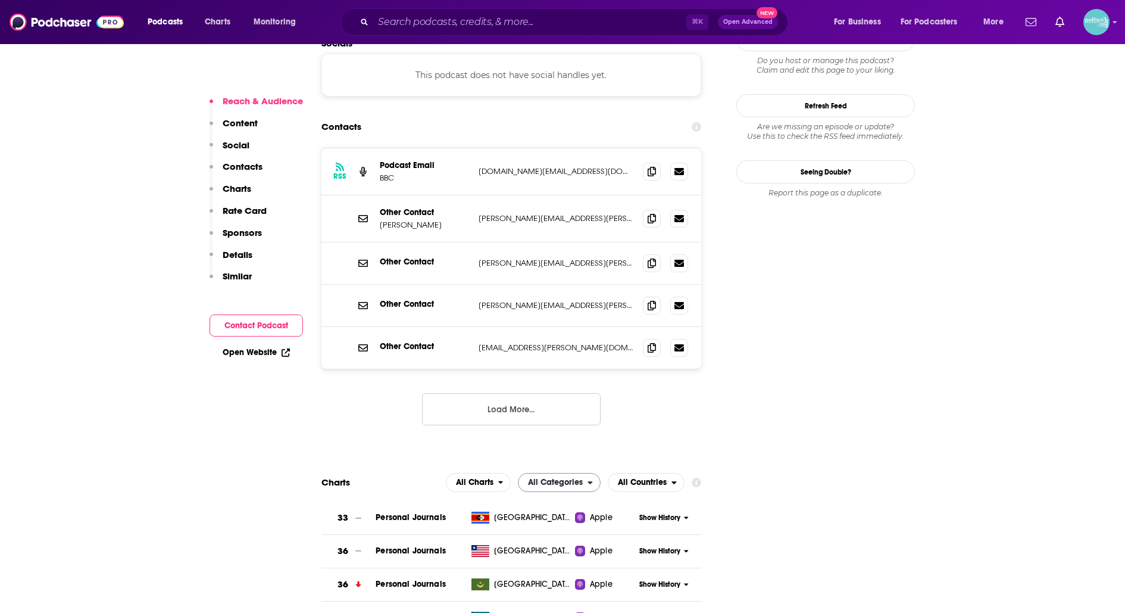
scroll to position [1078, 0]
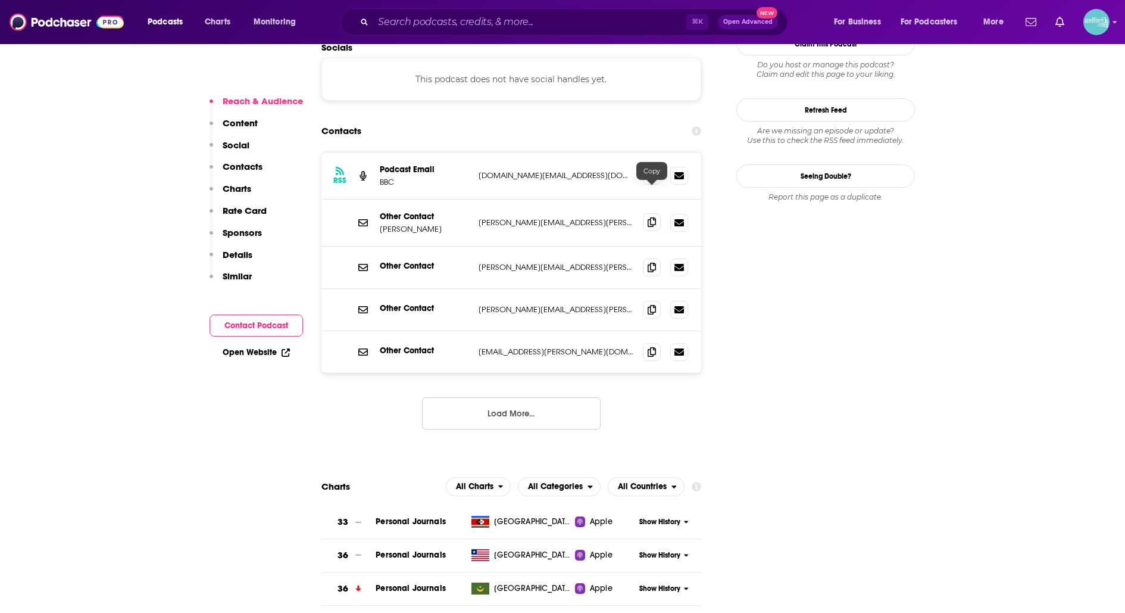
click at [654, 213] on span at bounding box center [652, 222] width 18 height 18
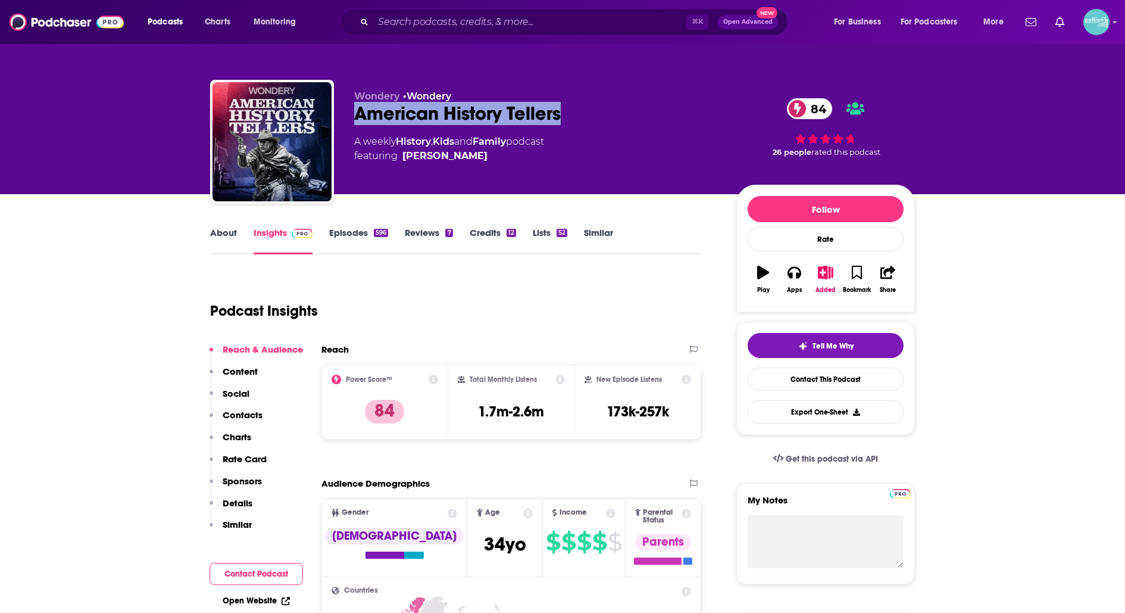
drag, startPoint x: 572, startPoint y: 119, endPoint x: 350, endPoint y: 123, distance: 222.8
click at [350, 123] on div "Wondery • Wondery American History Tellers 84 A weekly History , Kids and Famil…" at bounding box center [562, 144] width 705 height 129
copy h2 "American History Tellers"
click at [800, 384] on link "Contact This Podcast" at bounding box center [826, 378] width 156 height 23
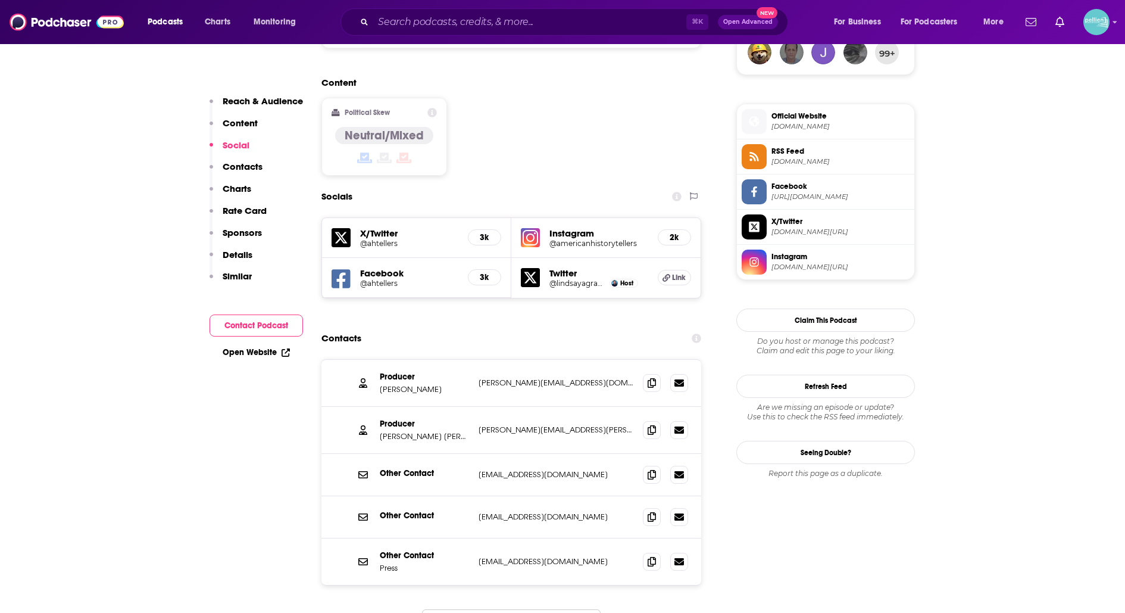
scroll to position [909, 0]
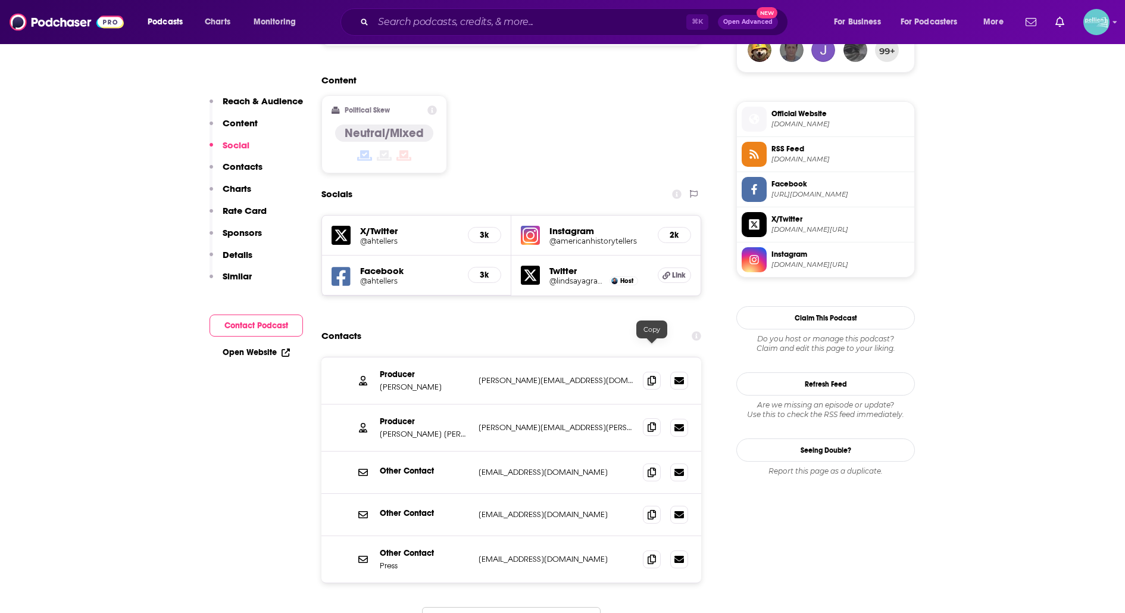
click at [654, 422] on icon at bounding box center [652, 427] width 8 height 10
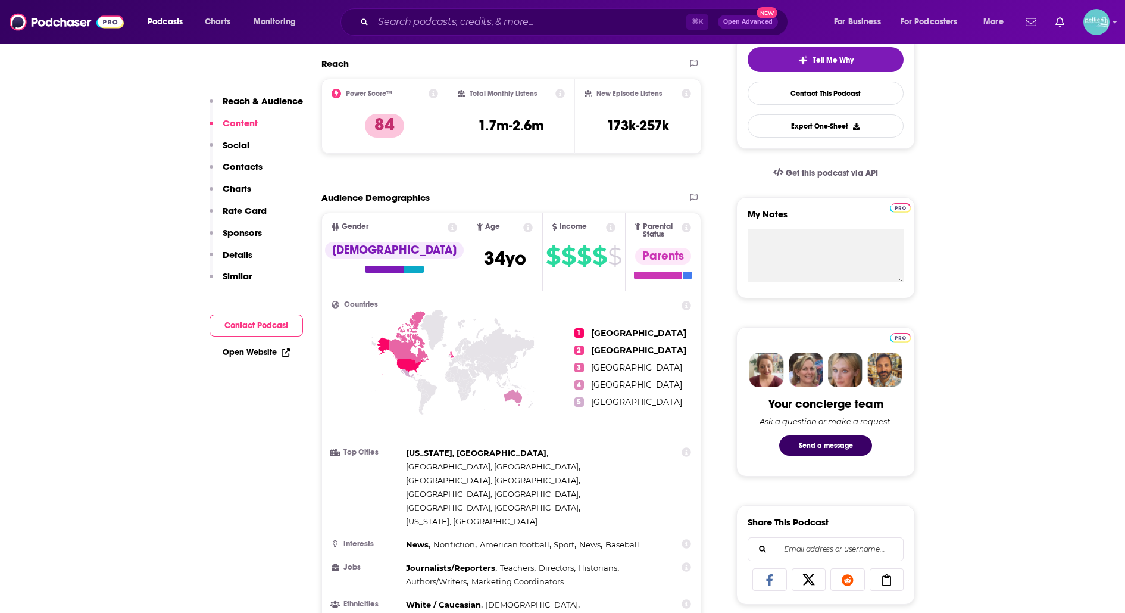
scroll to position [0, 0]
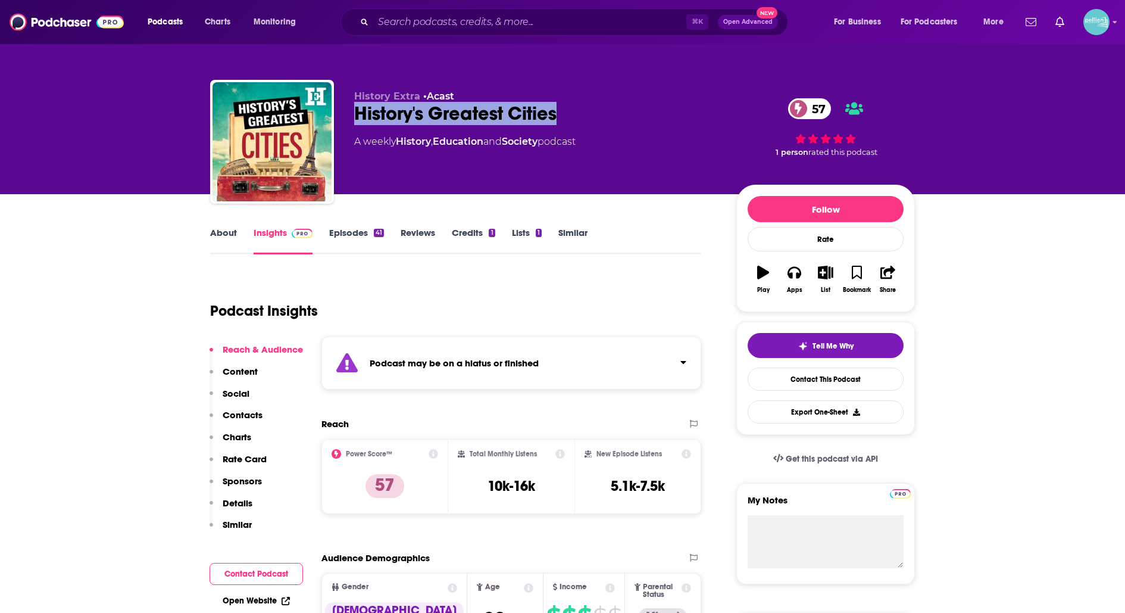
drag, startPoint x: 560, startPoint y: 116, endPoint x: 351, endPoint y: 115, distance: 209.0
click at [351, 115] on div "History Extra • Acast History's Greatest Cities 57 A weekly History , Education…" at bounding box center [562, 144] width 705 height 129
copy h2 "History's Greatest Cities"
click at [792, 378] on link "Contact This Podcast" at bounding box center [826, 378] width 156 height 23
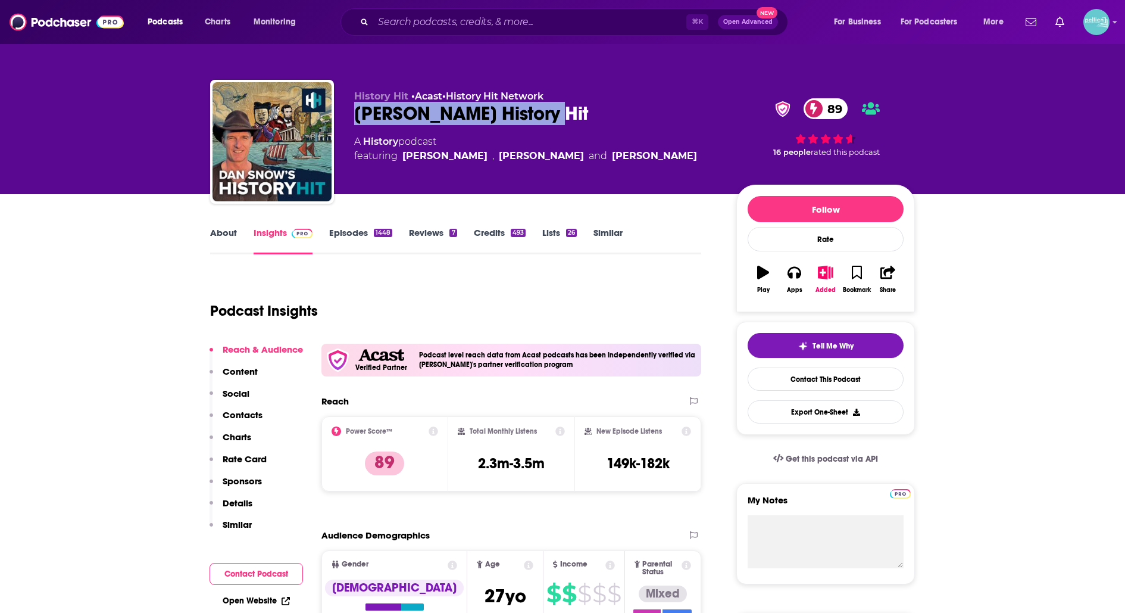
drag, startPoint x: 566, startPoint y: 112, endPoint x: 357, endPoint y: 112, distance: 209.0
click at [357, 112] on div "[PERSON_NAME] History Hit 89" at bounding box center [535, 113] width 363 height 23
copy h2 "[PERSON_NAME] History Hit"
click at [781, 367] on link "Contact This Podcast" at bounding box center [826, 378] width 156 height 23
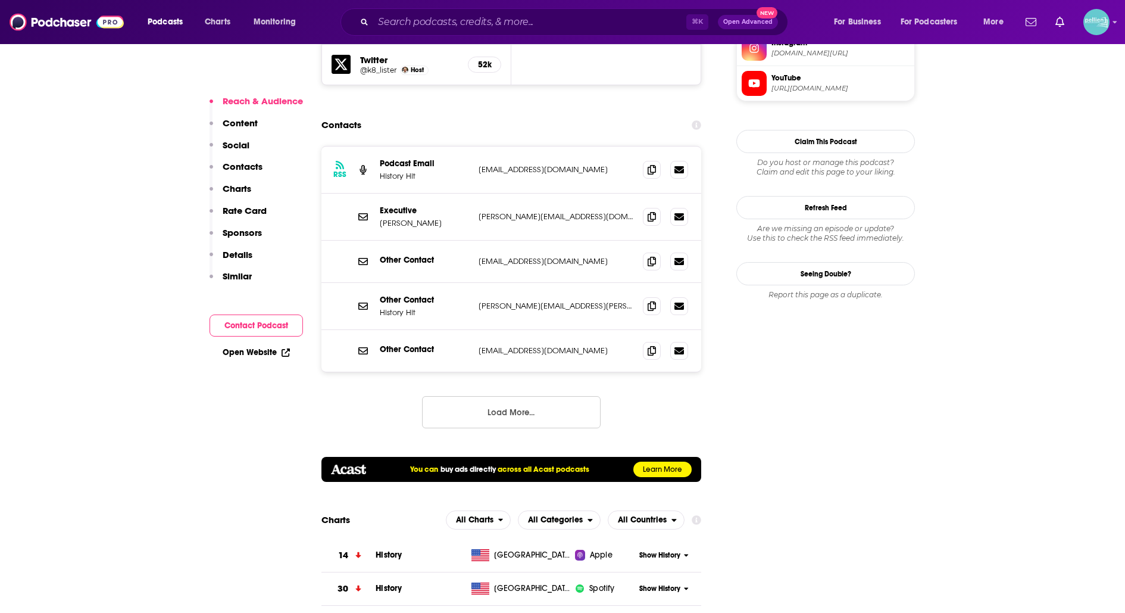
scroll to position [1256, 0]
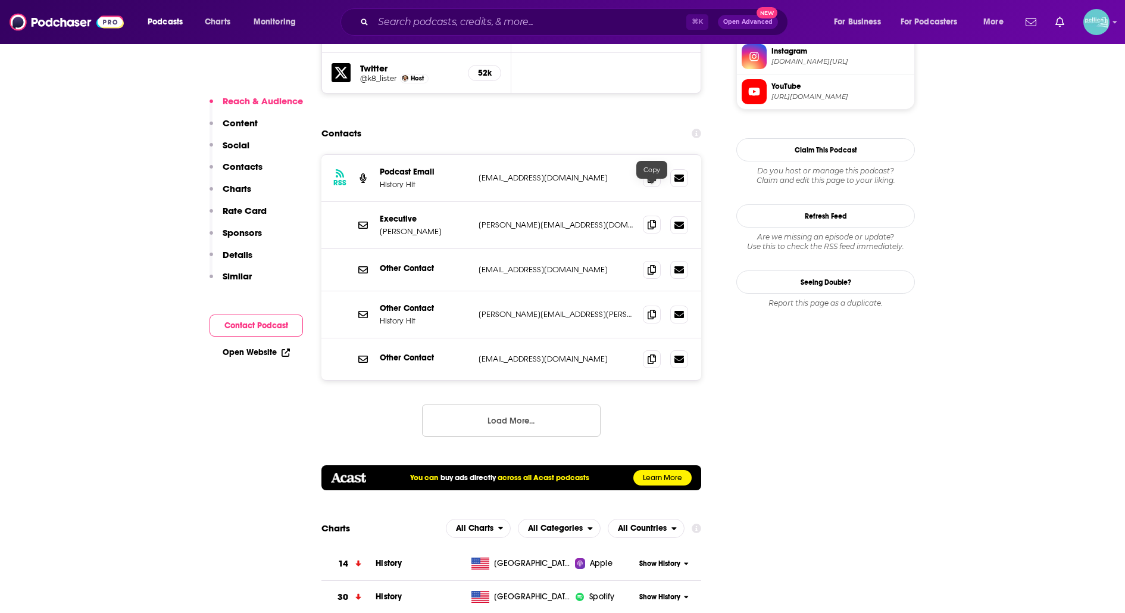
click at [651, 220] on icon at bounding box center [652, 225] width 8 height 10
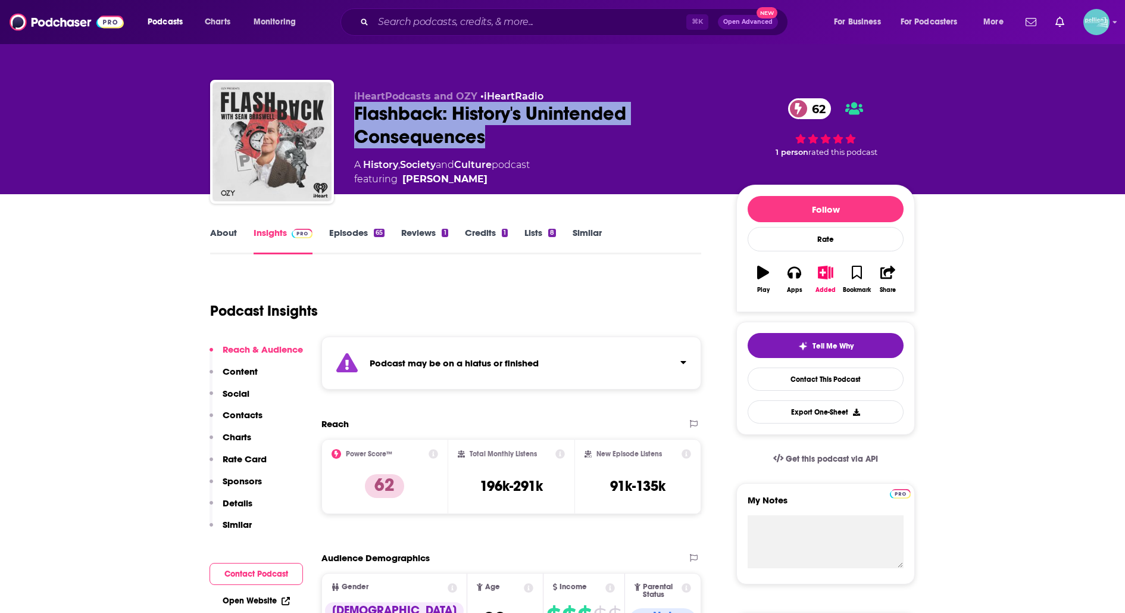
drag, startPoint x: 528, startPoint y: 129, endPoint x: 353, endPoint y: 120, distance: 174.7
click at [353, 120] on div "iHeartPodcasts and OZY • iHeartRadio Flashback: History's Unintended Consequenc…" at bounding box center [562, 144] width 705 height 129
copy h2 "Flashback: History's Unintended Consequences"
click at [768, 368] on link "Contact This Podcast" at bounding box center [826, 378] width 156 height 23
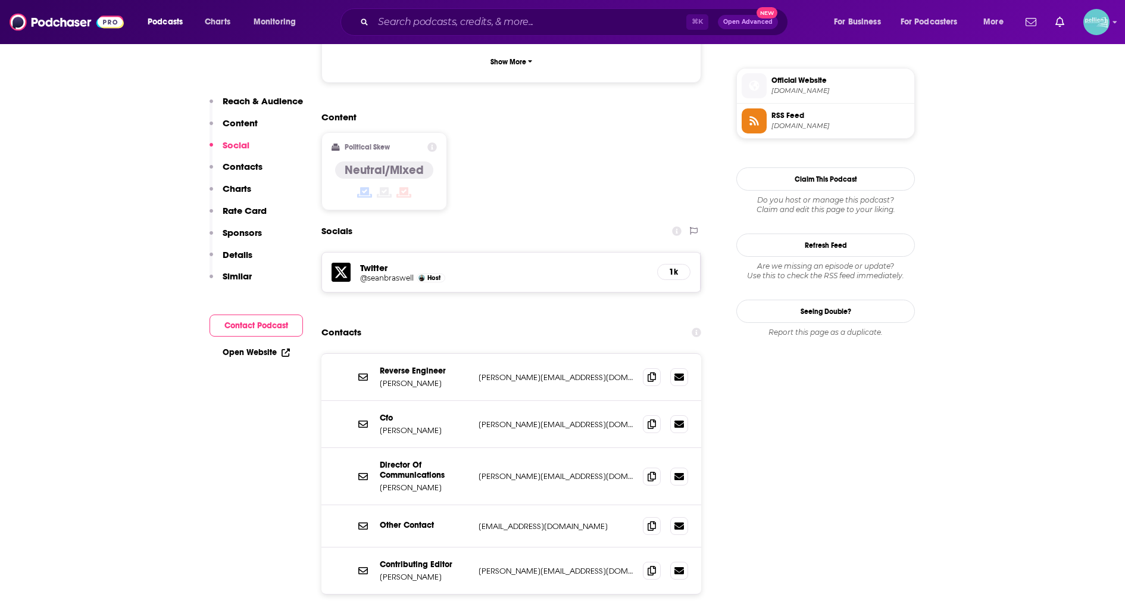
scroll to position [944, 0]
click at [651, 564] on icon at bounding box center [652, 569] width 8 height 10
click at [649, 466] on span at bounding box center [652, 475] width 18 height 18
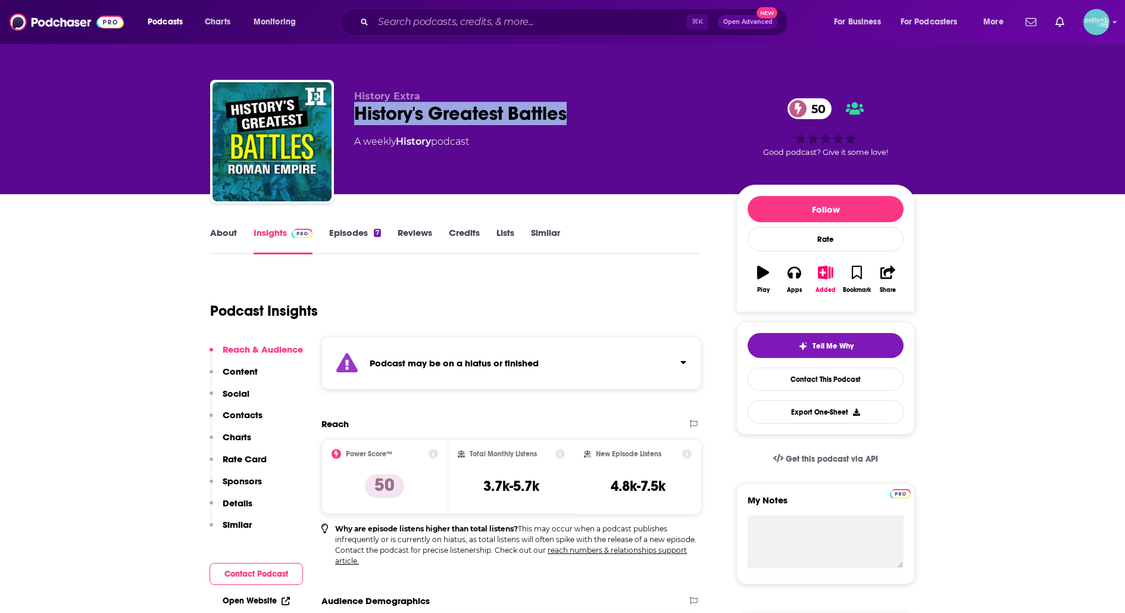
drag, startPoint x: 575, startPoint y: 117, endPoint x: 348, endPoint y: 122, distance: 226.9
click at [348, 122] on div "History Extra History's Greatest Battles 50 A weekly History podcast 50 Good po…" at bounding box center [562, 144] width 705 height 129
copy h2 "History's Greatest Battles"
click at [789, 382] on link "Contact This Podcast" at bounding box center [826, 378] width 156 height 23
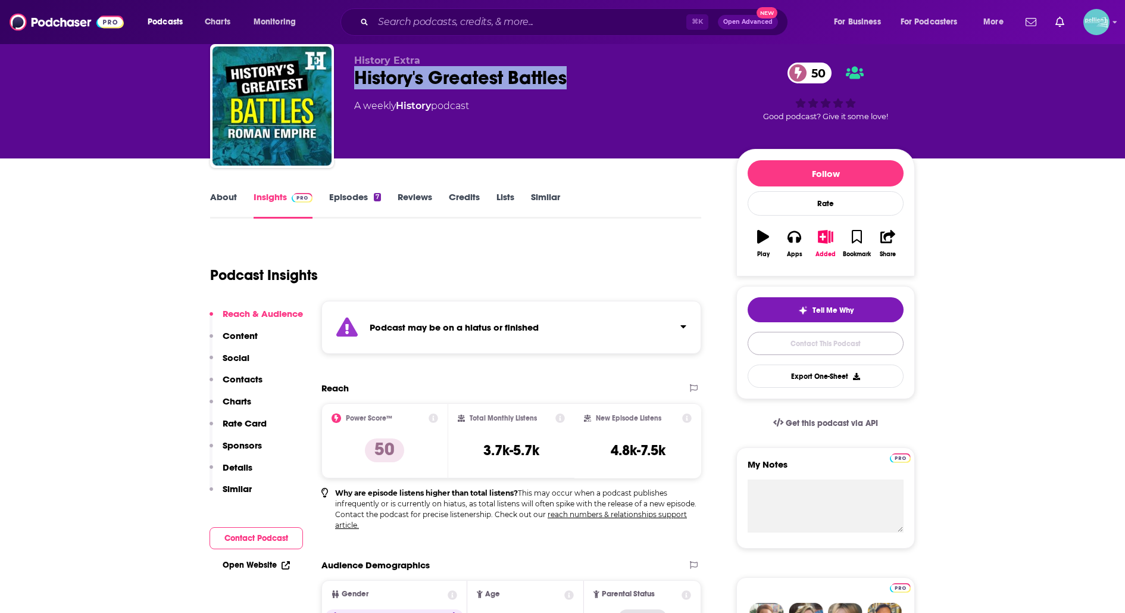
scroll to position [39, 0]
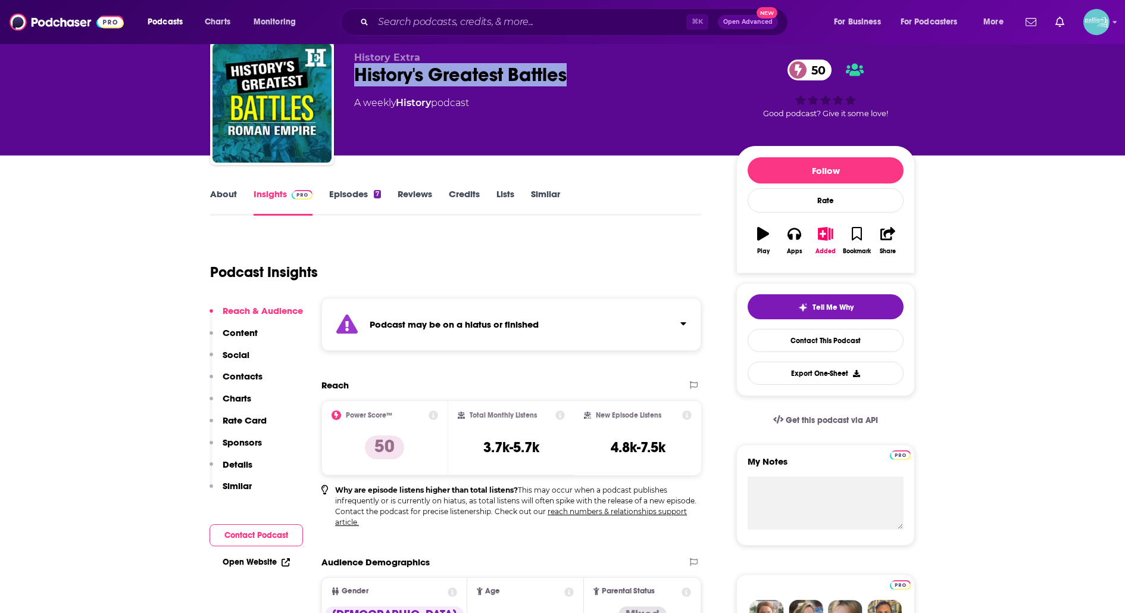
click at [366, 194] on link "Episodes 7" at bounding box center [355, 201] width 52 height 27
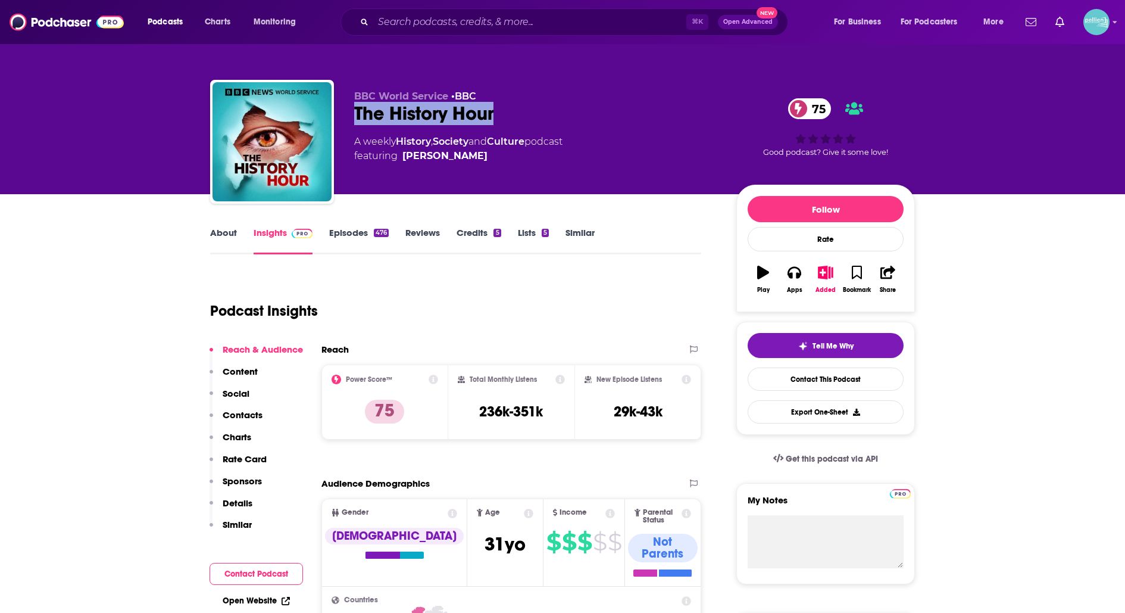
drag, startPoint x: 510, startPoint y: 110, endPoint x: 357, endPoint y: 108, distance: 153.7
click at [357, 108] on div "The History Hour 75" at bounding box center [535, 113] width 363 height 23
copy h2 "The History Hour"
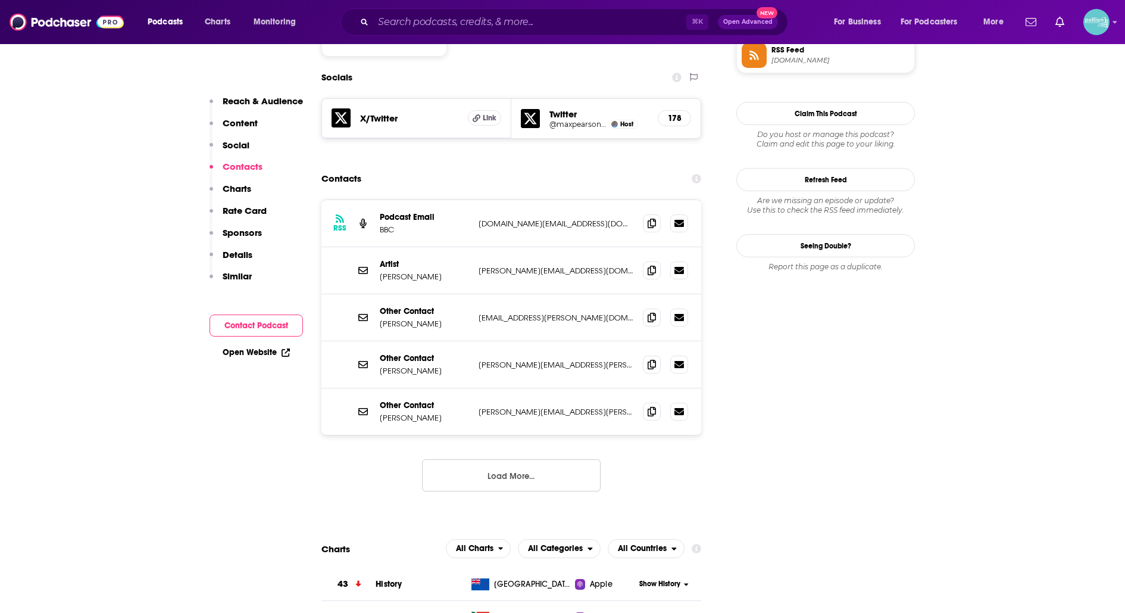
scroll to position [1011, 0]
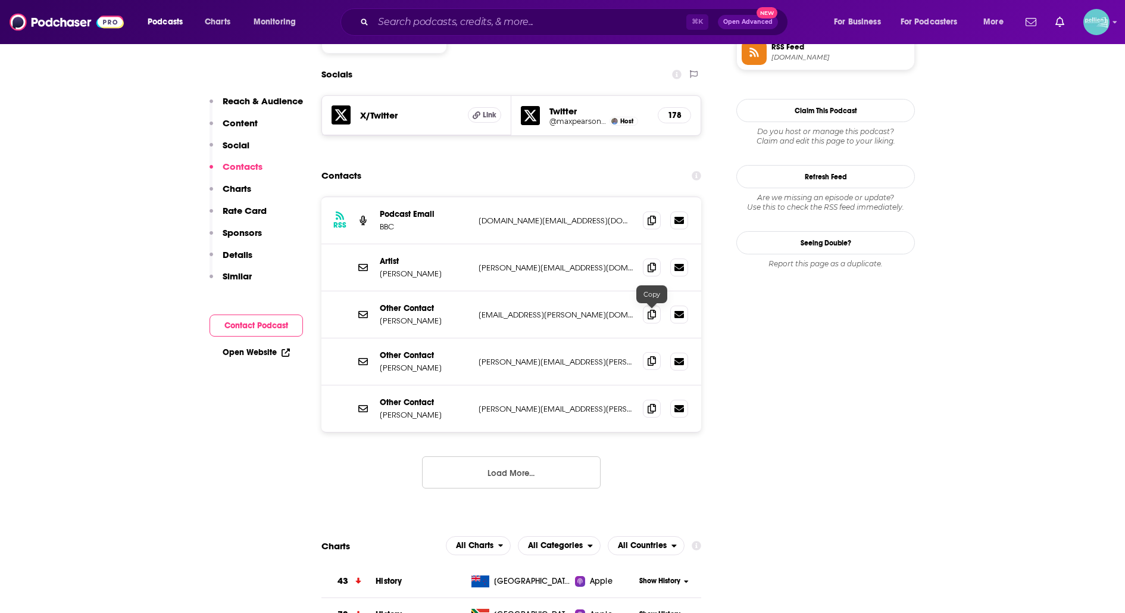
click at [651, 356] on icon at bounding box center [652, 361] width 8 height 10
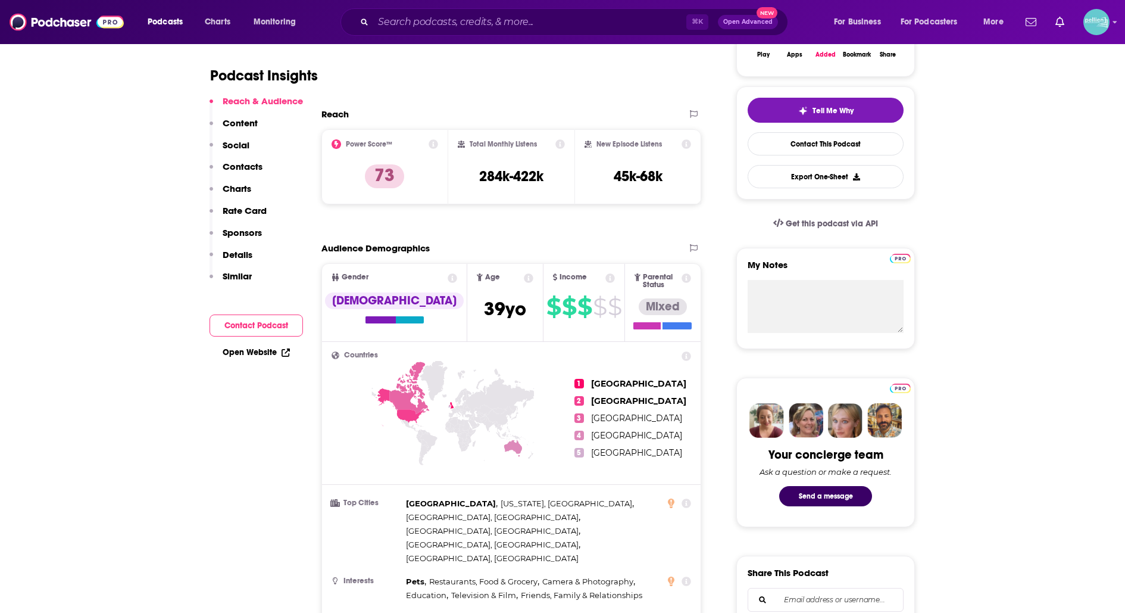
scroll to position [203, 0]
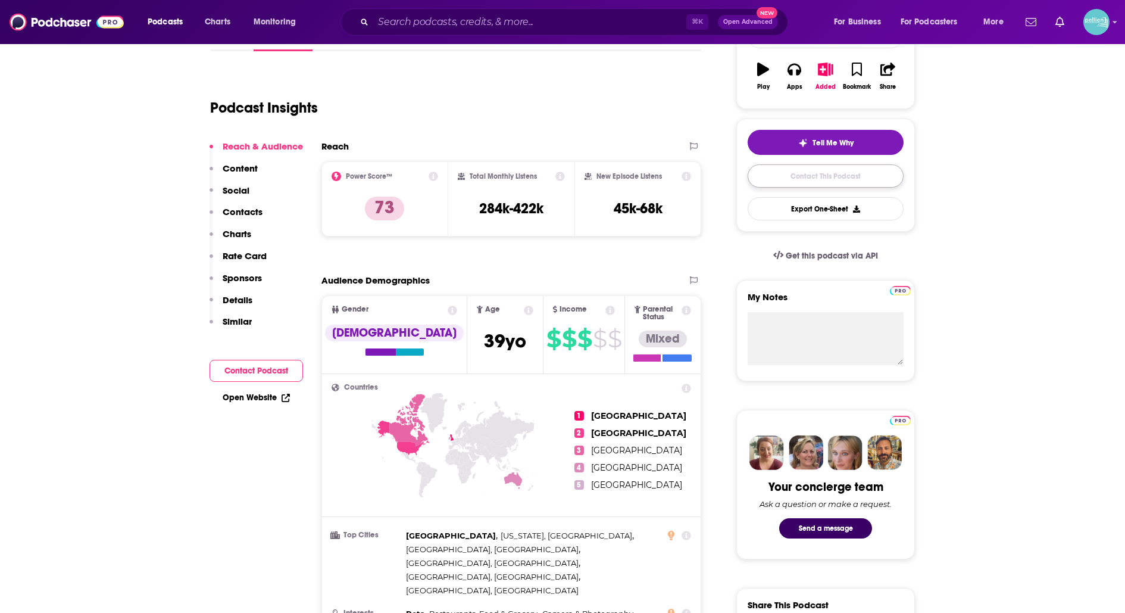
click at [832, 172] on link "Contact This Podcast" at bounding box center [826, 175] width 156 height 23
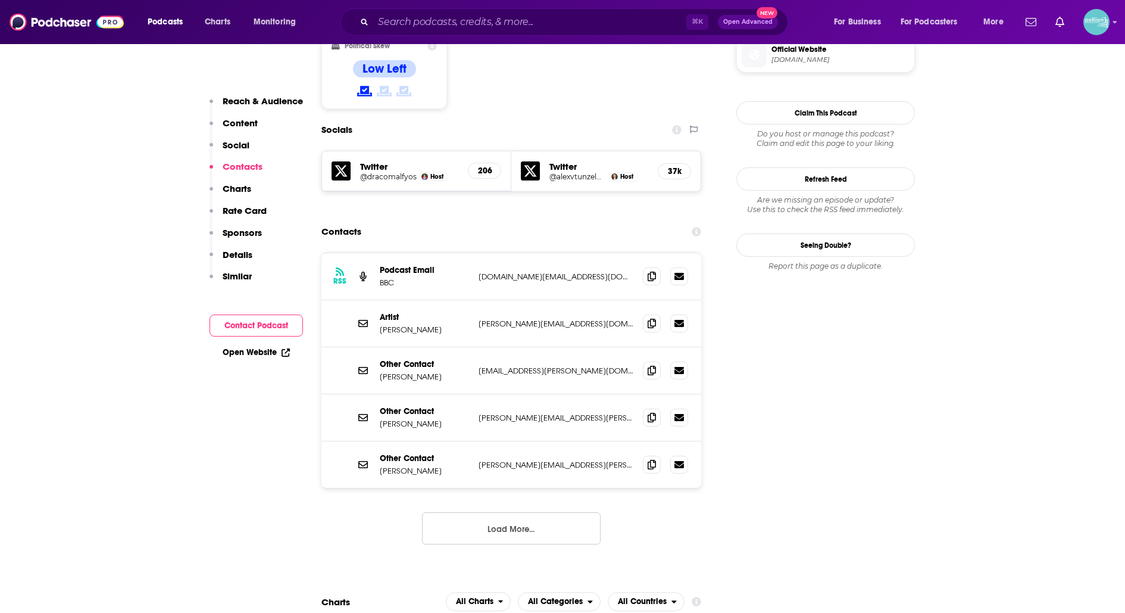
scroll to position [975, 0]
click at [652, 363] on icon at bounding box center [652, 368] width 8 height 10
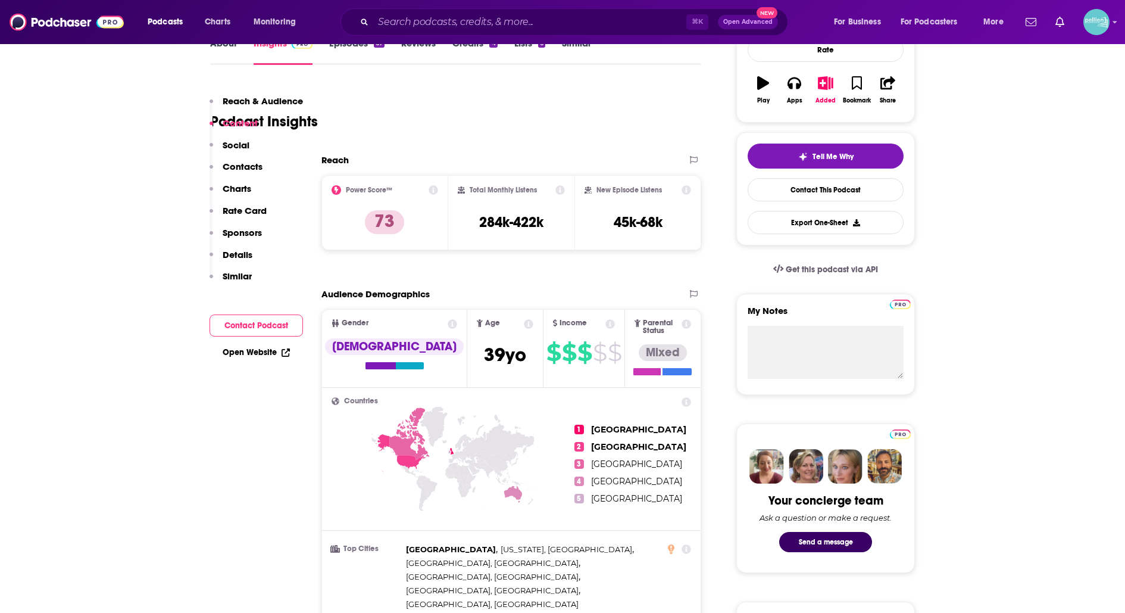
scroll to position [0, 0]
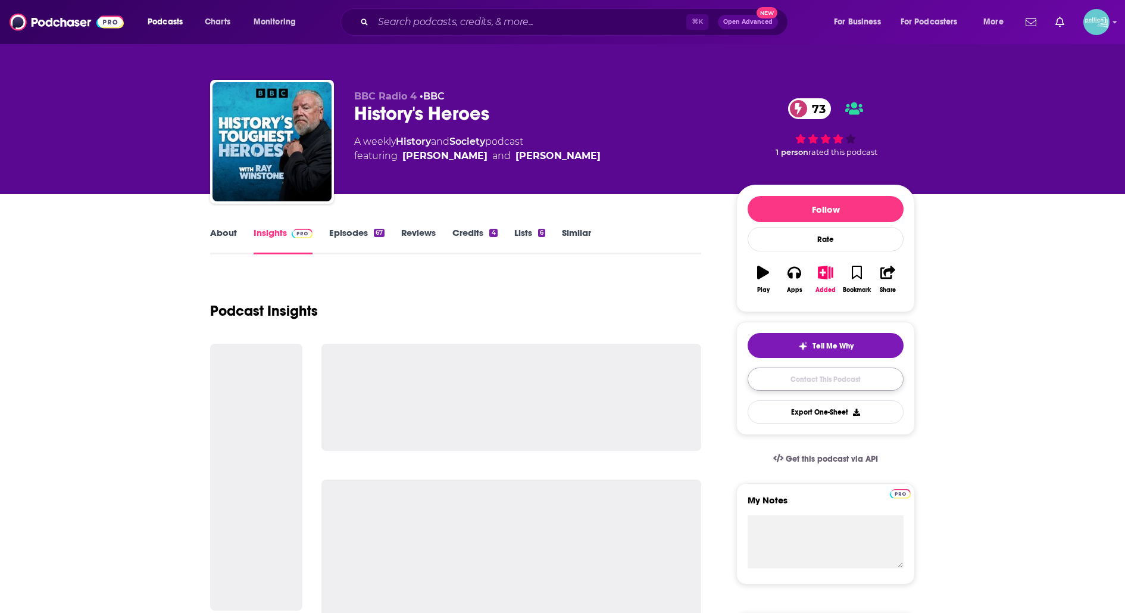
click at [813, 372] on link "Contact This Podcast" at bounding box center [826, 378] width 156 height 23
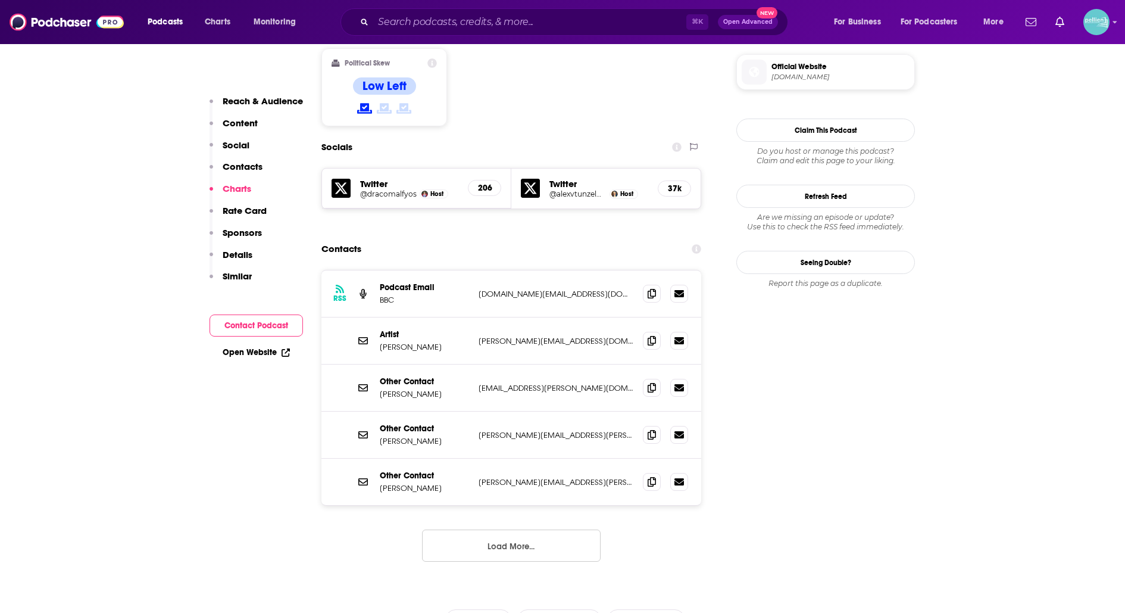
scroll to position [953, 0]
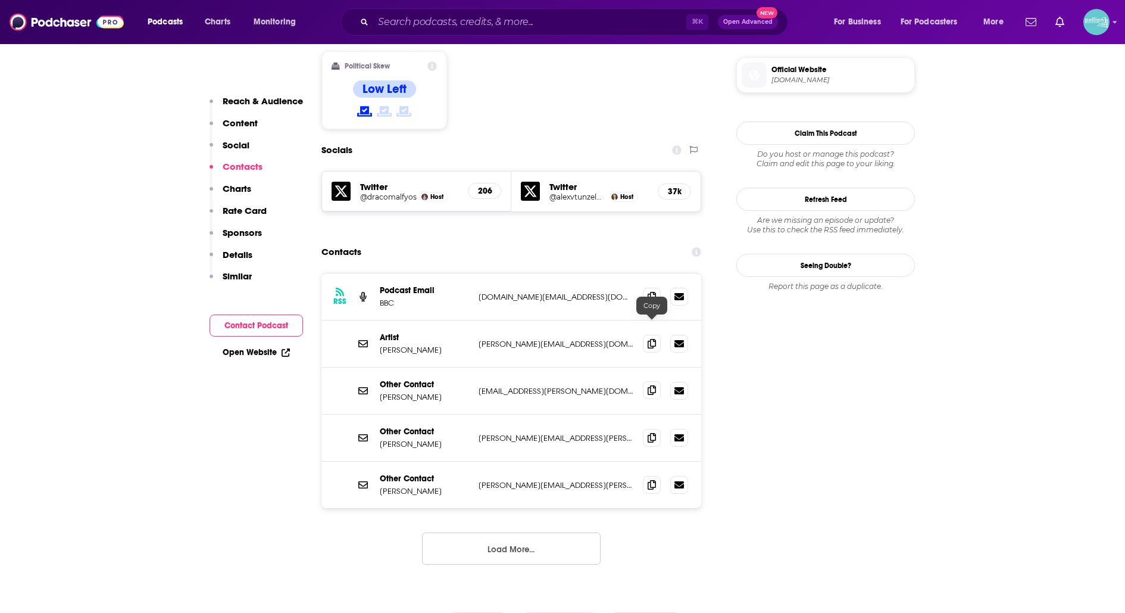
click at [650, 385] on icon at bounding box center [652, 390] width 8 height 10
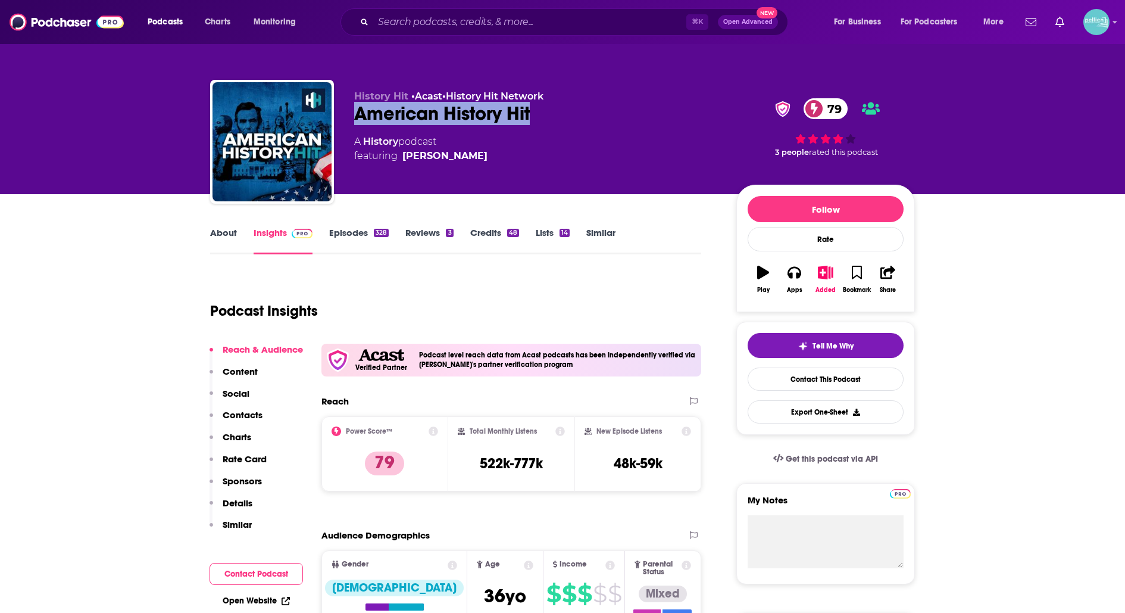
drag, startPoint x: 539, startPoint y: 116, endPoint x: 352, endPoint y: 117, distance: 187.0
click at [352, 117] on div "History Hit • Acast • History Hit Network American History Hit 79 A History pod…" at bounding box center [562, 144] width 705 height 129
copy h2 "American History Hit"
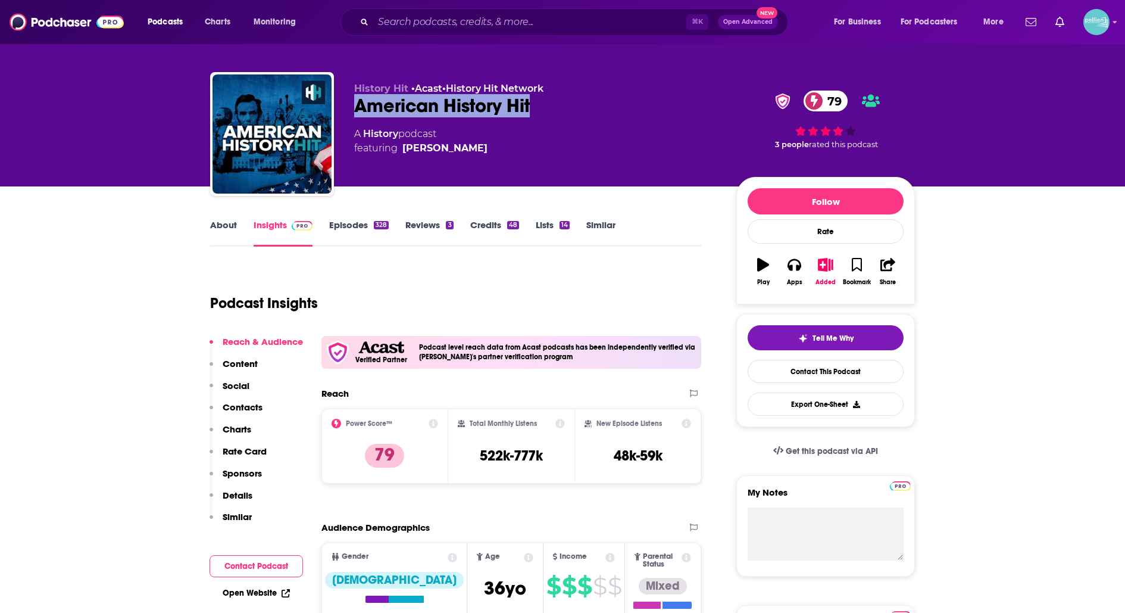
scroll to position [12, 0]
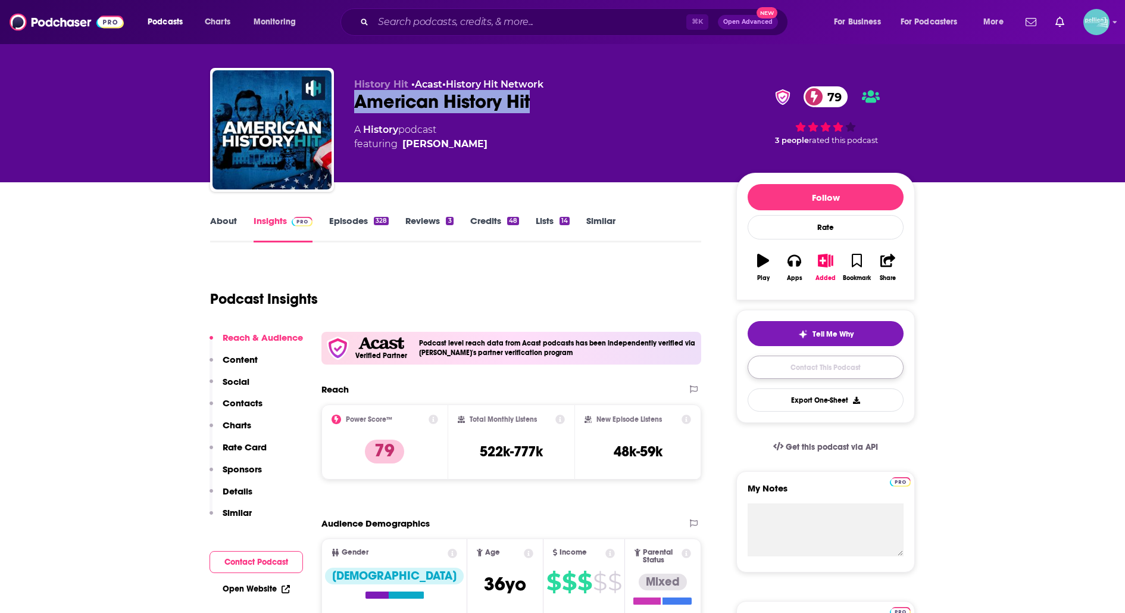
click at [772, 369] on link "Contact This Podcast" at bounding box center [826, 367] width 156 height 23
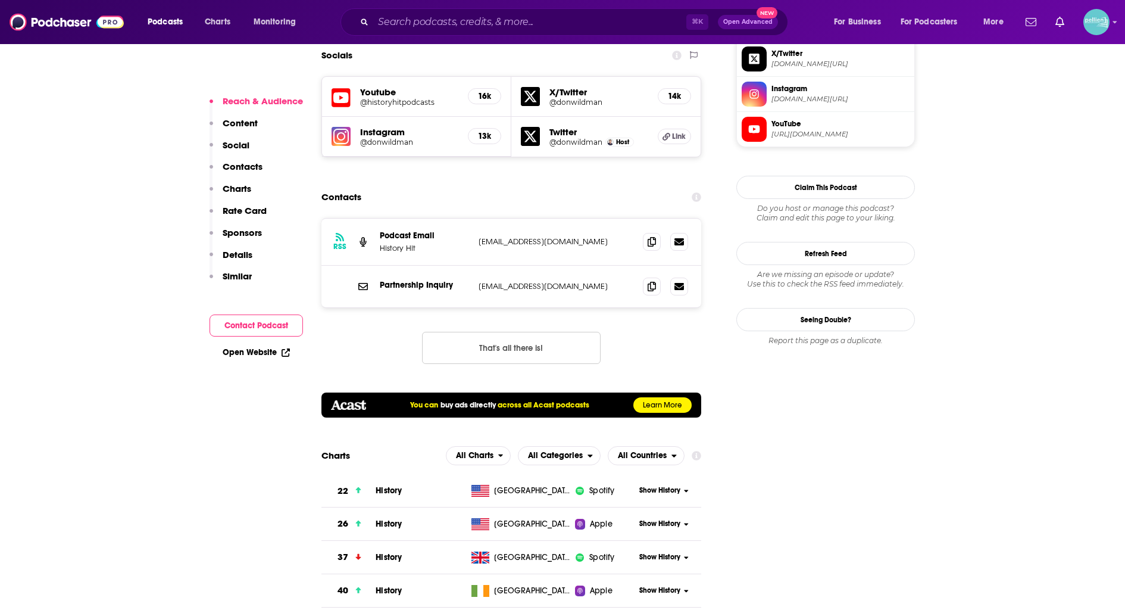
scroll to position [1105, 0]
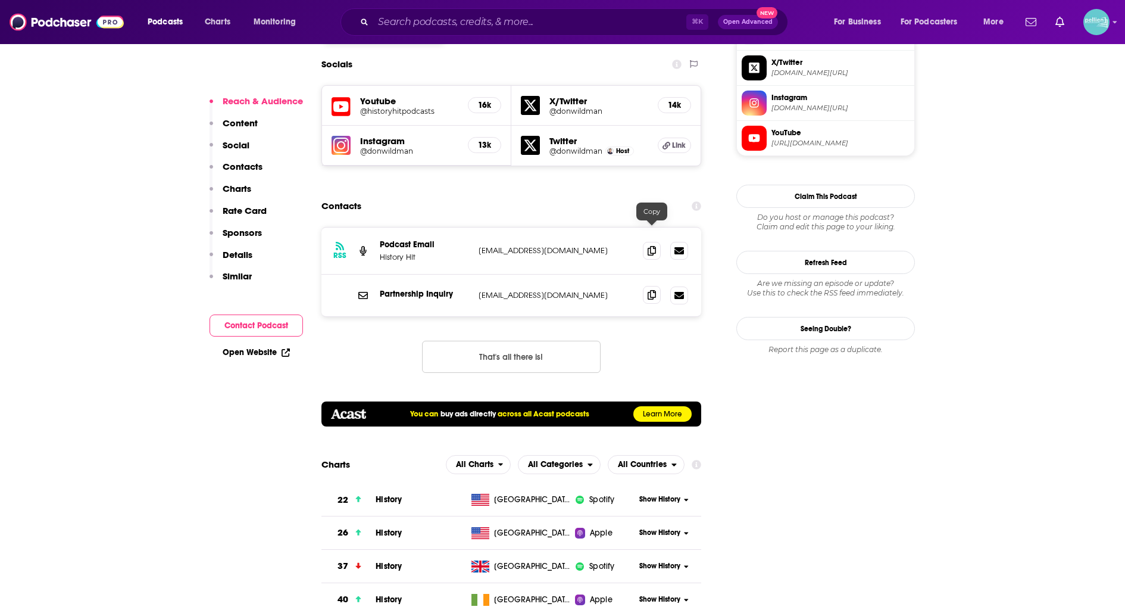
click at [651, 286] on span at bounding box center [652, 295] width 18 height 18
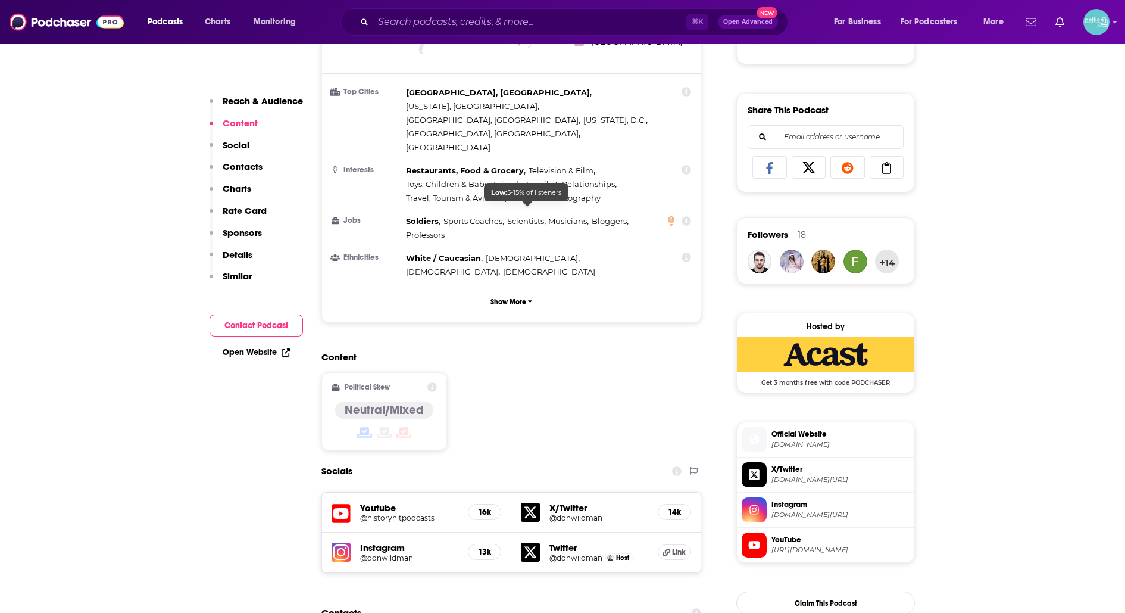
scroll to position [701, 0]
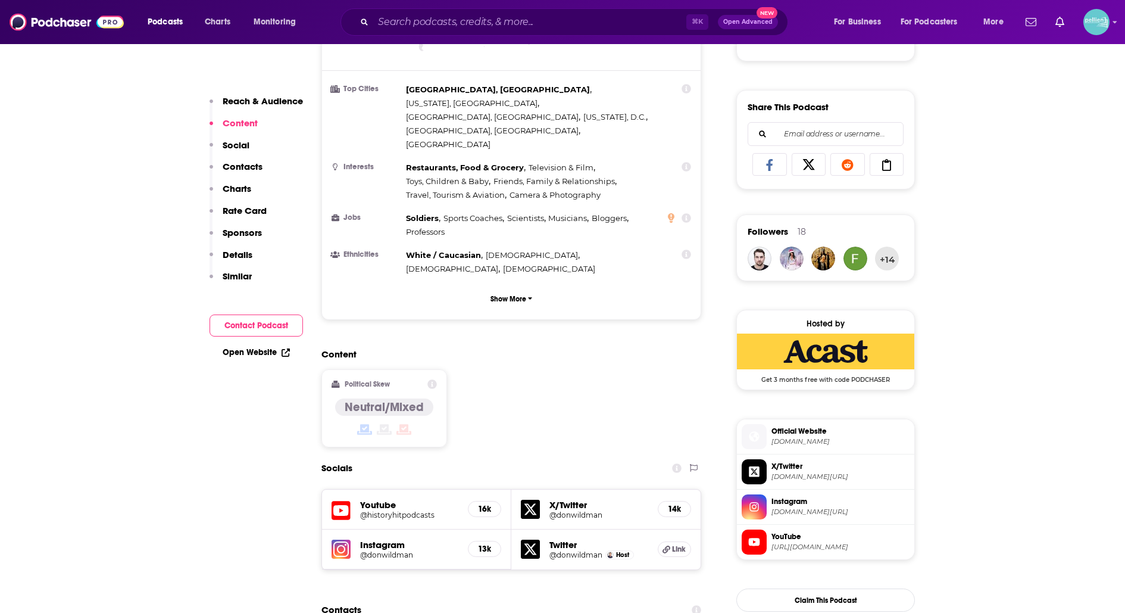
click at [486, 504] on h5 "16k" at bounding box center [484, 509] width 13 height 10
click at [480, 504] on h5 "16k" at bounding box center [484, 509] width 13 height 10
click at [400, 499] on h5 "Youtube" at bounding box center [409, 504] width 98 height 11
click at [376, 499] on h5 "Youtube" at bounding box center [409, 504] width 98 height 11
click at [378, 499] on h5 "Youtube" at bounding box center [409, 504] width 98 height 11
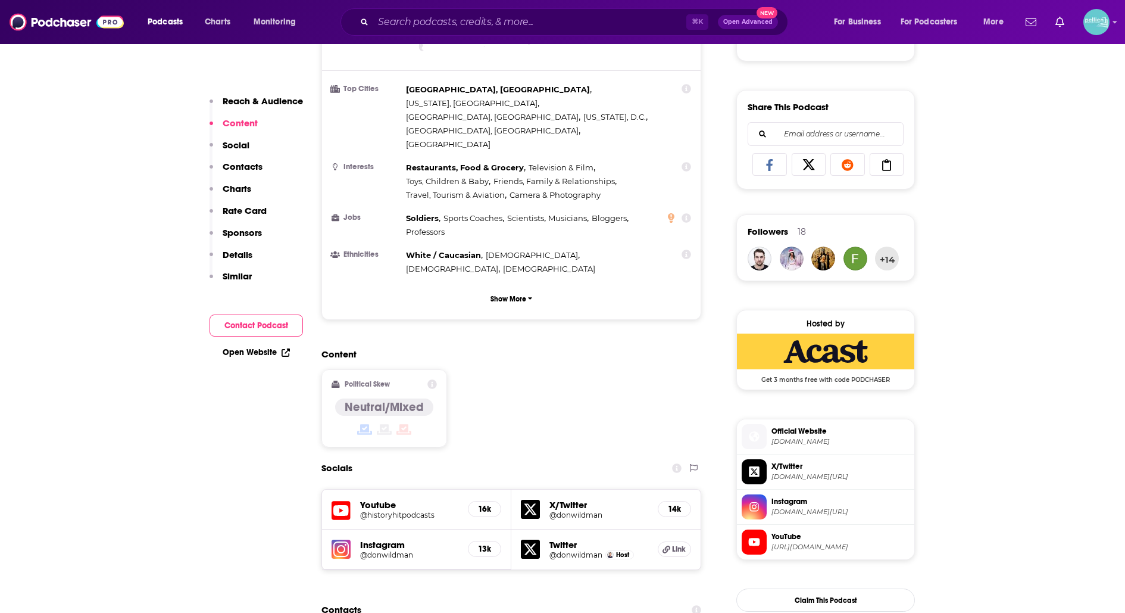
click at [373, 510] on h5 "@historyhitpodcasts" at bounding box center [409, 514] width 98 height 9
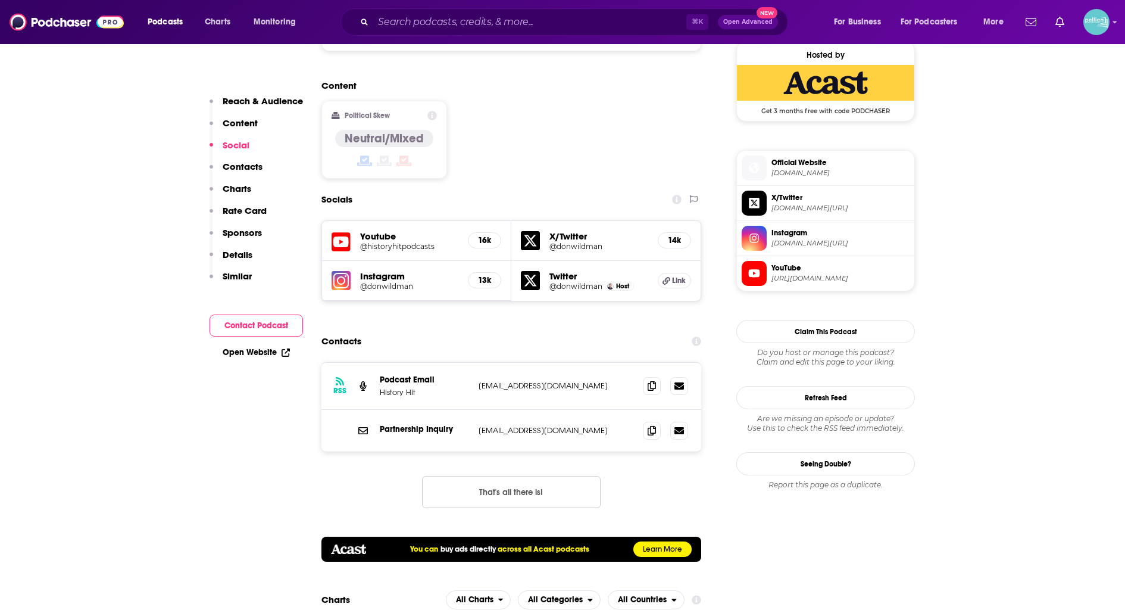
scroll to position [987, 0]
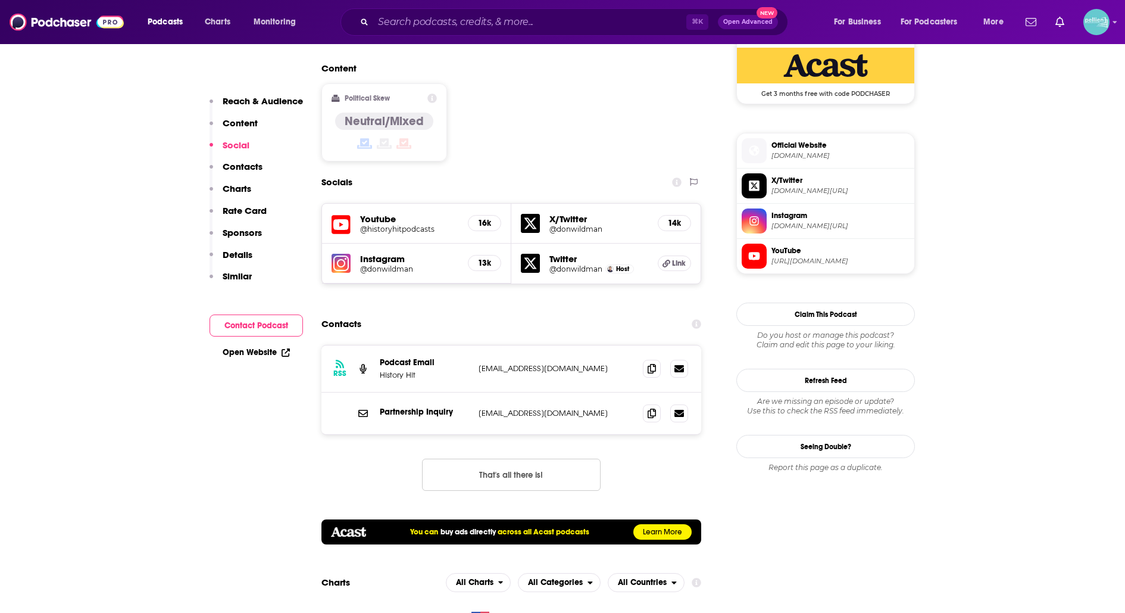
click at [397, 264] on h5 "@donwildman" at bounding box center [409, 268] width 98 height 9
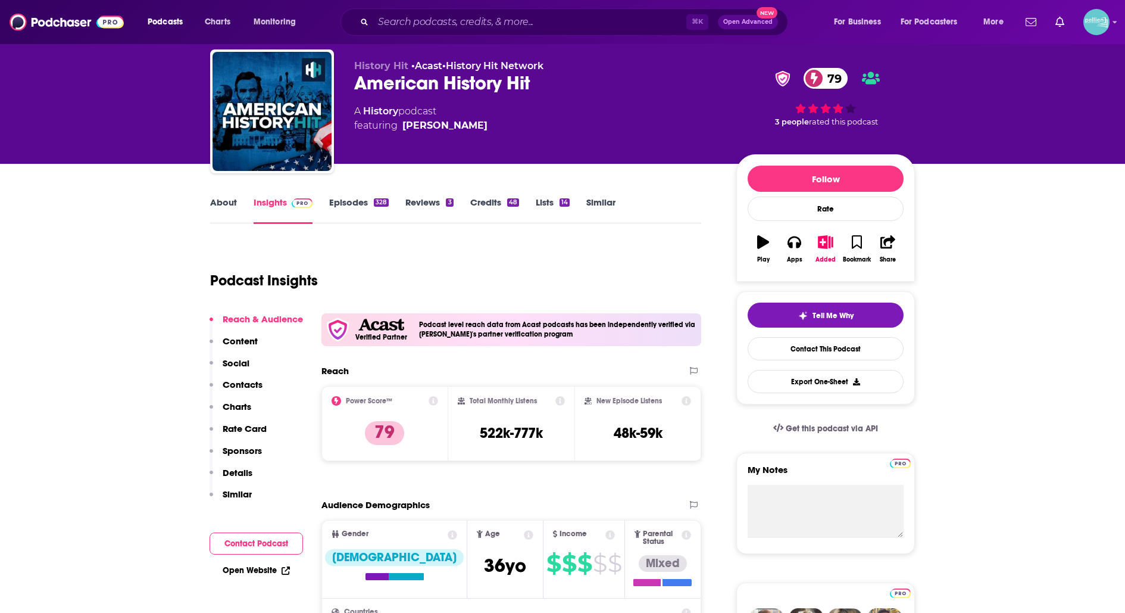
scroll to position [0, 0]
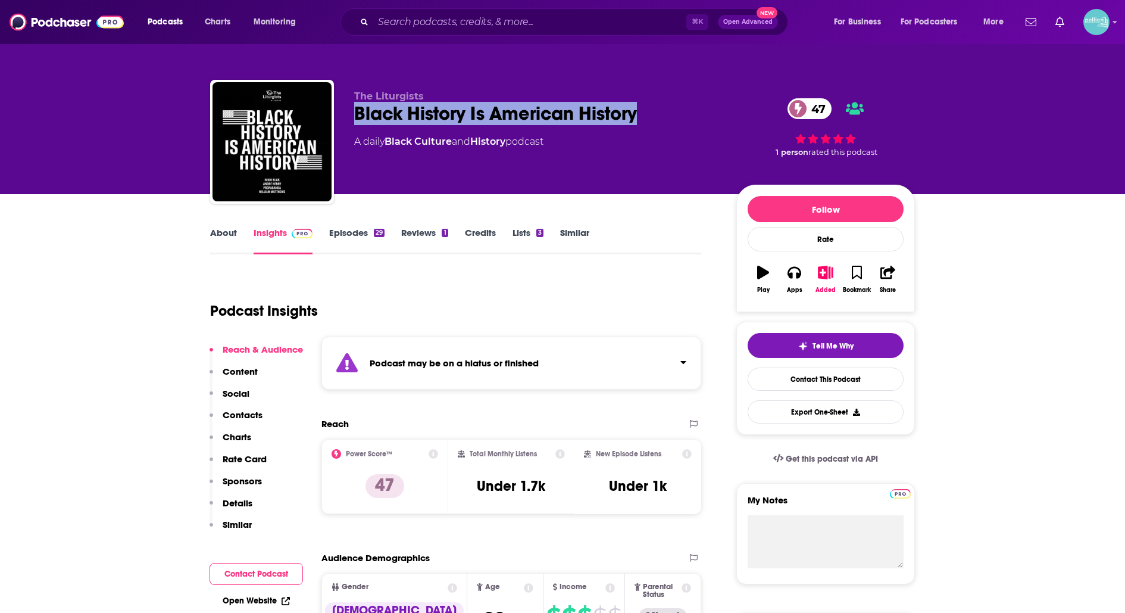
drag, startPoint x: 640, startPoint y: 121, endPoint x: 353, endPoint y: 120, distance: 286.4
click at [353, 120] on div "The Liturgists Black History Is American History 47 A daily Black Culture and H…" at bounding box center [562, 144] width 705 height 129
copy h2 "Black History Is American History"
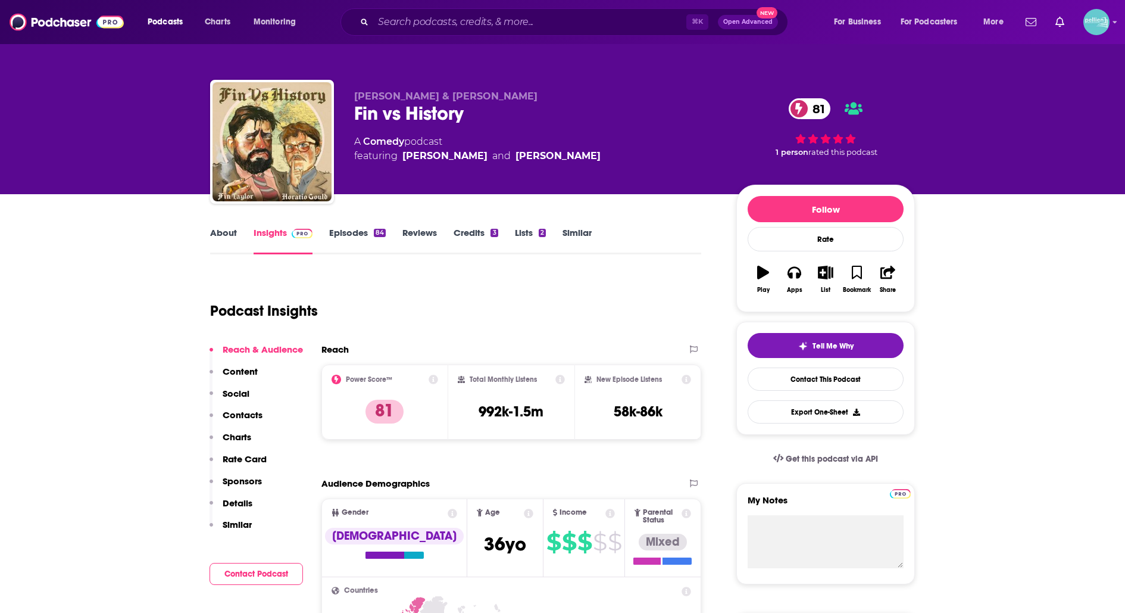
click at [226, 227] on link "About" at bounding box center [223, 240] width 27 height 27
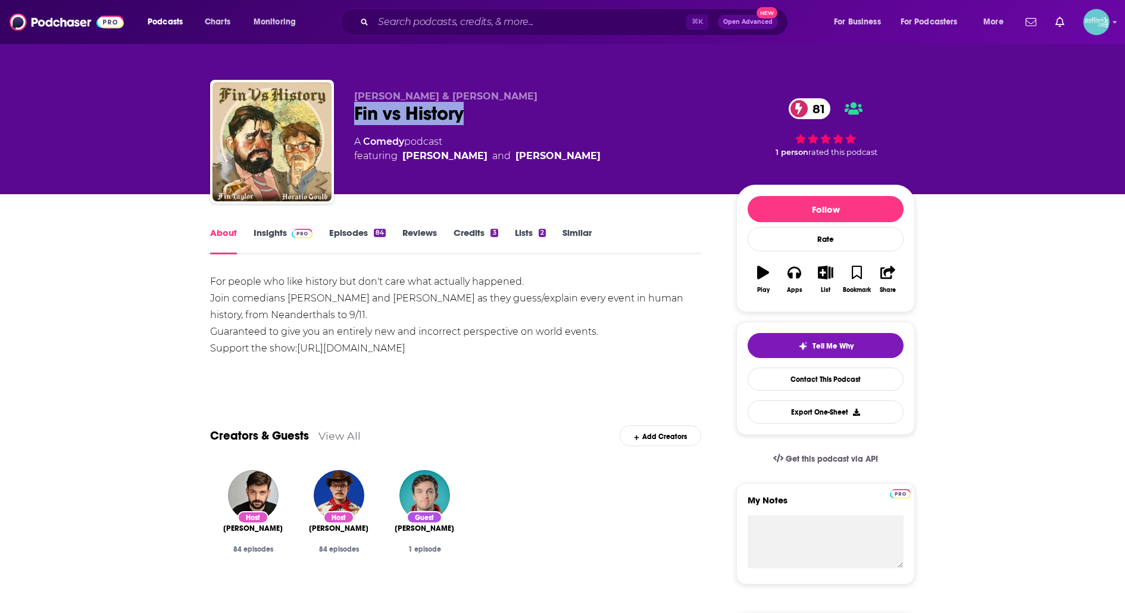
drag, startPoint x: 482, startPoint y: 114, endPoint x: 350, endPoint y: 116, distance: 132.2
click at [350, 116] on div "[PERSON_NAME] & [PERSON_NAME] Fin vs History 81 A Comedy podcast featuring [PER…" at bounding box center [562, 144] width 705 height 129
copy h1 "Fin vs History"
click at [263, 240] on link "Insights" at bounding box center [283, 240] width 59 height 27
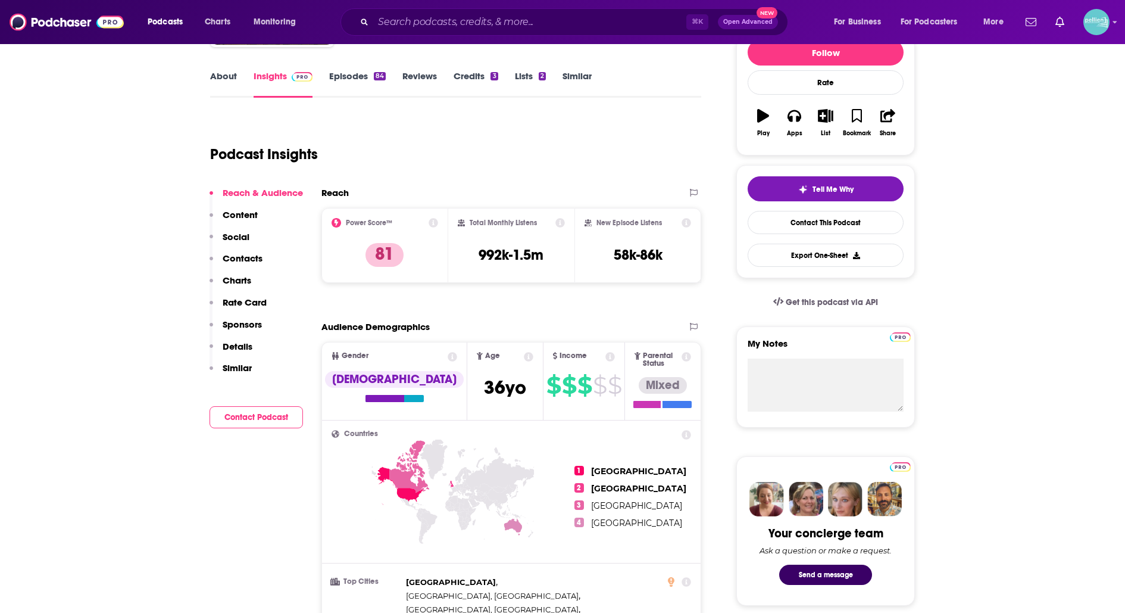
scroll to position [155, 0]
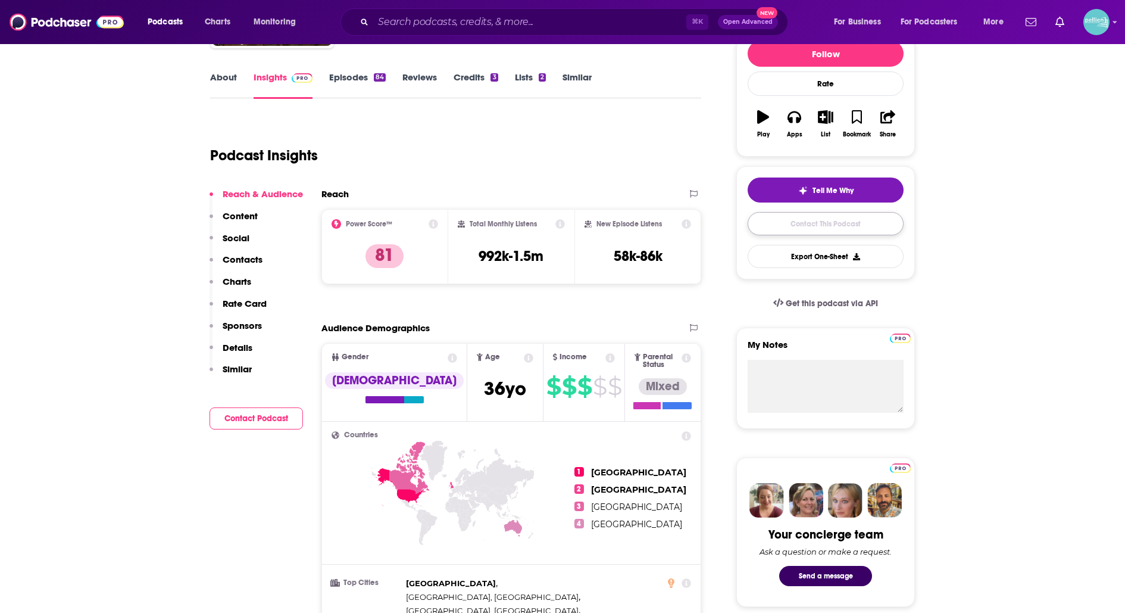
click at [765, 218] on link "Contact This Podcast" at bounding box center [826, 223] width 156 height 23
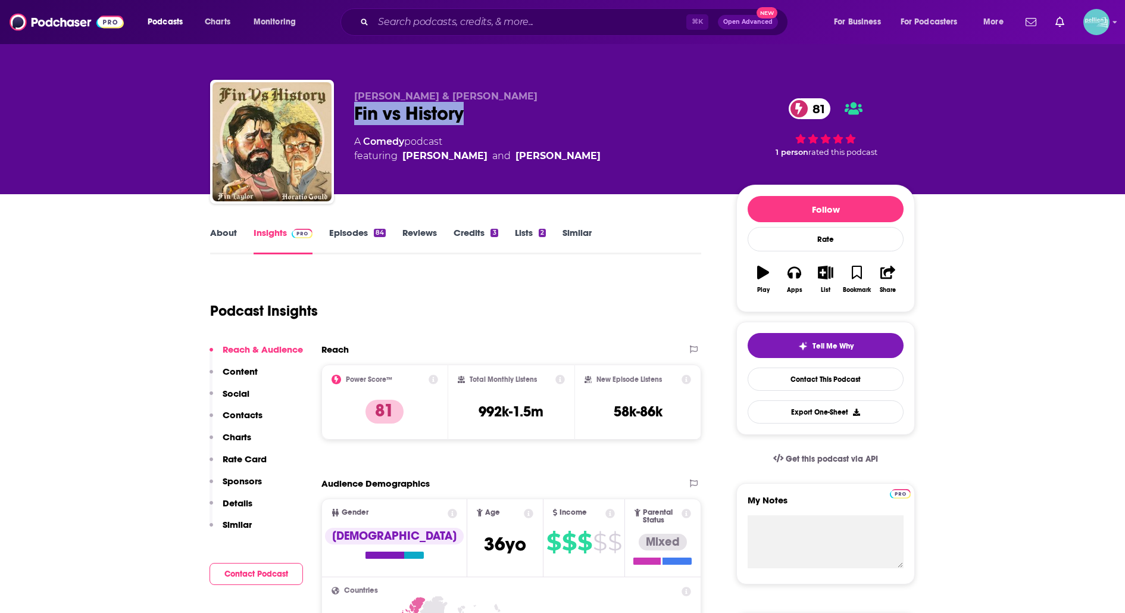
drag, startPoint x: 469, startPoint y: 119, endPoint x: 356, endPoint y: 113, distance: 113.3
click at [356, 113] on div "Fin vs History 81" at bounding box center [535, 113] width 363 height 23
copy h2 "Fin vs History"
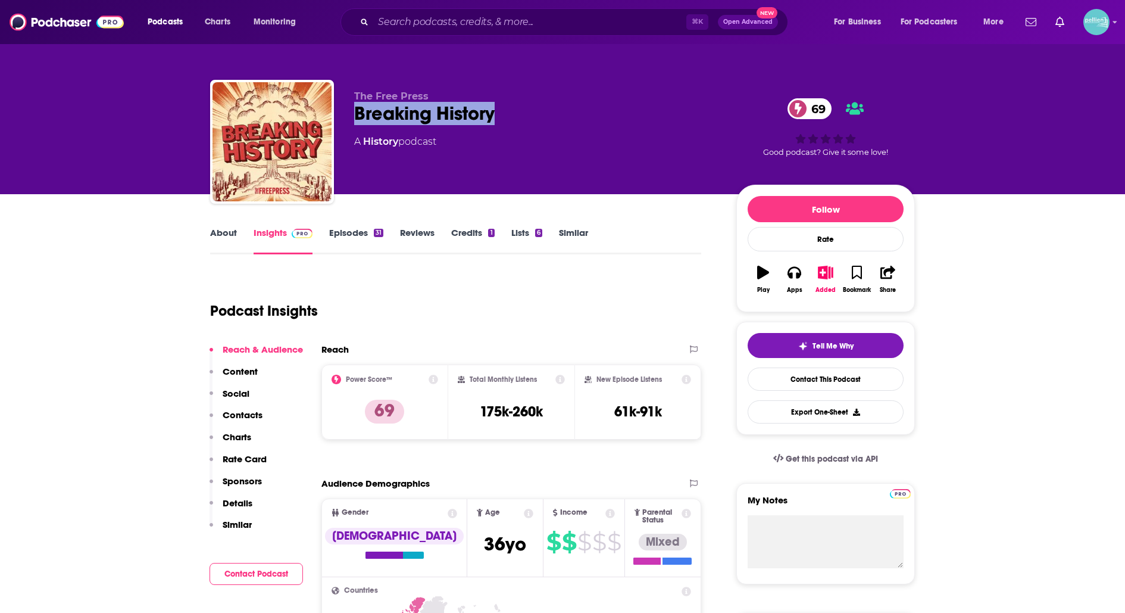
drag, startPoint x: 509, startPoint y: 114, endPoint x: 354, endPoint y: 118, distance: 155.5
click at [354, 119] on div "The Free Press Breaking History 69 A History podcast 69 Good podcast? Give it s…" at bounding box center [562, 144] width 705 height 129
copy h2 "Breaking History"
click at [767, 376] on link "Contact This Podcast" at bounding box center [826, 378] width 156 height 23
click at [513, 116] on div "Breaking History 69" at bounding box center [535, 113] width 363 height 23
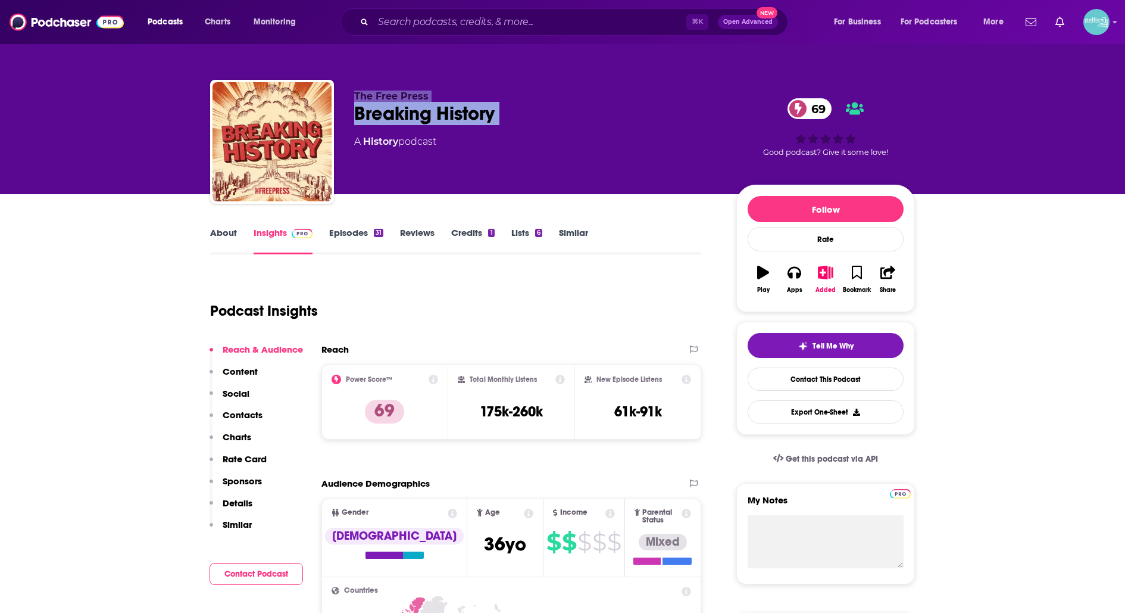
drag, startPoint x: 513, startPoint y: 116, endPoint x: 352, endPoint y: 101, distance: 161.5
click at [352, 101] on div "The Free Press Breaking History 69 A History podcast 69 Good podcast? Give it s…" at bounding box center [562, 144] width 705 height 129
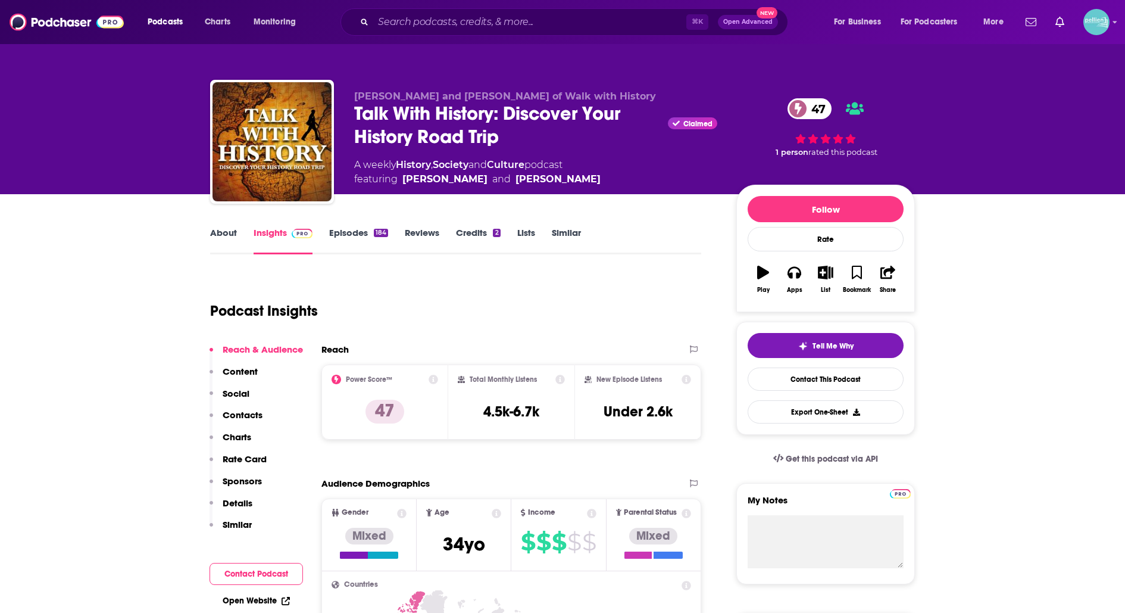
click at [228, 238] on link "About" at bounding box center [223, 240] width 27 height 27
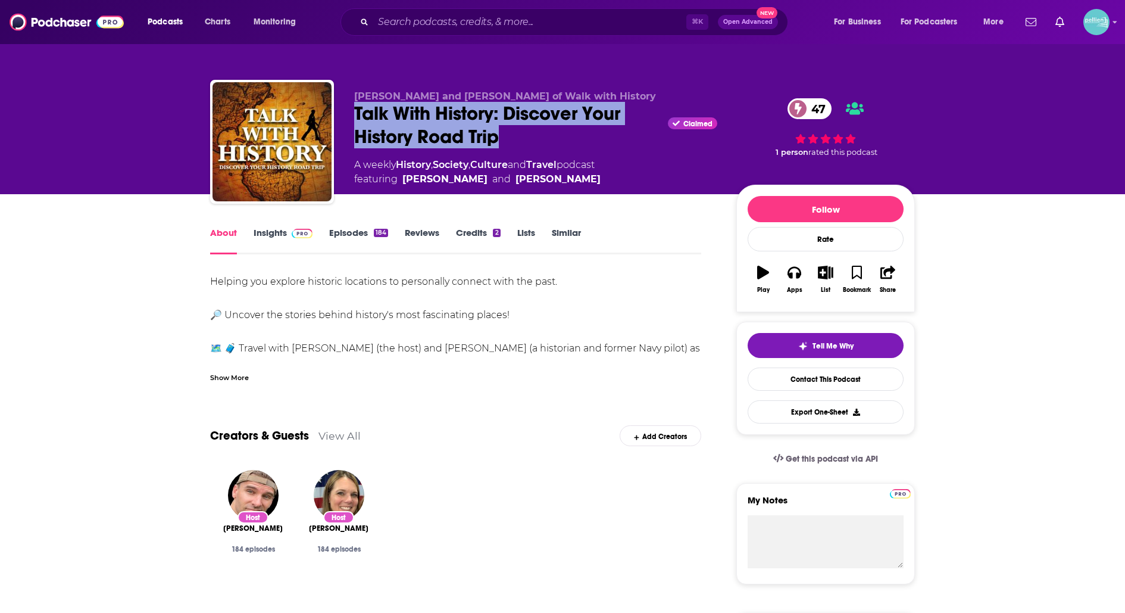
drag, startPoint x: 512, startPoint y: 139, endPoint x: 357, endPoint y: 114, distance: 156.7
click at [357, 114] on div "Talk With History: Discover Your History Road Trip Claimed 47" at bounding box center [535, 125] width 363 height 46
copy h1 "Talk With History: Discover Your History Road Trip"
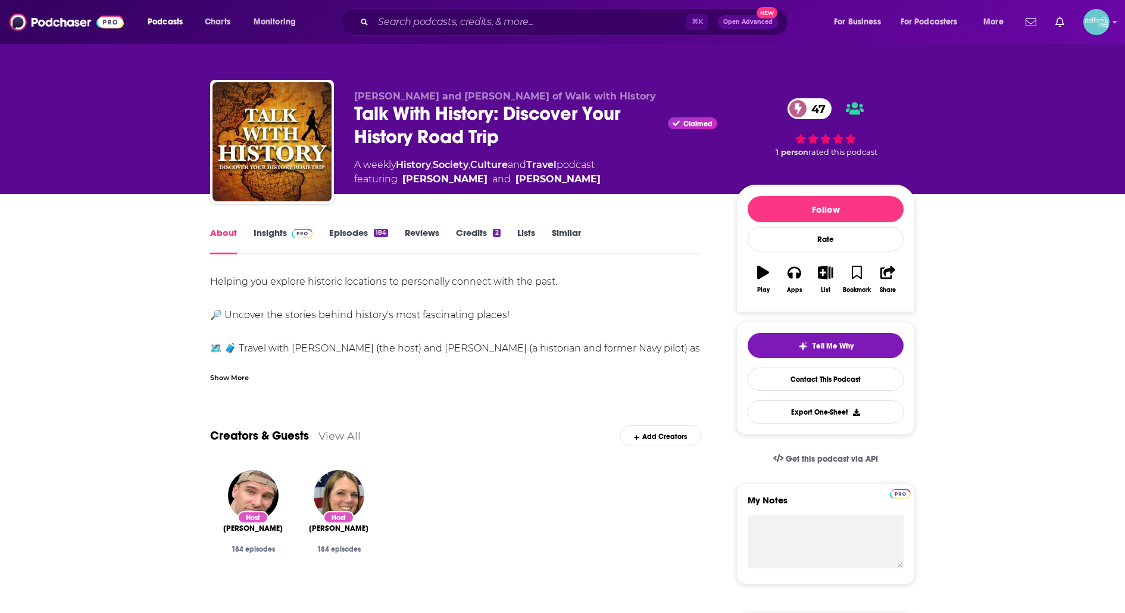
click at [223, 381] on div "Show More" at bounding box center [229, 376] width 39 height 11
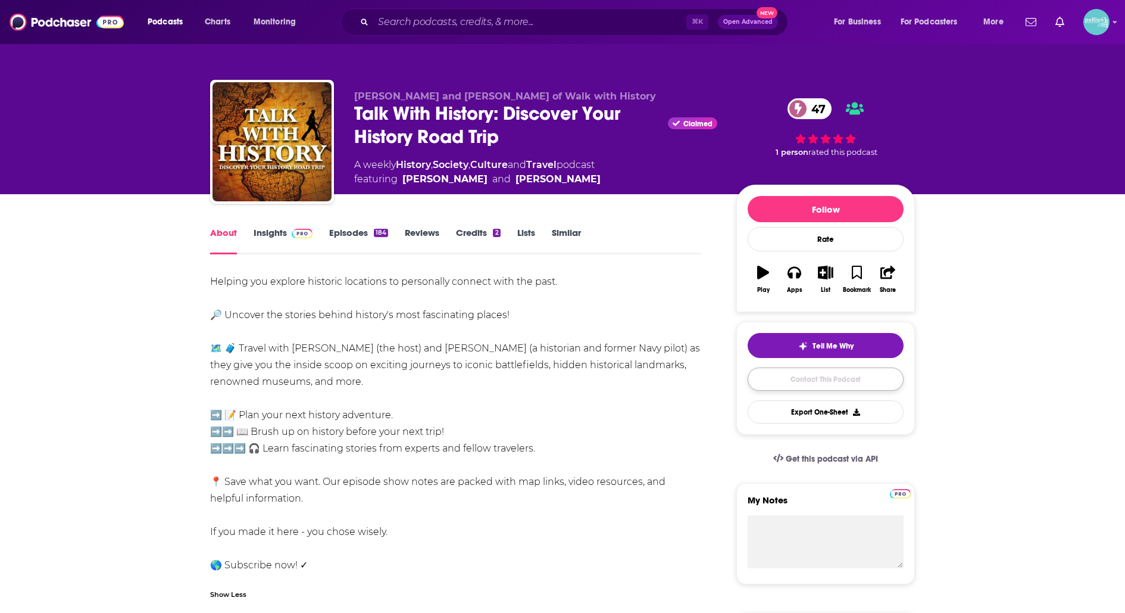
click at [774, 377] on link "Contact This Podcast" at bounding box center [826, 378] width 156 height 23
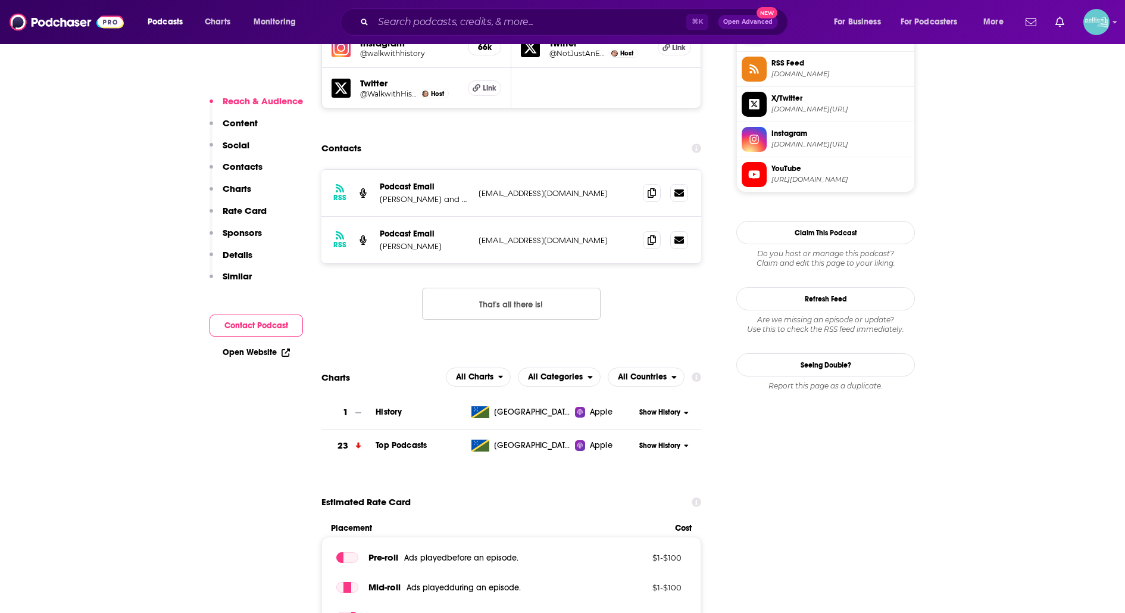
scroll to position [1102, 0]
click at [646, 185] on span at bounding box center [652, 194] width 18 height 18
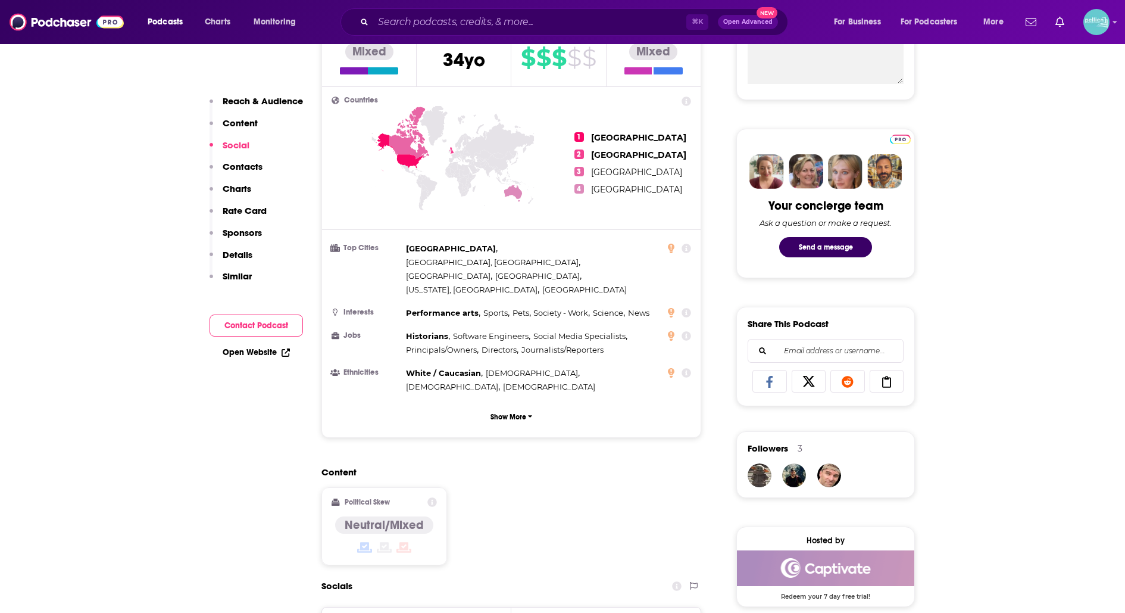
scroll to position [0, 0]
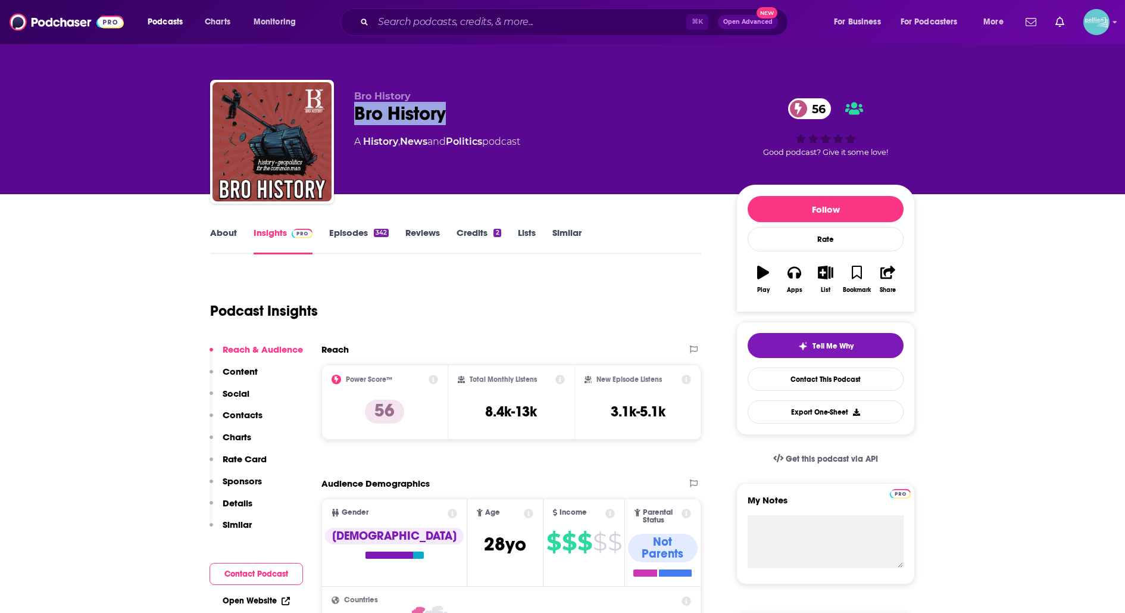
drag, startPoint x: 469, startPoint y: 113, endPoint x: 351, endPoint y: 112, distance: 117.9
click at [351, 112] on div "Bro History Bro History 56 A History , News and Politics podcast 56 Good podcas…" at bounding box center [562, 144] width 705 height 129
copy h2 "Bro History"
click at [799, 389] on div "Tell Me Why Contact This Podcast Export One-Sheet" at bounding box center [826, 378] width 156 height 91
click at [796, 382] on link "Contact This Podcast" at bounding box center [826, 378] width 156 height 23
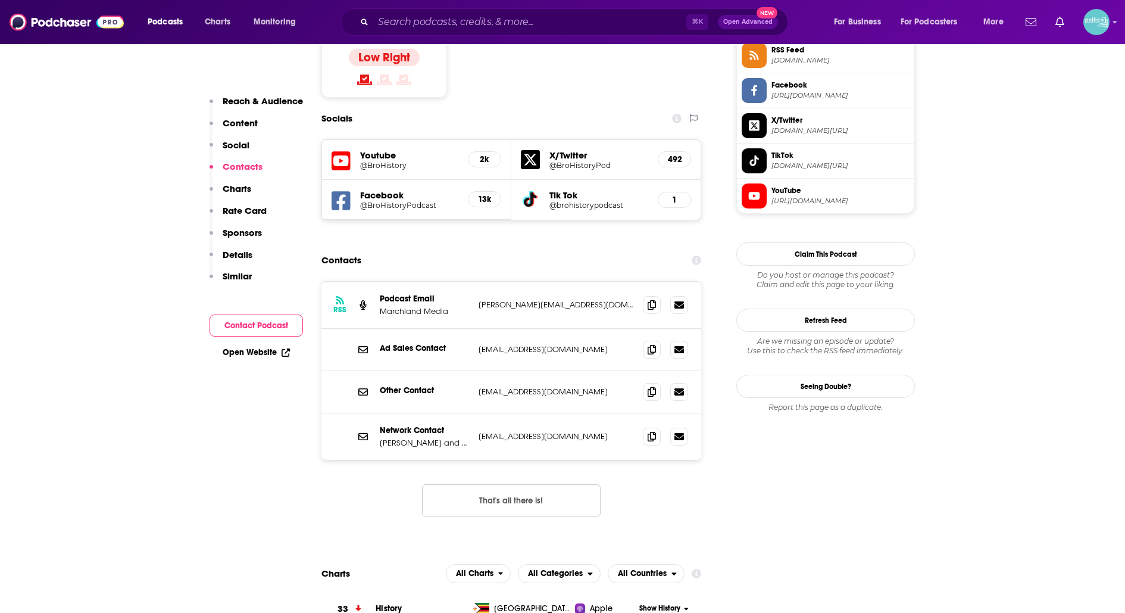
scroll to position [1007, 0]
click at [653, 301] on icon at bounding box center [652, 306] width 8 height 10
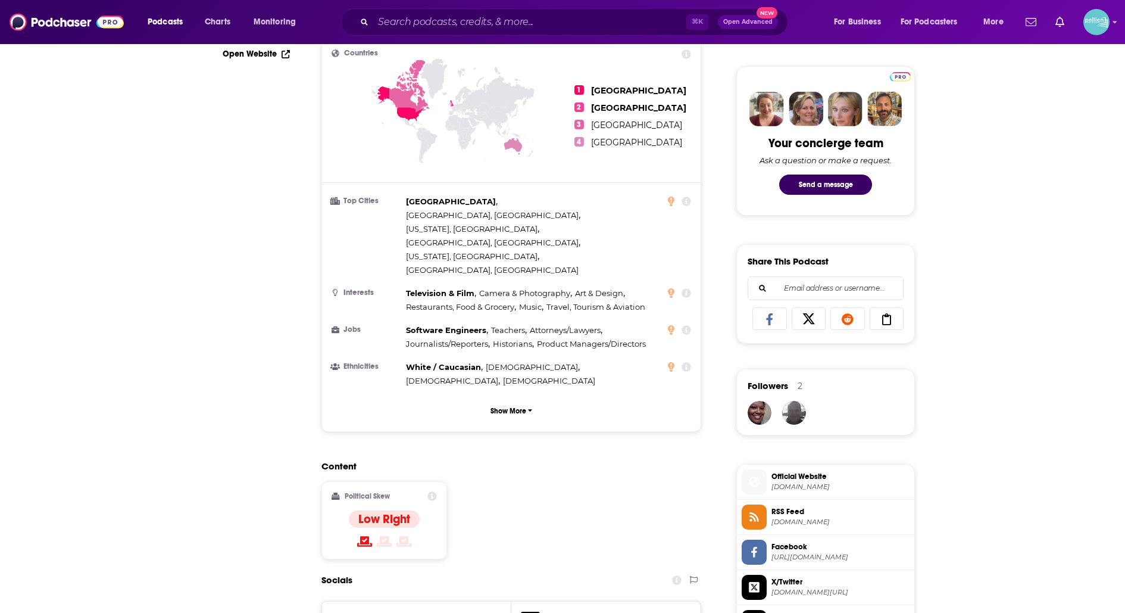
scroll to position [0, 0]
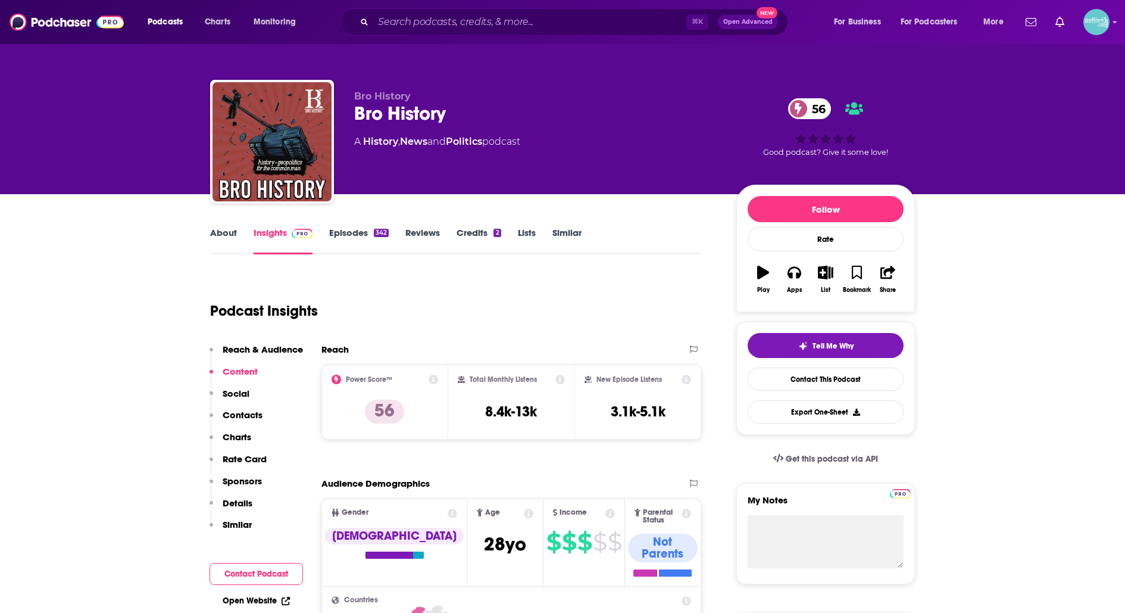
click at [226, 231] on link "About" at bounding box center [223, 240] width 27 height 27
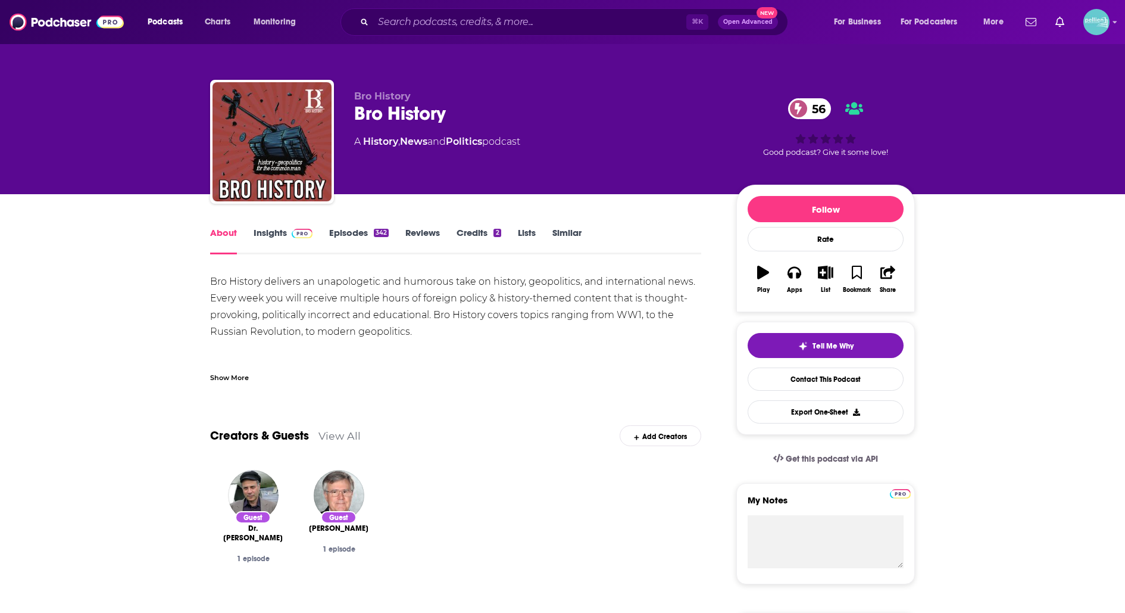
click at [277, 234] on link "Insights" at bounding box center [283, 240] width 59 height 27
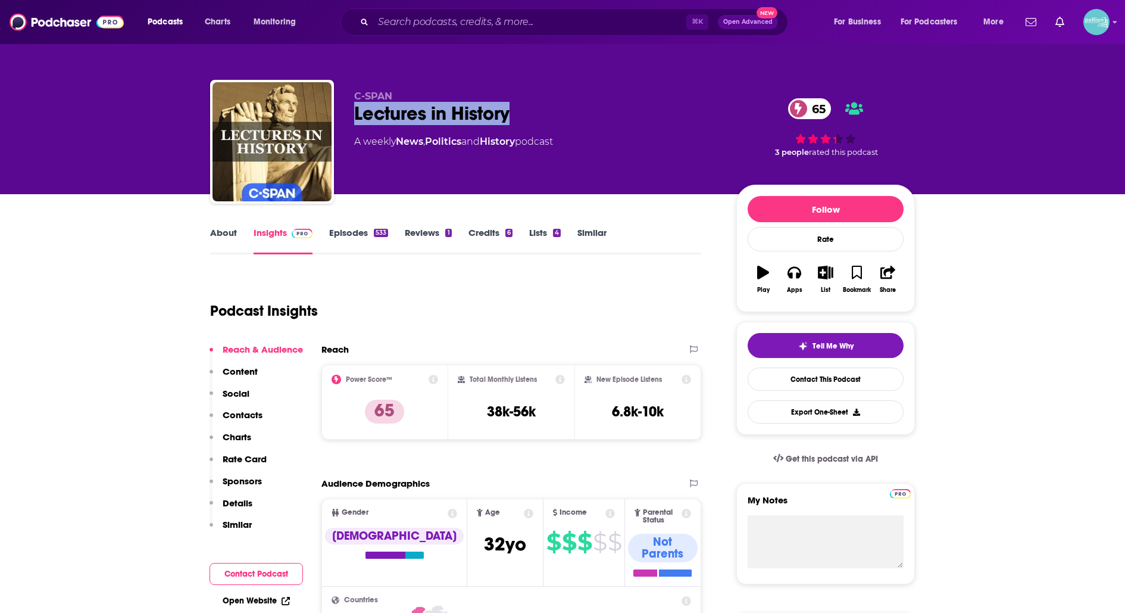
drag, startPoint x: 521, startPoint y: 110, endPoint x: 354, endPoint y: 114, distance: 167.4
click at [354, 114] on div "Lectures in History 65" at bounding box center [535, 113] width 363 height 23
copy h2 "Lectures in History"
click at [768, 372] on link "Contact This Podcast" at bounding box center [826, 378] width 156 height 23
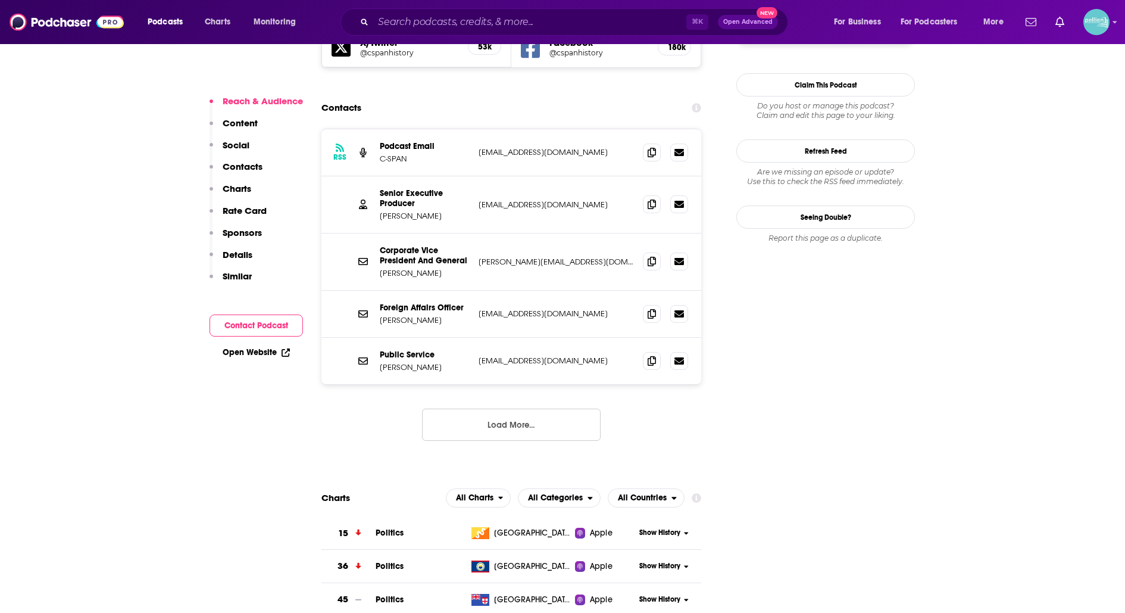
scroll to position [1104, 0]
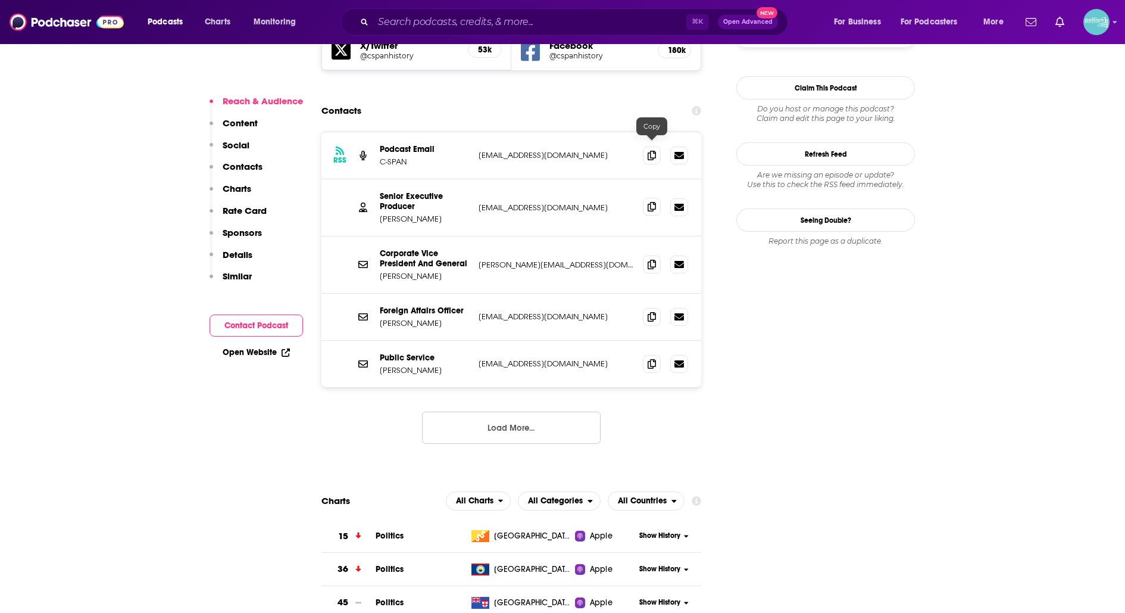
click at [653, 202] on icon at bounding box center [652, 207] width 8 height 10
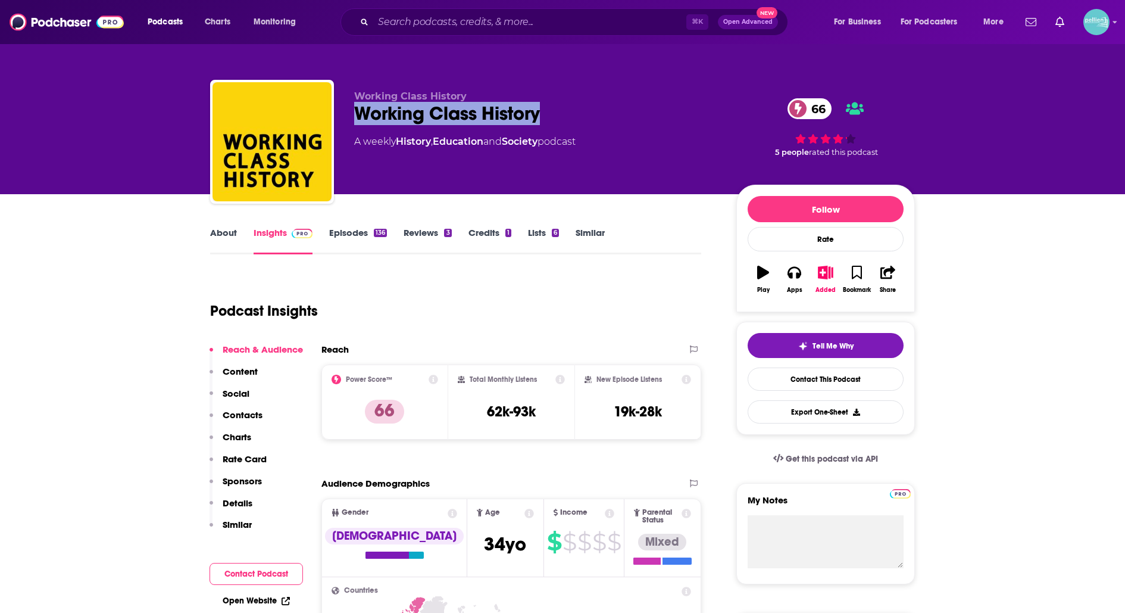
drag, startPoint x: 557, startPoint y: 114, endPoint x: 348, endPoint y: 124, distance: 209.8
click at [348, 124] on div "Working Class History Working Class History 66 A weekly History , Education and…" at bounding box center [562, 144] width 705 height 129
copy h2 "Working Class History"
click at [750, 380] on link "Contact This Podcast" at bounding box center [826, 378] width 156 height 23
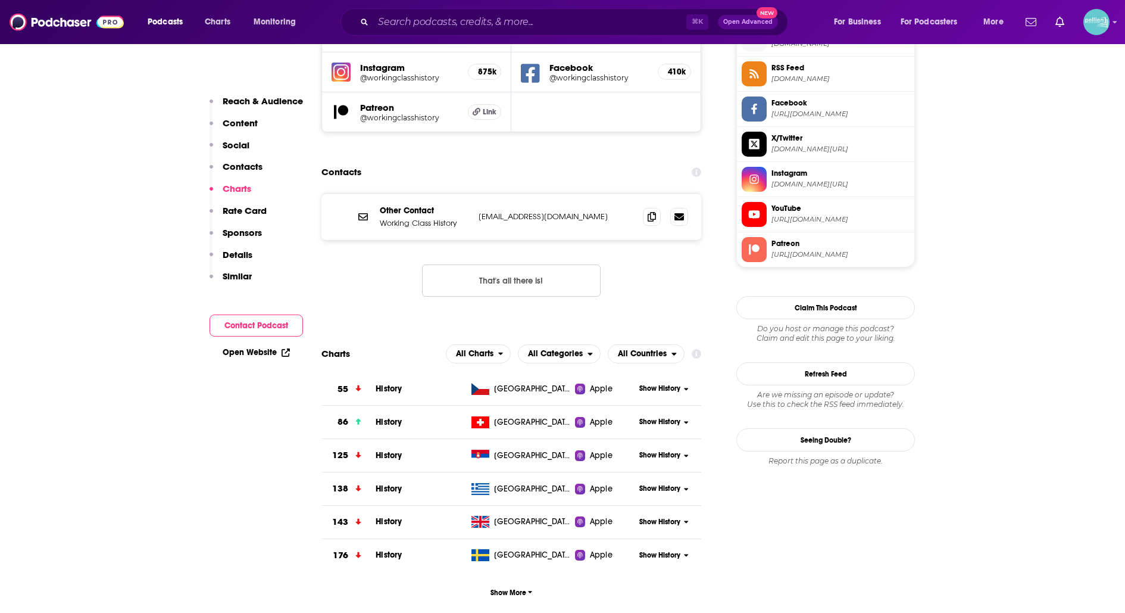
scroll to position [1078, 0]
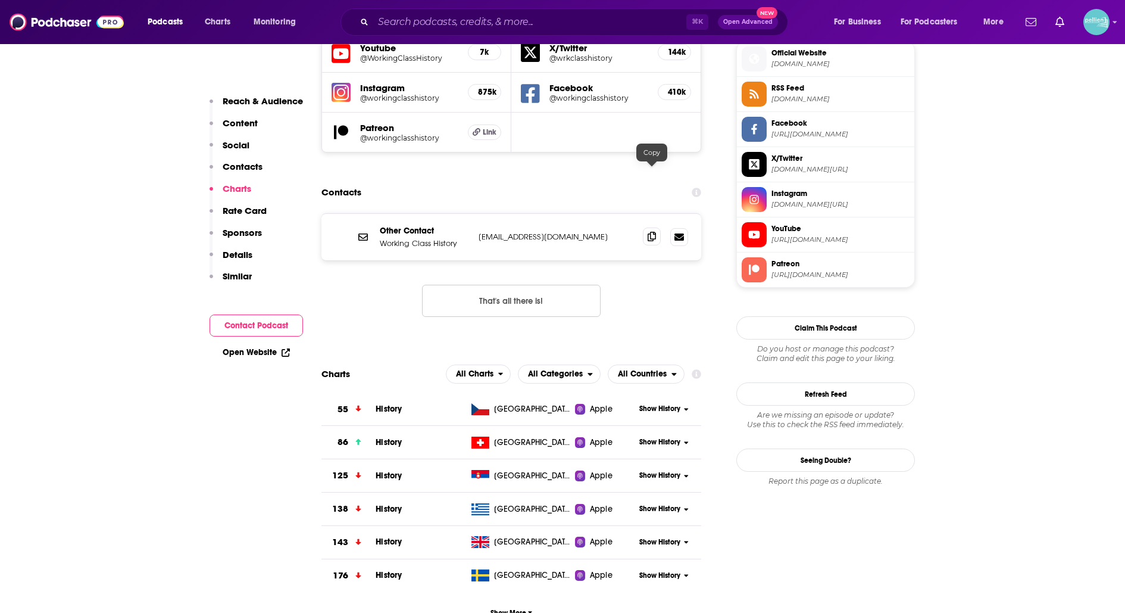
click at [648, 232] on icon at bounding box center [652, 237] width 8 height 10
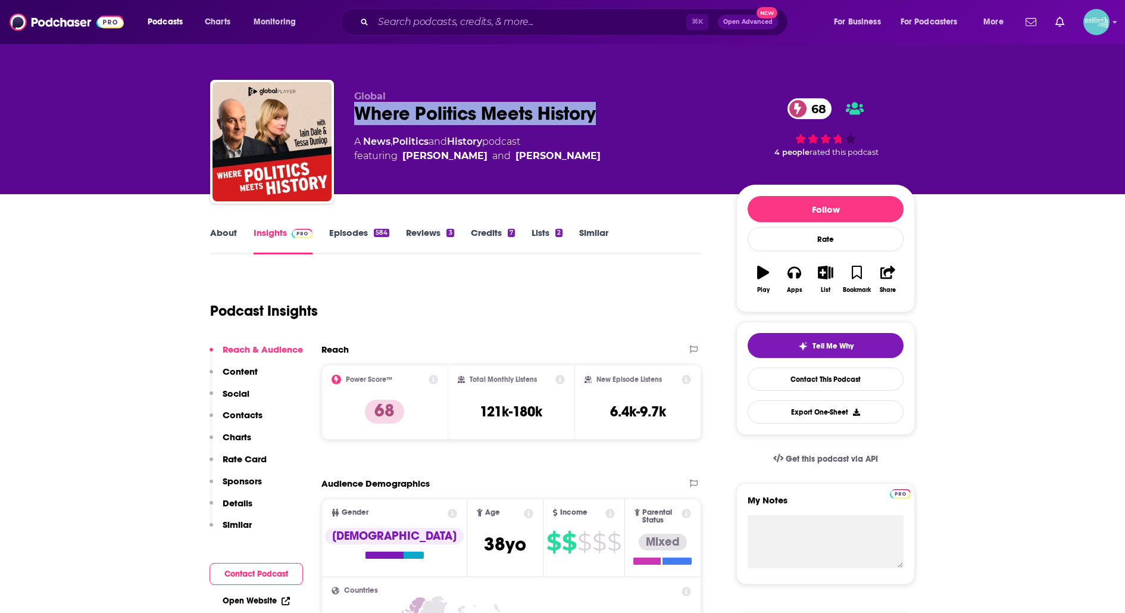
drag, startPoint x: 602, startPoint y: 121, endPoint x: 350, endPoint y: 117, distance: 252.5
click at [350, 117] on div "Global Where Politics Meets History 68 A News , Politics and History podcast fe…" at bounding box center [562, 144] width 705 height 129
copy h2 "Where Politics Meets History"
click at [762, 371] on link "Contact This Podcast" at bounding box center [826, 378] width 156 height 23
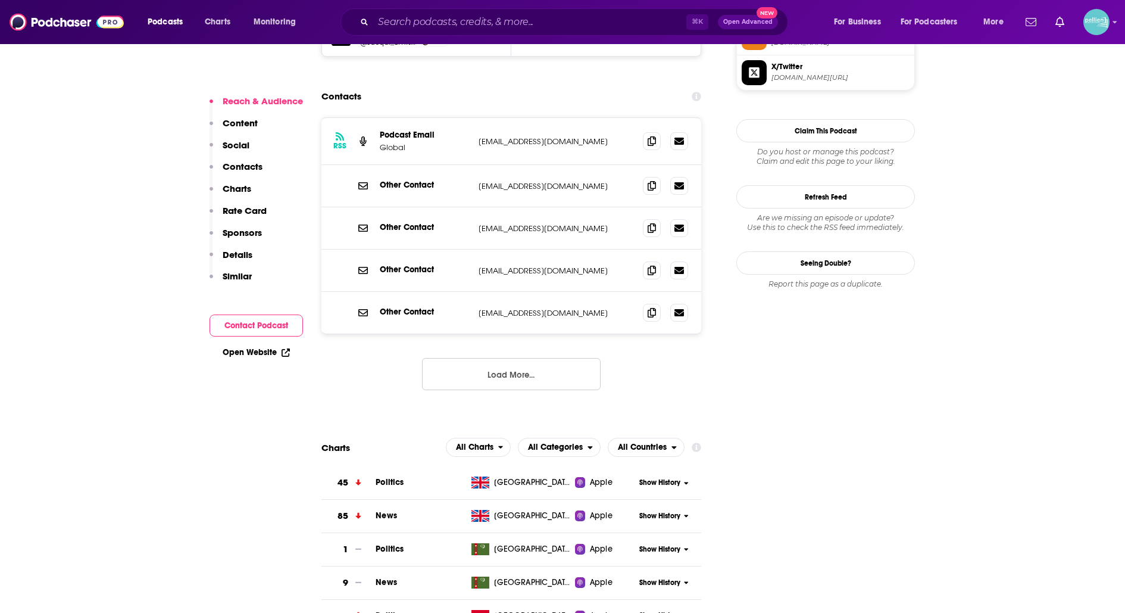
scroll to position [1131, 0]
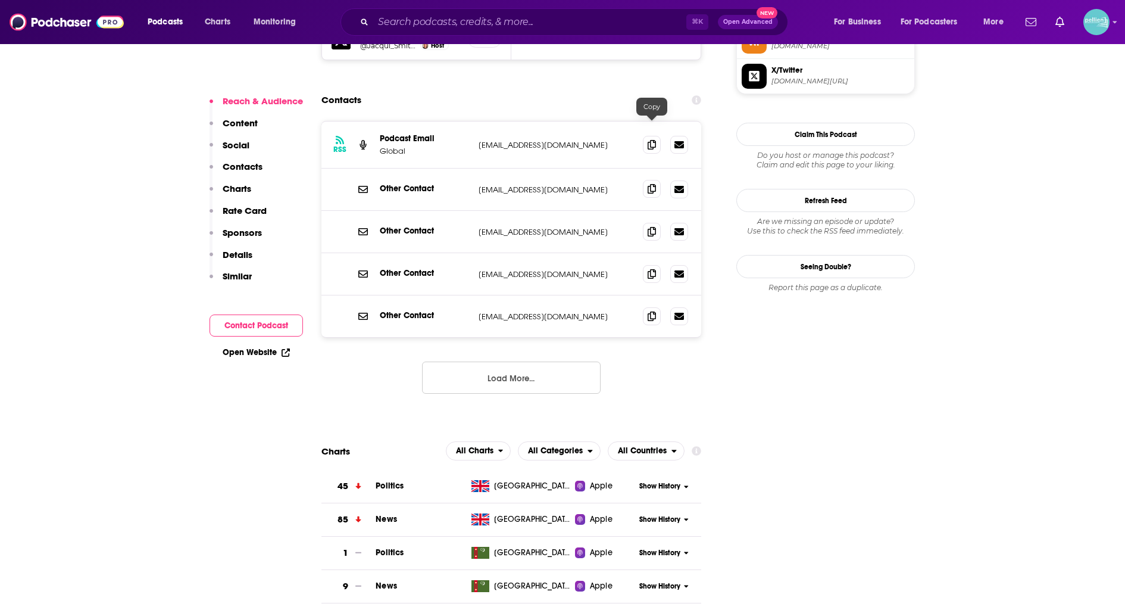
click at [648, 184] on icon at bounding box center [652, 189] width 8 height 10
click at [647, 307] on span at bounding box center [652, 316] width 18 height 18
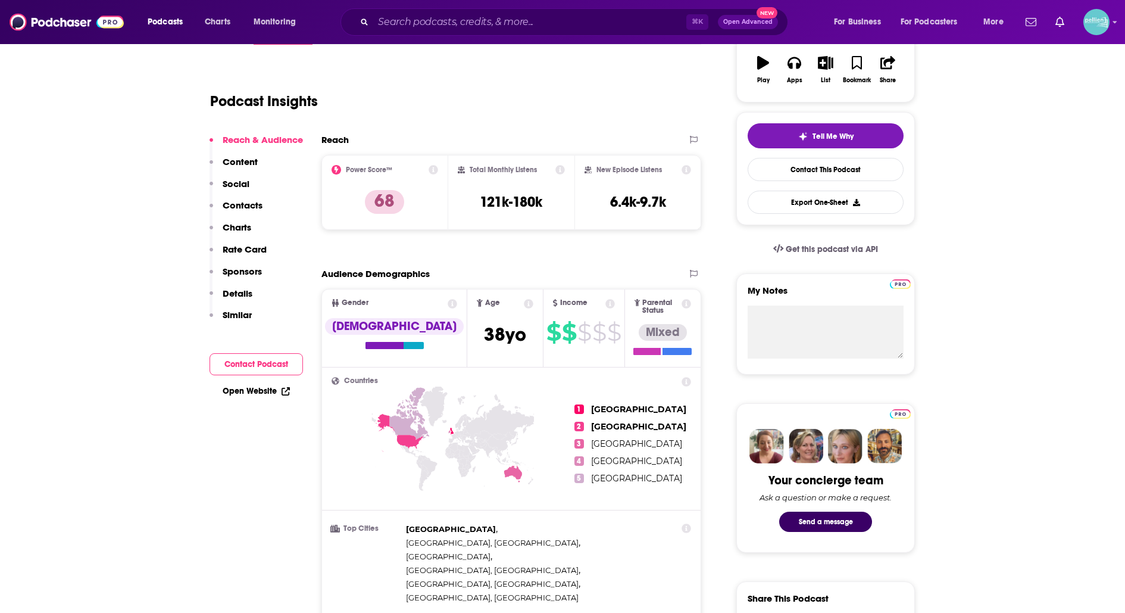
scroll to position [0, 0]
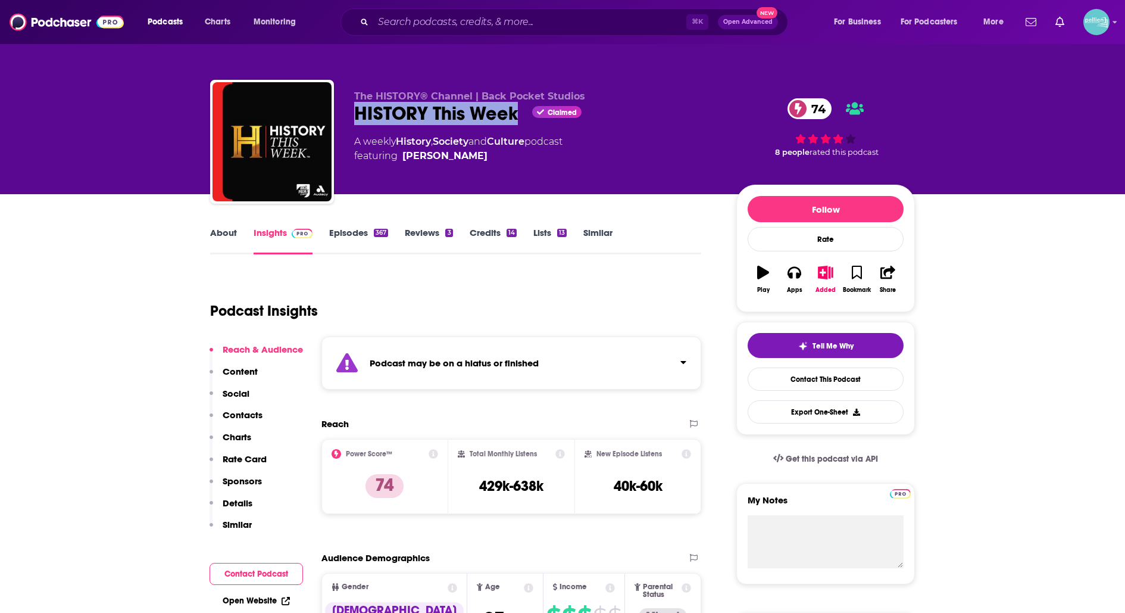
drag, startPoint x: 516, startPoint y: 113, endPoint x: 354, endPoint y: 116, distance: 162.0
click at [354, 116] on div "HISTORY This Week Claimed 74" at bounding box center [535, 113] width 363 height 23
copy h2 "HISTORY This Week"
click at [763, 382] on link "Contact This Podcast" at bounding box center [826, 378] width 156 height 23
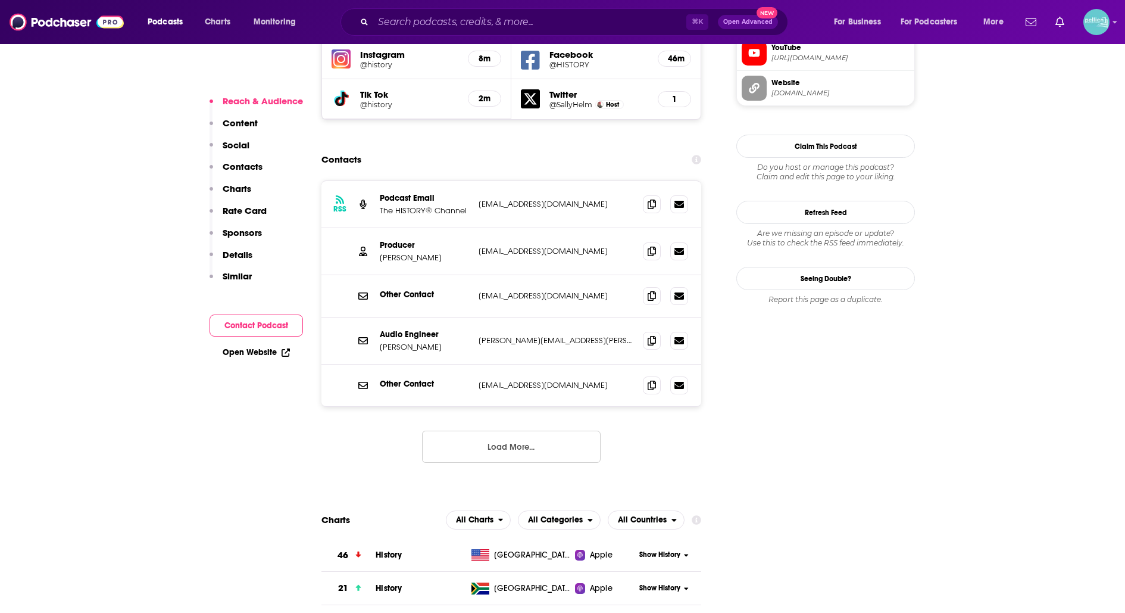
scroll to position [1185, 0]
click at [651, 247] on icon at bounding box center [652, 252] width 8 height 10
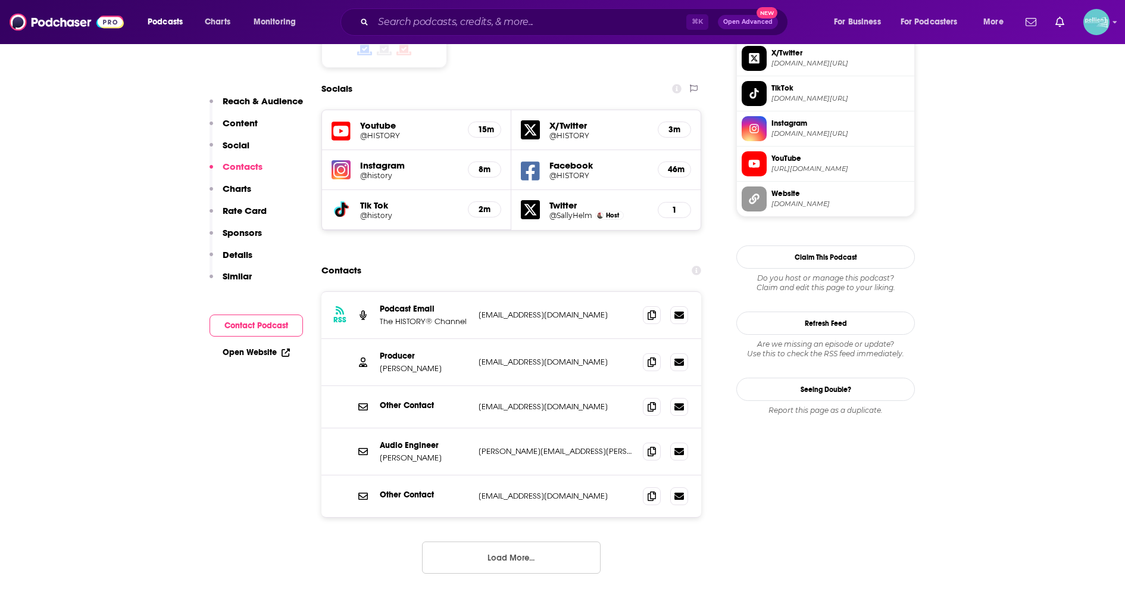
scroll to position [1076, 0]
click at [489, 121] on div "15m" at bounding box center [484, 129] width 33 height 16
click at [488, 121] on div "15m" at bounding box center [484, 129] width 33 height 16
click at [457, 119] on h5 "Youtube" at bounding box center [409, 124] width 98 height 11
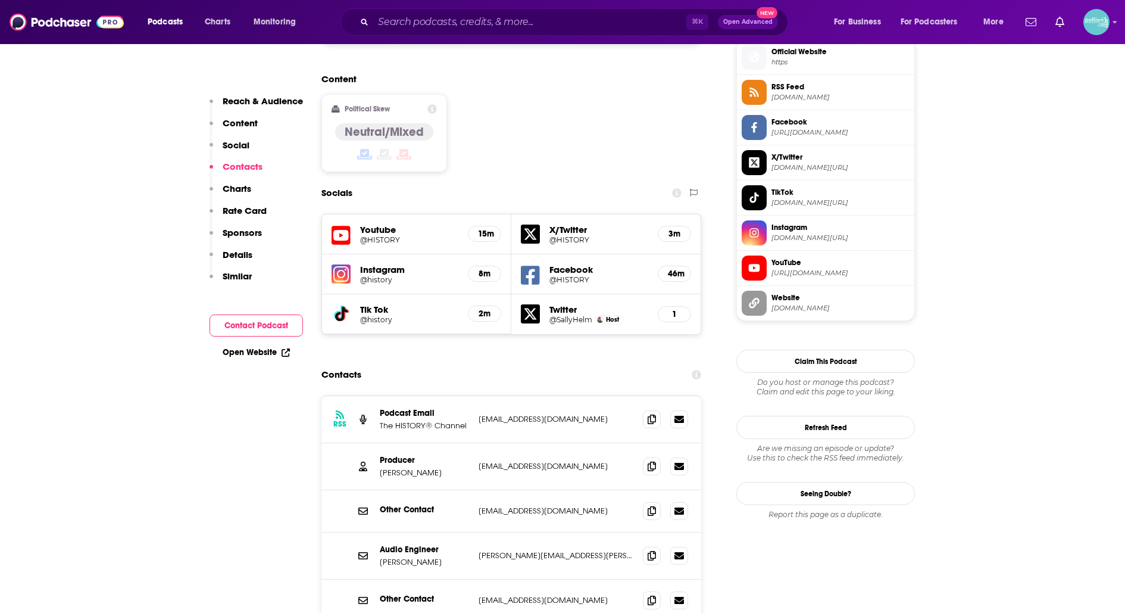
scroll to position [956, 0]
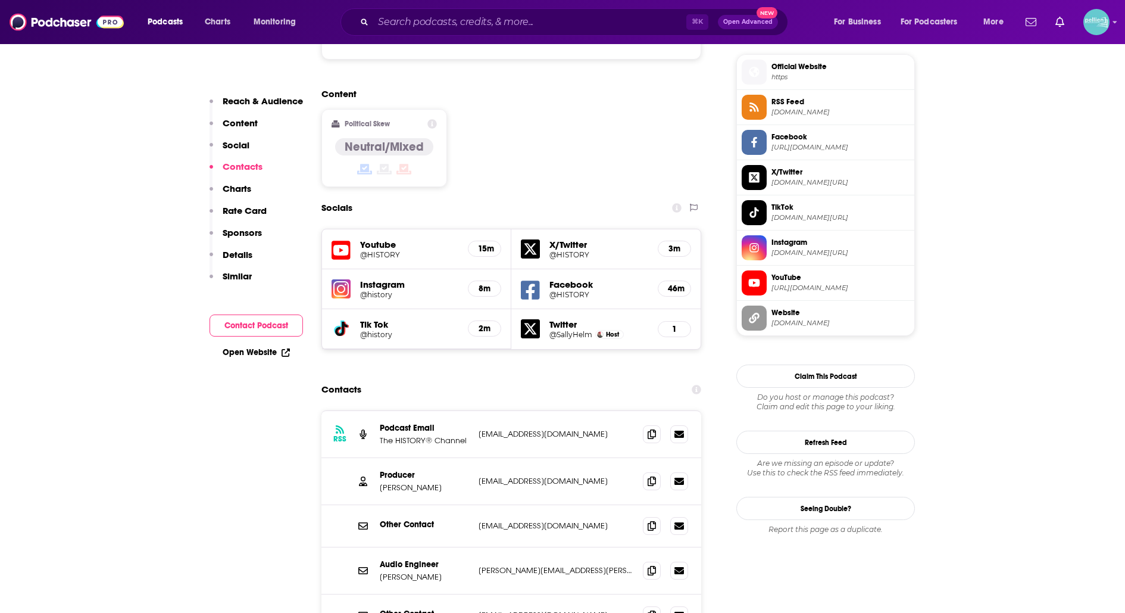
click at [374, 239] on h5 "Youtube" at bounding box center [409, 244] width 98 height 11
click at [481, 244] on h5 "15m" at bounding box center [484, 249] width 13 height 10
click at [490, 244] on h5 "15m" at bounding box center [484, 249] width 13 height 10
click at [347, 239] on icon at bounding box center [341, 250] width 19 height 22
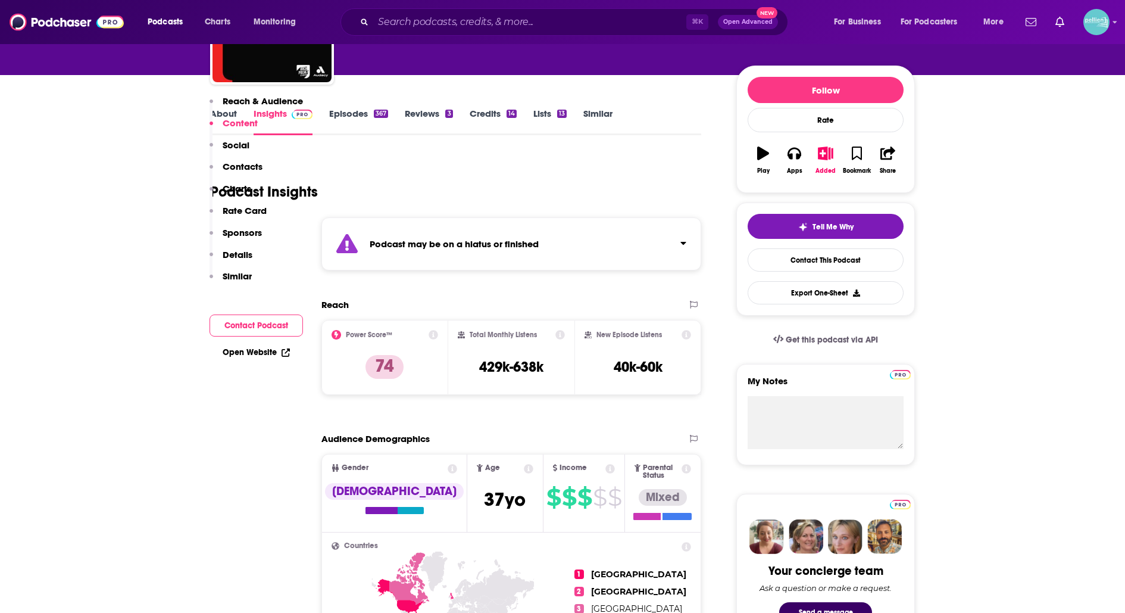
scroll to position [0, 0]
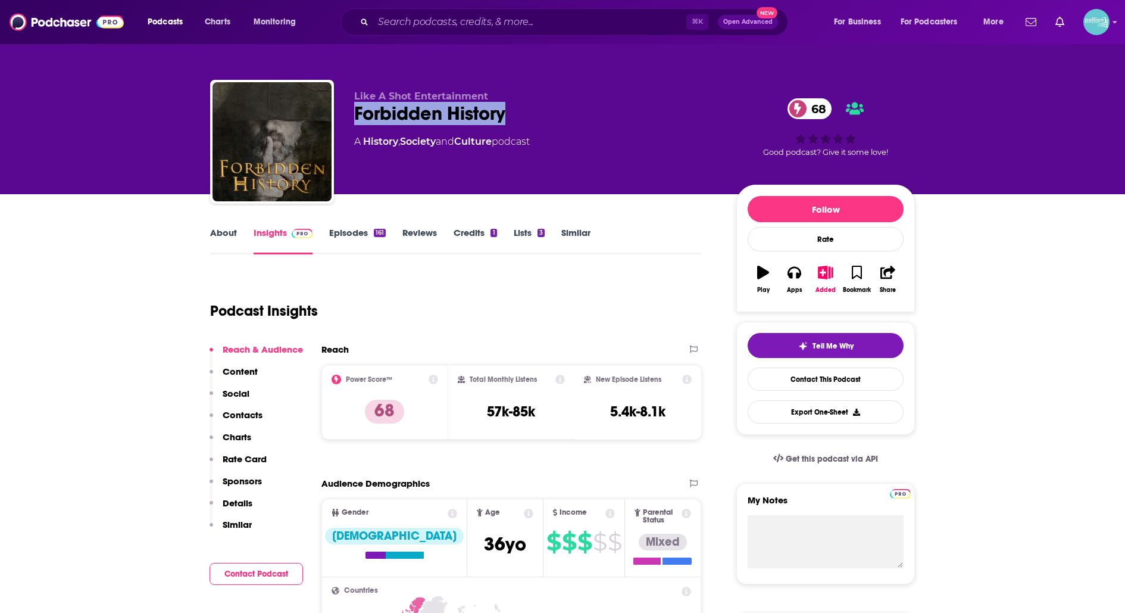
drag, startPoint x: 515, startPoint y: 110, endPoint x: 354, endPoint y: 116, distance: 160.9
click at [354, 116] on div "Forbidden History 68" at bounding box center [535, 113] width 363 height 23
copy h2 "Forbidden History"
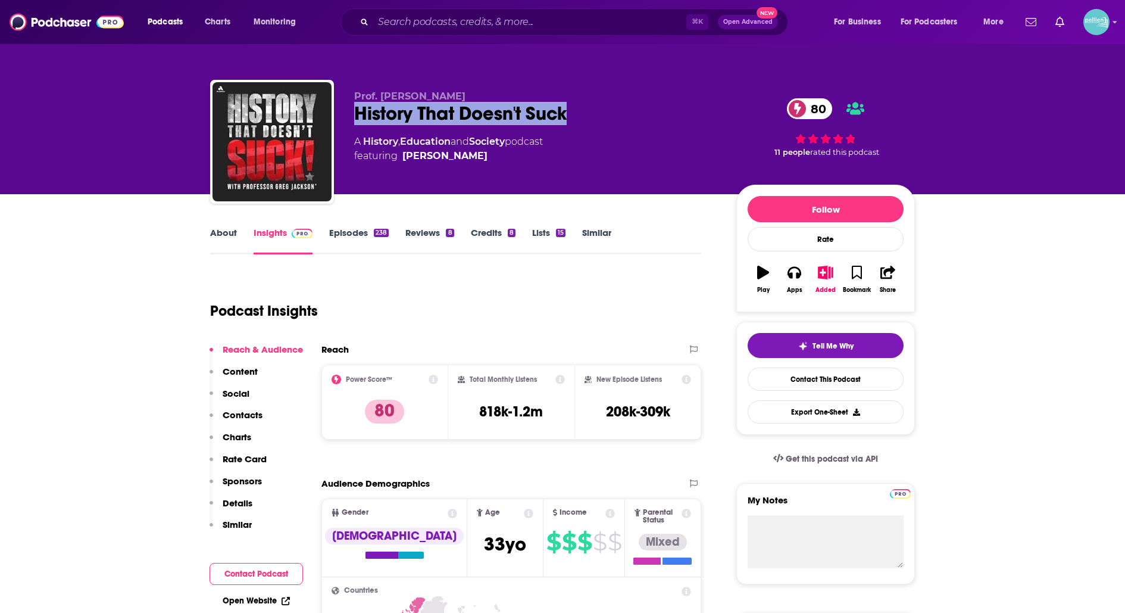
drag, startPoint x: 580, startPoint y: 123, endPoint x: 349, endPoint y: 121, distance: 231.1
click at [349, 121] on div "Prof. [PERSON_NAME] History That Doesn't Suck 80 A History , Education and Soci…" at bounding box center [562, 144] width 705 height 129
copy h2 "History That Doesn't Suck"
click at [753, 373] on link "Contact This Podcast" at bounding box center [826, 378] width 156 height 23
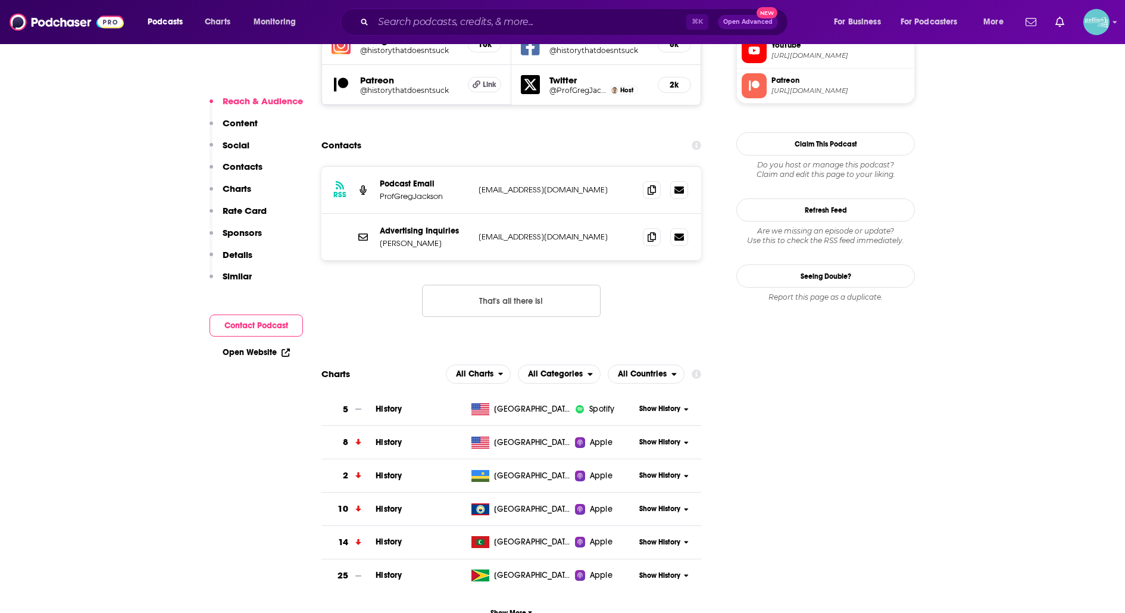
scroll to position [1141, 0]
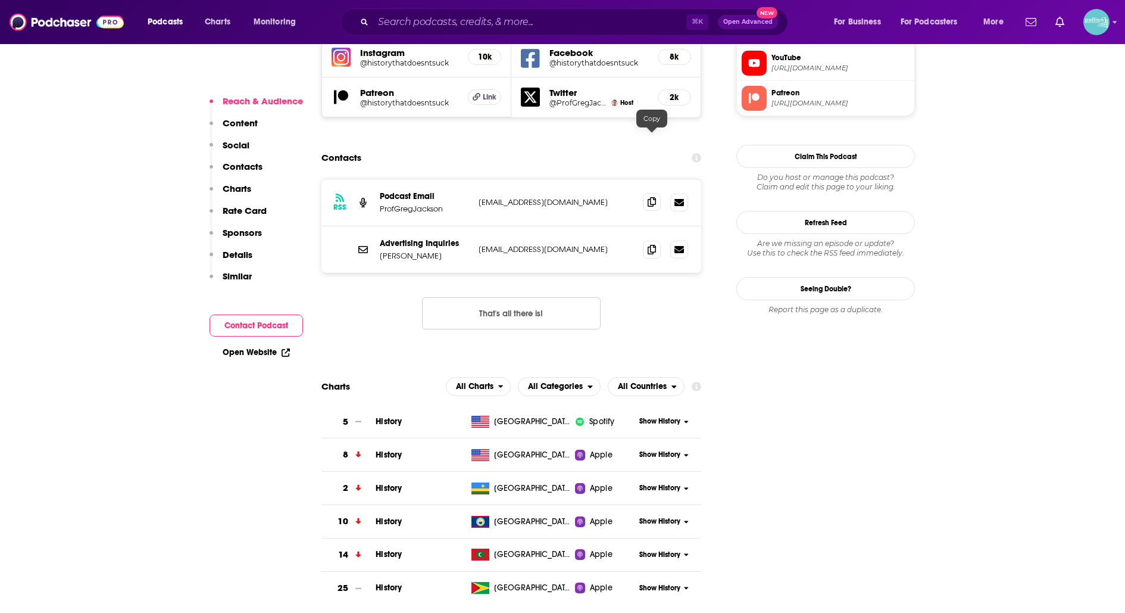
click at [645, 193] on span at bounding box center [652, 202] width 18 height 18
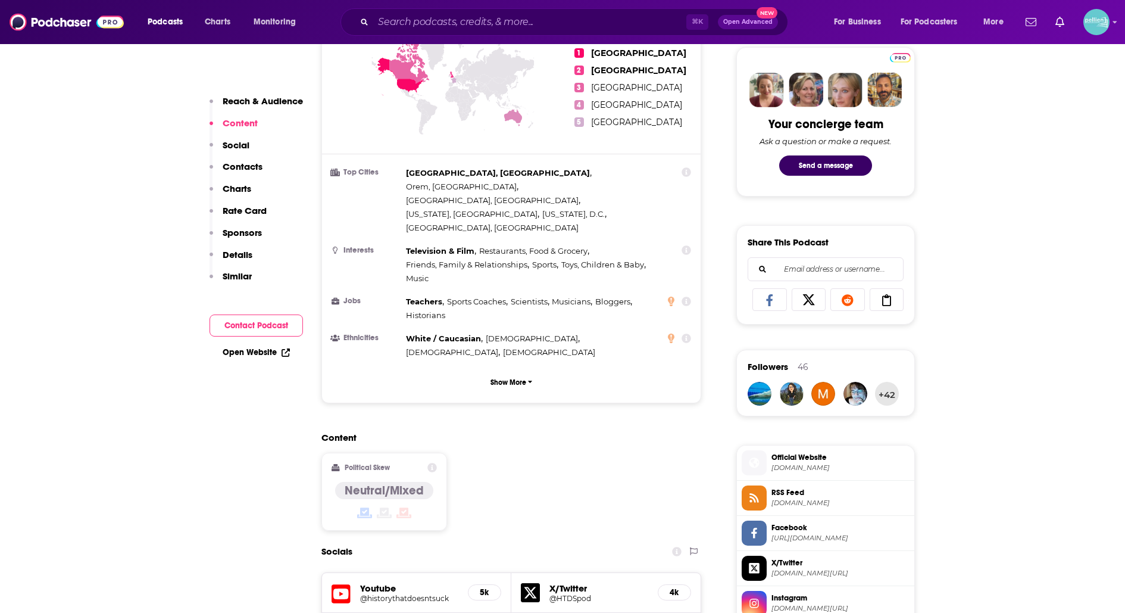
scroll to position [0, 0]
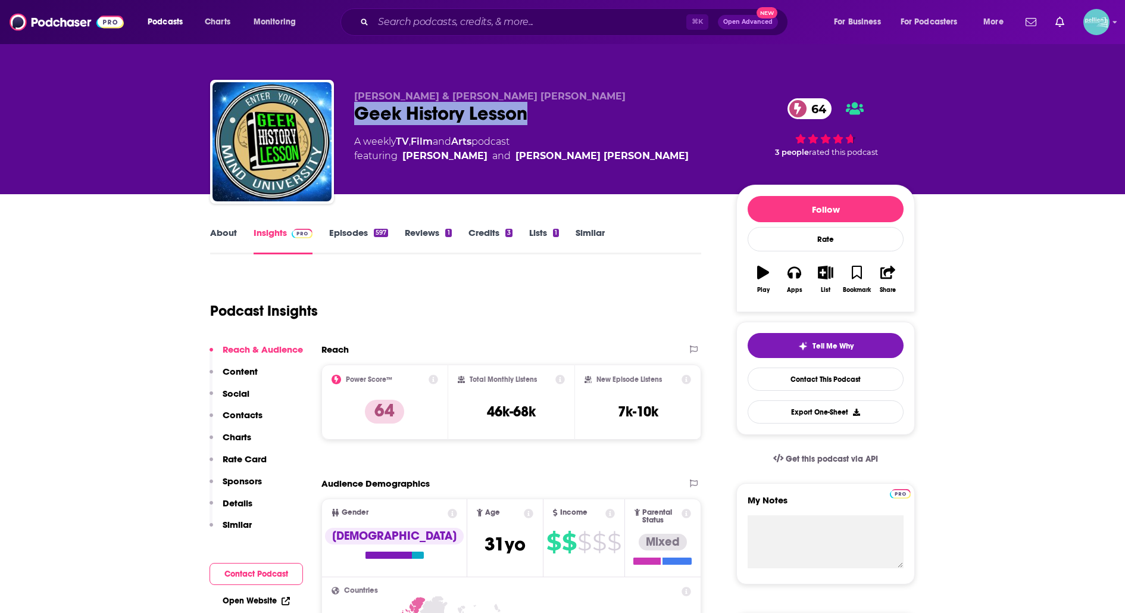
drag, startPoint x: 540, startPoint y: 113, endPoint x: 351, endPoint y: 121, distance: 189.0
click at [351, 121] on div "[PERSON_NAME] & [PERSON_NAME] [PERSON_NAME] Geek History Lesson 64 A weekly TV …" at bounding box center [562, 144] width 705 height 129
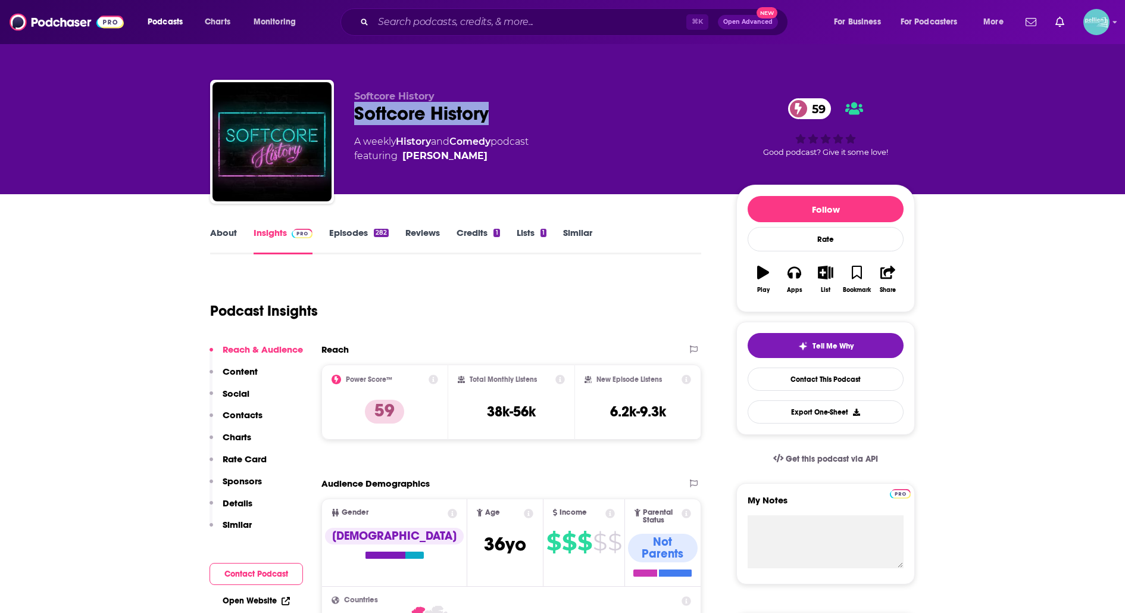
drag, startPoint x: 493, startPoint y: 114, endPoint x: 357, endPoint y: 116, distance: 135.8
click at [357, 116] on div "Softcore History 59" at bounding box center [535, 113] width 363 height 23
copy h2 "Softcore History"
click at [763, 379] on link "Contact This Podcast" at bounding box center [826, 378] width 156 height 23
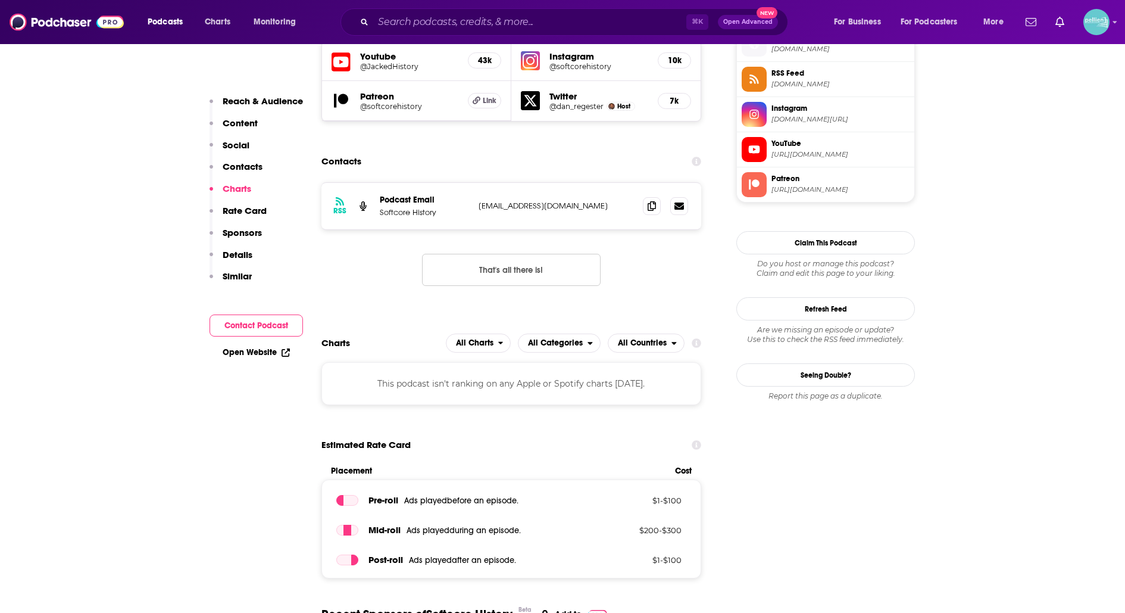
scroll to position [1093, 0]
click at [649, 201] on icon at bounding box center [652, 206] width 8 height 10
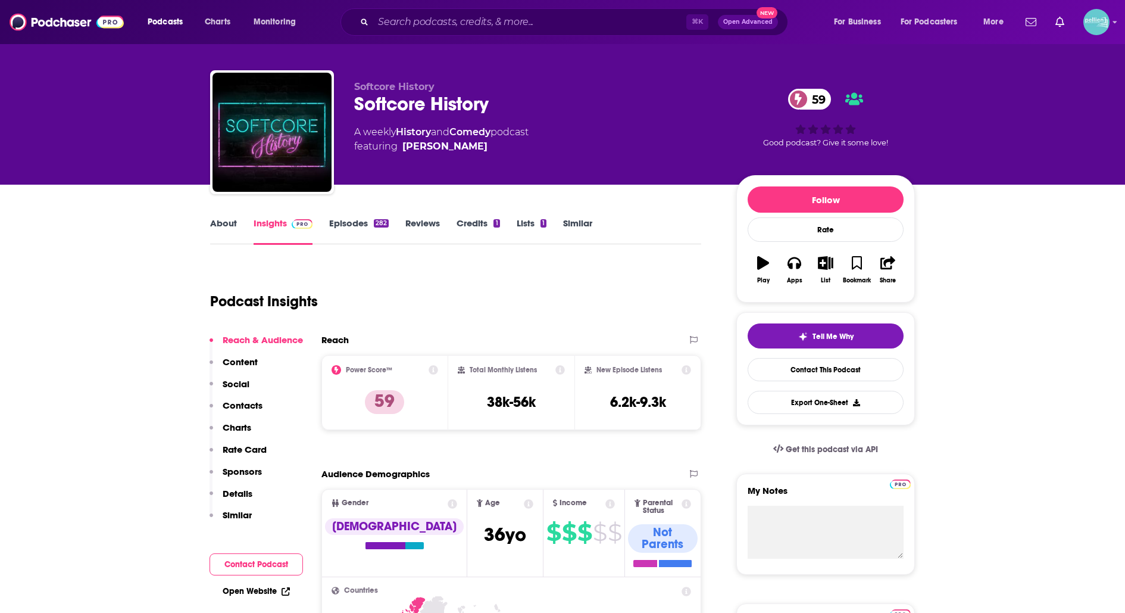
scroll to position [0, 0]
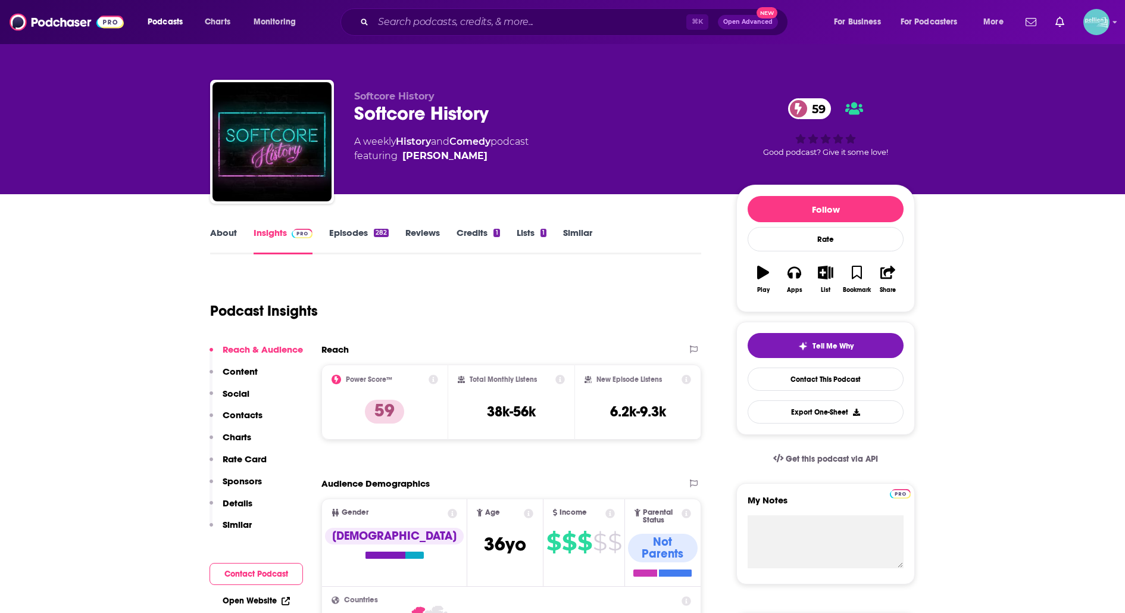
click at [226, 240] on link "About" at bounding box center [223, 240] width 27 height 27
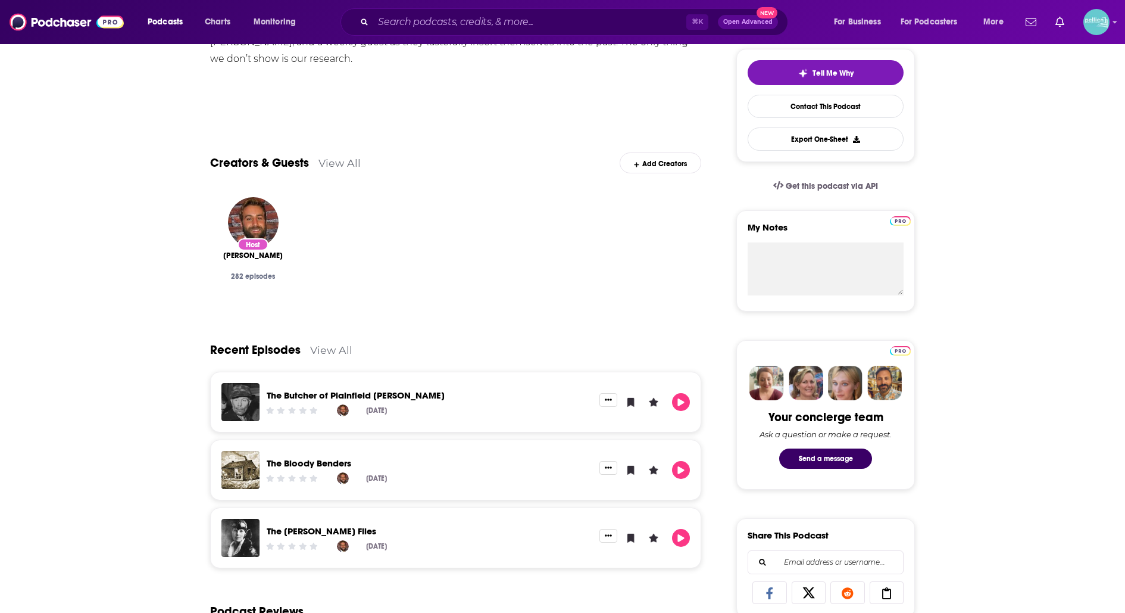
scroll to position [277, 0]
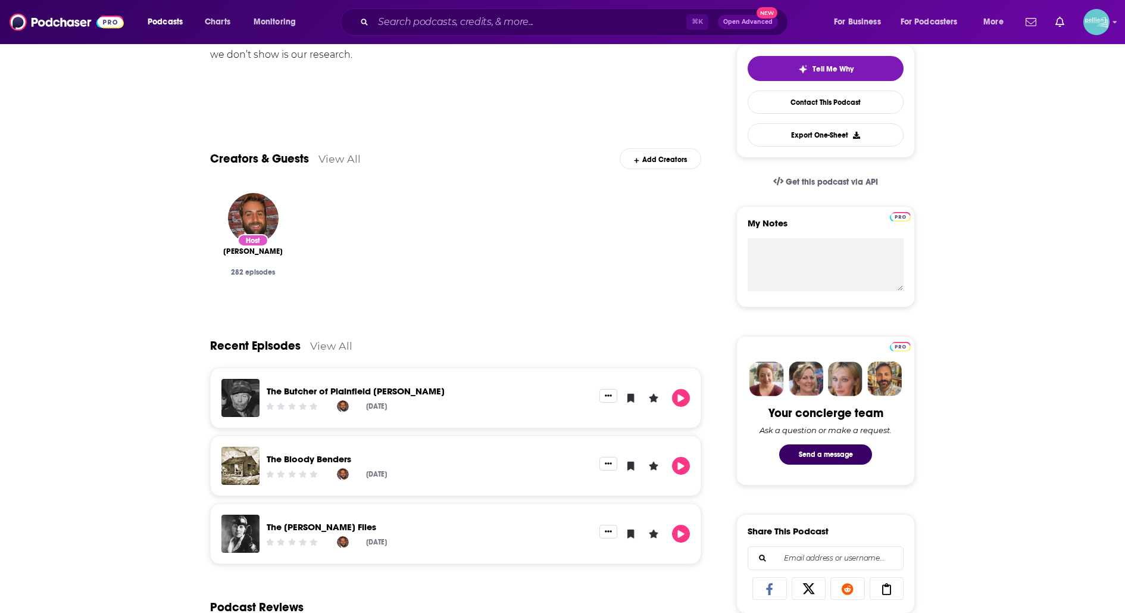
click at [407, 388] on link "The Butcher of Plainfield Ed Gein" at bounding box center [356, 390] width 178 height 11
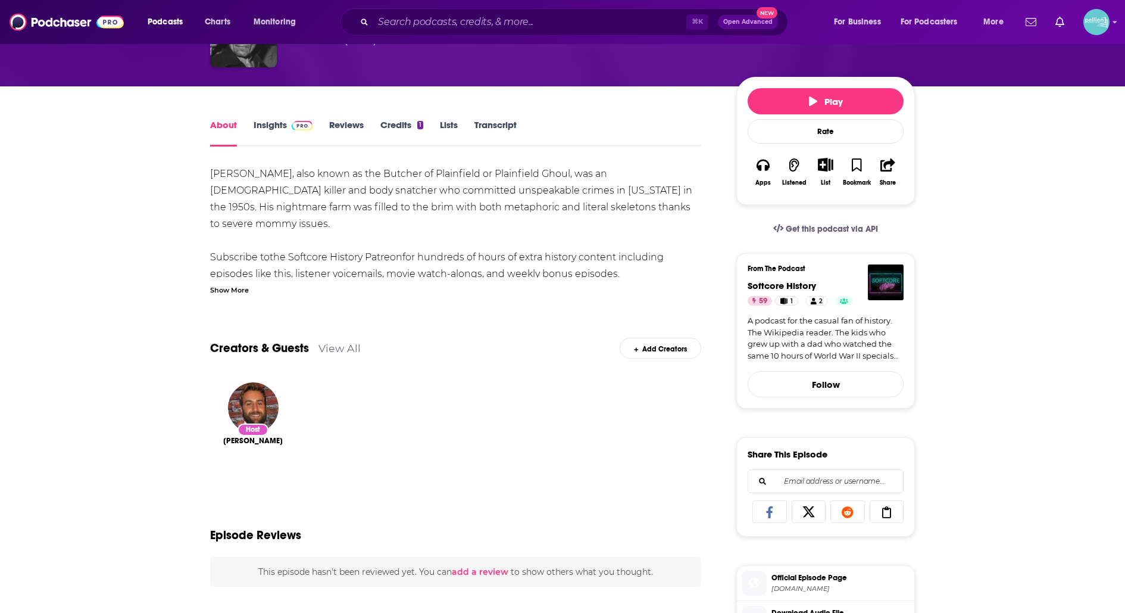
scroll to position [100, 0]
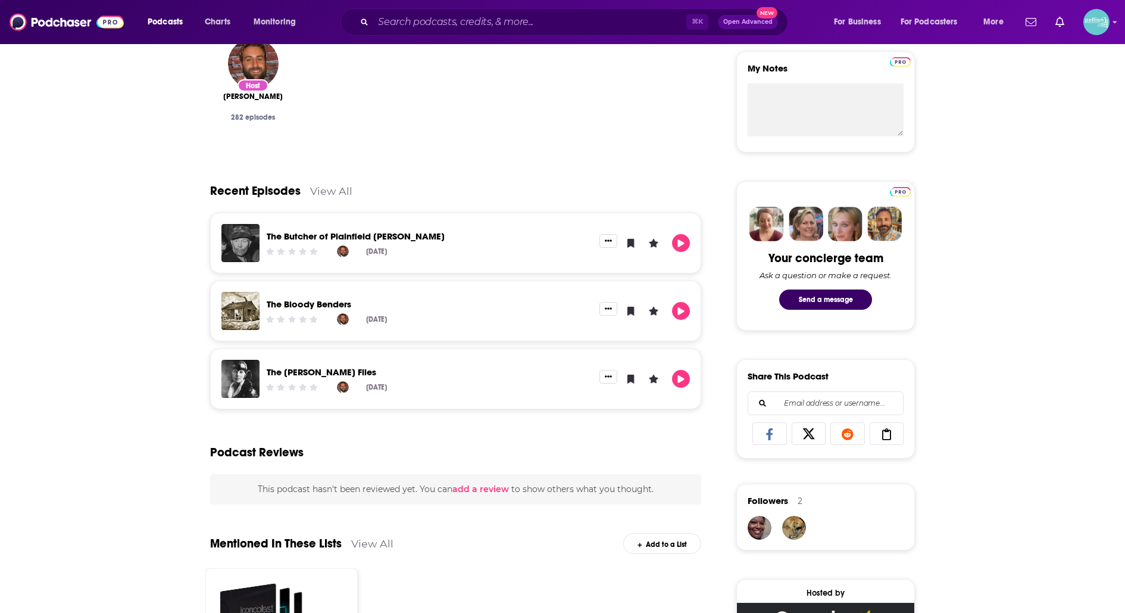
scroll to position [463, 0]
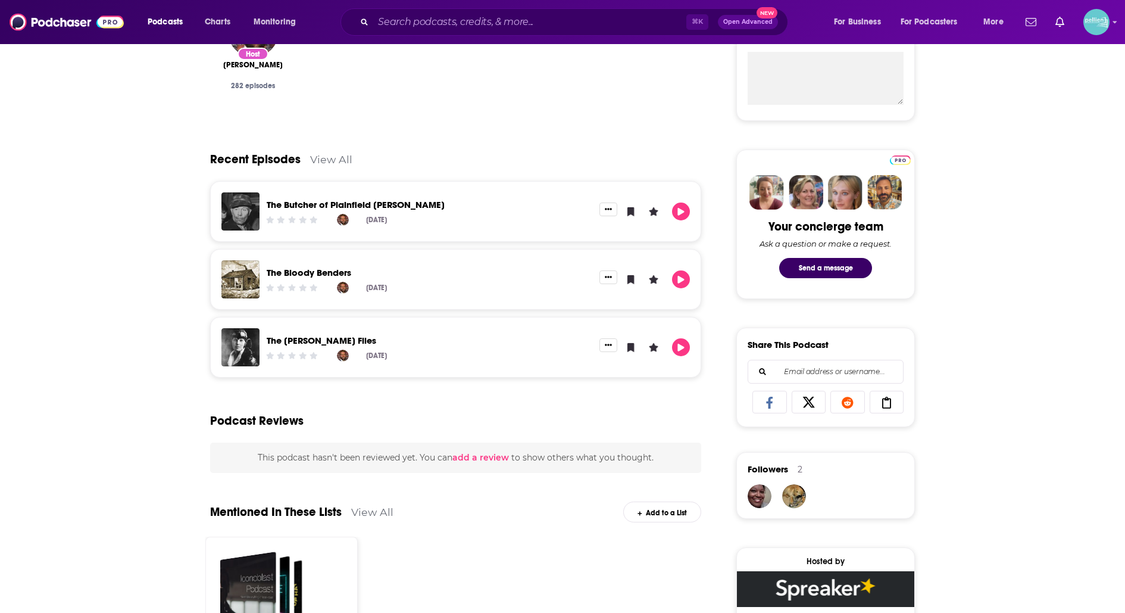
click at [305, 336] on link "The Amelia Earhart Files" at bounding box center [322, 340] width 110 height 11
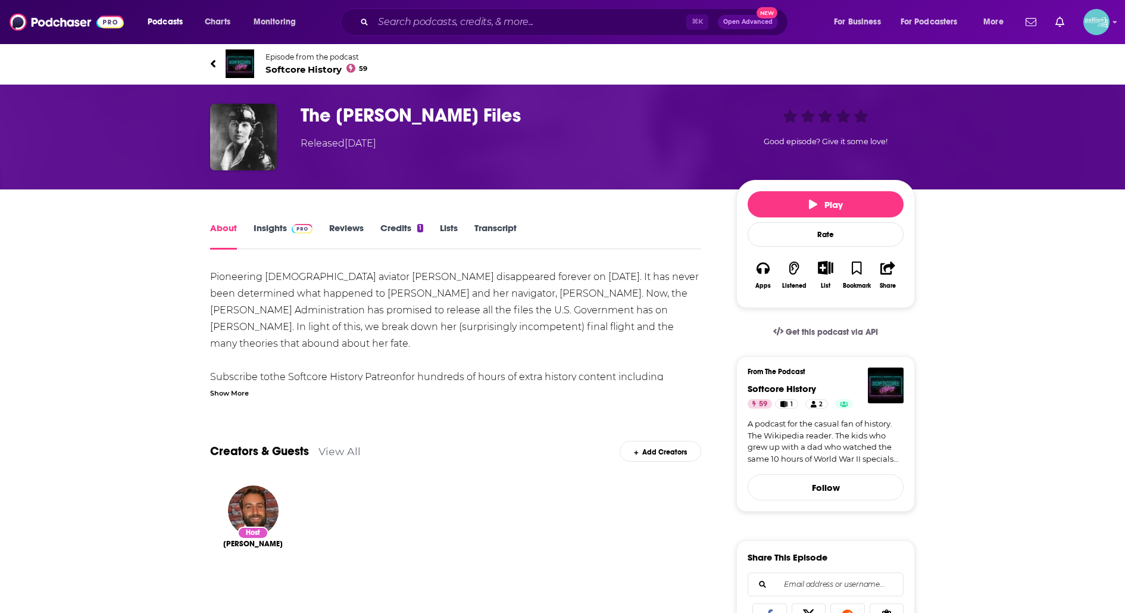
click at [212, 67] on icon at bounding box center [213, 64] width 6 height 12
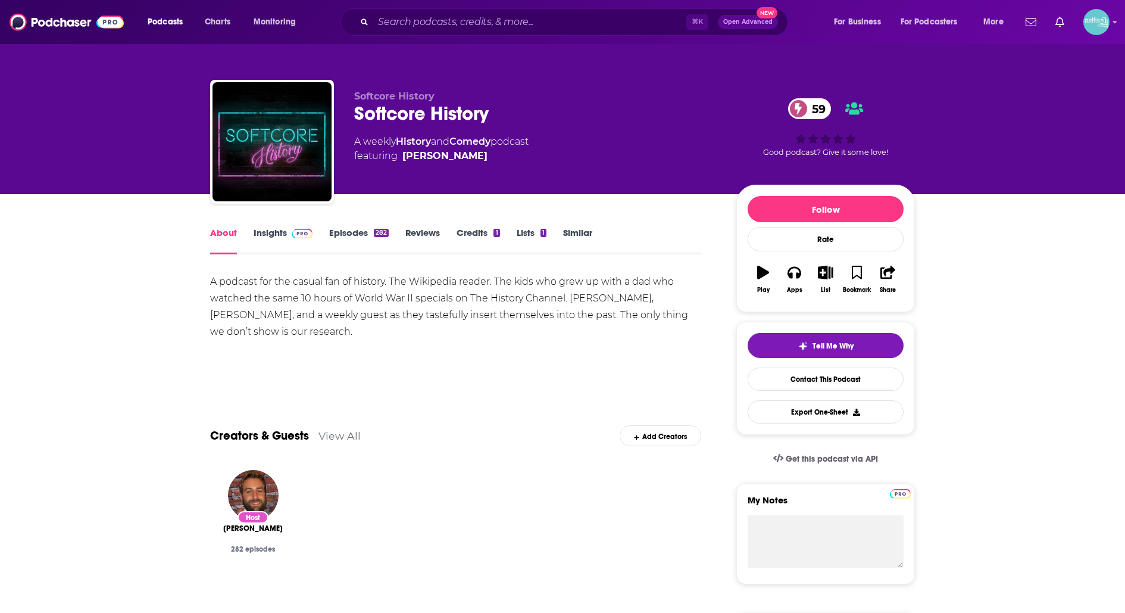
click at [277, 251] on link "Insights" at bounding box center [283, 240] width 59 height 27
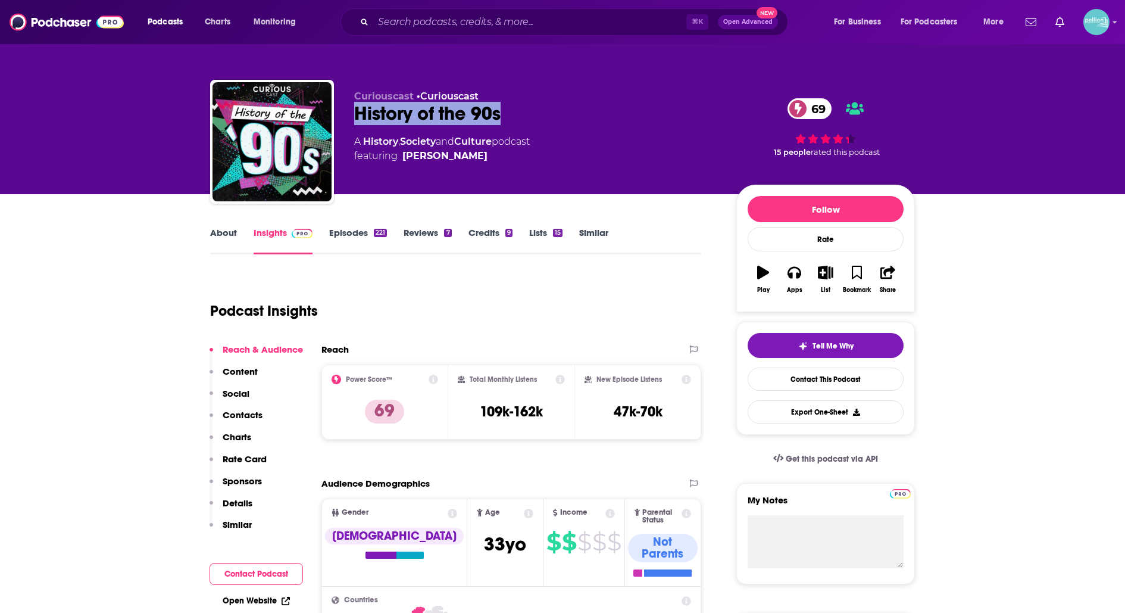
drag, startPoint x: 510, startPoint y: 118, endPoint x: 340, endPoint y: 110, distance: 170.5
click at [340, 110] on div "Curiouscast • Curiouscast History of the 90s 69 A History , Society and Culture…" at bounding box center [562, 144] width 705 height 129
copy h2 "History of the 90s"
click at [789, 385] on link "Contact This Podcast" at bounding box center [826, 378] width 156 height 23
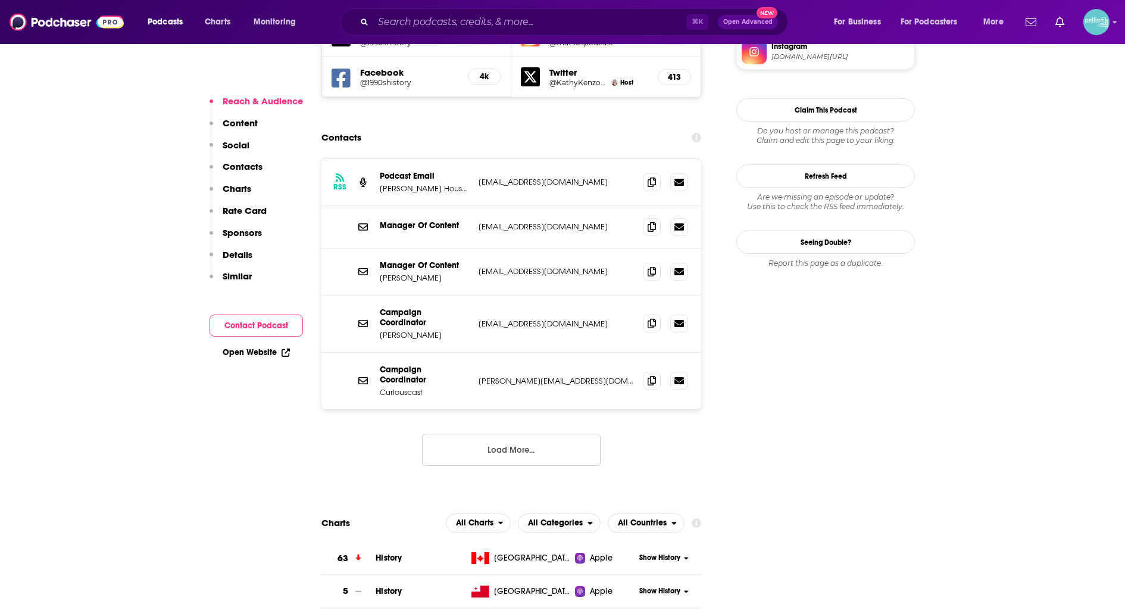
scroll to position [1112, 0]
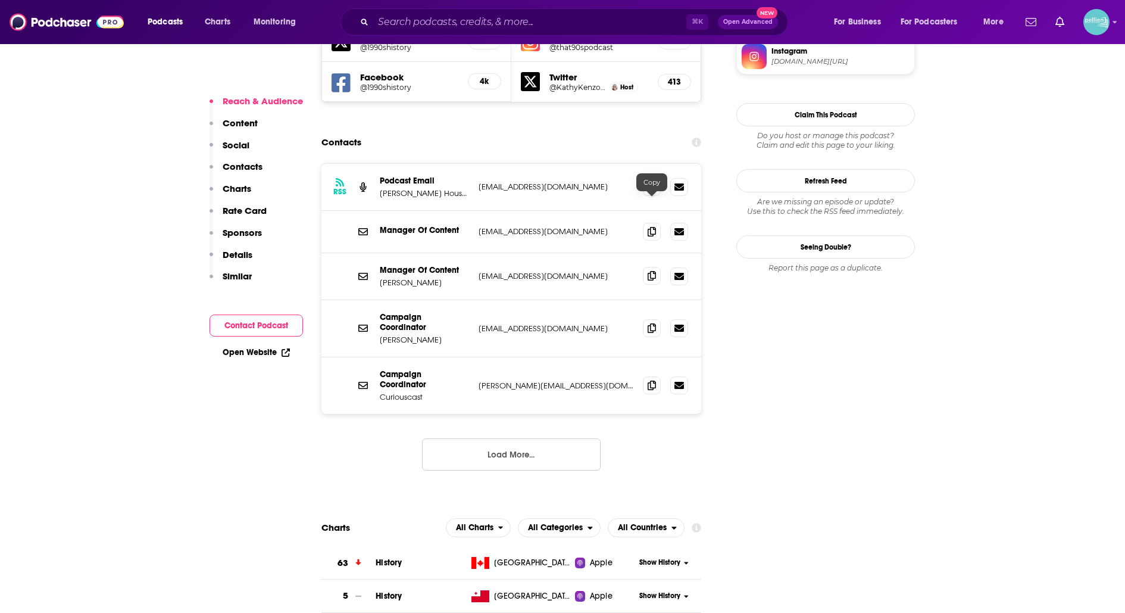
click at [646, 267] on span at bounding box center [652, 276] width 18 height 18
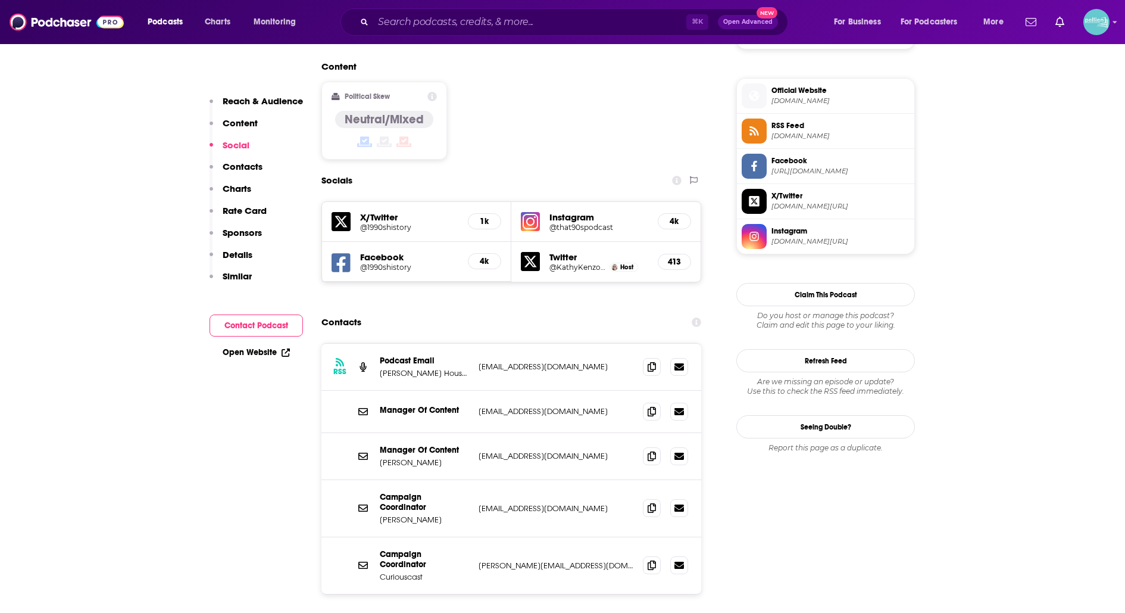
scroll to position [933, 0]
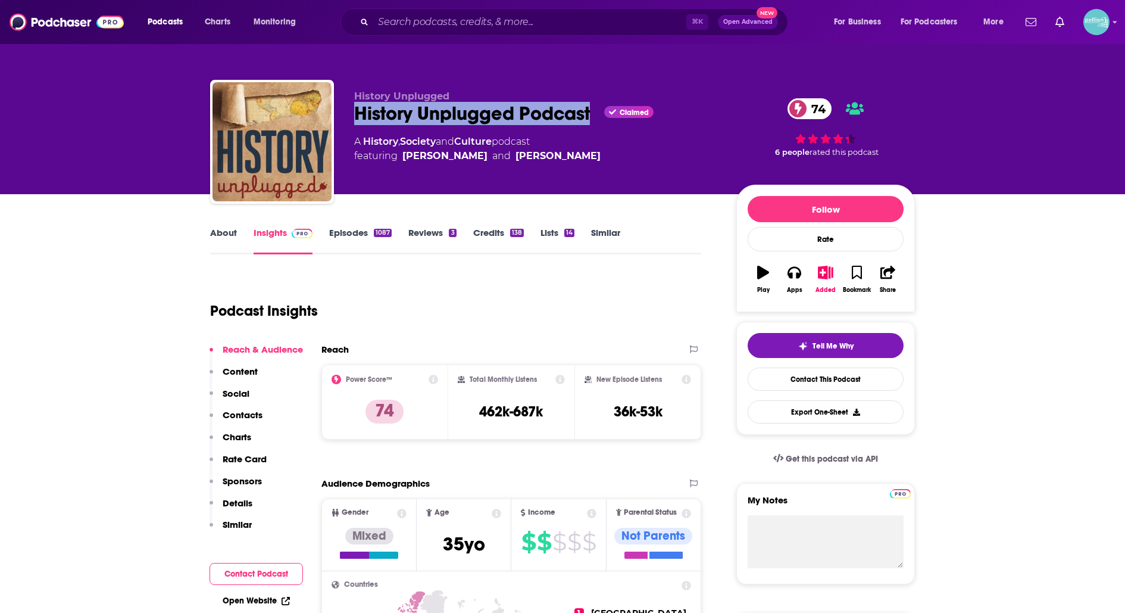
drag, startPoint x: 595, startPoint y: 106, endPoint x: 334, endPoint y: 117, distance: 261.7
click at [334, 117] on div "History Unplugged History Unplugged Podcast Claimed 74 A History , Society and …" at bounding box center [562, 144] width 705 height 129
copy h2 "History Unplugged Podcast"
click at [780, 382] on link "Contact This Podcast" at bounding box center [826, 378] width 156 height 23
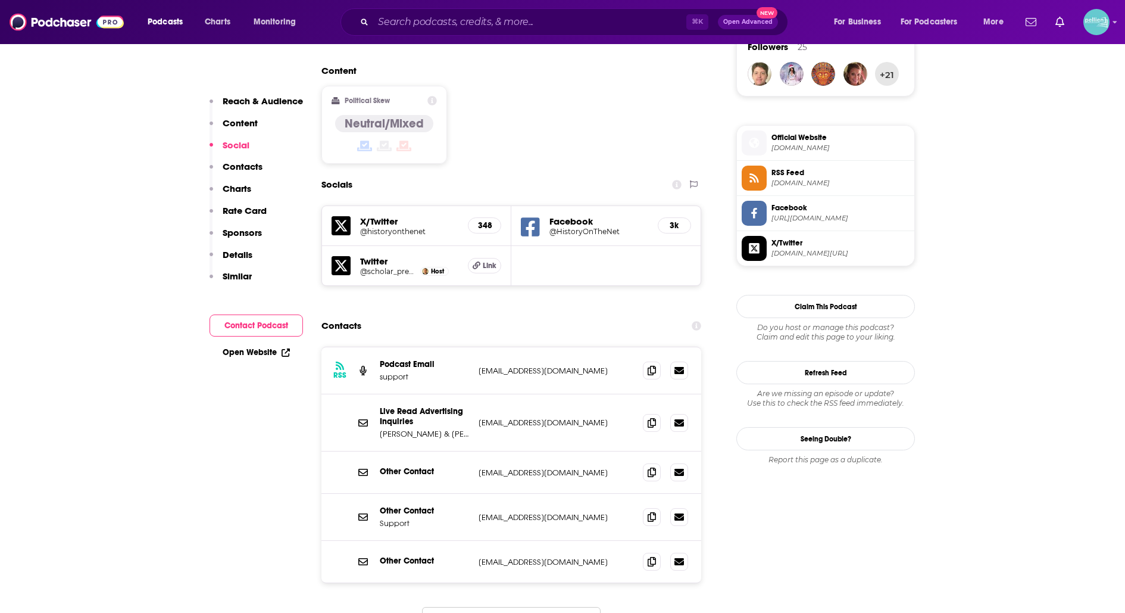
scroll to position [886, 0]
click at [653, 466] on icon at bounding box center [652, 471] width 8 height 10
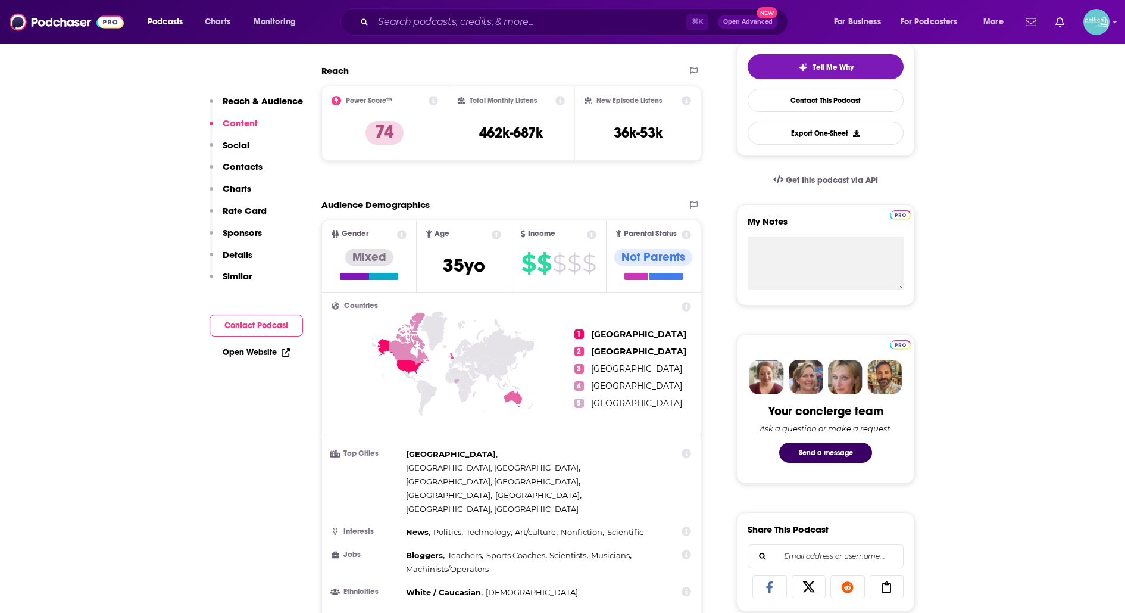
scroll to position [0, 0]
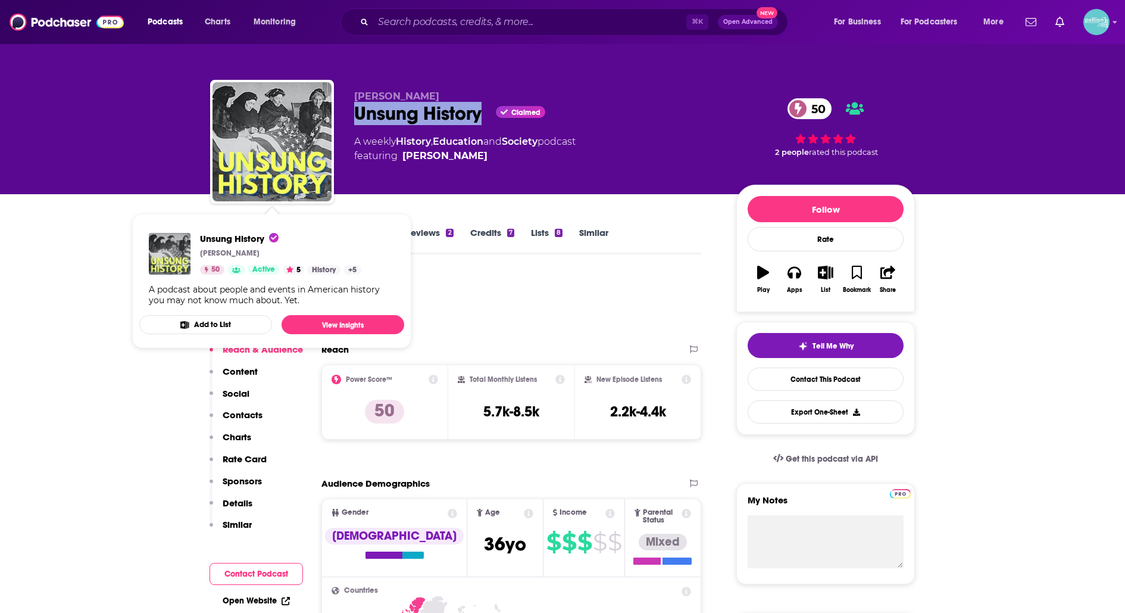
drag, startPoint x: 483, startPoint y: 122, endPoint x: 353, endPoint y: 119, distance: 130.5
click at [352, 119] on div "[PERSON_NAME] Unsung History Claimed 50 A weekly History , Education and Societ…" at bounding box center [562, 144] width 705 height 129
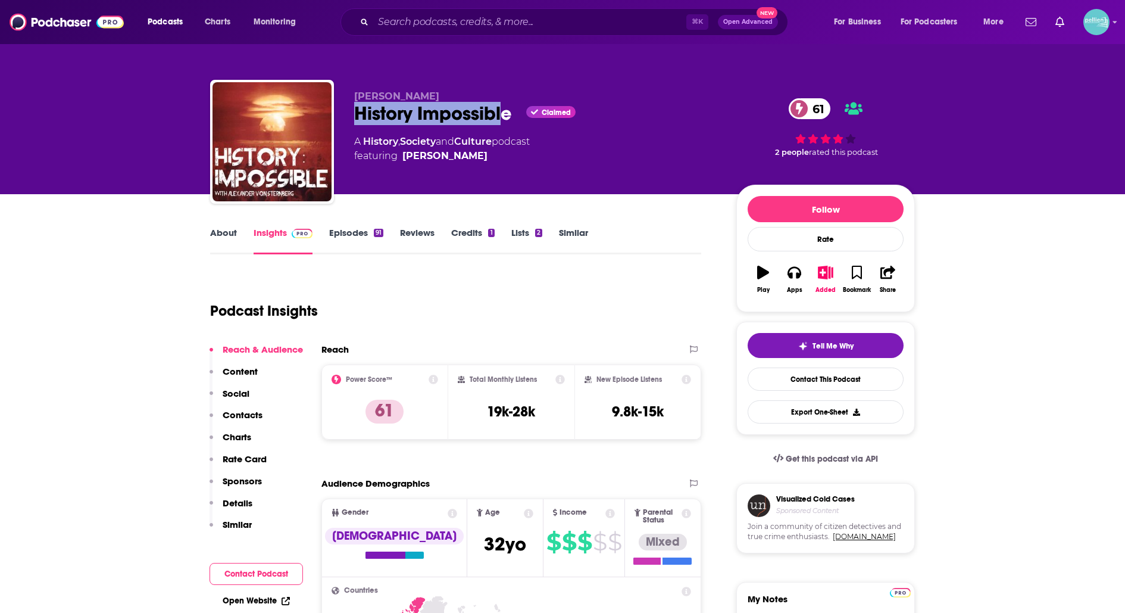
drag, startPoint x: 507, startPoint y: 107, endPoint x: 350, endPoint y: 120, distance: 158.3
click at [350, 120] on div "[PERSON_NAME] History Impossible Claimed 61 A History , Society and Culture pod…" at bounding box center [562, 144] width 705 height 129
click at [354, 120] on div "History Impossible Claimed 61" at bounding box center [535, 113] width 363 height 23
drag, startPoint x: 354, startPoint y: 114, endPoint x: 514, endPoint y: 125, distance: 160.6
click at [514, 125] on div "[PERSON_NAME] History Impossible Claimed 61 A History , Society and Culture pod…" at bounding box center [535, 138] width 363 height 95
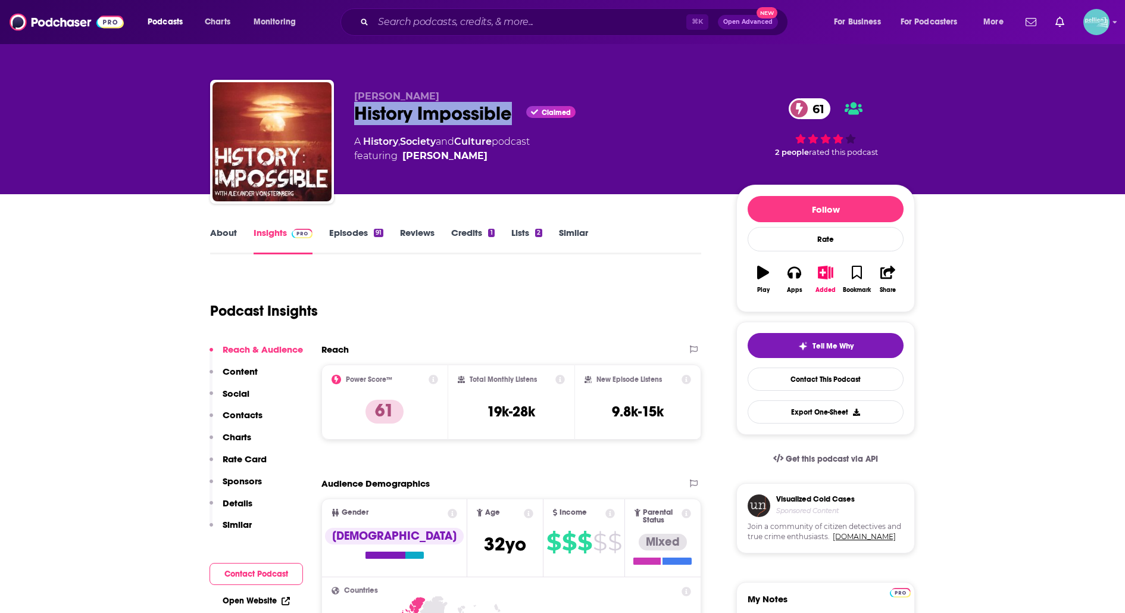
copy h2 "History Impossible"
click at [220, 237] on link "About" at bounding box center [223, 240] width 27 height 27
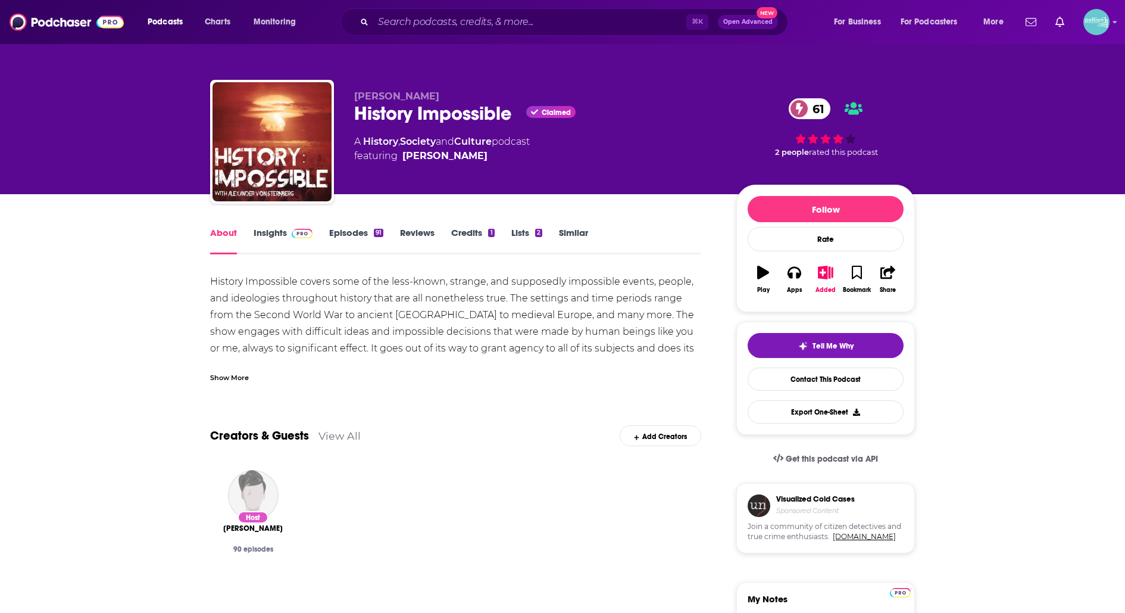
click at [258, 230] on link "Insights" at bounding box center [283, 240] width 59 height 27
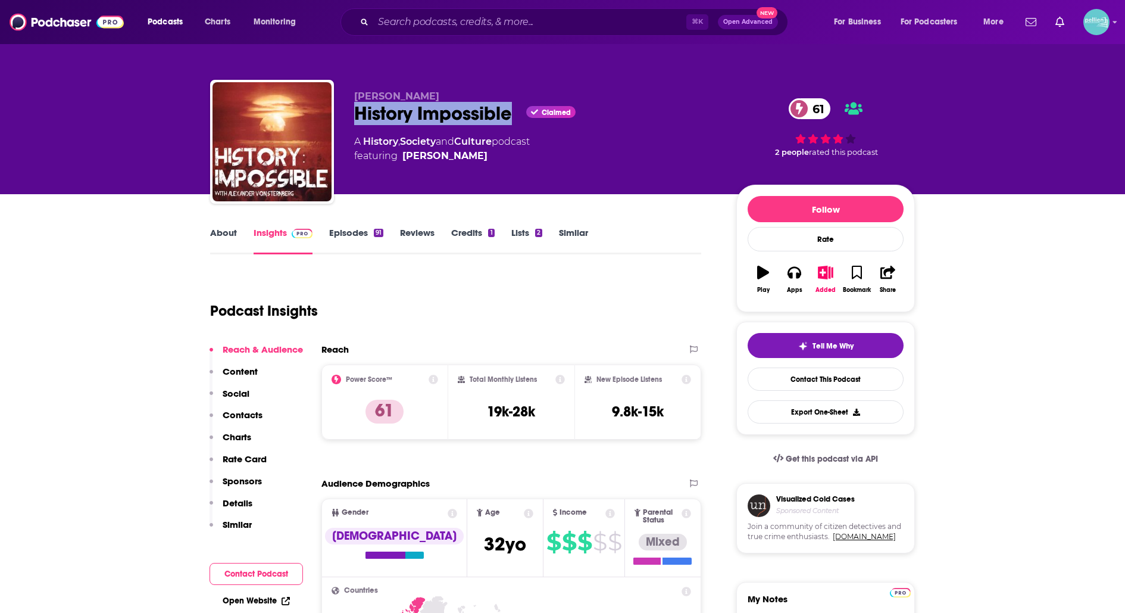
drag, startPoint x: 516, startPoint y: 111, endPoint x: 357, endPoint y: 116, distance: 159.1
click at [357, 114] on div "History Impossible Claimed 61" at bounding box center [535, 113] width 363 height 23
copy h2 "History Impossible"
click at [790, 377] on link "Contact This Podcast" at bounding box center [826, 378] width 156 height 23
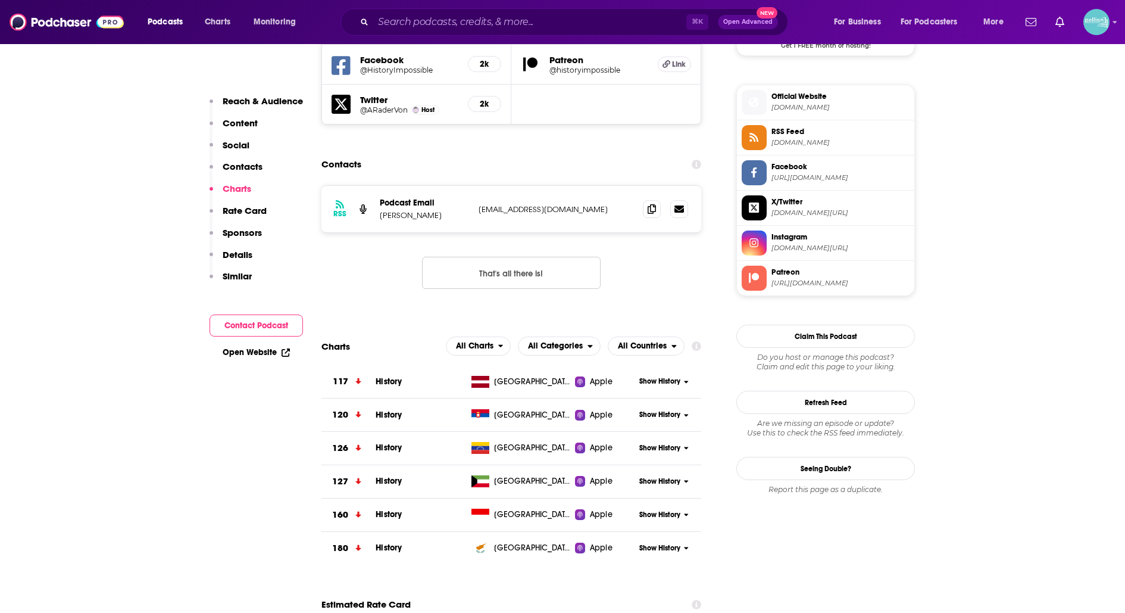
scroll to position [1125, 0]
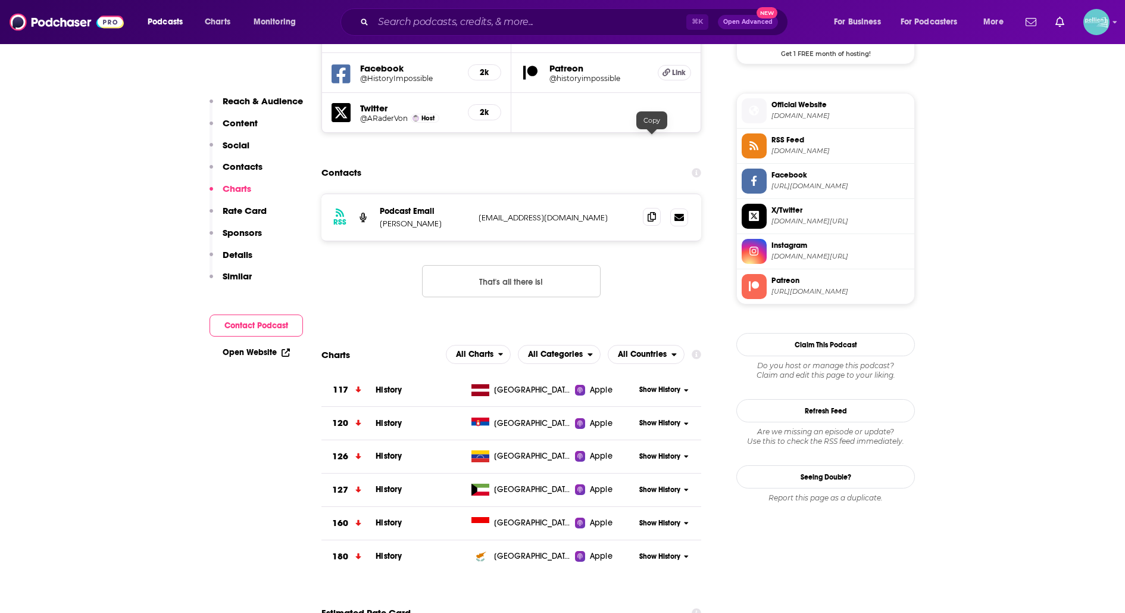
click at [659, 208] on span at bounding box center [652, 217] width 18 height 18
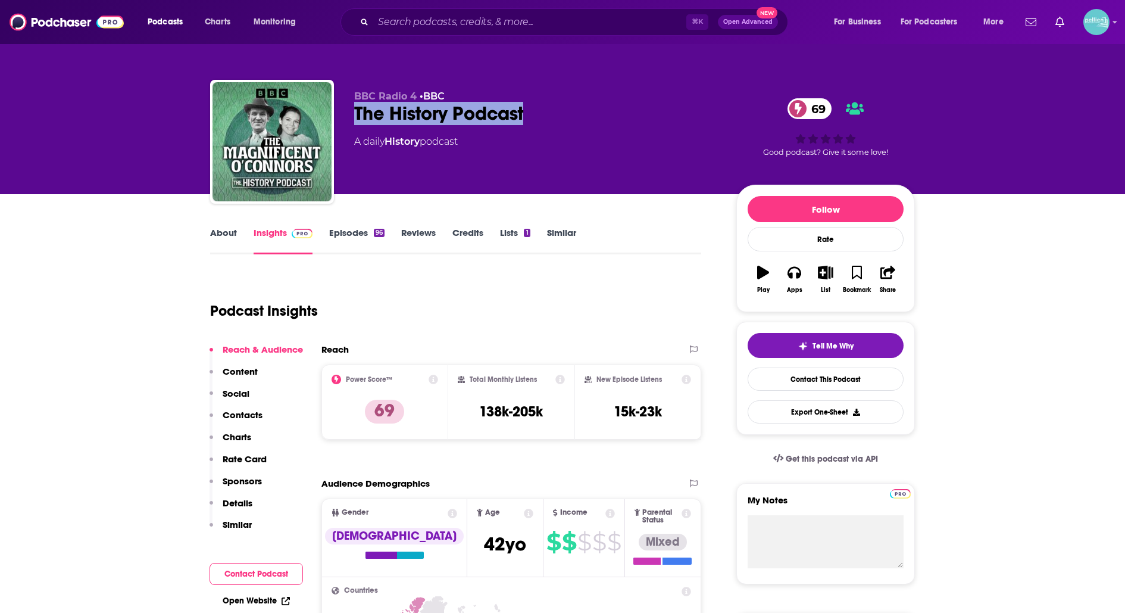
drag, startPoint x: 533, startPoint y: 114, endPoint x: 338, endPoint y: 110, distance: 195.4
click at [338, 110] on div "BBC Radio 4 • BBC The History Podcast 69 A daily History podcast 69 Good podcas…" at bounding box center [562, 144] width 705 height 129
copy h2 "The History Podcast"
click at [774, 376] on link "Contact This Podcast" at bounding box center [826, 378] width 156 height 23
click at [219, 229] on link "About" at bounding box center [223, 240] width 27 height 27
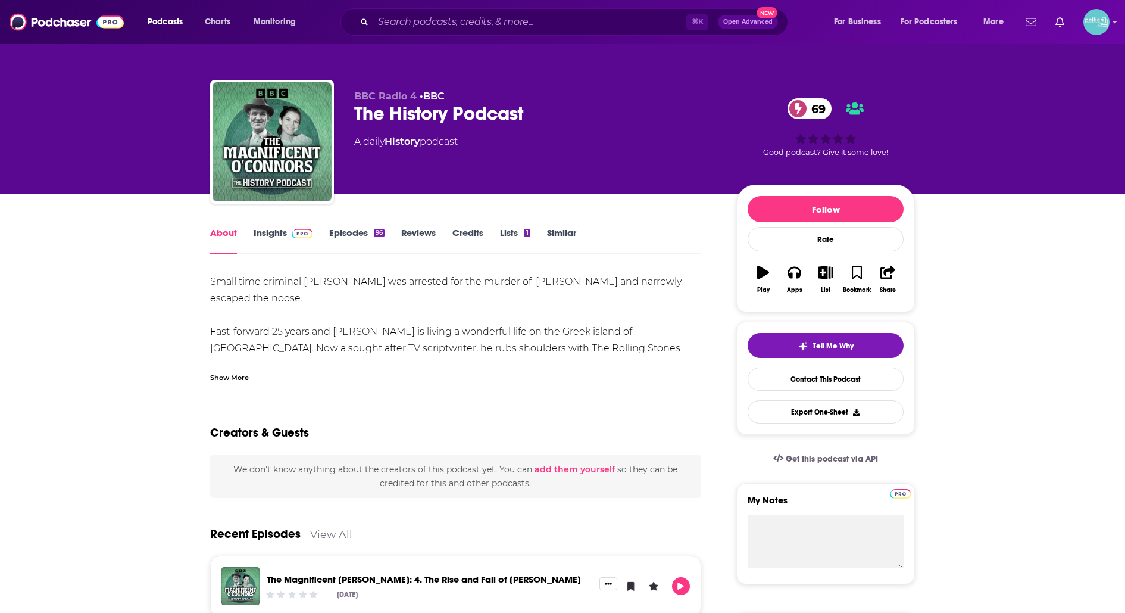
click at [274, 227] on link "Insights" at bounding box center [283, 240] width 59 height 27
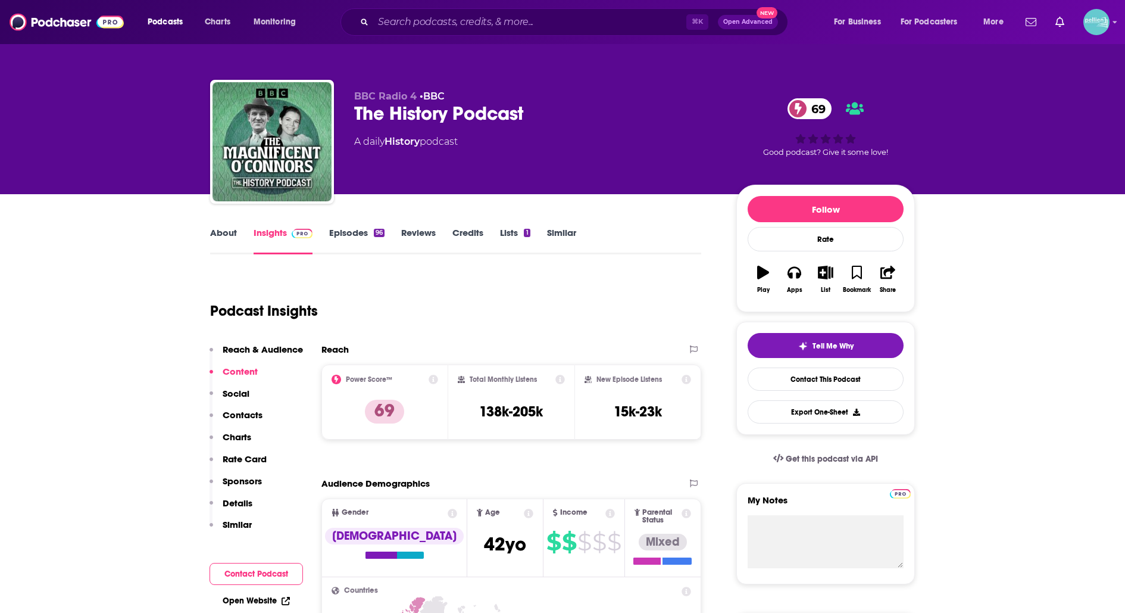
click at [217, 227] on link "About" at bounding box center [223, 240] width 27 height 27
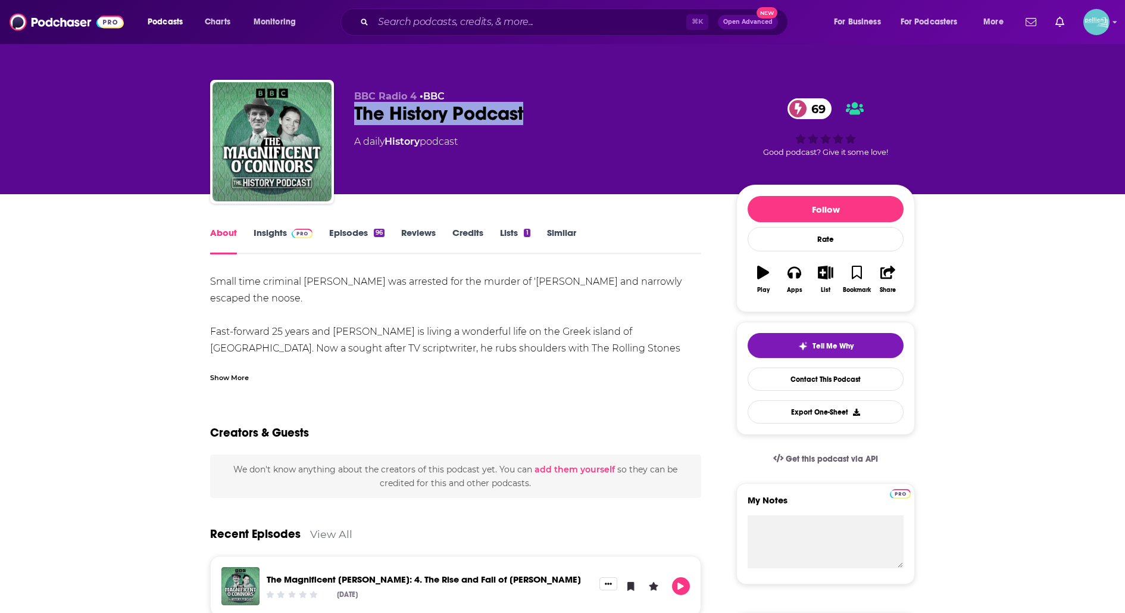
drag, startPoint x: 537, startPoint y: 116, endPoint x: 341, endPoint y: 117, distance: 195.9
click at [341, 117] on div "BBC Radio 4 • BBC The History Podcast 69 A daily History podcast 69 Good podcas…" at bounding box center [562, 144] width 705 height 129
copy h1 "The History Podcast"
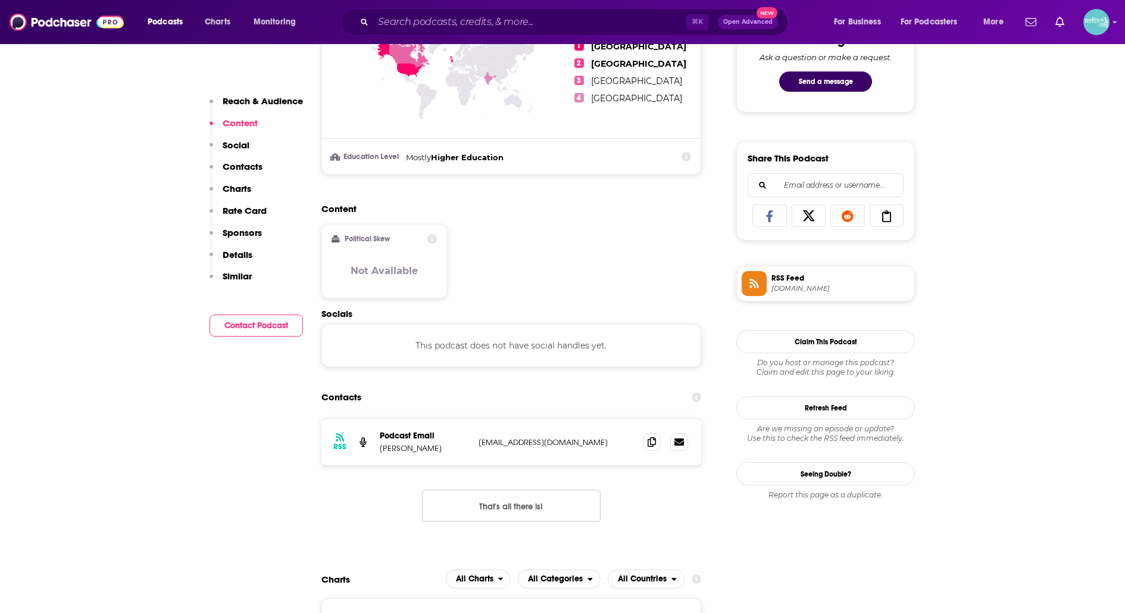
scroll to position [472, 0]
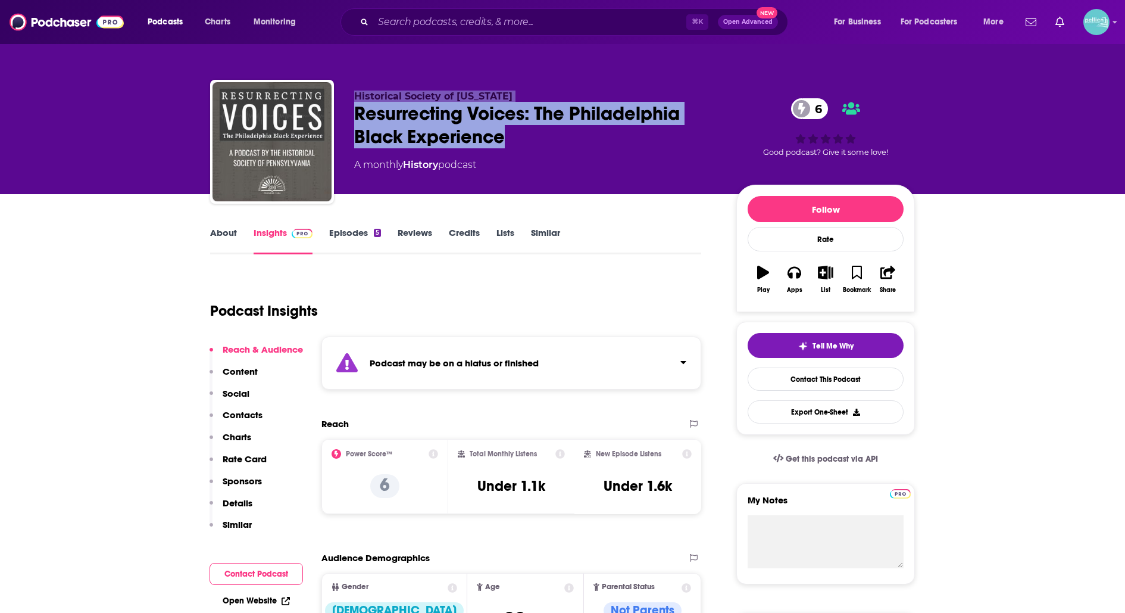
drag, startPoint x: 529, startPoint y: 145, endPoint x: 344, endPoint y: 100, distance: 191.1
click at [344, 100] on div "Historical Society of Pennsylvania Resurrecting Voices: The Philadelphia Black …" at bounding box center [562, 144] width 705 height 129
copy div "Historical Society of Pennsylvania Resurrecting Voices: The Philadelphia Black …"
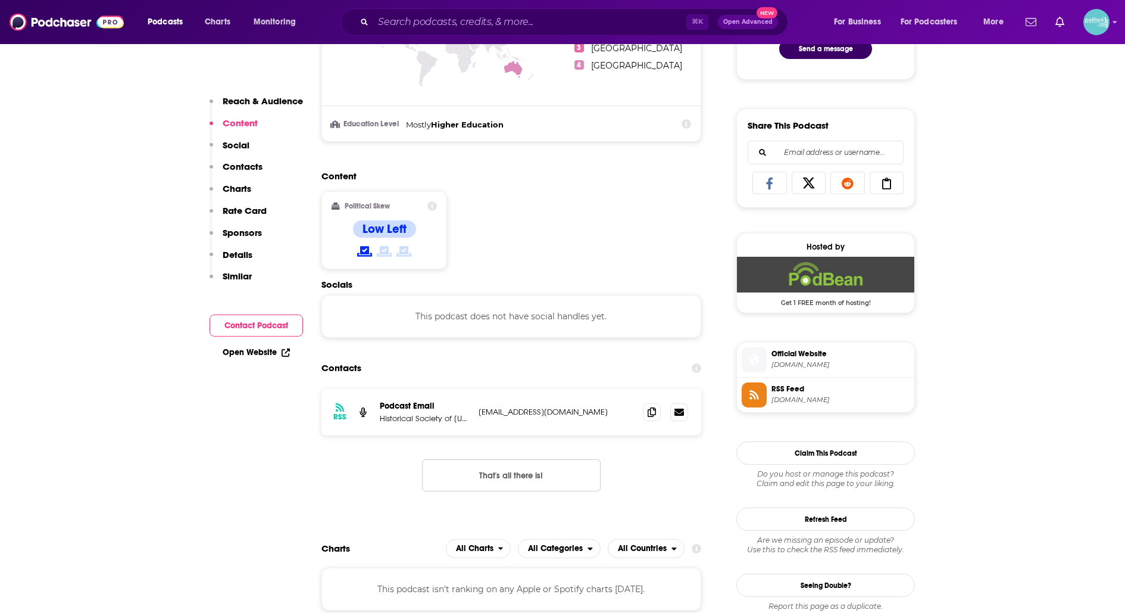
scroll to position [697, 0]
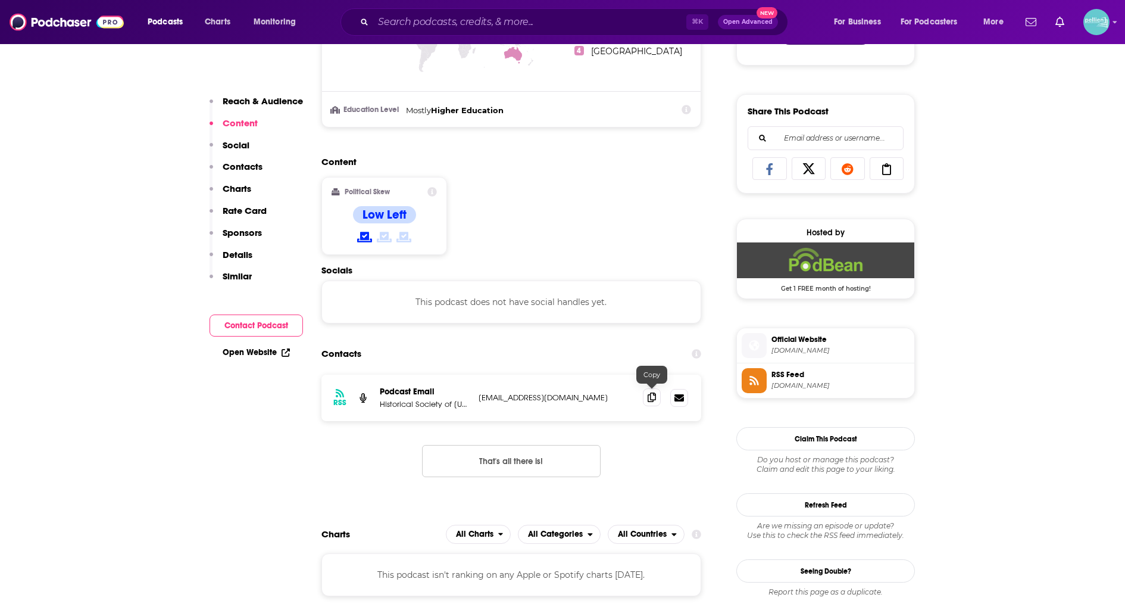
click at [648, 398] on icon at bounding box center [652, 397] width 8 height 10
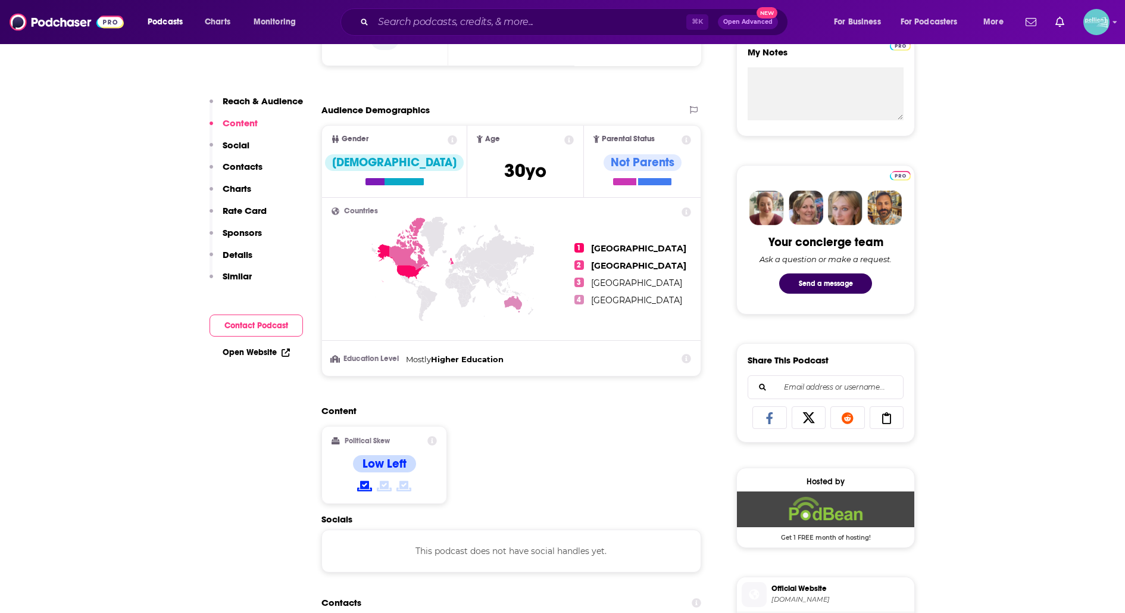
scroll to position [0, 0]
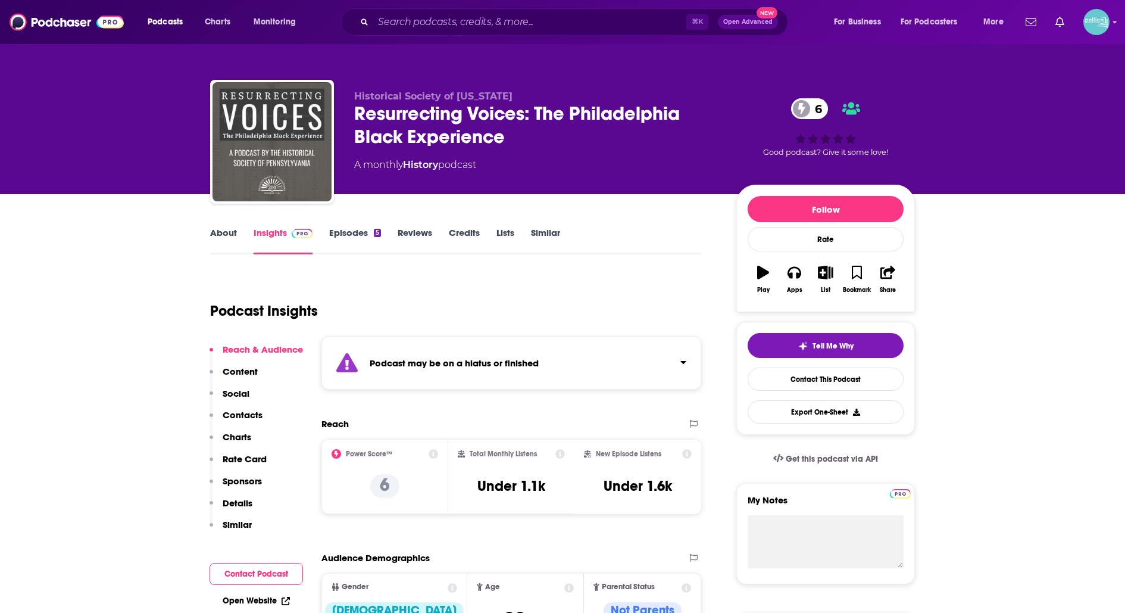
drag, startPoint x: 537, startPoint y: 98, endPoint x: 361, endPoint y: 91, distance: 176.4
click at [361, 91] on p "Historical Society of Pennsylvania" at bounding box center [535, 96] width 363 height 11
copy span "Historical Society of Pennsylvania"
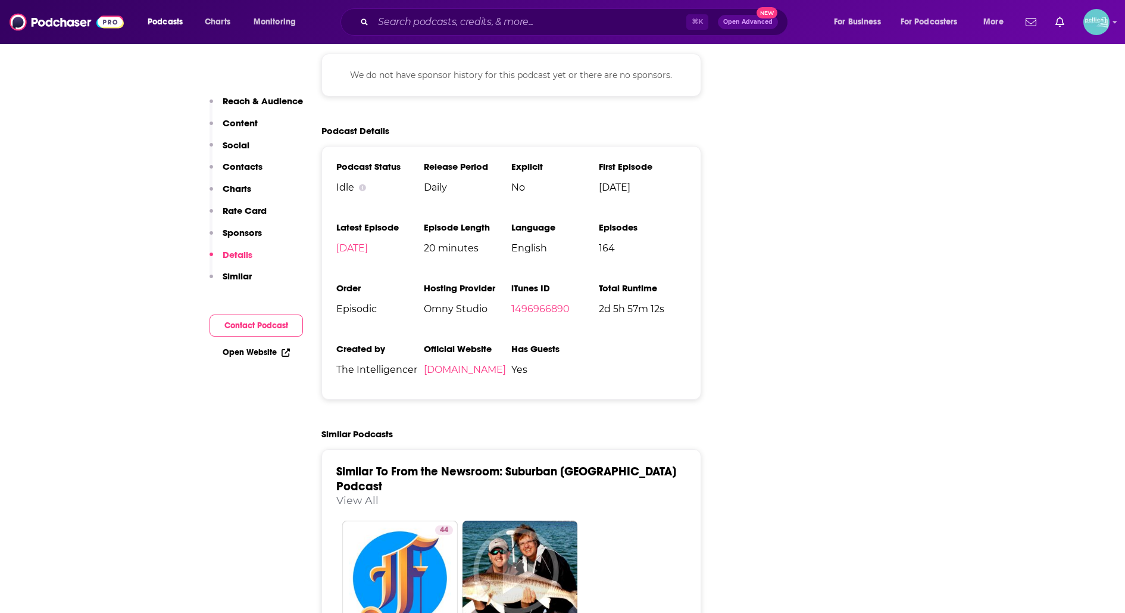
scroll to position [1666, 0]
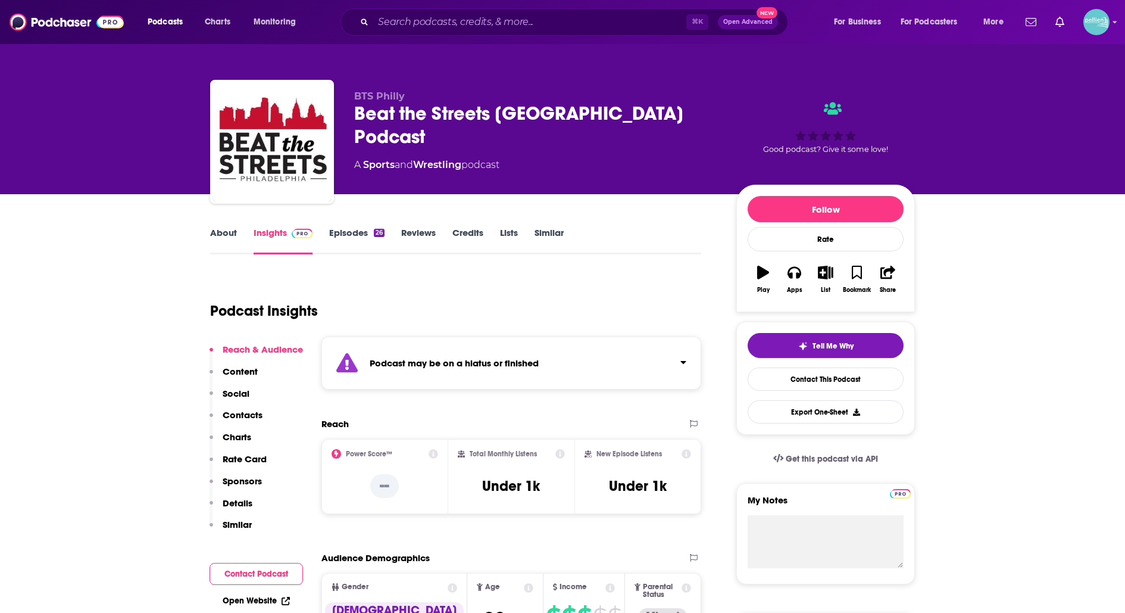
click at [212, 239] on link "About" at bounding box center [223, 240] width 27 height 27
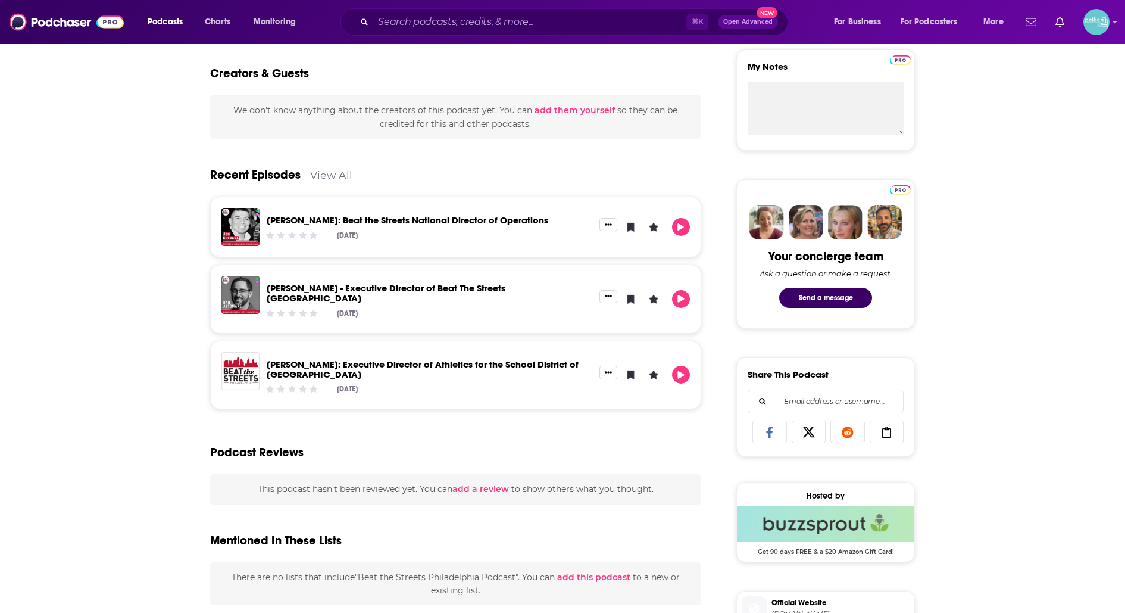
scroll to position [438, 0]
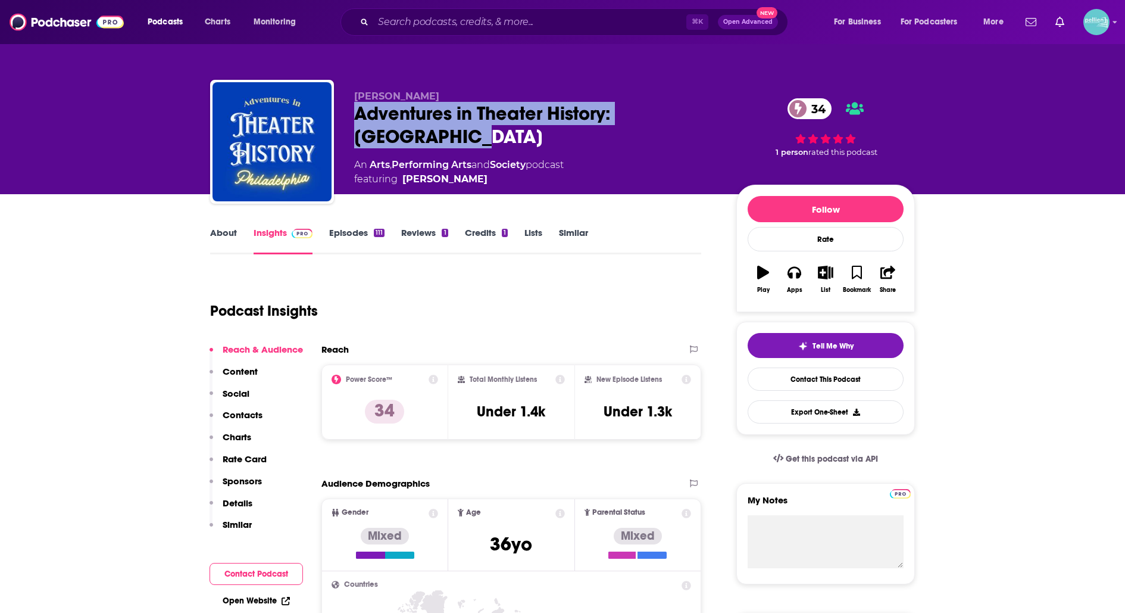
drag, startPoint x: 494, startPoint y: 136, endPoint x: 356, endPoint y: 119, distance: 139.9
click at [356, 119] on div "Adventures in Theater History: Philadelphia 34" at bounding box center [535, 125] width 363 height 46
copy h2 "Adventures in Theater History: Philadelphia"
click at [808, 367] on link "Contact This Podcast" at bounding box center [826, 378] width 156 height 23
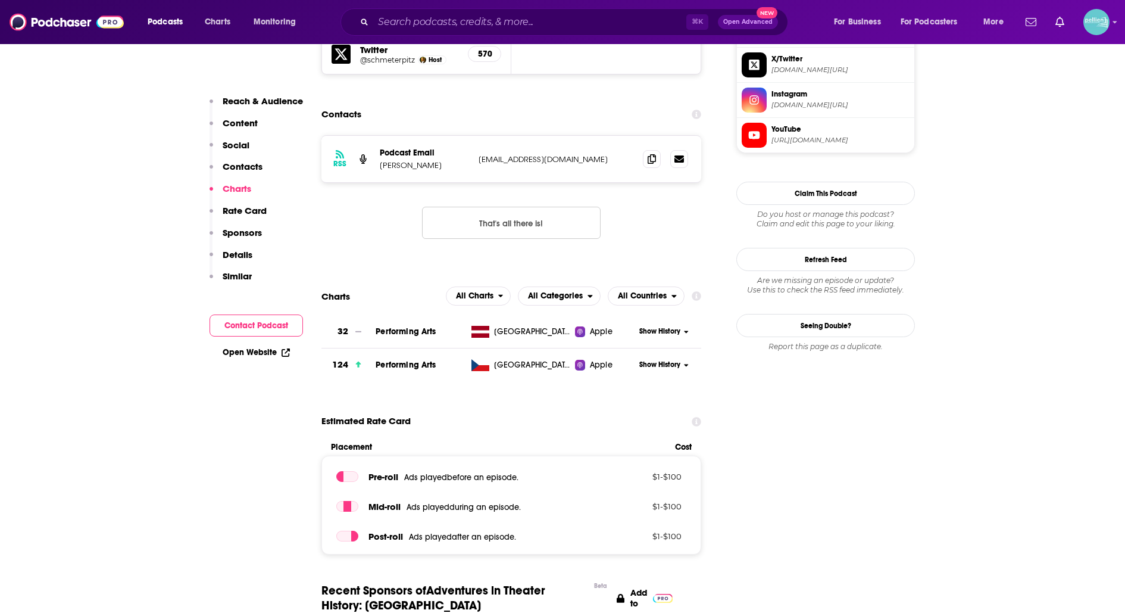
scroll to position [1157, 0]
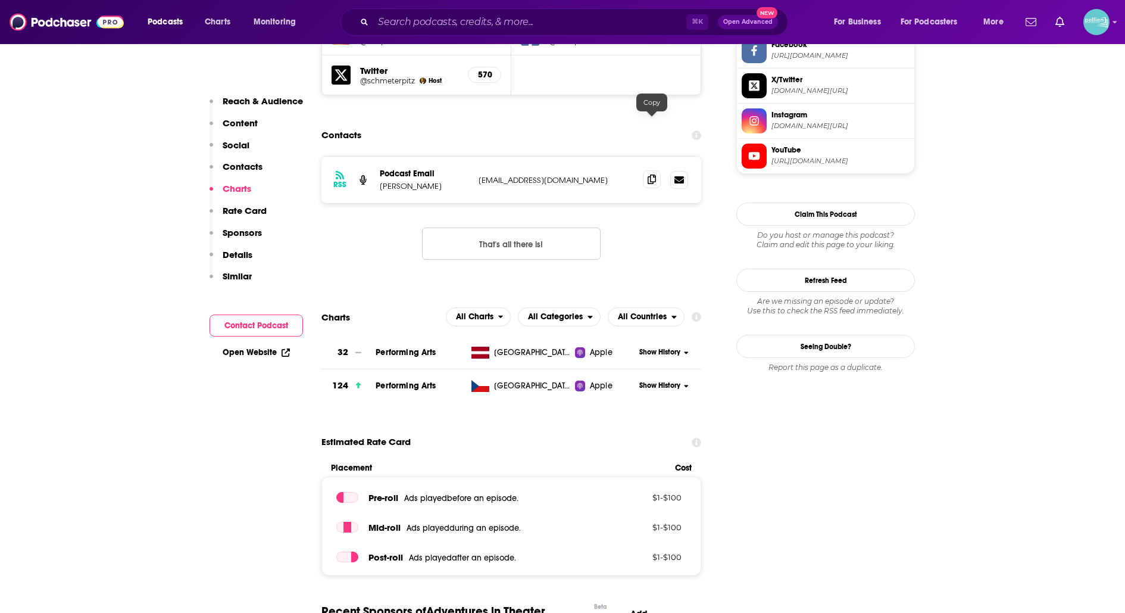
click at [653, 174] on icon at bounding box center [652, 179] width 8 height 10
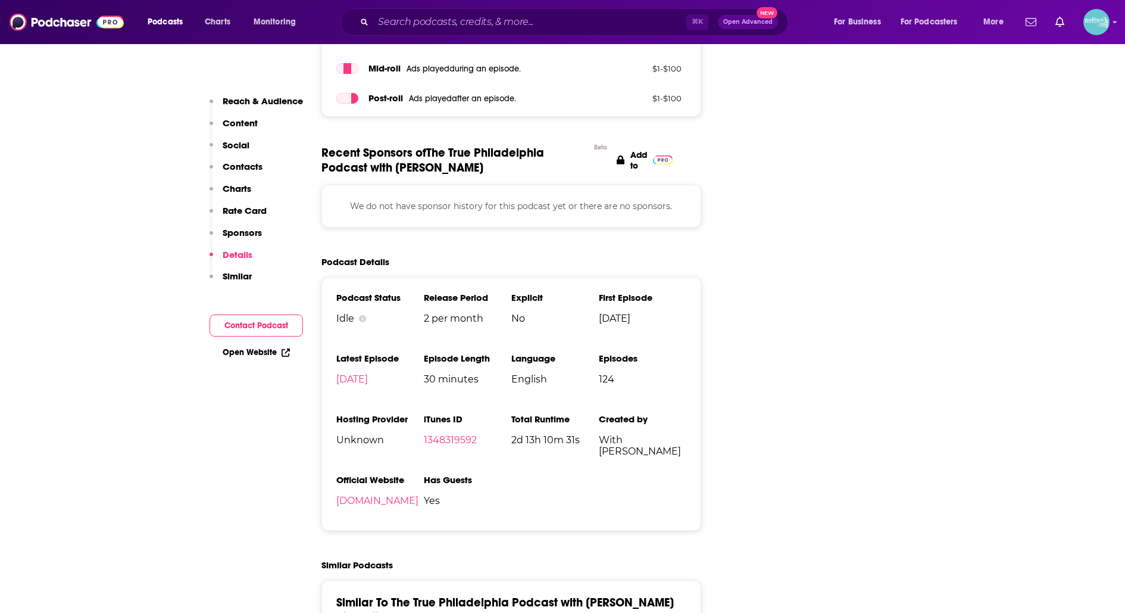
scroll to position [1577, 0]
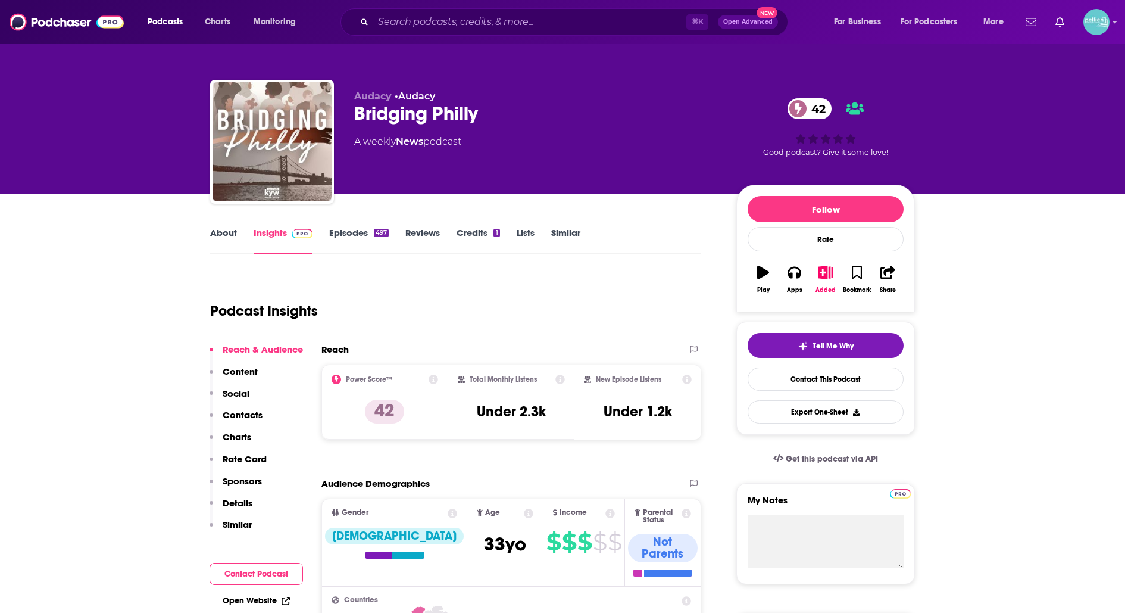
click at [221, 235] on link "About" at bounding box center [223, 240] width 27 height 27
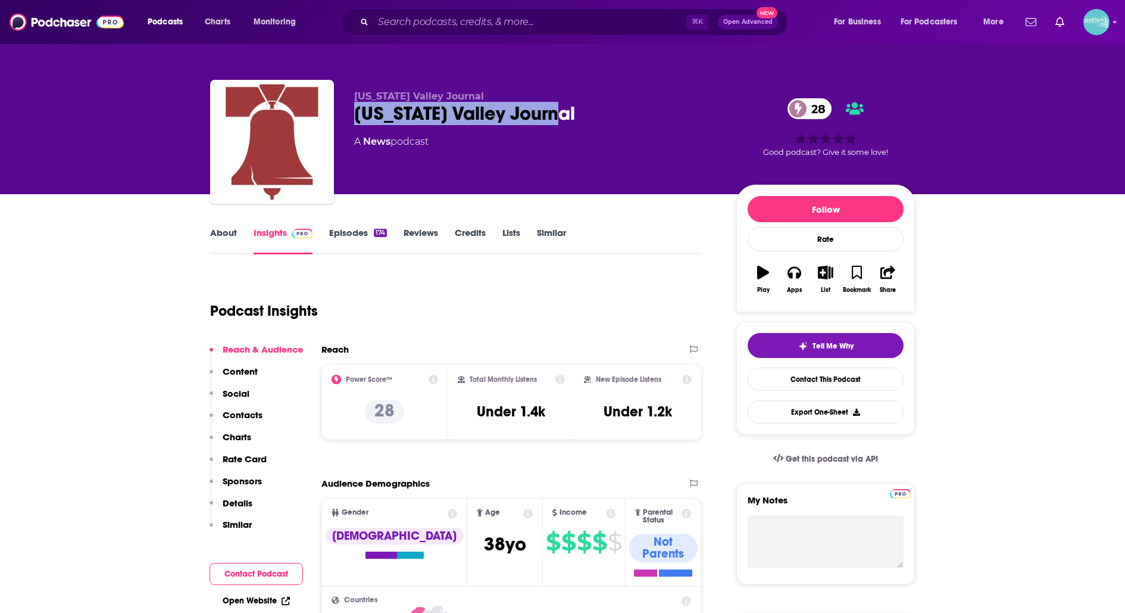
drag, startPoint x: 589, startPoint y: 129, endPoint x: 350, endPoint y: 119, distance: 239.6
click at [350, 119] on div "Delaware Valley Journal Delaware Valley Journal 28 A News podcast 28 Good podca…" at bounding box center [562, 144] width 705 height 129
copy h2 "Delaware Valley Journal"
click at [768, 370] on link "Contact This Podcast" at bounding box center [826, 378] width 156 height 23
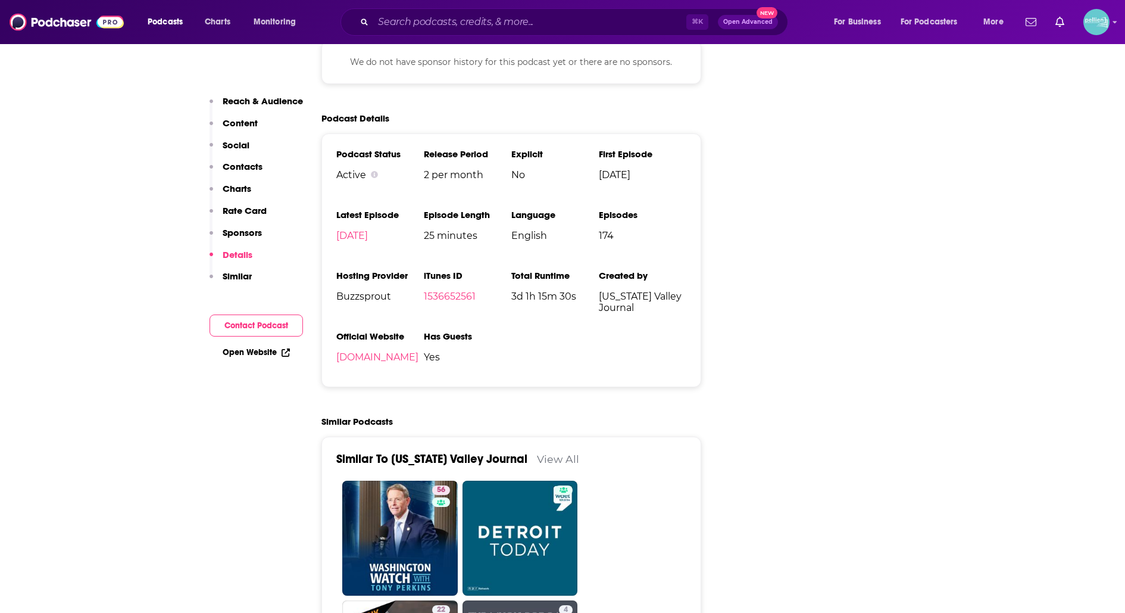
scroll to position [1577, 0]
click at [424, 332] on li "Official Website delawarevalleyjournal.com" at bounding box center [380, 353] width 88 height 42
click at [419, 353] on link "delawarevalleyjournal.com" at bounding box center [377, 358] width 82 height 11
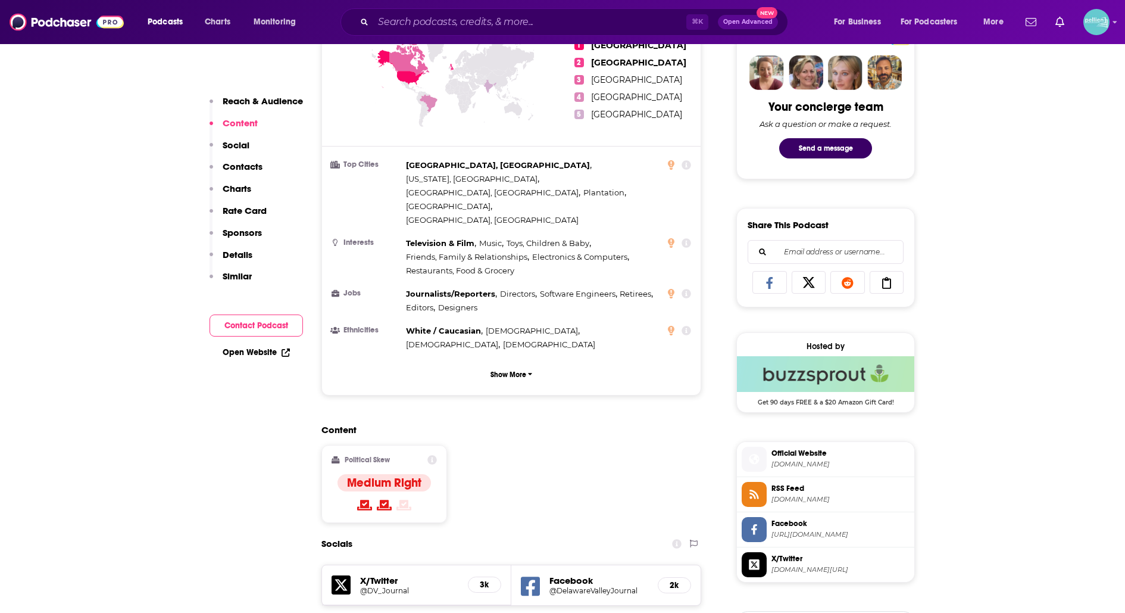
scroll to position [0, 0]
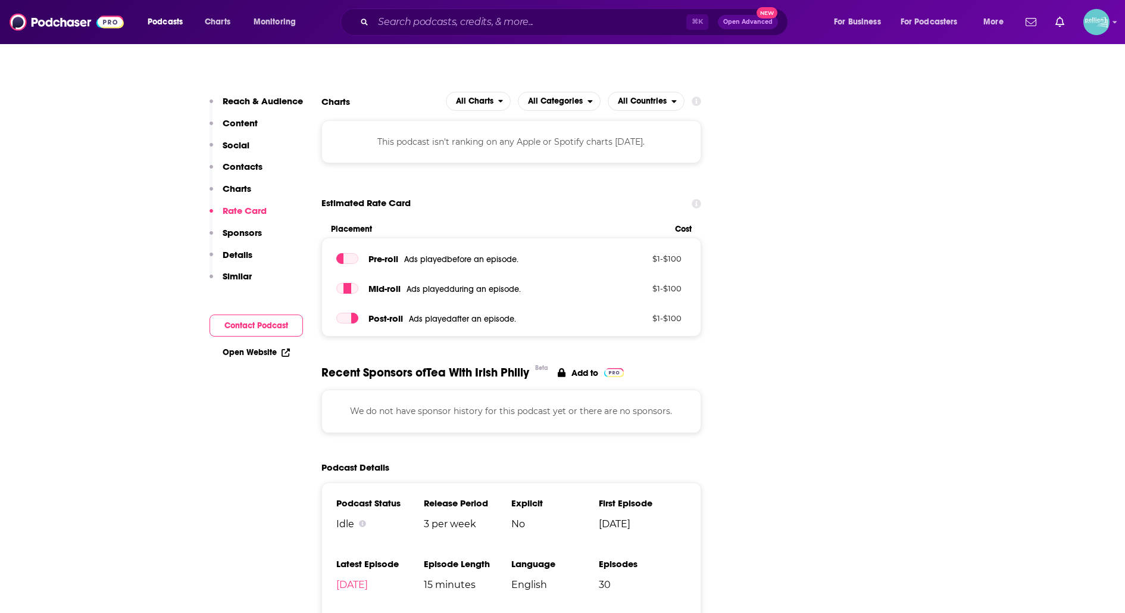
scroll to position [1333, 0]
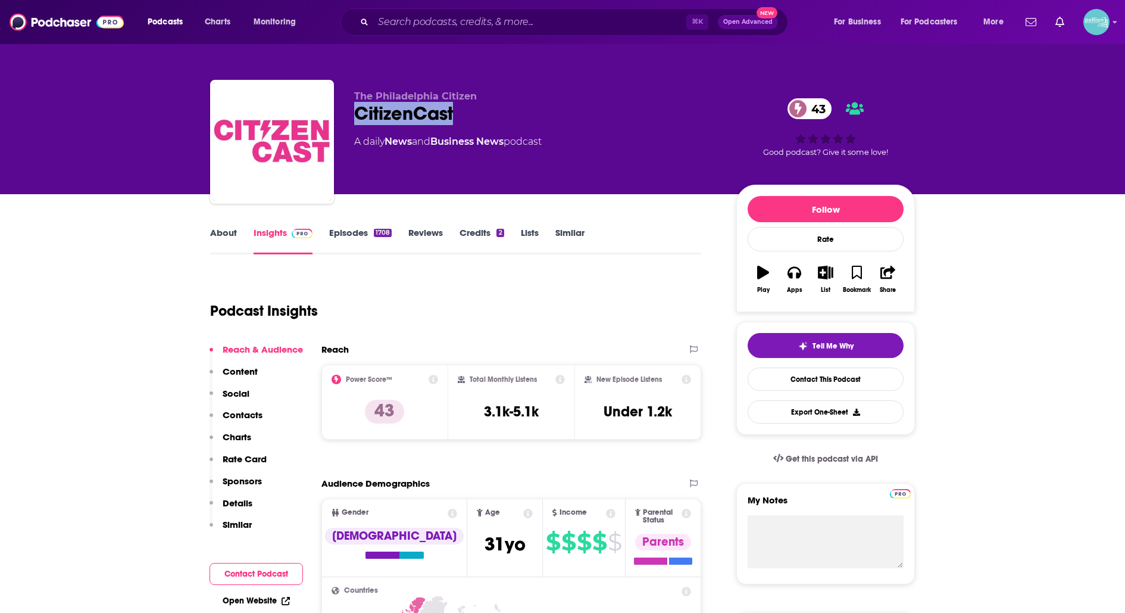
drag, startPoint x: 463, startPoint y: 119, endPoint x: 357, endPoint y: 108, distance: 106.5
click at [357, 108] on div "CitizenCast 43" at bounding box center [535, 113] width 363 height 23
copy h2 "CitizenCast"
click at [779, 382] on link "Contact This Podcast" at bounding box center [826, 378] width 156 height 23
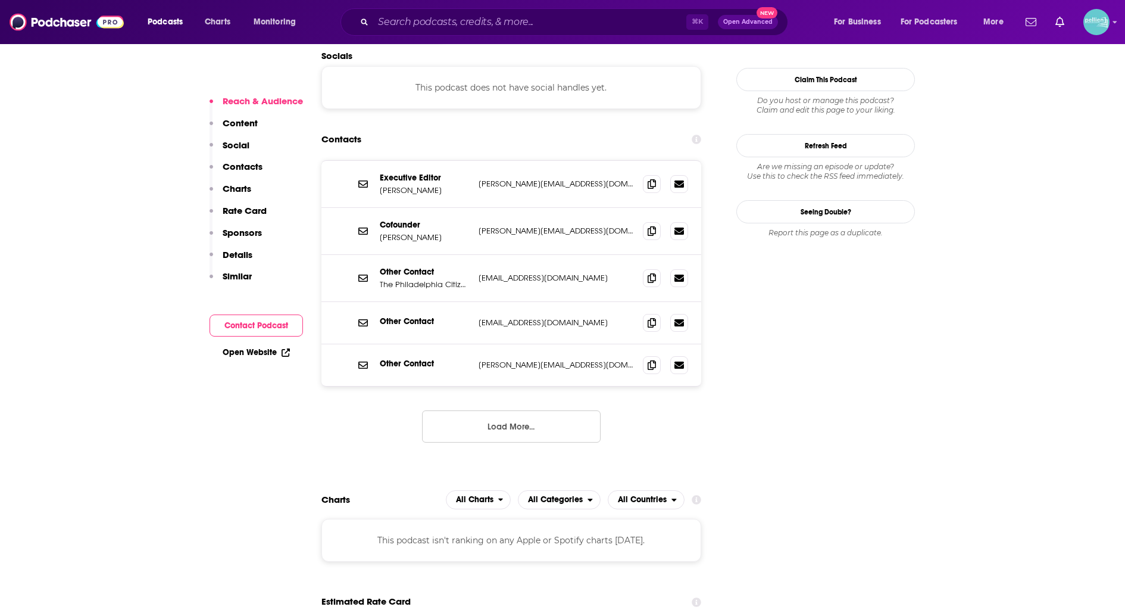
scroll to position [1055, 0]
click at [649, 226] on icon at bounding box center [652, 231] width 8 height 10
click at [653, 179] on icon at bounding box center [652, 184] width 8 height 10
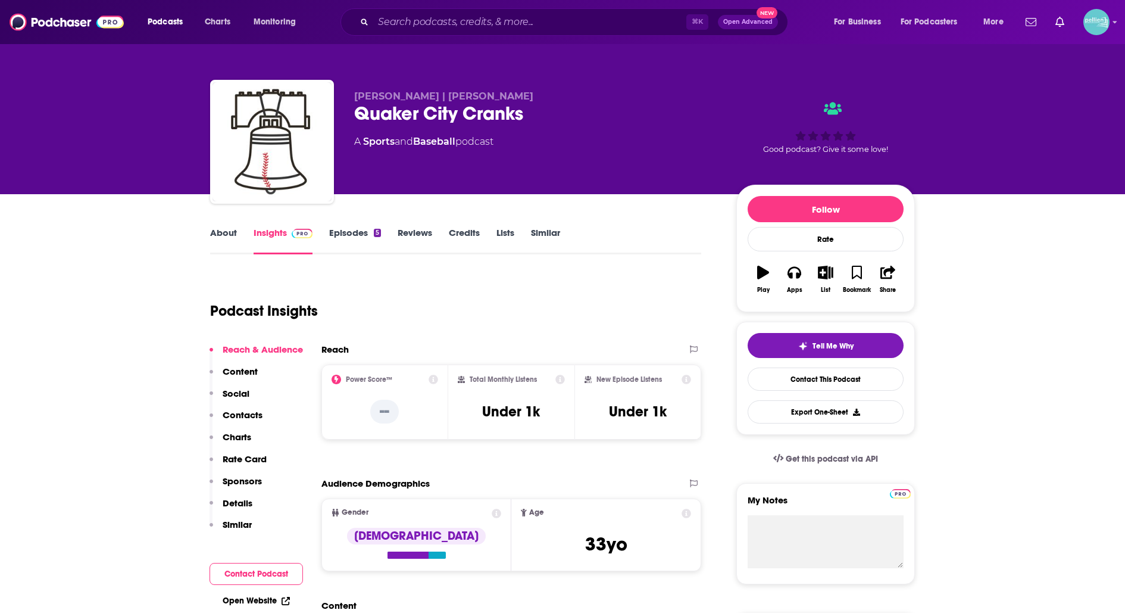
click at [222, 240] on link "About" at bounding box center [223, 240] width 27 height 27
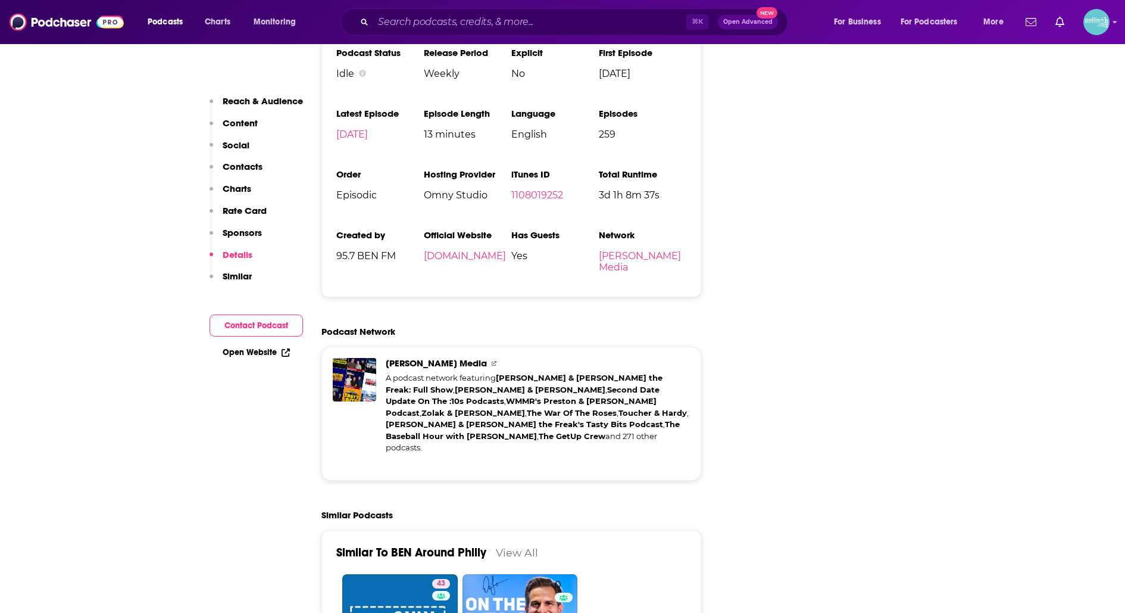
scroll to position [1582, 0]
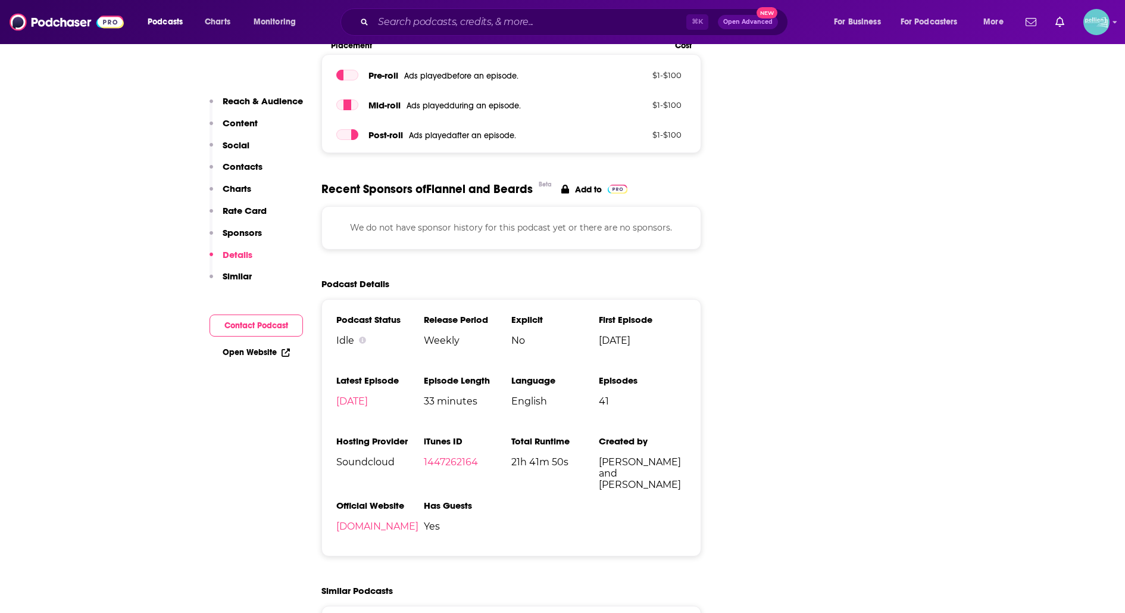
scroll to position [1445, 0]
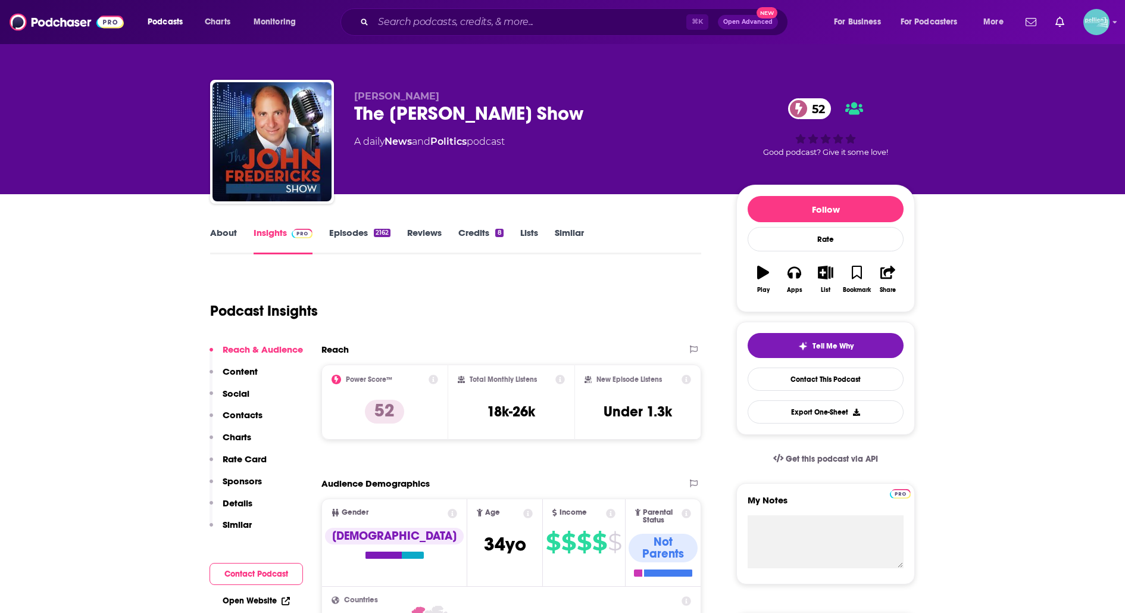
drag, startPoint x: 575, startPoint y: 111, endPoint x: 347, endPoint y: 117, distance: 228.7
click at [347, 117] on div "[PERSON_NAME] The [PERSON_NAME] Show 52 A daily News and Politics podcast 52 Go…" at bounding box center [562, 144] width 705 height 129
copy h2 "The [PERSON_NAME] Show"
click at [213, 232] on link "About" at bounding box center [223, 240] width 27 height 27
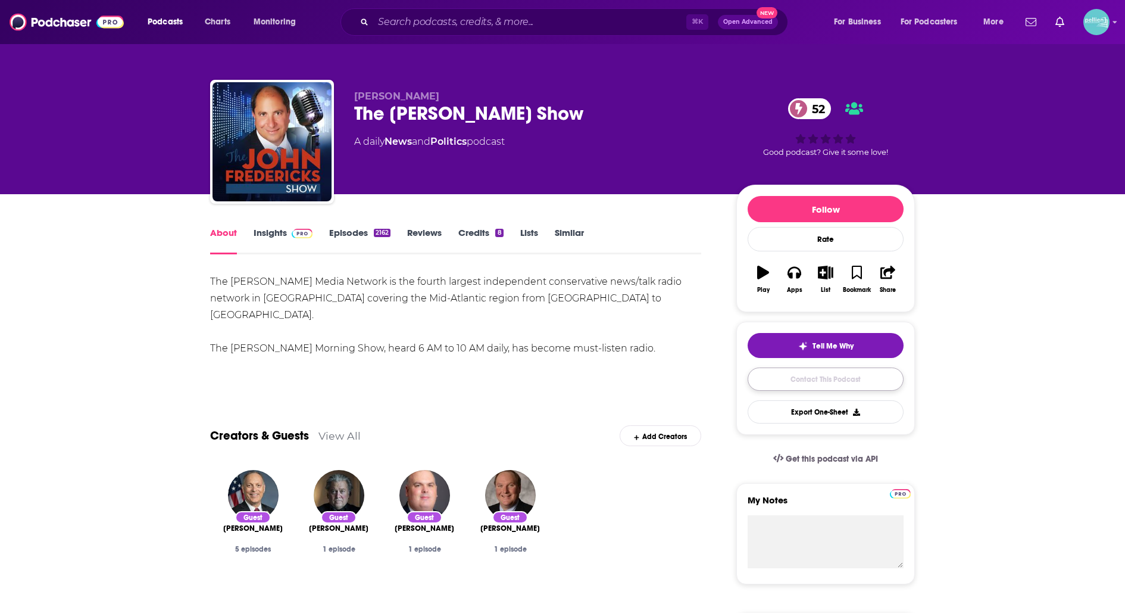
click at [770, 386] on link "Contact This Podcast" at bounding box center [826, 378] width 156 height 23
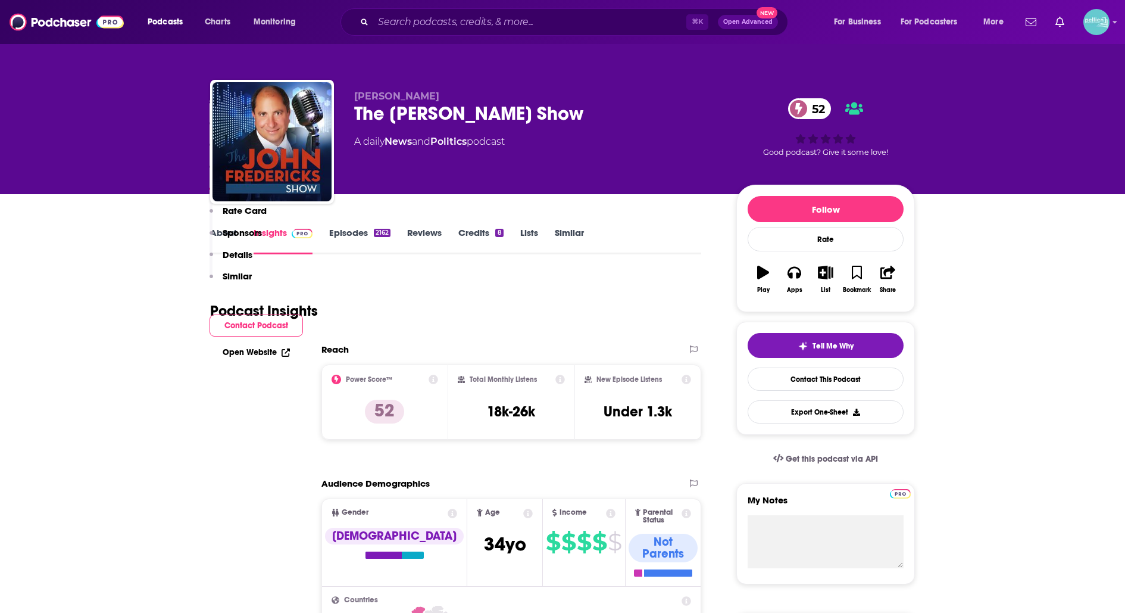
scroll to position [1170, 0]
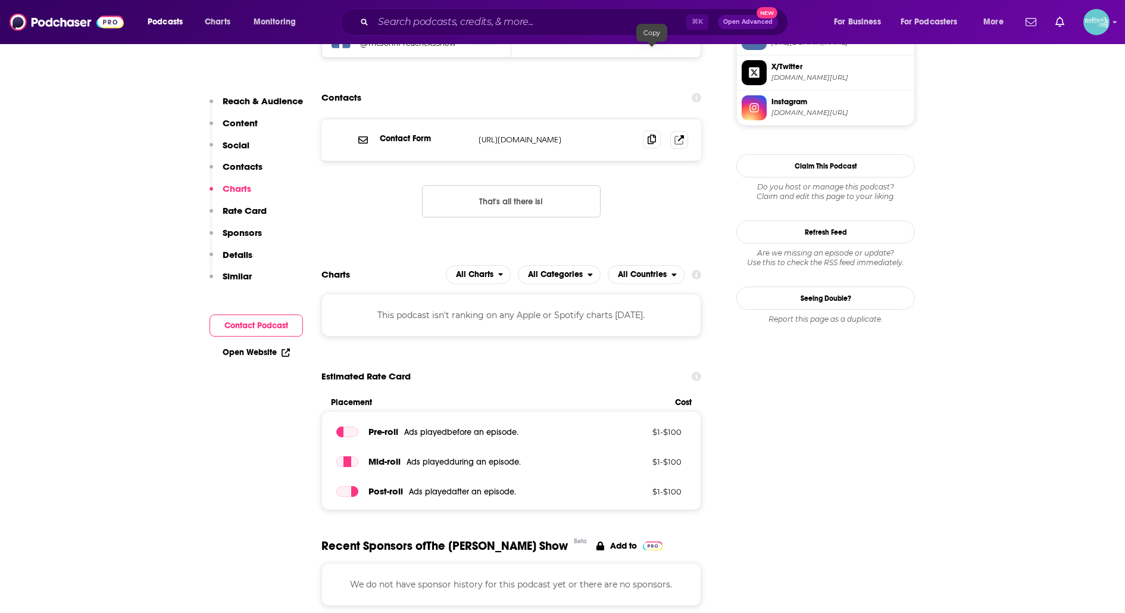
click at [646, 130] on span at bounding box center [652, 139] width 18 height 18
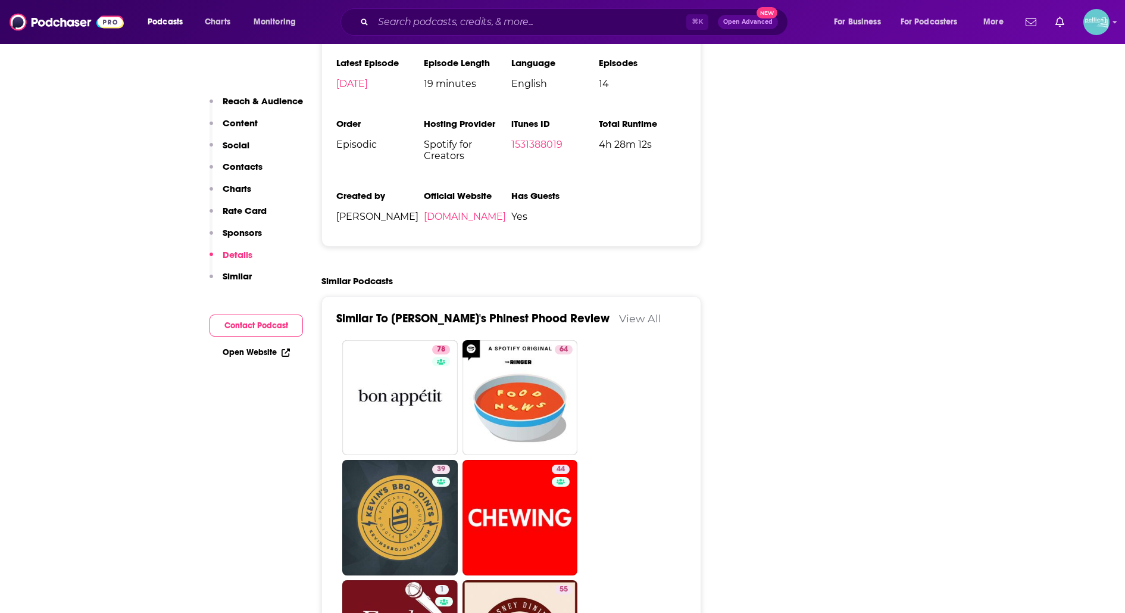
scroll to position [1548, 0]
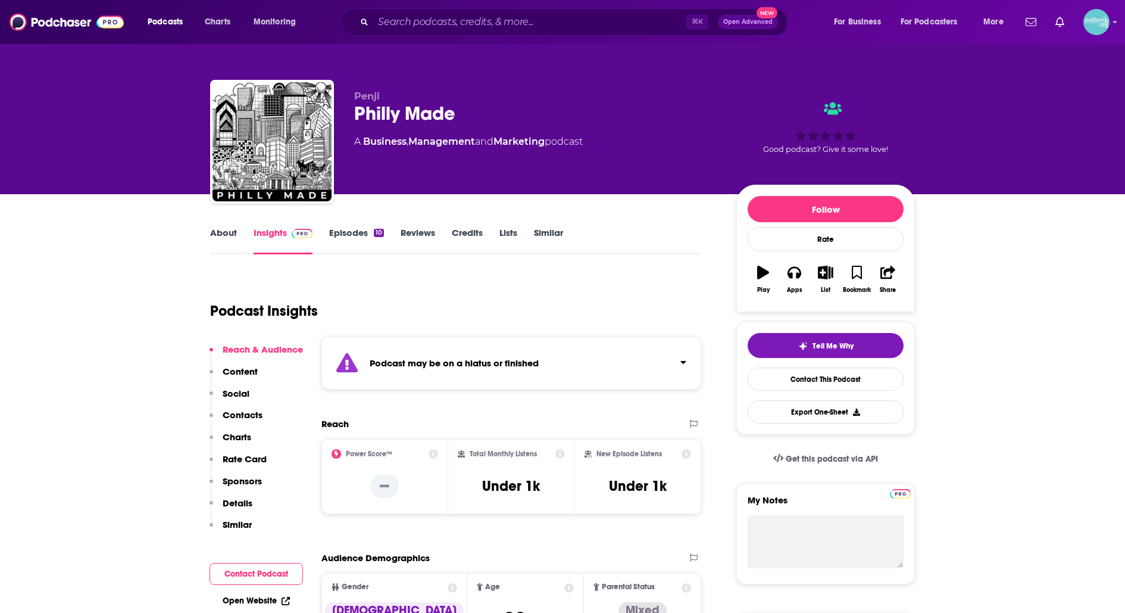
scroll to position [42, 0]
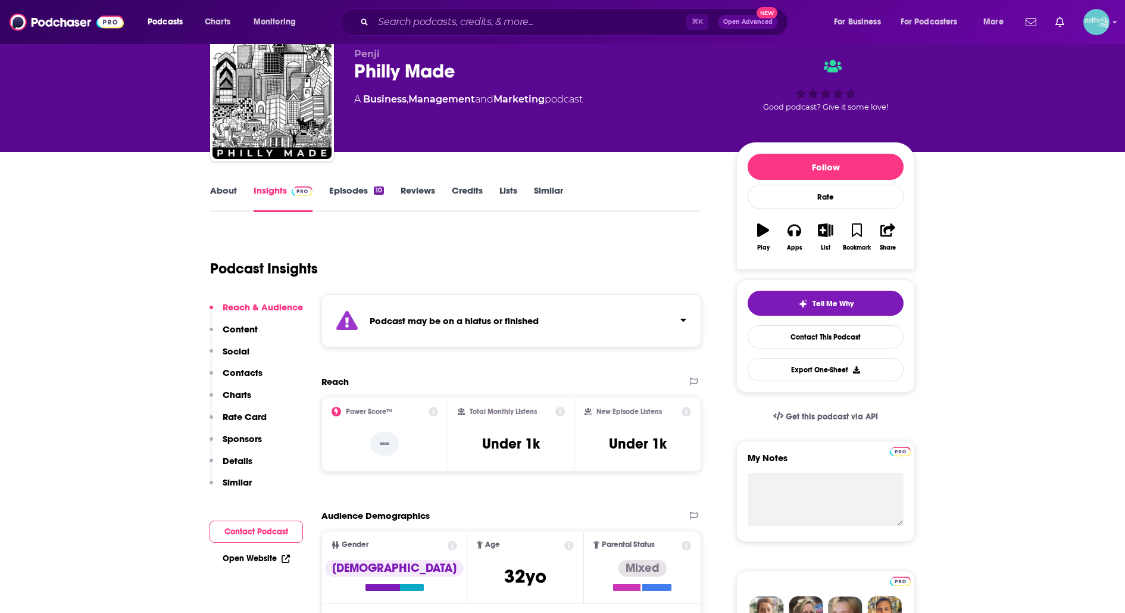
click at [234, 197] on link "About" at bounding box center [223, 198] width 27 height 27
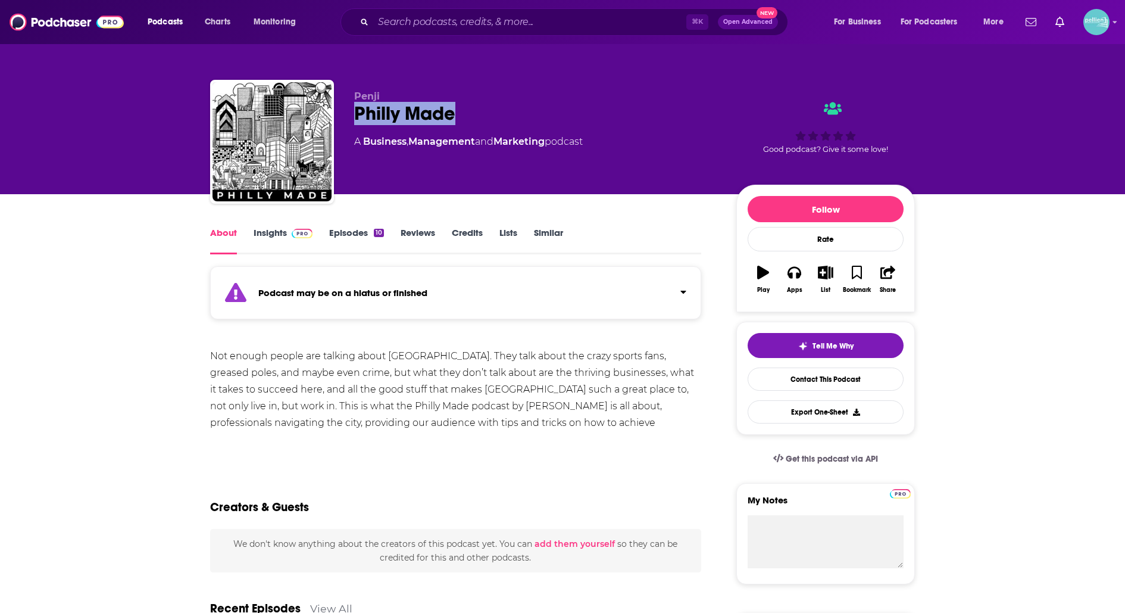
drag, startPoint x: 462, startPoint y: 115, endPoint x: 342, endPoint y: 114, distance: 119.7
click at [342, 114] on div "Penji Philly Made A Business , Management and Marketing podcast Good podcast? G…" at bounding box center [562, 144] width 705 height 129
copy h1 "Philly Made"
click at [827, 387] on link "Contact This Podcast" at bounding box center [826, 378] width 156 height 23
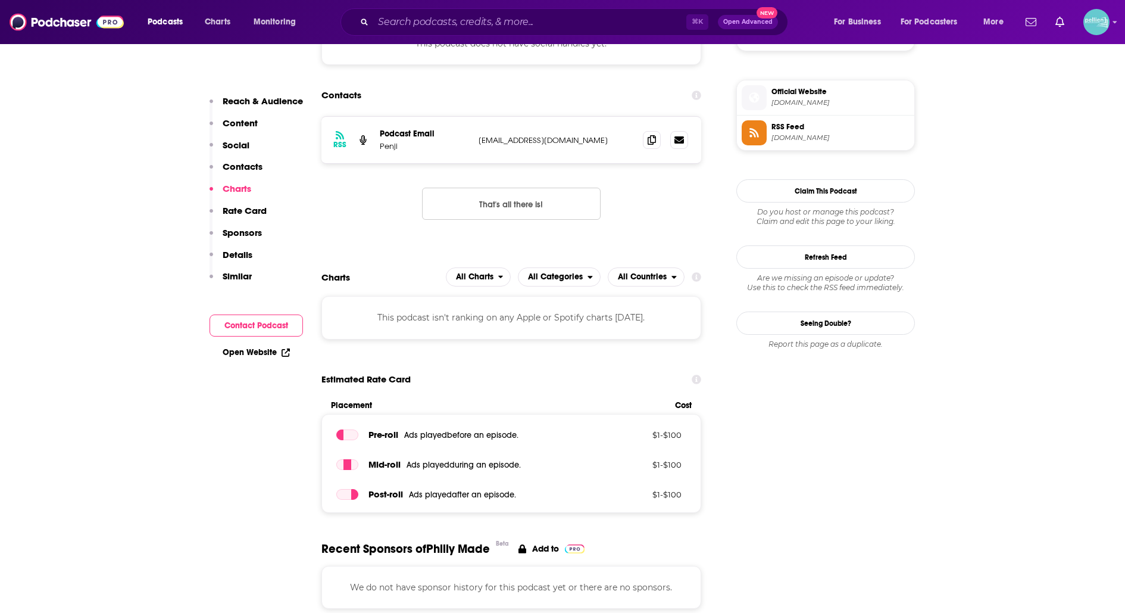
scroll to position [949, 0]
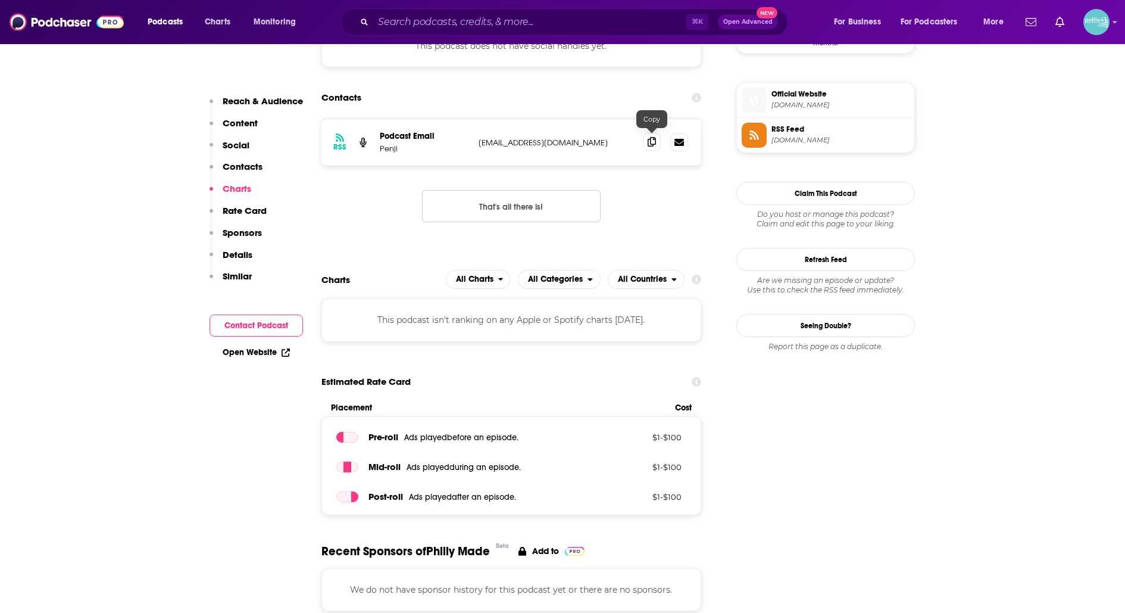
click at [656, 142] on span at bounding box center [652, 142] width 18 height 18
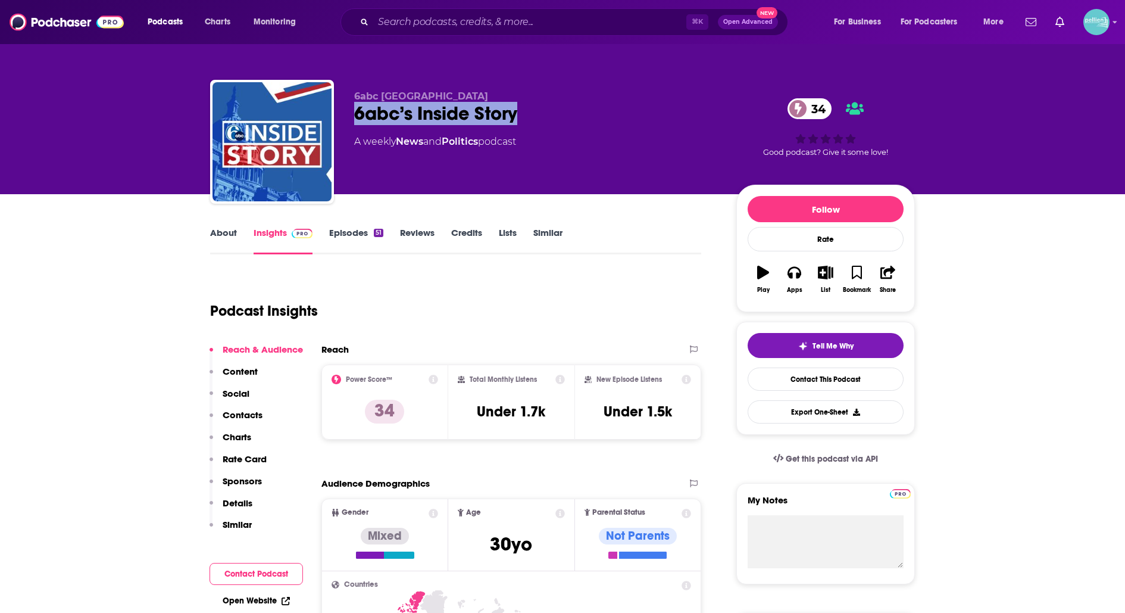
drag, startPoint x: 528, startPoint y: 117, endPoint x: 355, endPoint y: 116, distance: 173.3
click at [355, 116] on div "6abc’s Inside Story 34" at bounding box center [535, 113] width 363 height 23
copy h2 "6abc’s Inside Story"
click at [791, 373] on link "Contact This Podcast" at bounding box center [826, 378] width 156 height 23
